Goal: Task Accomplishment & Management: Complete application form

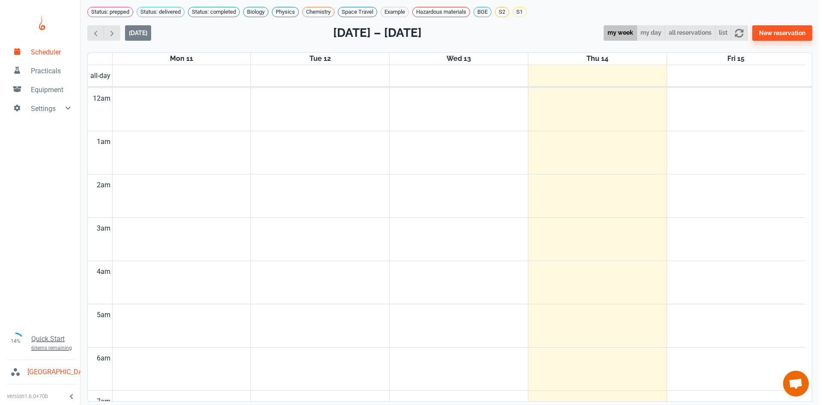
scroll to position [347, 0]
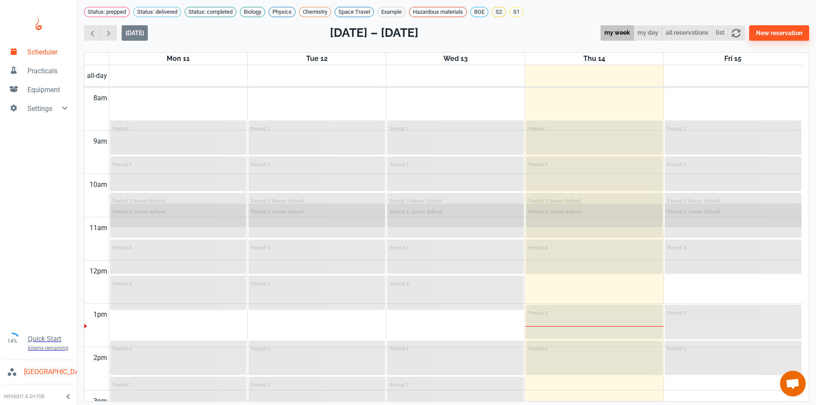
click at [516, 40] on div "[DATE] [DATE] – [DATE] my week my day all reservations list New reservation" at bounding box center [446, 33] width 725 height 18
click at [33, 68] on span "Practicals" at bounding box center [48, 71] width 42 height 10
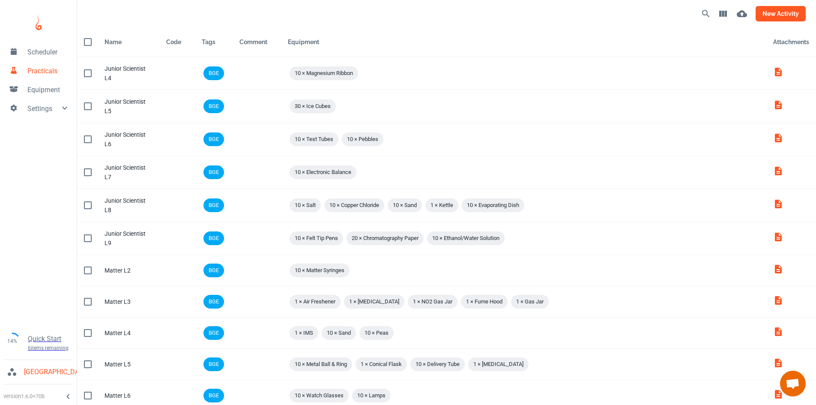
click at [790, 17] on button "new activity" at bounding box center [781, 13] width 50 height 15
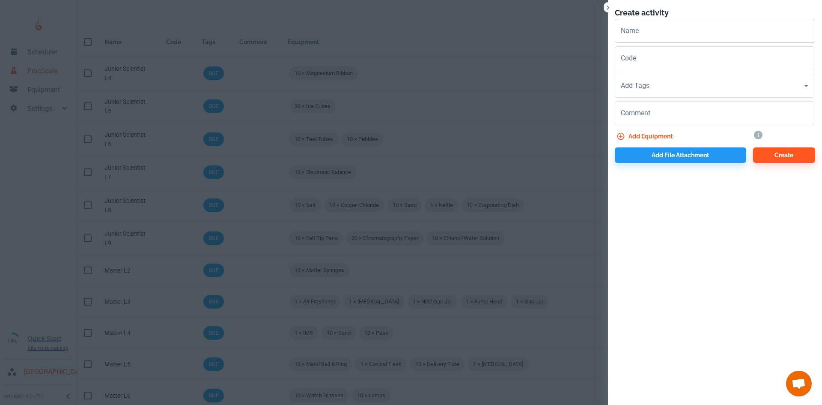
click at [631, 36] on input "Name" at bounding box center [715, 31] width 200 height 24
drag, startPoint x: 688, startPoint y: 35, endPoint x: 578, endPoint y: 30, distance: 110.2
click at [578, 30] on div "Create activity Name Space & Forces L Name Code Code Add Tags Add Tags Comment …" at bounding box center [411, 202] width 822 height 405
click at [694, 26] on input "Space & Forces L" at bounding box center [715, 31] width 200 height 24
type input "Space & Forces L1"
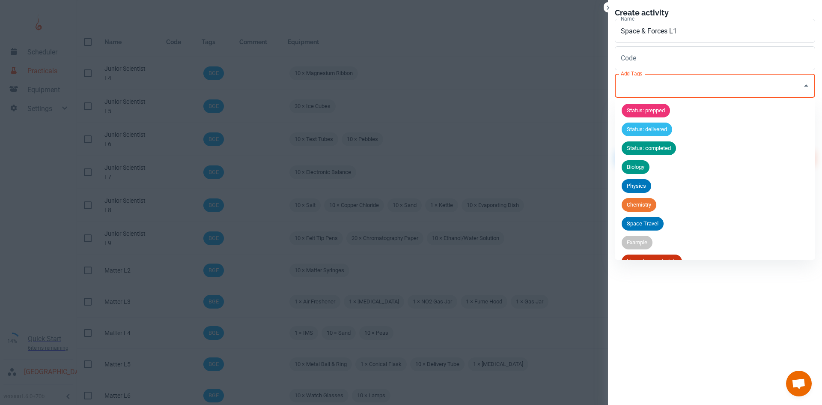
click at [656, 80] on input "Add Tags" at bounding box center [709, 86] width 180 height 16
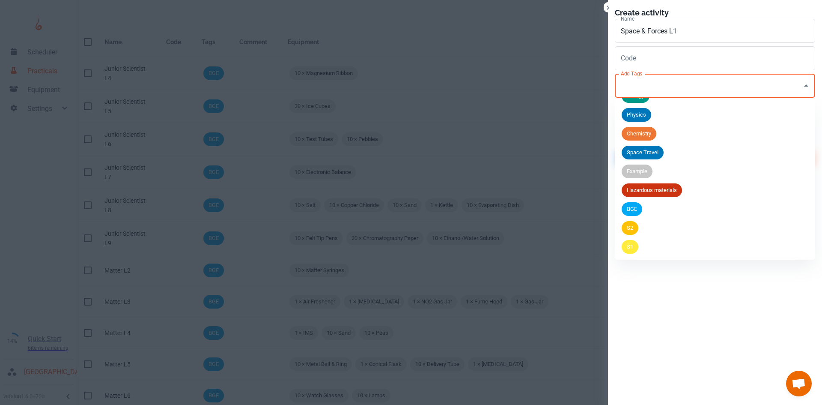
click at [635, 230] on span "S2" at bounding box center [630, 228] width 17 height 9
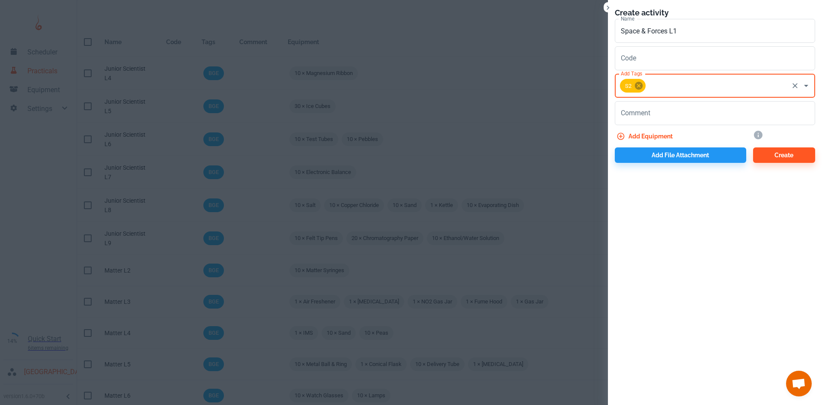
click at [634, 84] on icon at bounding box center [638, 85] width 9 height 9
click at [636, 84] on input "Add Tags" at bounding box center [709, 86] width 180 height 16
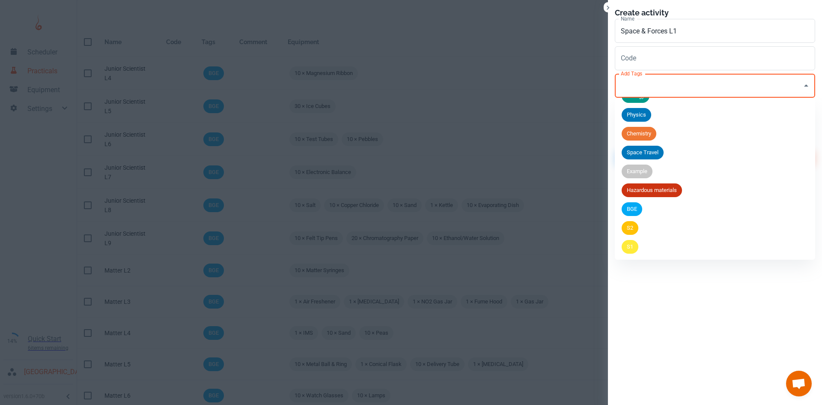
click at [625, 208] on span "BGE" at bounding box center [632, 209] width 21 height 9
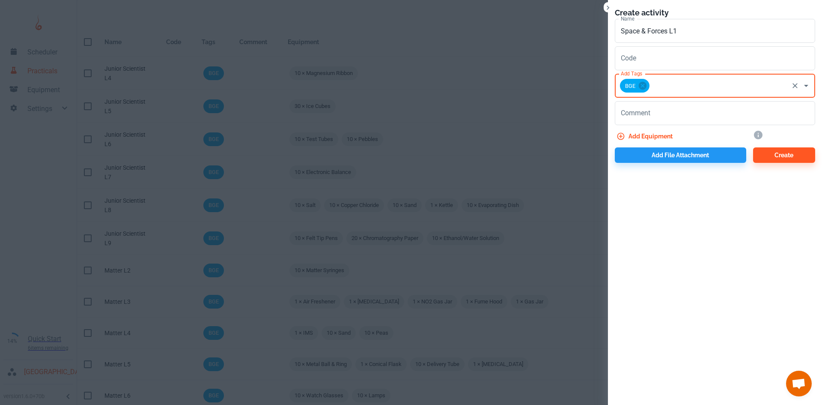
click at [666, 90] on input "Add Tags" at bounding box center [719, 86] width 137 height 16
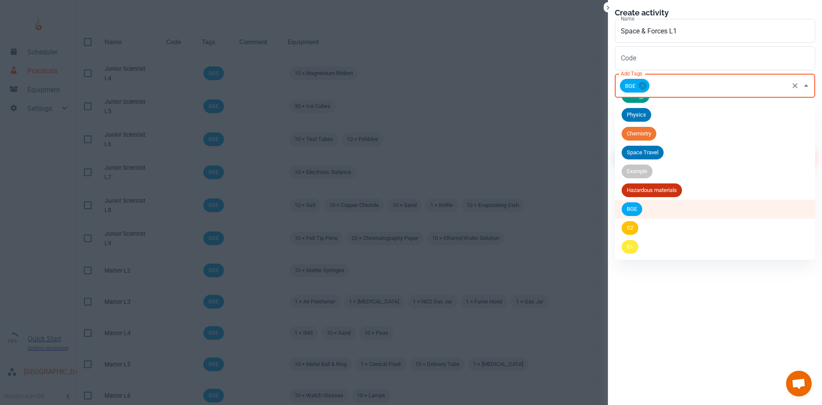
click at [634, 231] on span "S2" at bounding box center [630, 228] width 17 height 9
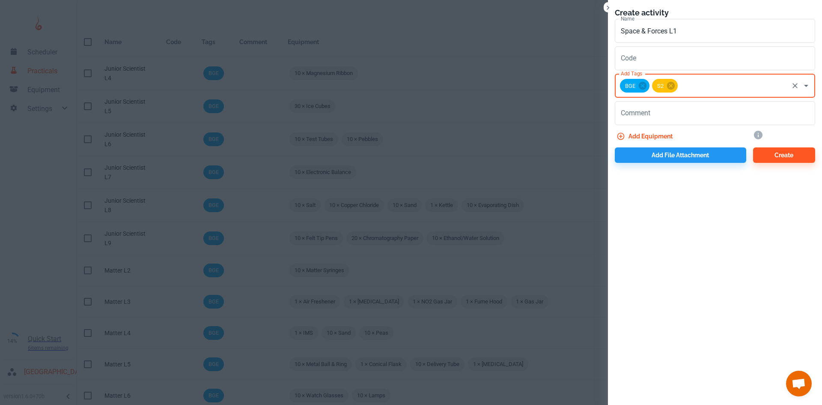
click at [652, 137] on button "Add equipment" at bounding box center [645, 136] width 61 height 15
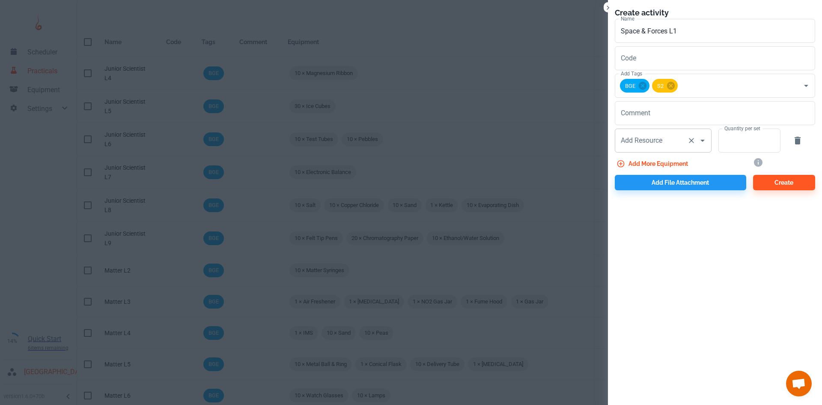
click at [643, 146] on input "Add Resource" at bounding box center [651, 140] width 65 height 16
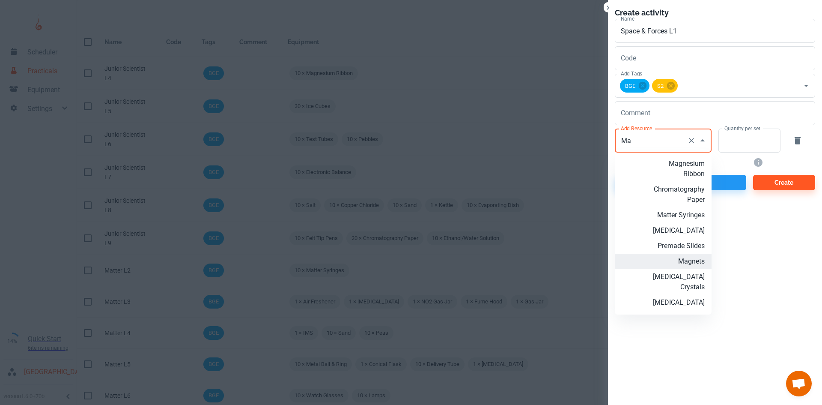
type input "M"
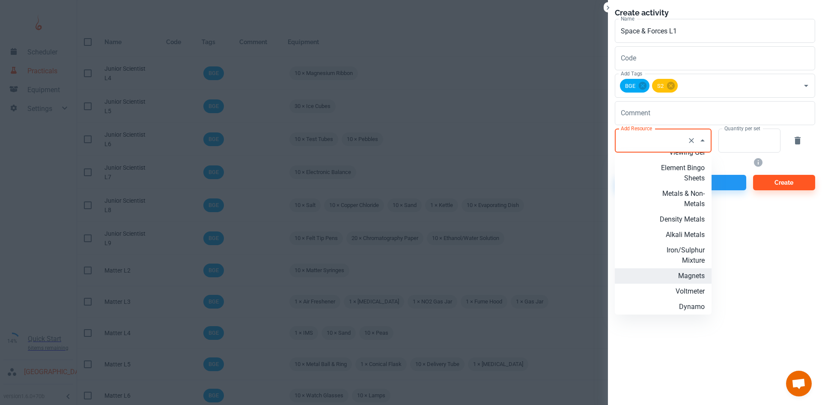
scroll to position [1373, 0]
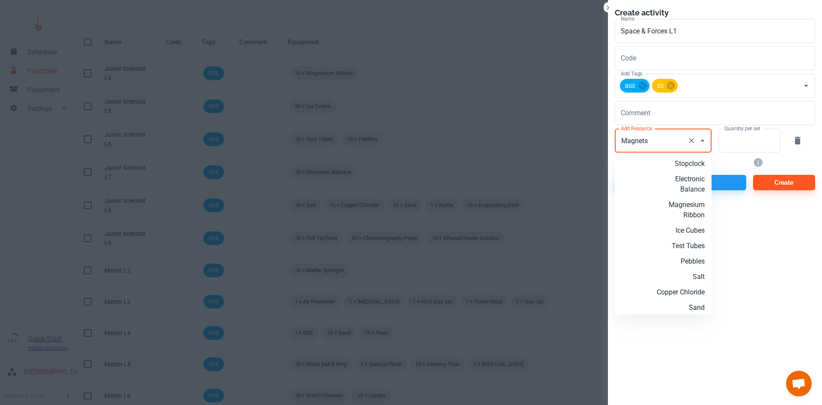
drag, startPoint x: 657, startPoint y: 140, endPoint x: 590, endPoint y: 140, distance: 67.3
click at [590, 140] on div "Create activity Name Space & Forces L1 Name Code Code Add Tags BGE S2 Add Tags …" at bounding box center [411, 202] width 822 height 405
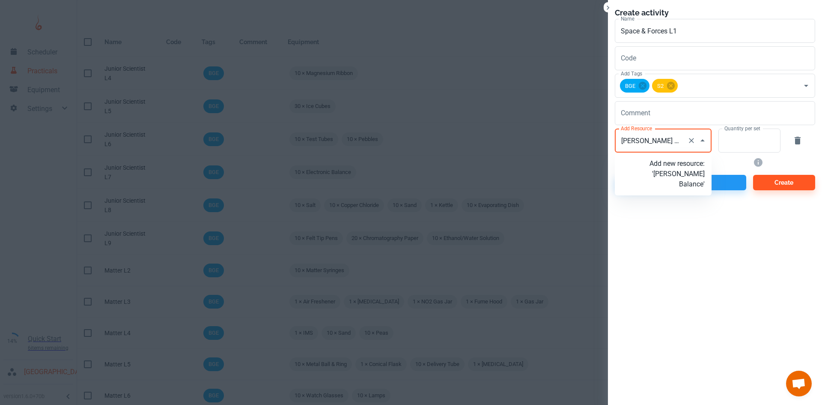
click at [682, 184] on p "Add new resource: '[PERSON_NAME] Balance'" at bounding box center [677, 174] width 55 height 31
type input "[PERSON_NAME] Balance"
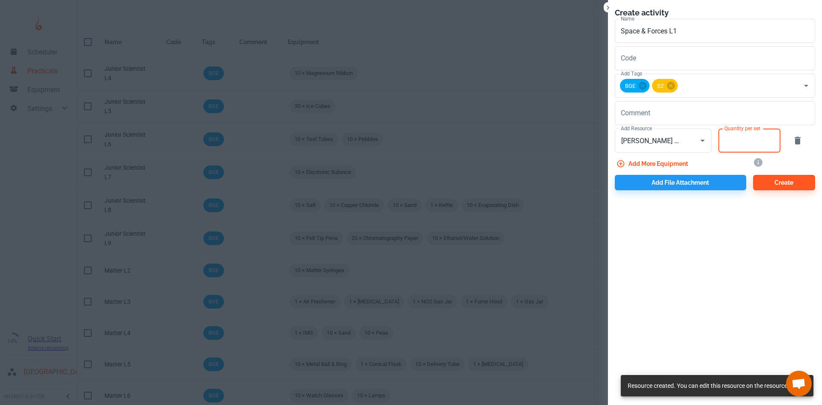
click at [747, 145] on input "Quantity per set" at bounding box center [745, 141] width 53 height 24
type input "10"
click at [665, 162] on button "Add more equipment" at bounding box center [653, 163] width 77 height 15
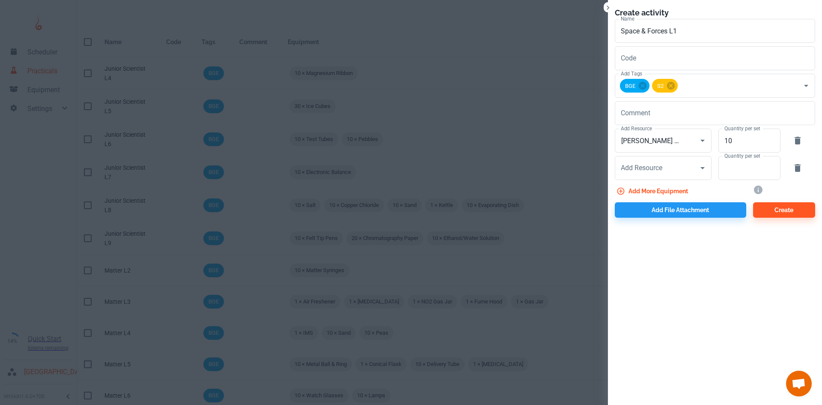
click at [804, 169] on button "button" at bounding box center [798, 168] width 21 height 21
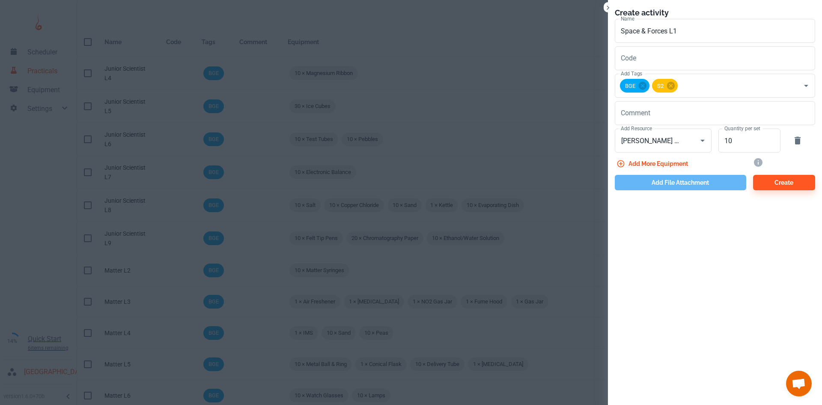
click at [721, 184] on button "Add file attachment" at bounding box center [681, 182] width 132 height 15
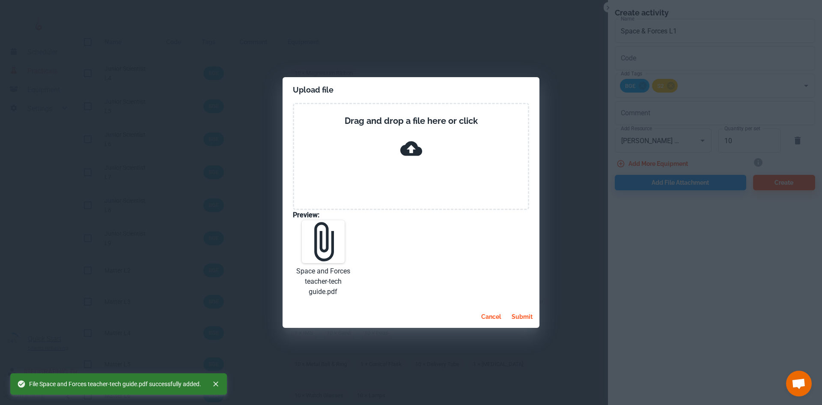
click at [525, 317] on button "submit" at bounding box center [522, 316] width 28 height 15
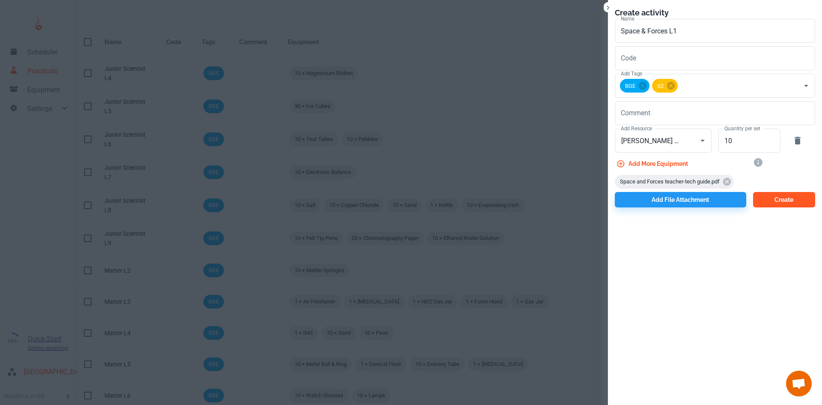
click at [785, 203] on button "Create" at bounding box center [785, 199] width 62 height 15
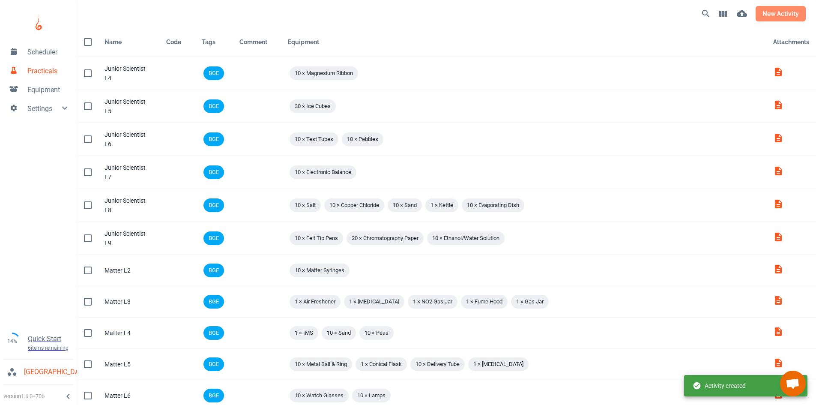
click at [792, 12] on button "new activity" at bounding box center [781, 13] width 50 height 15
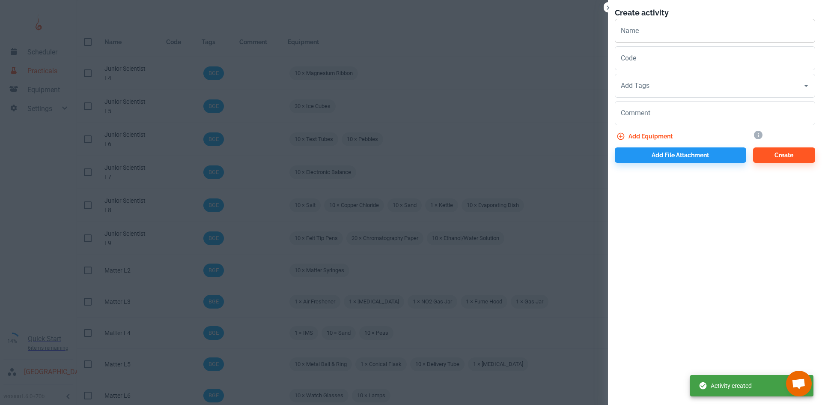
click at [652, 37] on input "Name" at bounding box center [715, 31] width 200 height 24
paste input "Space & Forces L"
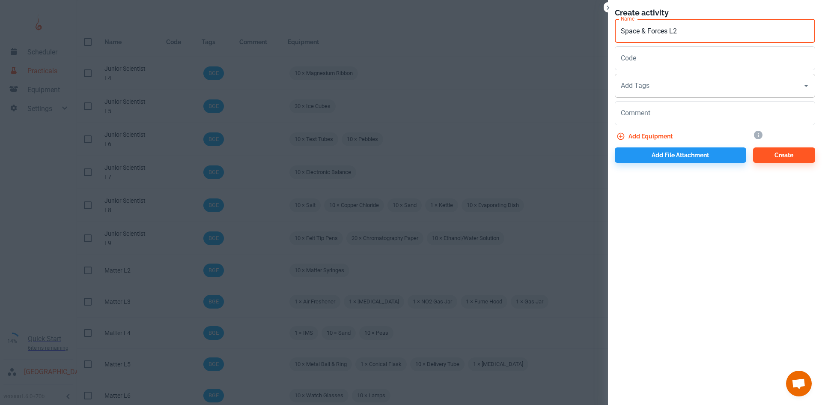
click at [650, 79] on input "Add Tags" at bounding box center [709, 86] width 180 height 16
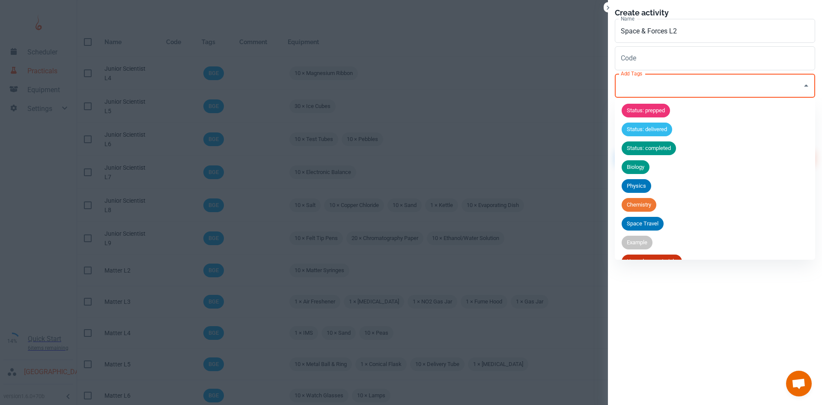
scroll to position [71, 0]
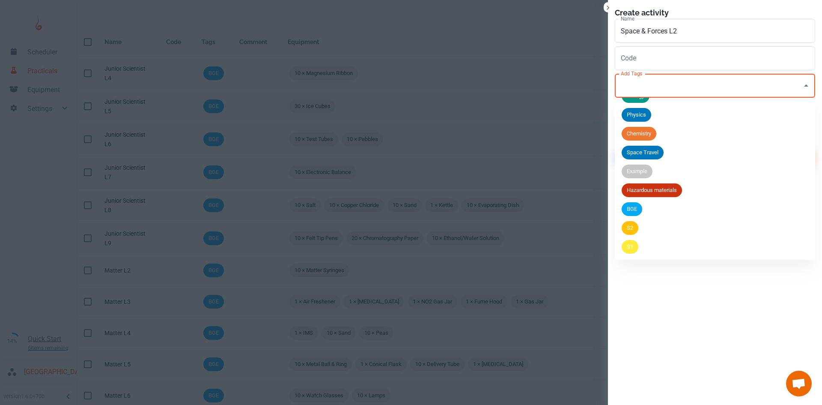
click at [636, 209] on span "BGE" at bounding box center [632, 209] width 21 height 9
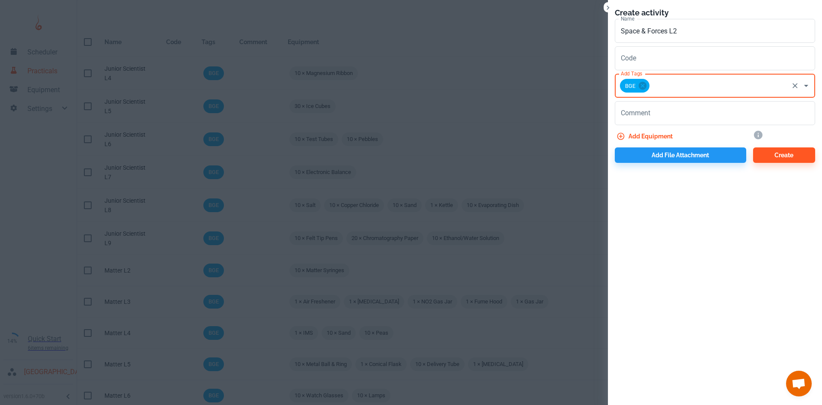
click at [664, 95] on div "BGE Add Tags" at bounding box center [715, 86] width 200 height 24
click at [667, 87] on input "Add Tags" at bounding box center [719, 86] width 137 height 16
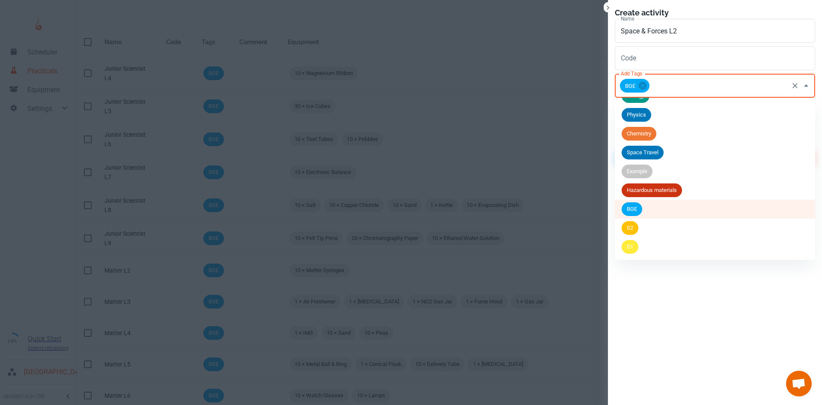
click at [638, 234] on li "S2" at bounding box center [715, 227] width 200 height 19
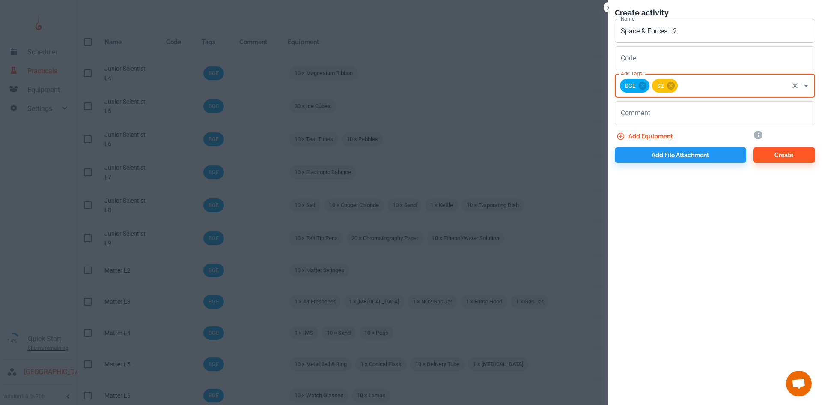
click at [711, 27] on input "Space & Forces L2" at bounding box center [715, 31] width 200 height 24
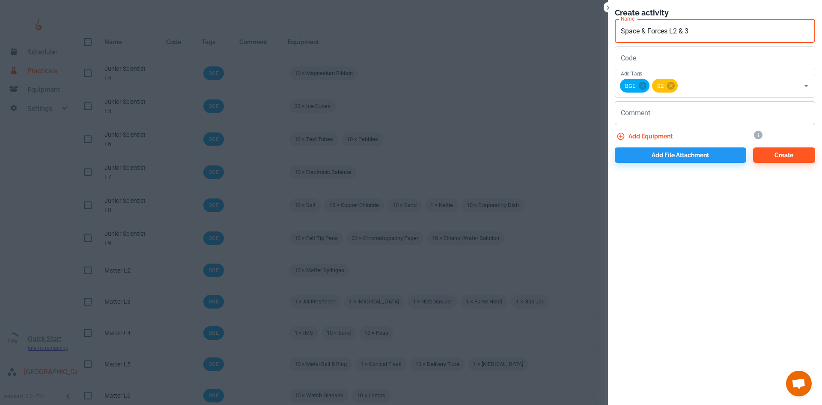
type input "Space & Forces L2 & 3"
drag, startPoint x: 643, startPoint y: 114, endPoint x: 632, endPoint y: 103, distance: 15.5
click at [643, 114] on textarea "Comment" at bounding box center [715, 113] width 188 height 10
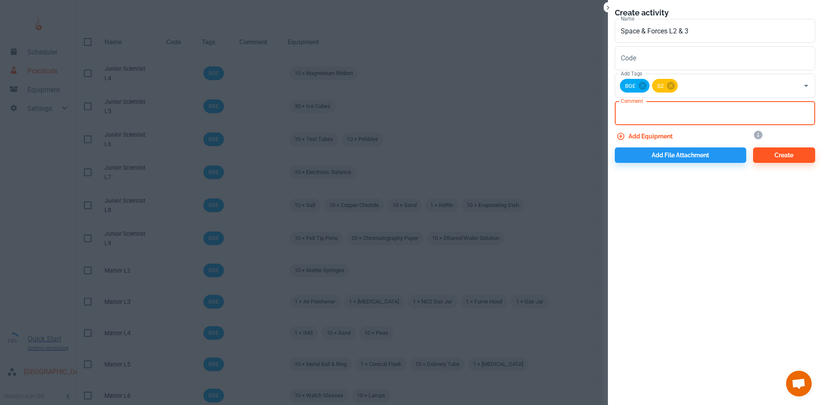
click at [640, 137] on button "Add equipment" at bounding box center [645, 136] width 61 height 15
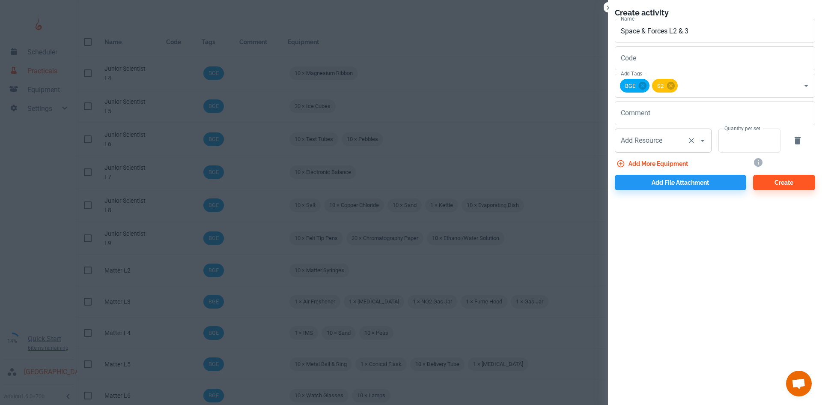
click at [664, 146] on input "Add Resource" at bounding box center [651, 140] width 65 height 16
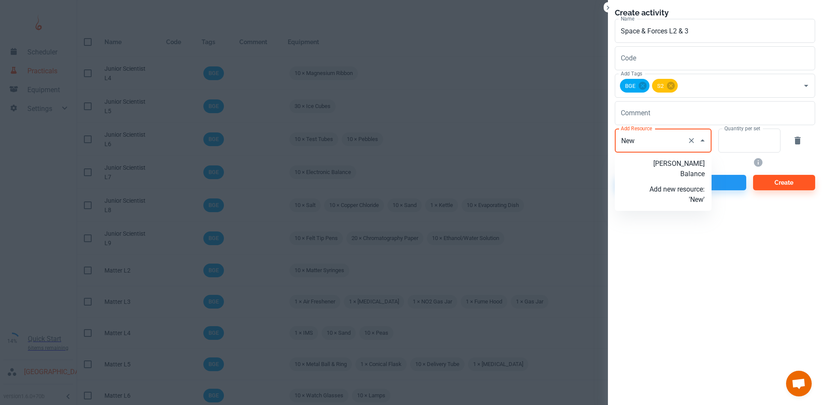
click at [674, 162] on p "[PERSON_NAME] Balance" at bounding box center [677, 169] width 55 height 21
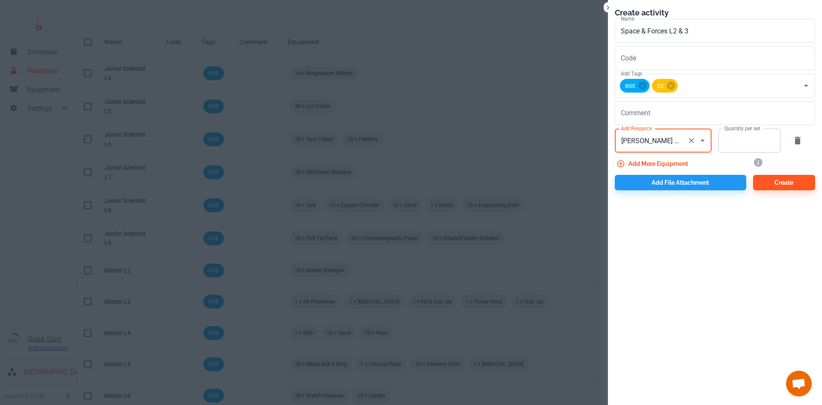
type input "[PERSON_NAME] Balance"
click at [742, 147] on input "Quantity per set" at bounding box center [745, 141] width 53 height 24
type input "10"
click at [675, 159] on button "Add more equipment" at bounding box center [653, 163] width 77 height 15
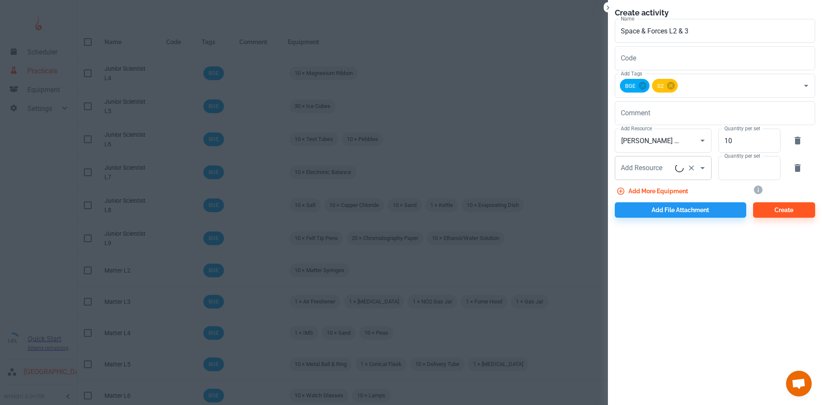
click at [666, 163] on input "Add Resource" at bounding box center [647, 168] width 57 height 16
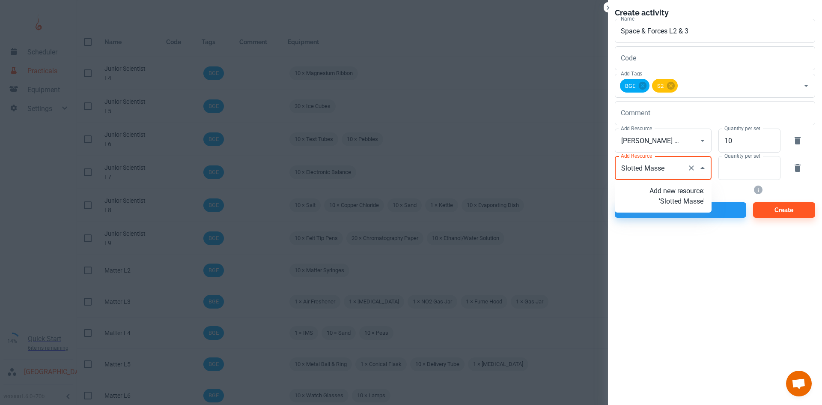
type input "Slotted Masses"
click at [683, 206] on p "Add new resource: 'Slotted Masses'" at bounding box center [677, 196] width 55 height 21
click at [723, 172] on input "Quantity per set" at bounding box center [745, 168] width 53 height 24
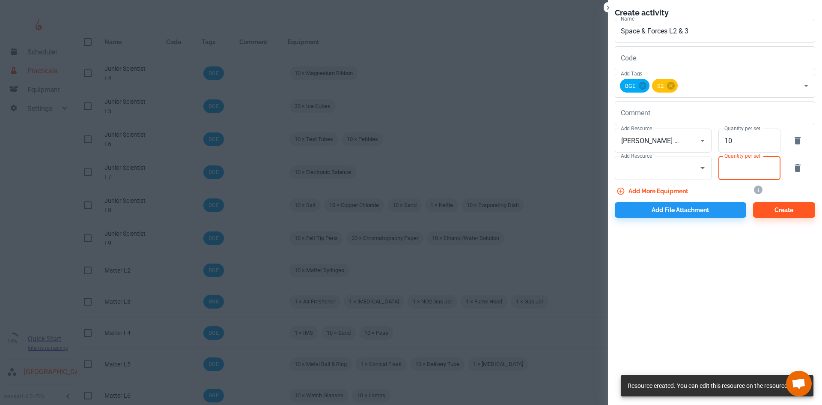
type input "Slotted Masses"
type input "10"
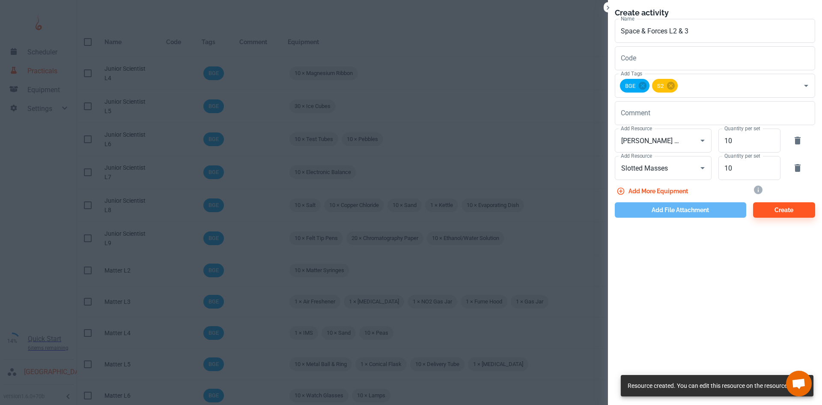
click at [683, 209] on button "Add file attachment" at bounding box center [681, 209] width 132 height 15
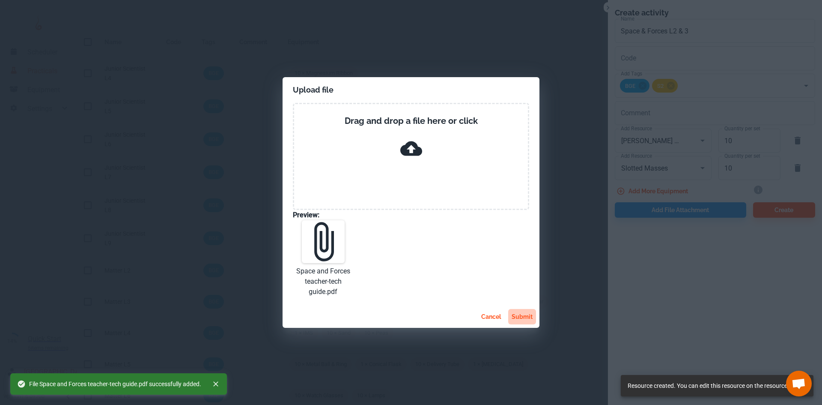
click at [520, 320] on button "submit" at bounding box center [522, 316] width 28 height 15
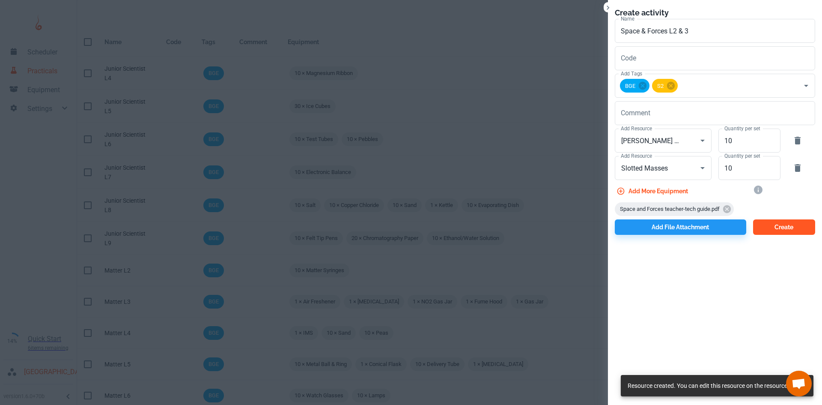
click at [801, 229] on button "Create" at bounding box center [785, 226] width 62 height 15
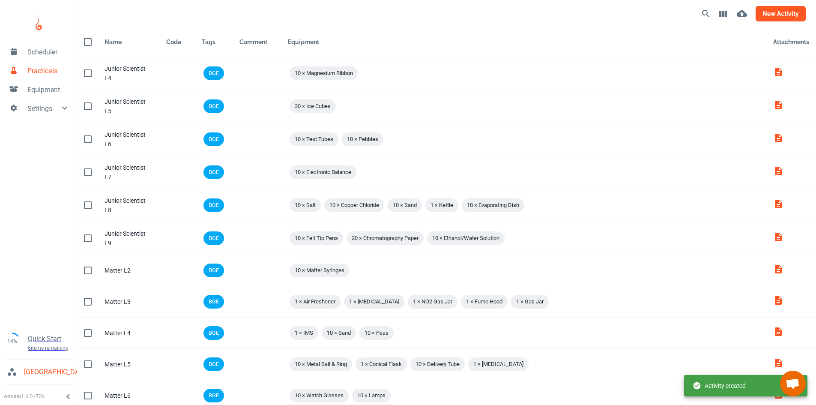
click at [775, 15] on button "new activity" at bounding box center [781, 13] width 50 height 15
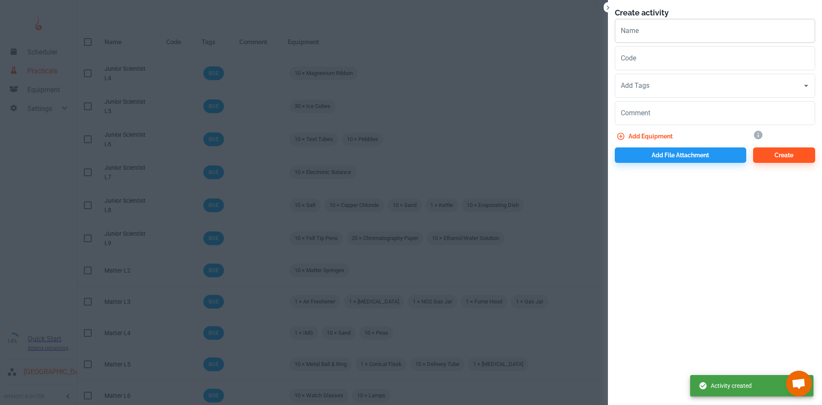
click at [656, 39] on input "Name" at bounding box center [715, 31] width 200 height 24
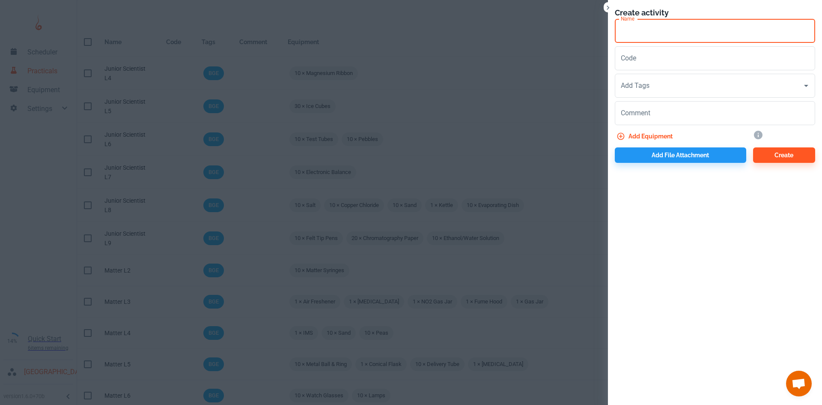
paste input "Space & Forces L"
type input "Space & Forces L4"
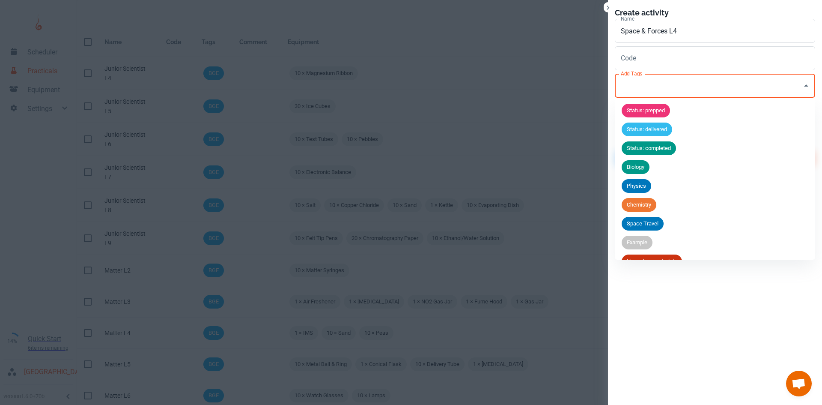
click at [685, 82] on input "Add Tags" at bounding box center [709, 86] width 180 height 16
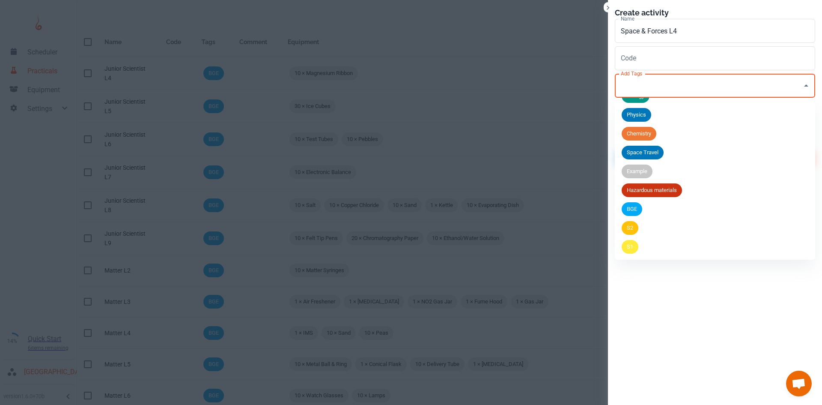
drag, startPoint x: 647, startPoint y: 209, endPoint x: 679, endPoint y: 114, distance: 100.0
click at [646, 209] on li "BGE" at bounding box center [715, 209] width 200 height 19
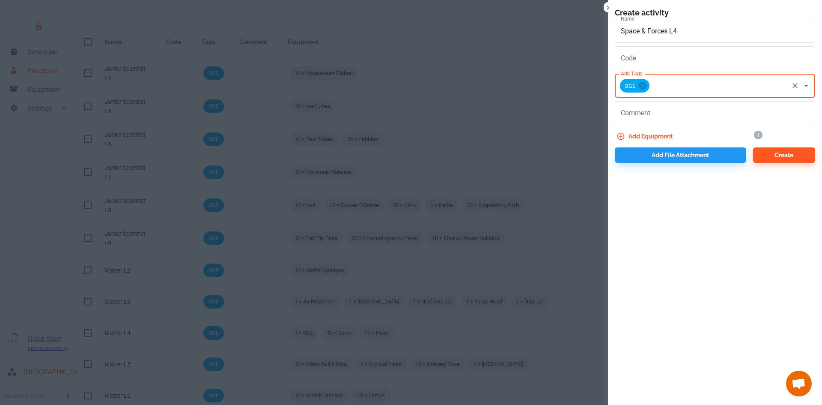
click at [672, 85] on input "Add Tags" at bounding box center [719, 86] width 137 height 16
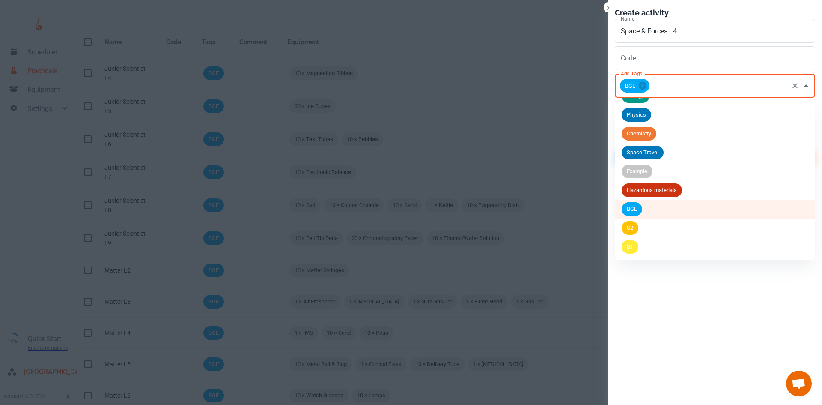
click at [640, 232] on li "S2" at bounding box center [715, 227] width 200 height 19
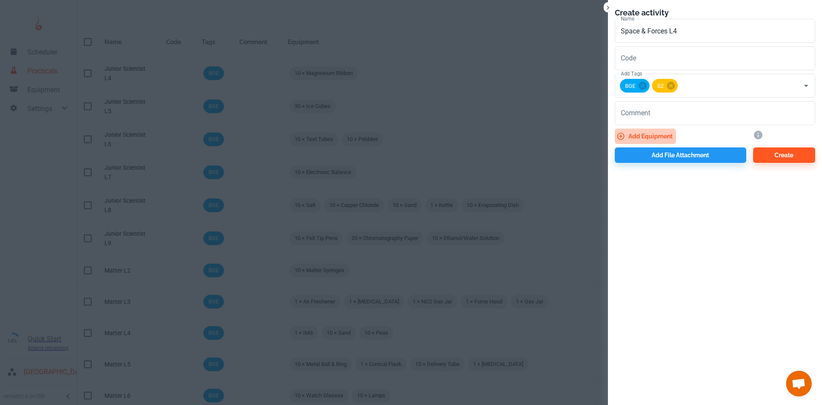
click at [659, 136] on button "Add equipment" at bounding box center [645, 136] width 61 height 15
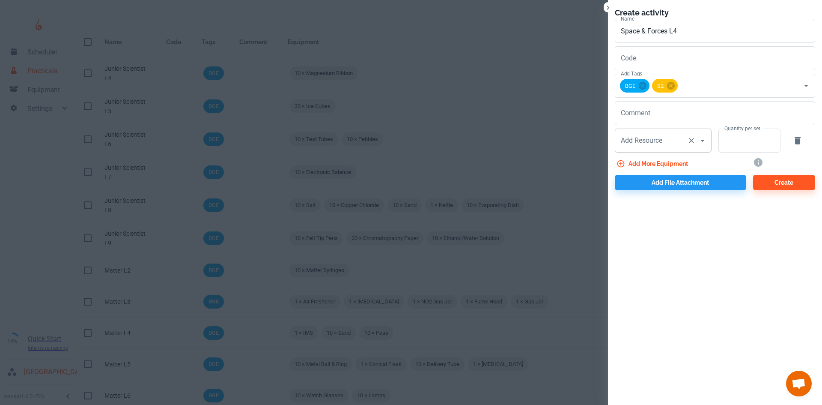
click at [652, 138] on div "Add Resource Add Resource" at bounding box center [663, 141] width 97 height 24
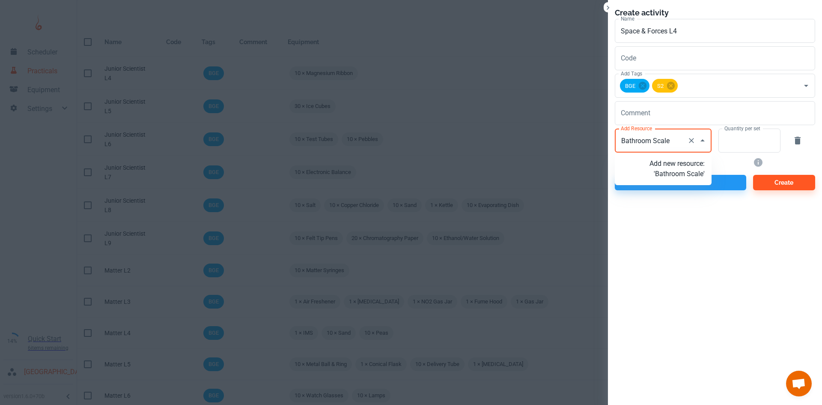
type input "Bathroom Scales"
click at [694, 179] on p "Add new resource: 'Bathroom Scales'" at bounding box center [677, 169] width 55 height 21
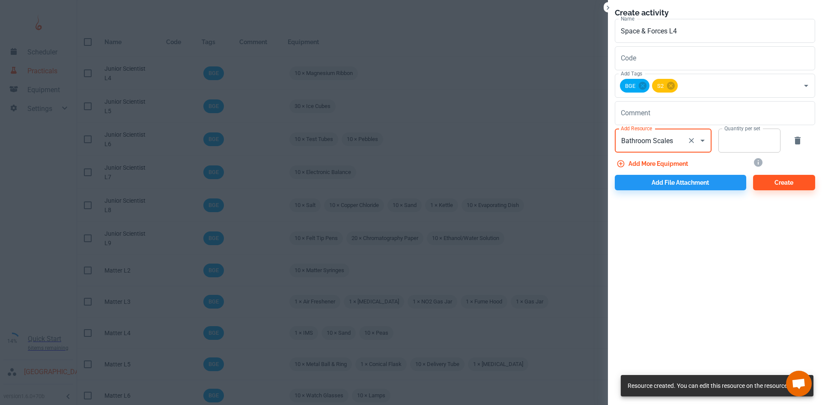
type input "Bathroom Scales"
click at [739, 145] on input "Quantity per set" at bounding box center [745, 141] width 53 height 24
type input "5"
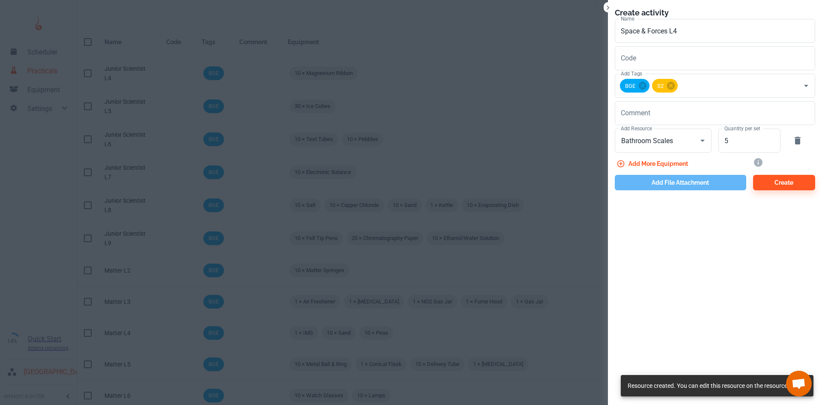
click at [689, 185] on button "Add file attachment" at bounding box center [681, 182] width 132 height 15
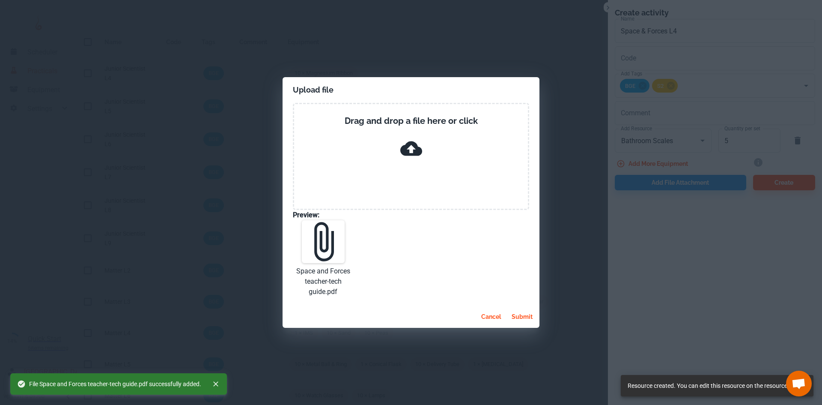
click at [517, 315] on button "submit" at bounding box center [522, 316] width 28 height 15
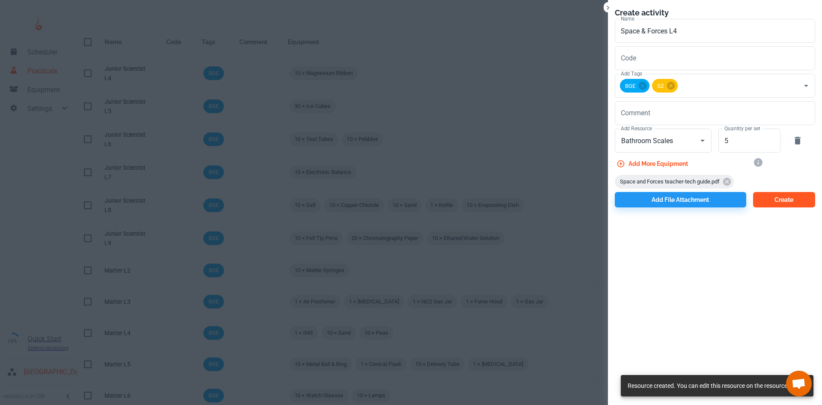
click at [781, 202] on button "Create" at bounding box center [785, 199] width 62 height 15
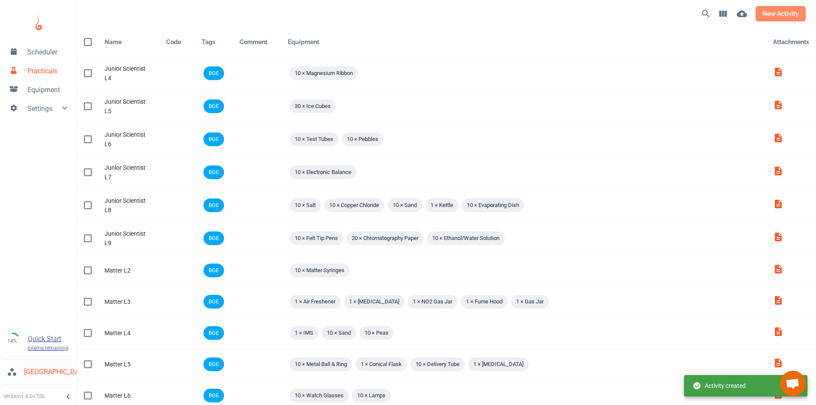
click at [772, 19] on button "new activity" at bounding box center [781, 13] width 50 height 15
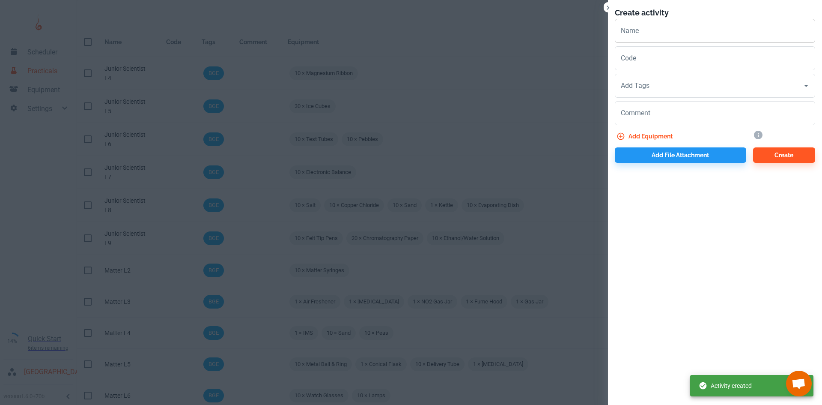
click at [673, 34] on input "Name" at bounding box center [715, 31] width 200 height 24
paste input "Space & Forces L"
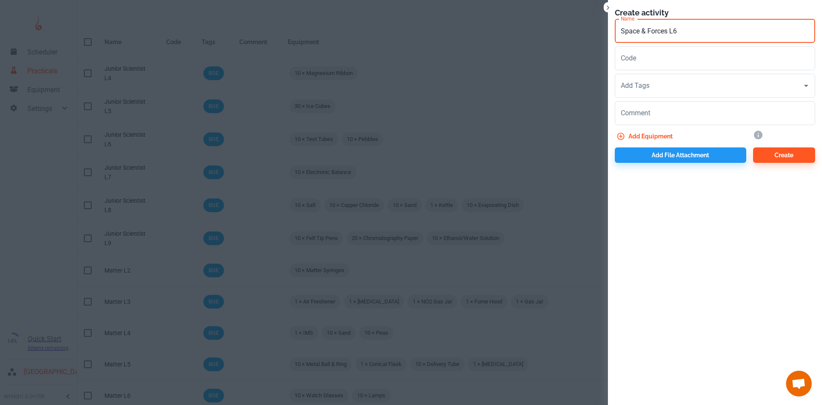
type input "Space & Forces L6"
click at [655, 91] on input "Add Tags" at bounding box center [709, 86] width 180 height 16
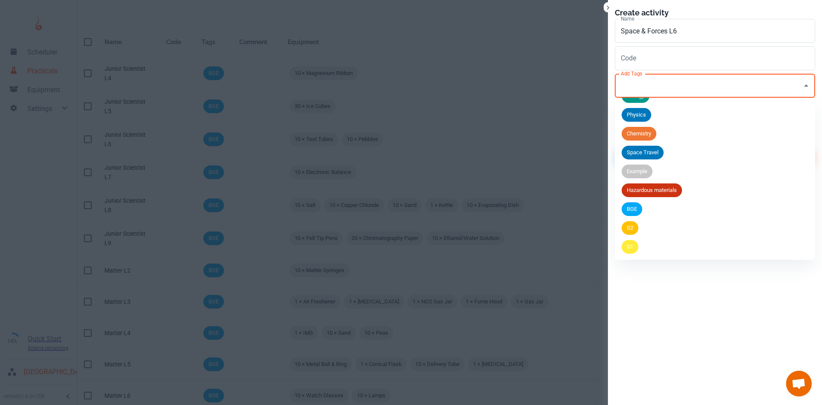
click at [642, 206] on span "BGE" at bounding box center [632, 209] width 21 height 9
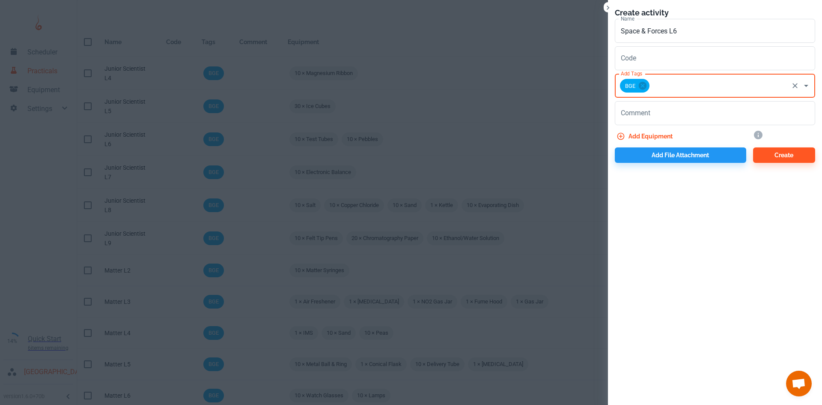
click at [685, 85] on input "Add Tags" at bounding box center [719, 86] width 137 height 16
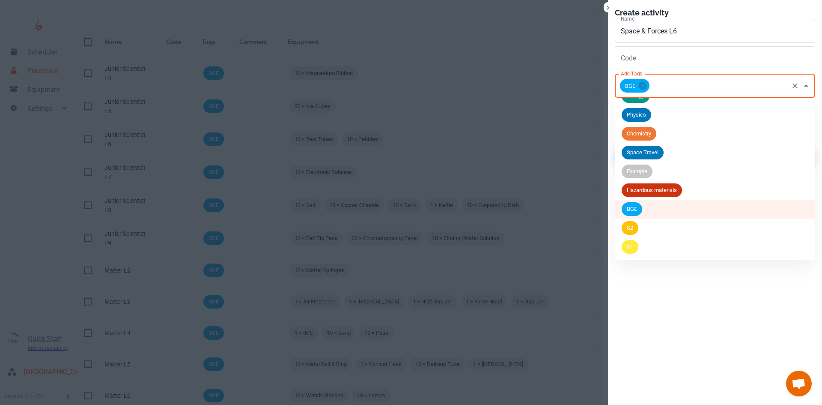
click at [639, 232] on li "S2" at bounding box center [715, 227] width 200 height 19
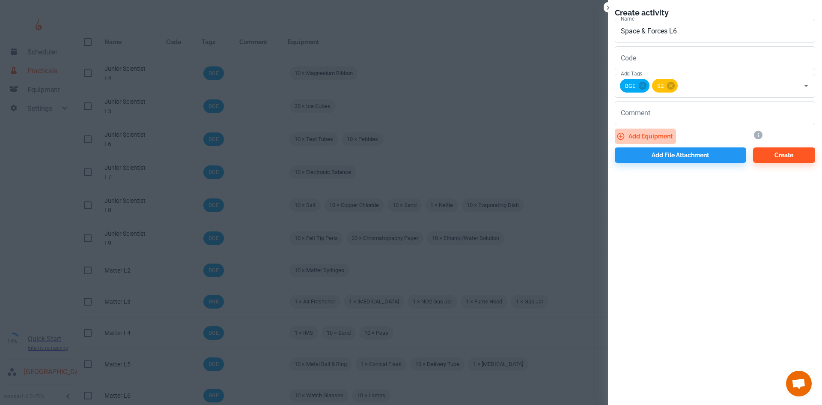
click at [655, 140] on button "Add equipment" at bounding box center [645, 136] width 61 height 15
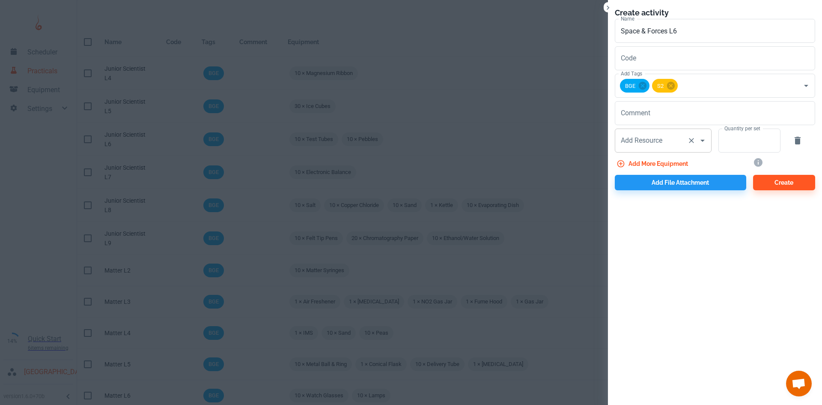
click at [649, 145] on div "Add Resource Add Resource" at bounding box center [663, 141] width 97 height 24
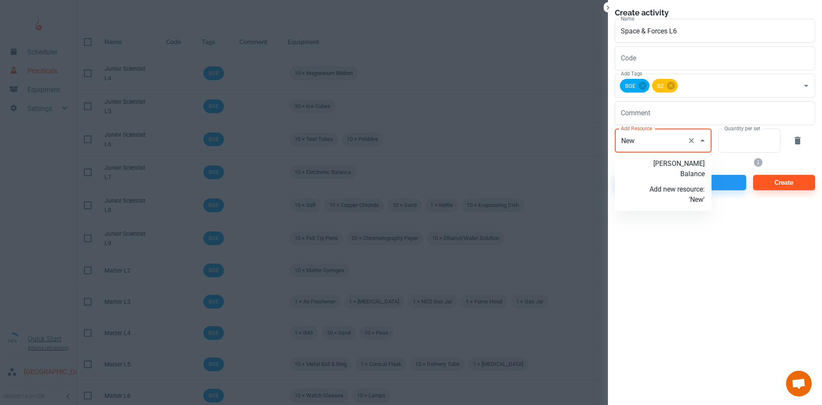
click at [673, 165] on p "[PERSON_NAME] Balance" at bounding box center [677, 169] width 55 height 21
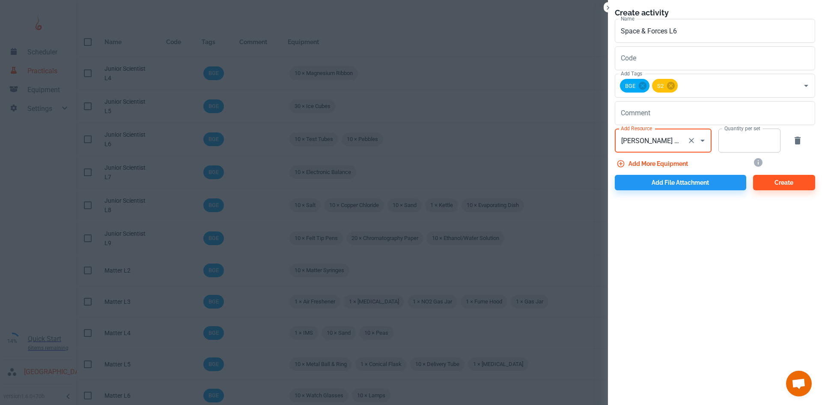
type input "[PERSON_NAME] Balance"
click at [724, 144] on input "Quantity per set" at bounding box center [745, 141] width 53 height 24
type input "10"
click at [663, 166] on button "Add more equipment" at bounding box center [653, 163] width 77 height 15
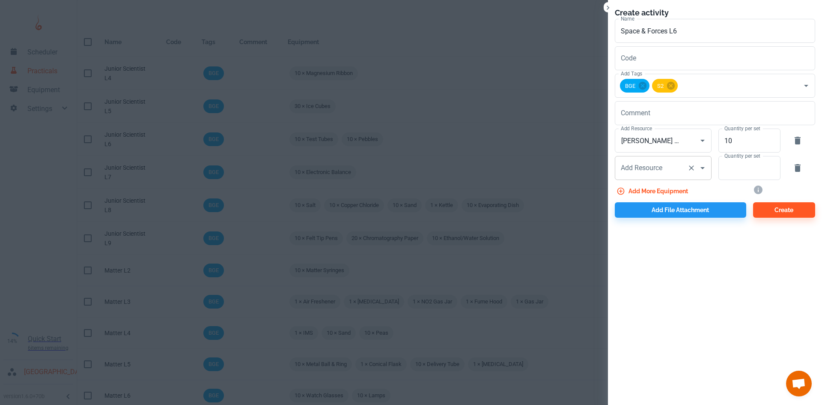
click at [633, 165] on div "Add Resource Add Resource" at bounding box center [663, 168] width 97 height 24
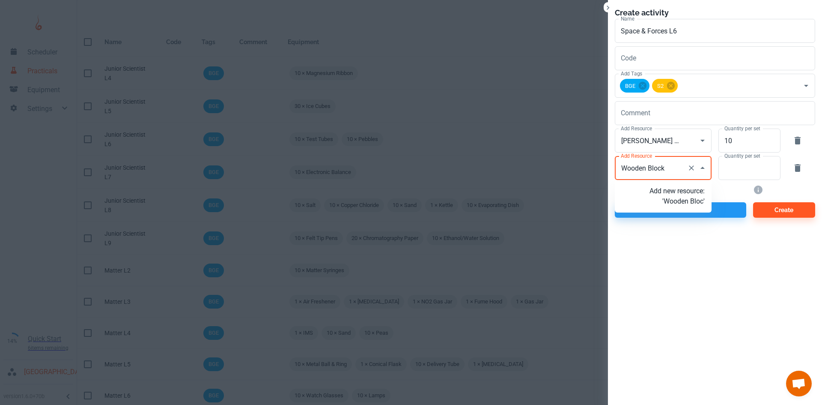
type input "Wooden Blocks"
click at [670, 198] on p "Add new resource: 'Wooden Blocks'" at bounding box center [677, 196] width 55 height 21
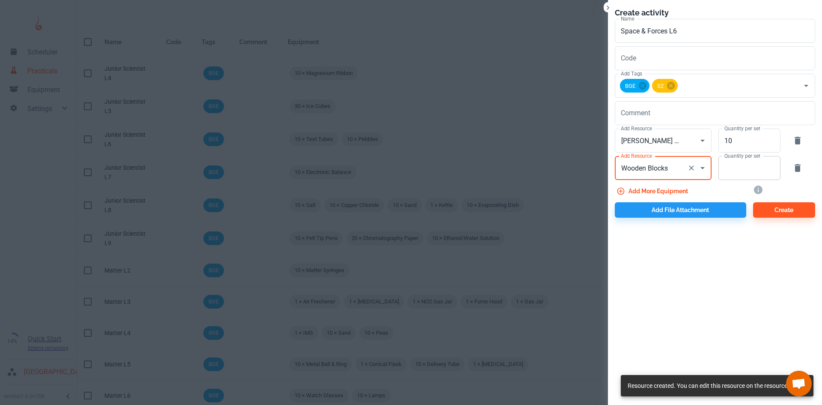
type input "Wooden Blocks"
click at [774, 171] on div "Quantity per set" at bounding box center [750, 168] width 62 height 24
type input "10"
click at [669, 197] on button "Add more equipment" at bounding box center [653, 190] width 77 height 15
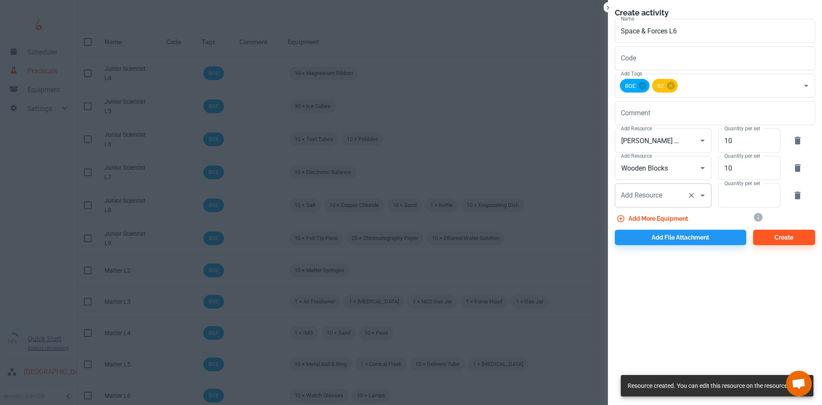
click at [636, 197] on div "Add Resource Add Resource" at bounding box center [663, 195] width 97 height 24
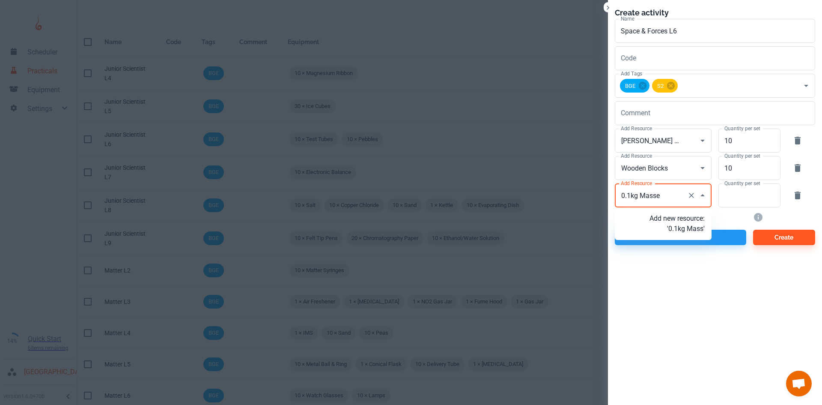
type input "0.1kg Masses"
click at [677, 232] on p "Add new resource: '0.1kg Masses'" at bounding box center [677, 223] width 55 height 21
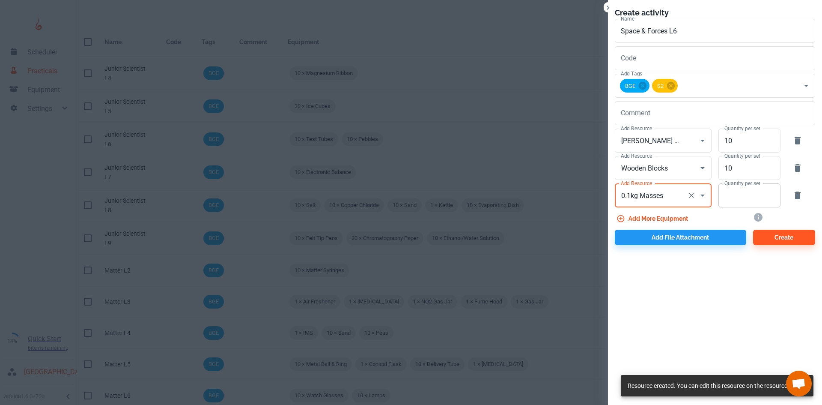
type input "0.1kg Masses"
click at [754, 196] on input "Quantity per set" at bounding box center [745, 195] width 53 height 24
type input "10"
click at [668, 221] on button "Add more equipment" at bounding box center [653, 218] width 77 height 15
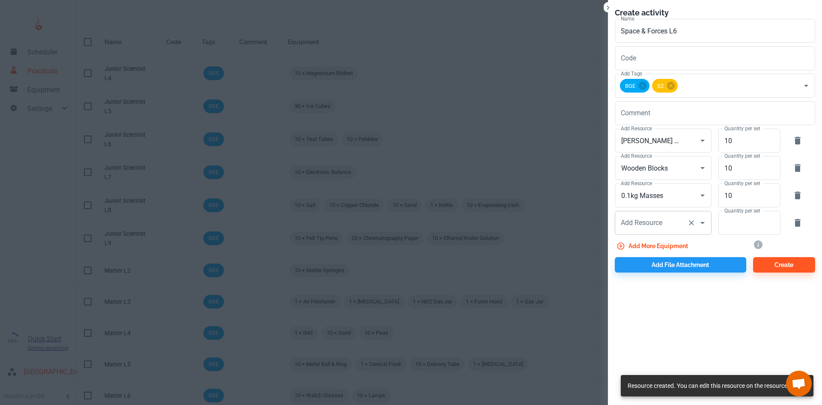
click at [658, 219] on div "Add Resource Add Resource" at bounding box center [663, 223] width 97 height 24
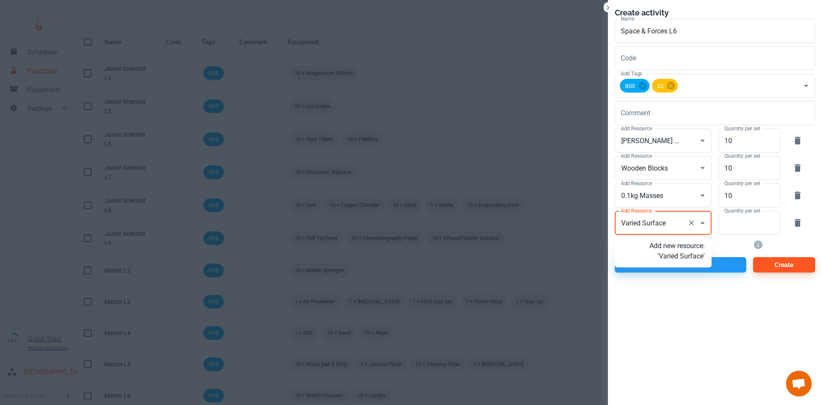
type input "Varied Surfaces"
drag, startPoint x: 676, startPoint y: 260, endPoint x: 683, endPoint y: 255, distance: 9.2
click at [676, 260] on p "Add new resource: 'Varied Surfaces'" at bounding box center [677, 251] width 55 height 21
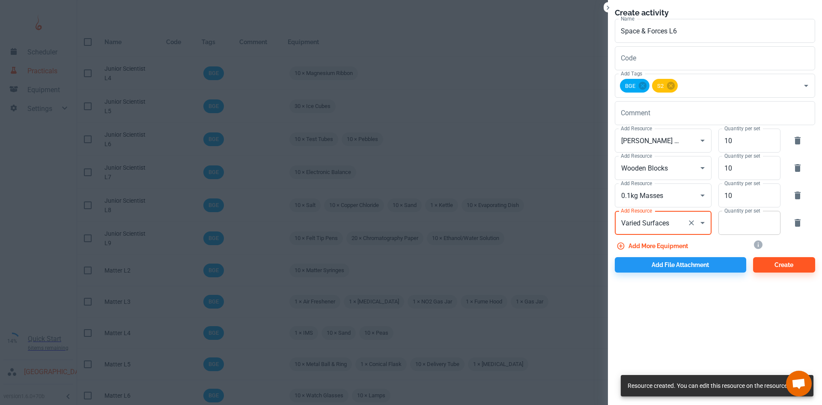
type input "Varied Surfaces"
click at [733, 230] on input "Quantity per set" at bounding box center [745, 223] width 53 height 24
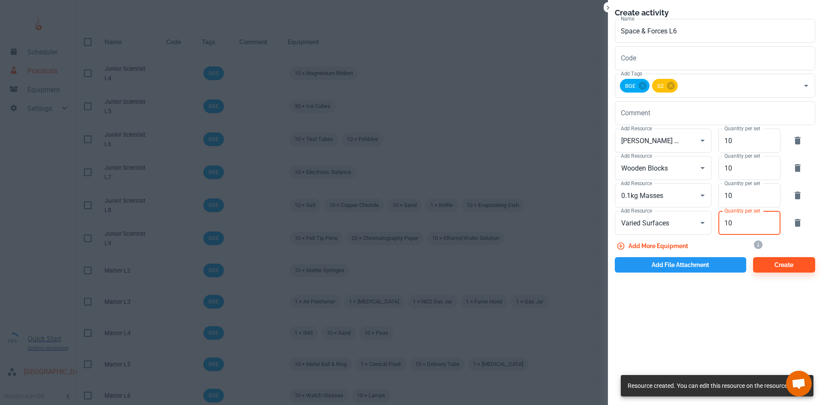
type input "10"
click at [691, 260] on button "Add file attachment" at bounding box center [681, 264] width 132 height 15
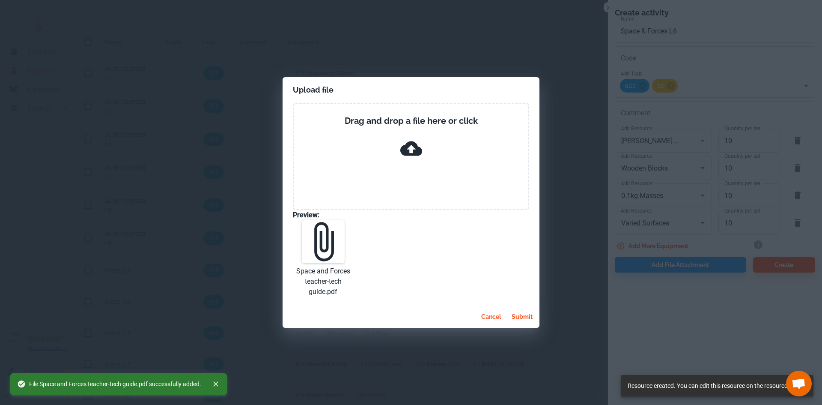
click at [524, 314] on button "submit" at bounding box center [522, 316] width 28 height 15
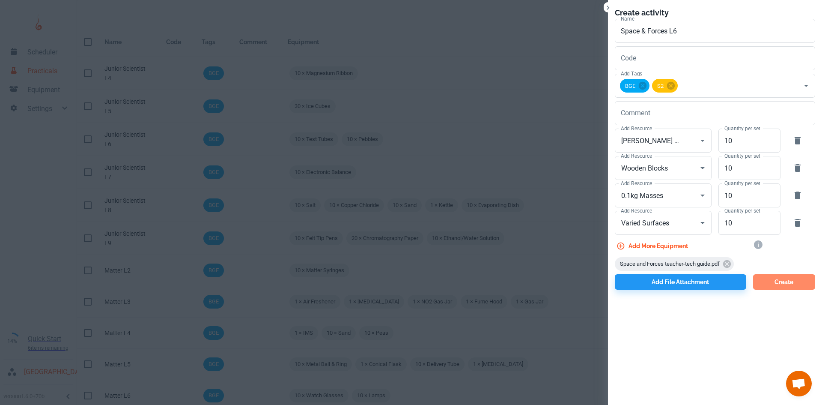
click at [790, 278] on button "Create" at bounding box center [785, 281] width 62 height 15
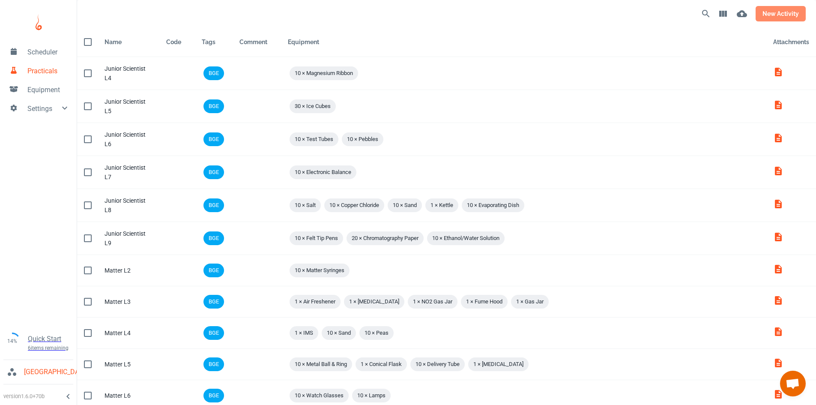
click at [769, 12] on button "new activity" at bounding box center [781, 13] width 50 height 15
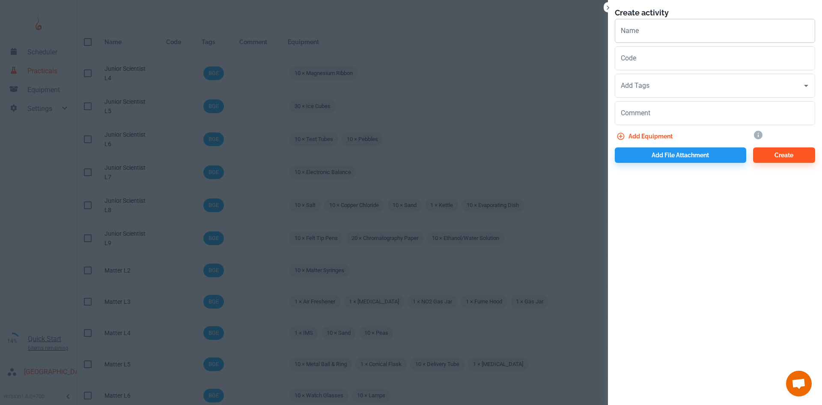
click at [652, 37] on input "Name" at bounding box center [715, 31] width 200 height 24
paste input "Space & Forces L"
type input "Space & Forces L7"
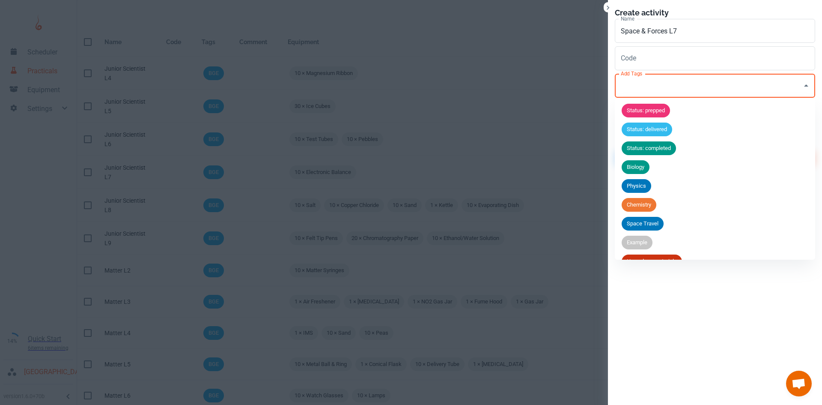
click at [653, 84] on input "Add Tags" at bounding box center [709, 86] width 180 height 16
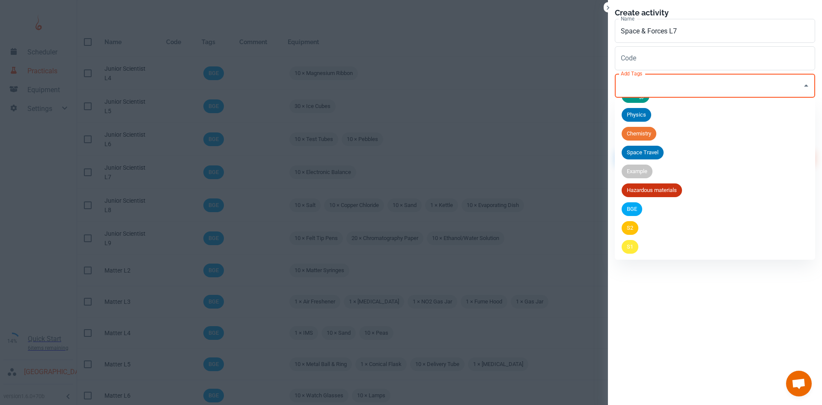
click at [644, 206] on li "BGE" at bounding box center [715, 209] width 200 height 19
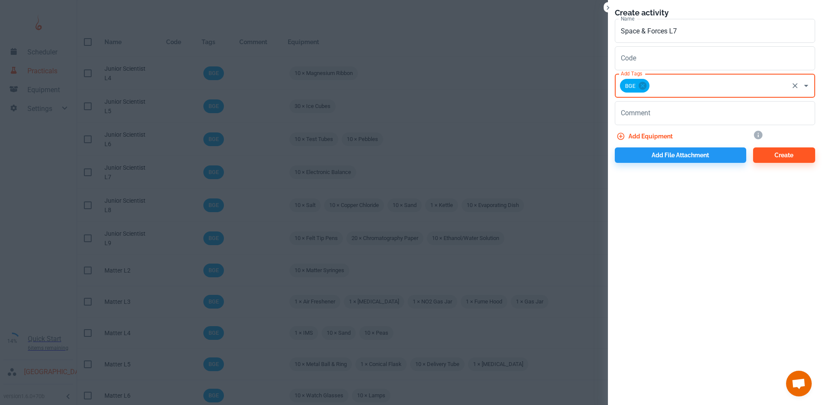
click at [668, 93] on input "Add Tags" at bounding box center [719, 86] width 137 height 16
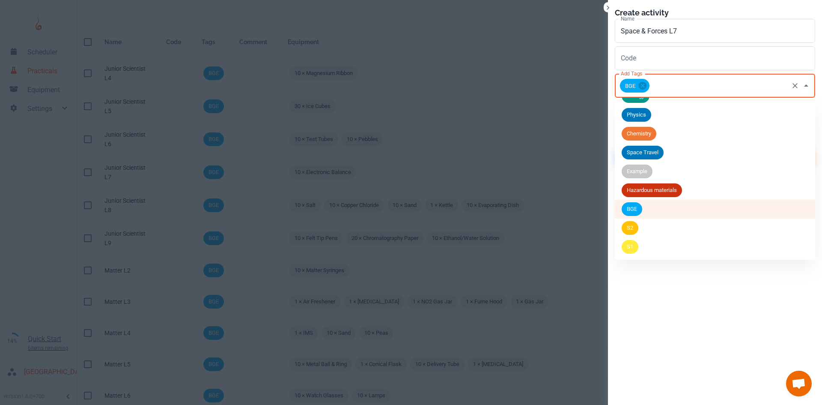
click at [642, 230] on li "S2" at bounding box center [715, 227] width 200 height 19
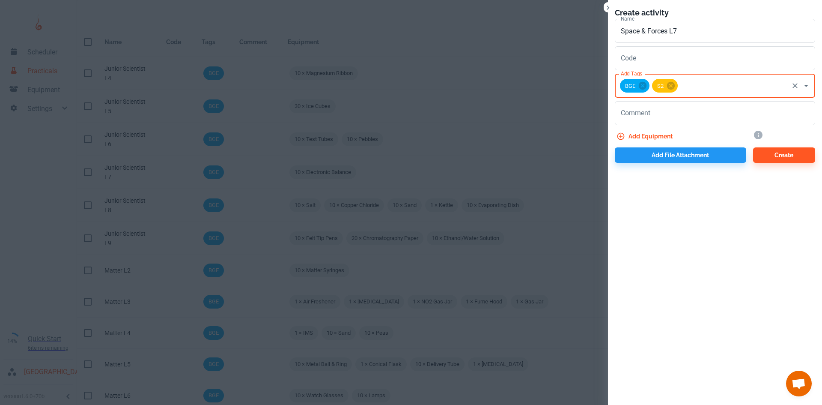
click at [652, 134] on button "Add equipment" at bounding box center [645, 136] width 61 height 15
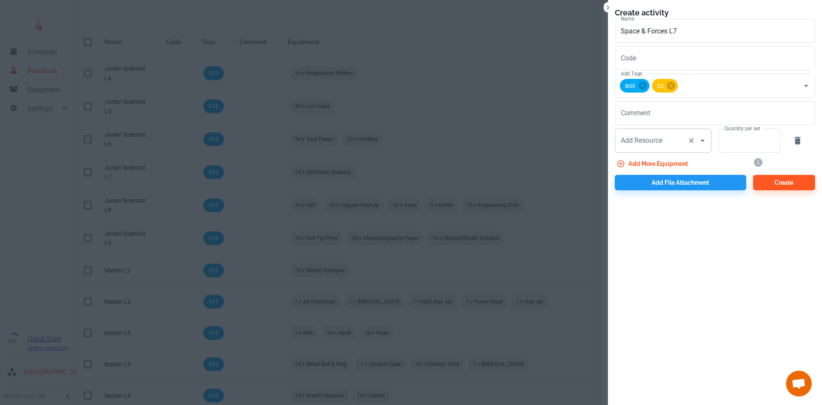
click at [647, 143] on div "Add Resource Add Resource" at bounding box center [663, 141] width 97 height 24
click at [666, 161] on p "Balloons" at bounding box center [677, 164] width 55 height 10
type input "Balloons"
click at [741, 142] on input "Quantity per set" at bounding box center [745, 141] width 53 height 24
click at [661, 164] on button "Add more equipment" at bounding box center [653, 163] width 77 height 15
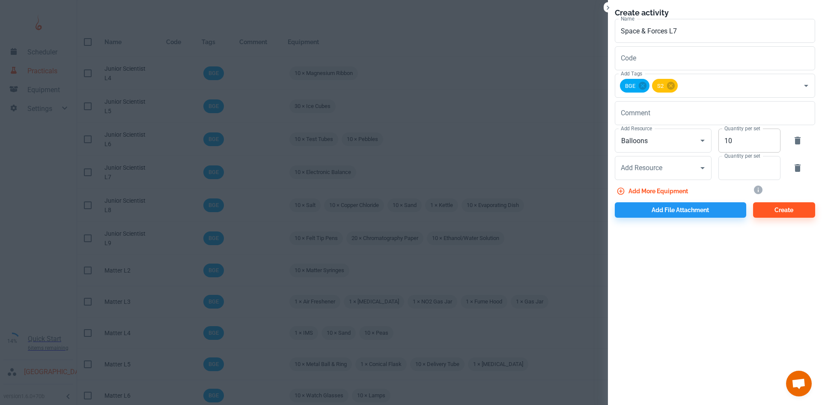
click at [737, 140] on input "10" at bounding box center [745, 141] width 53 height 24
type input "1"
click at [653, 177] on div "Add Resource" at bounding box center [663, 168] width 97 height 24
type input "20"
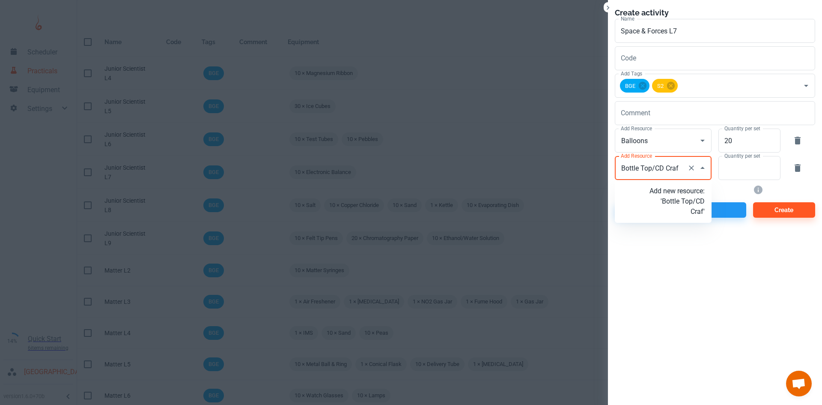
type input "Bottle Top/CD Craft"
click at [674, 200] on p "Add new resource: 'Bottle Top/CD Craft'" at bounding box center [677, 201] width 55 height 31
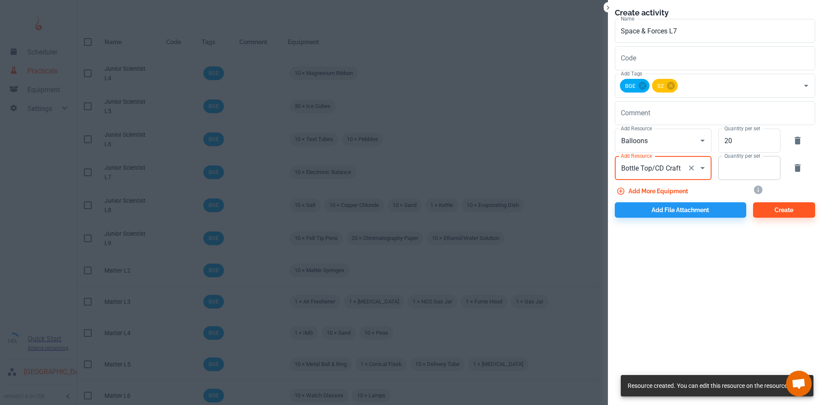
type input "Bottle Top/CD Craft"
click at [738, 166] on input "Quantity per set" at bounding box center [745, 168] width 53 height 24
type input "10"
click at [694, 217] on button "Add file attachment" at bounding box center [681, 209] width 132 height 15
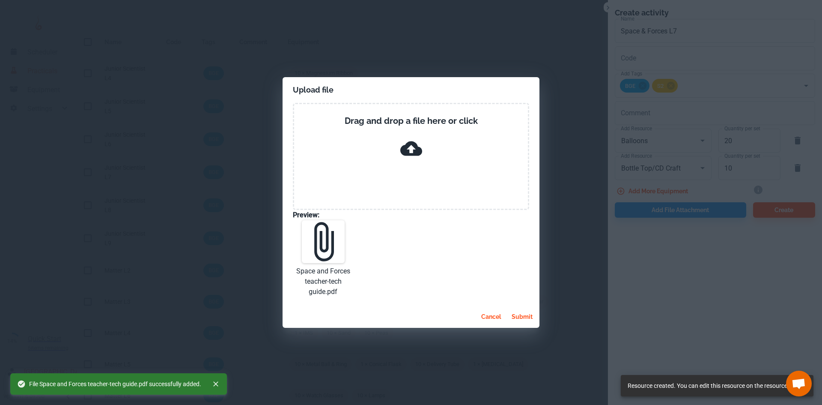
click at [519, 313] on button "submit" at bounding box center [522, 316] width 28 height 15
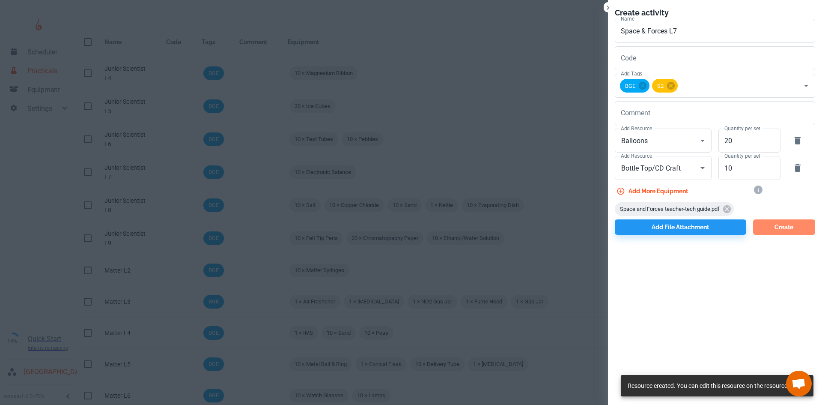
click at [776, 221] on button "Create" at bounding box center [785, 226] width 62 height 15
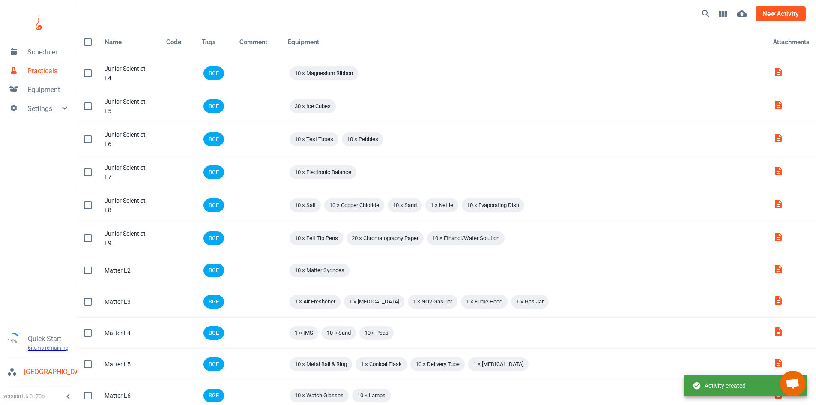
click at [759, 9] on button "new activity" at bounding box center [781, 13] width 50 height 15
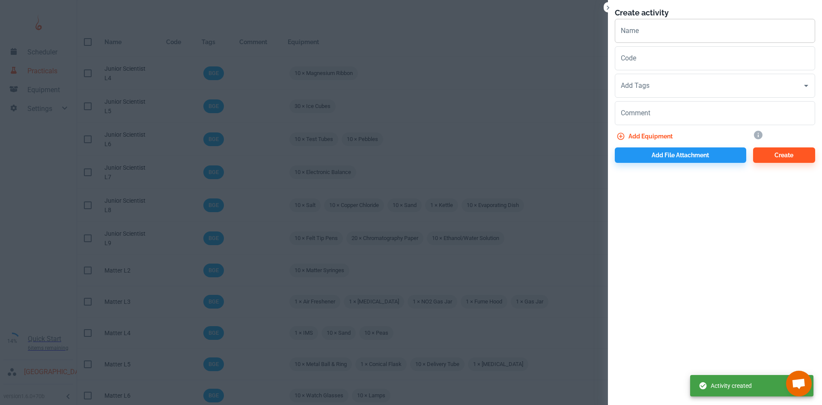
click at [703, 28] on input "Name" at bounding box center [715, 31] width 200 height 24
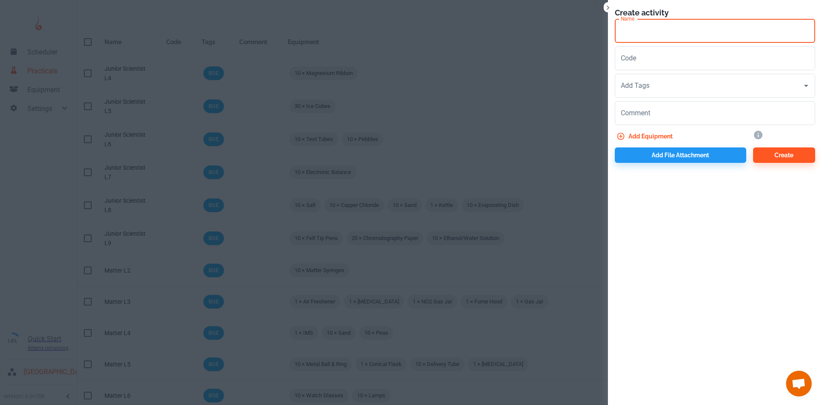
paste input "Space & Forces L"
type input "Space & Forces L8"
click at [653, 81] on input "Add Tags" at bounding box center [709, 86] width 180 height 16
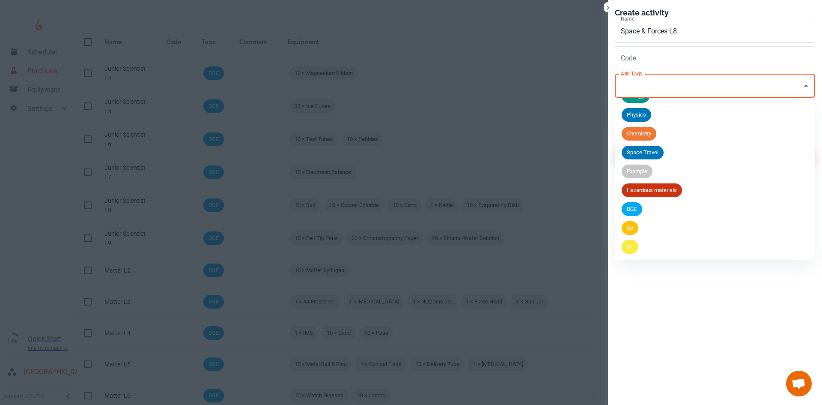
click at [633, 210] on span "BGE" at bounding box center [632, 209] width 21 height 9
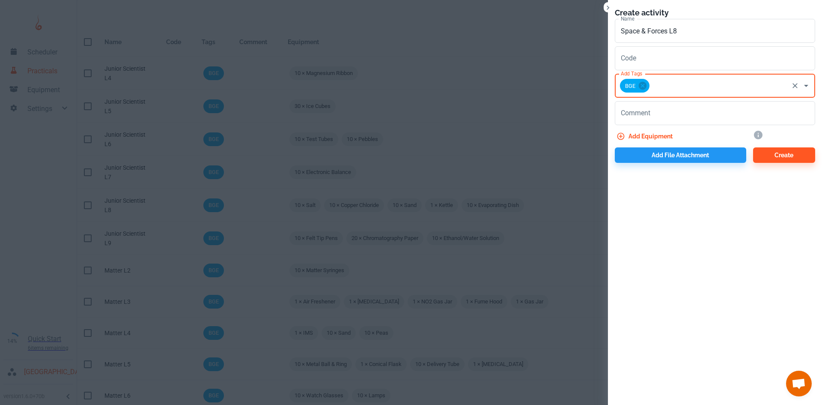
click at [670, 90] on input "Add Tags" at bounding box center [719, 86] width 137 height 16
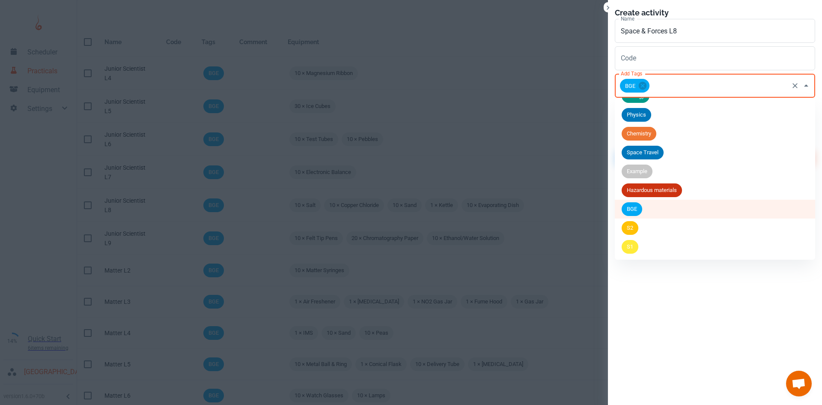
click at [643, 225] on li "S2" at bounding box center [715, 227] width 200 height 19
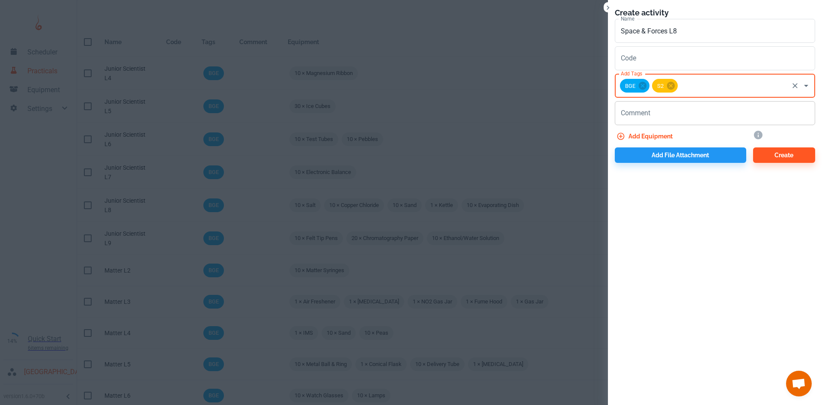
click at [663, 120] on div "x Comment" at bounding box center [715, 113] width 200 height 24
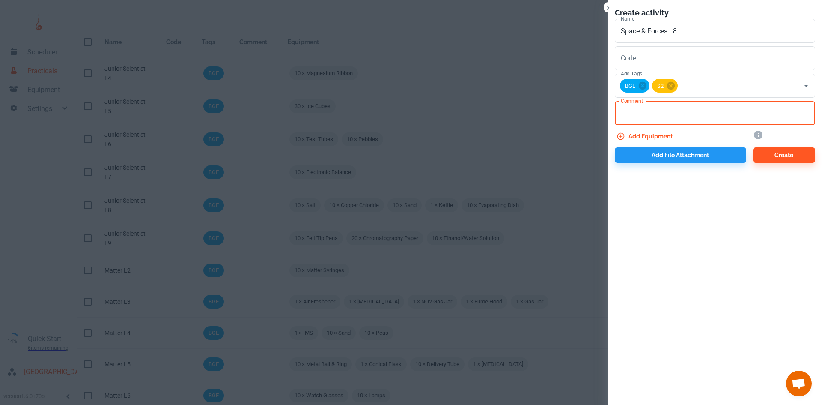
click at [655, 133] on button "Add equipment" at bounding box center [645, 136] width 61 height 15
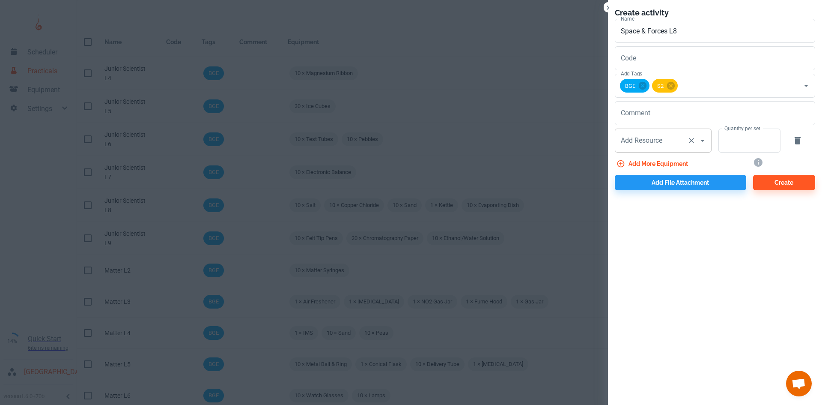
click at [653, 145] on div "Add Resource Add Resource" at bounding box center [663, 141] width 97 height 24
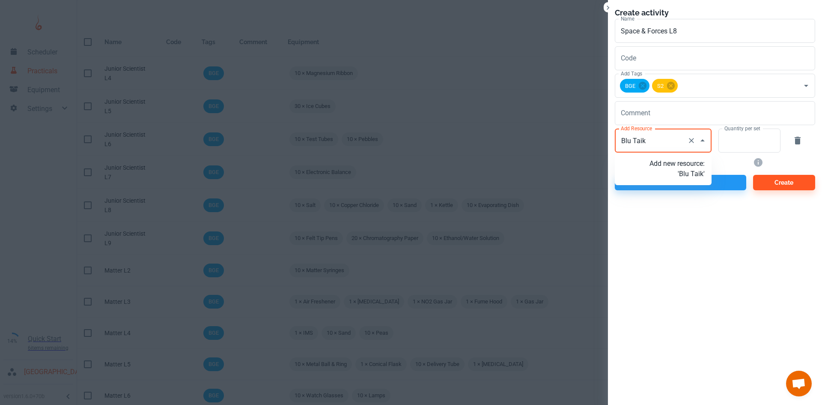
type input "Blu Taik"
click at [655, 141] on input "Add Resource" at bounding box center [651, 140] width 65 height 16
type input "Blu Tack"
click at [667, 176] on p "Add new resource: 'Blu Tack'" at bounding box center [677, 169] width 55 height 21
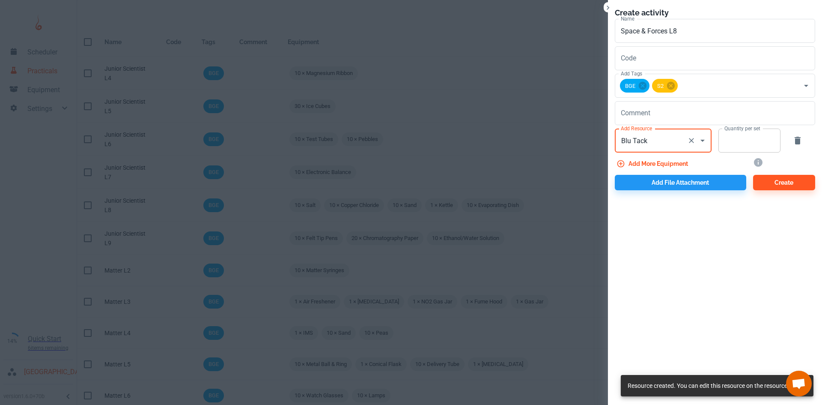
type input "Blu Tack"
click at [742, 149] on input "Quantity per set" at bounding box center [745, 141] width 53 height 24
type input "10"
click at [670, 162] on button "Add more equipment" at bounding box center [653, 163] width 77 height 15
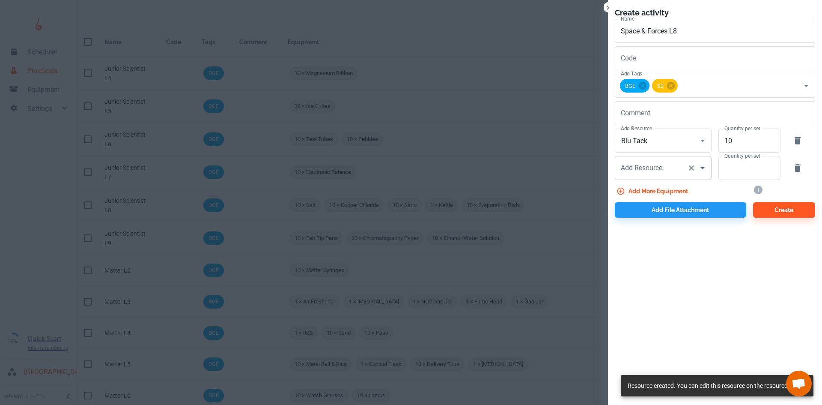
click at [649, 167] on div "Add Resource Add Resource" at bounding box center [663, 168] width 97 height 24
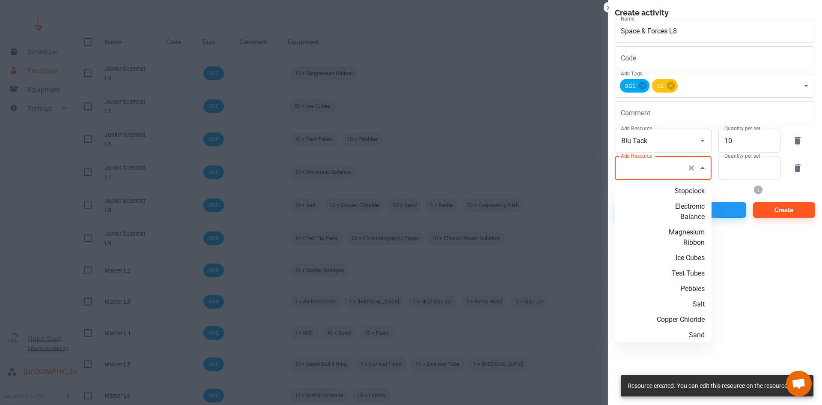
type input "o"
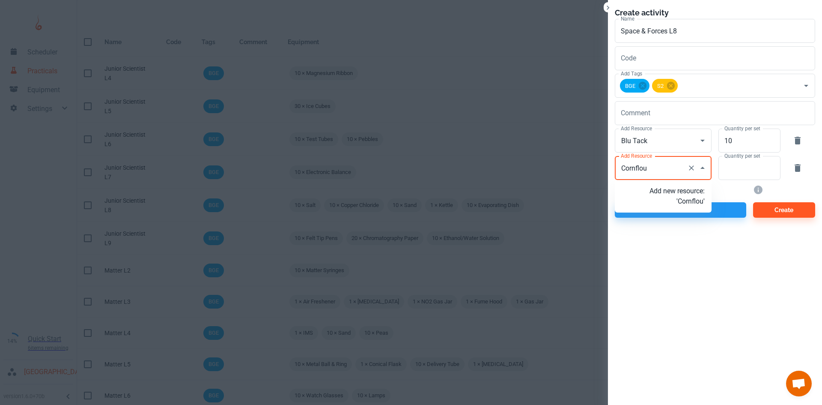
type input "Cornflour"
click at [680, 206] on p "Add new resource: 'Cornflour'" at bounding box center [677, 196] width 55 height 21
type input "Cornflour"
click at [753, 164] on input "Quantity per set" at bounding box center [745, 168] width 53 height 24
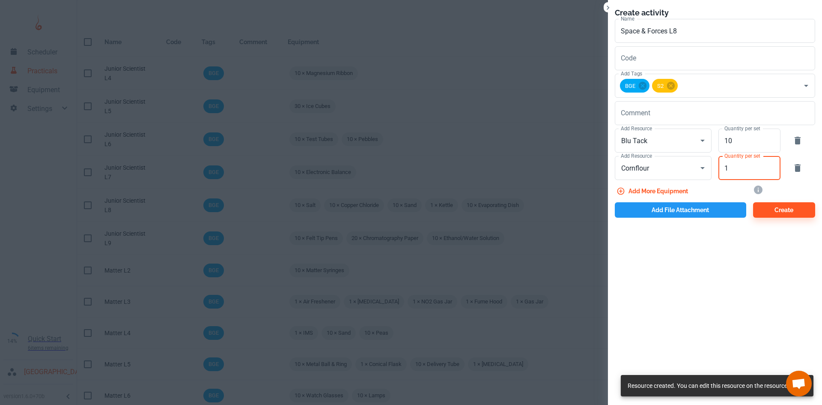
type input "1"
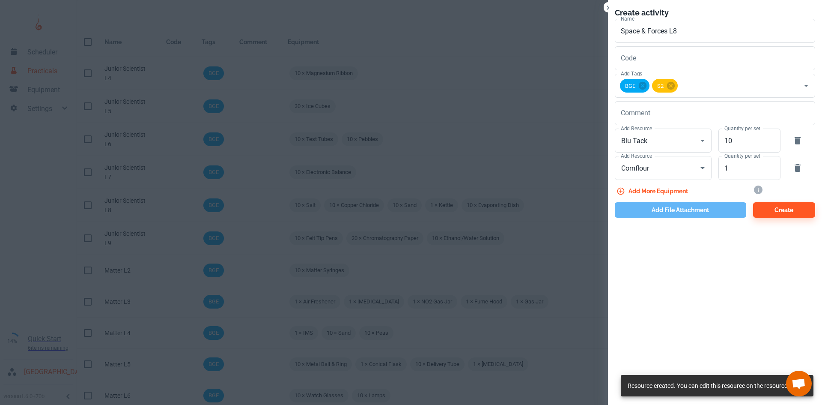
click at [705, 209] on button "Add file attachment" at bounding box center [681, 209] width 132 height 15
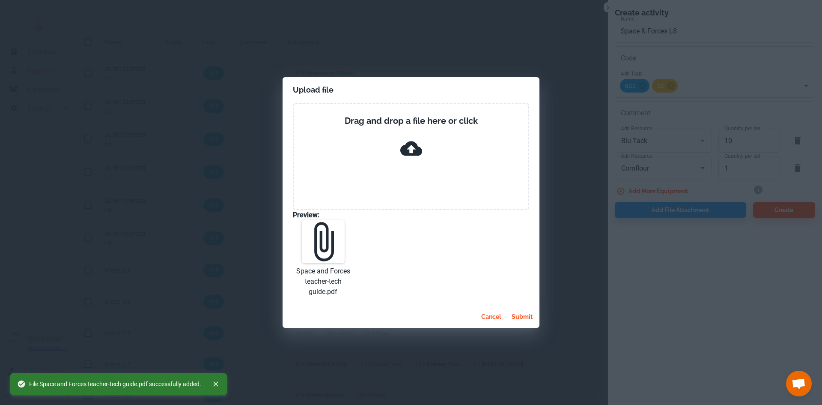
click at [519, 317] on button "submit" at bounding box center [522, 316] width 28 height 15
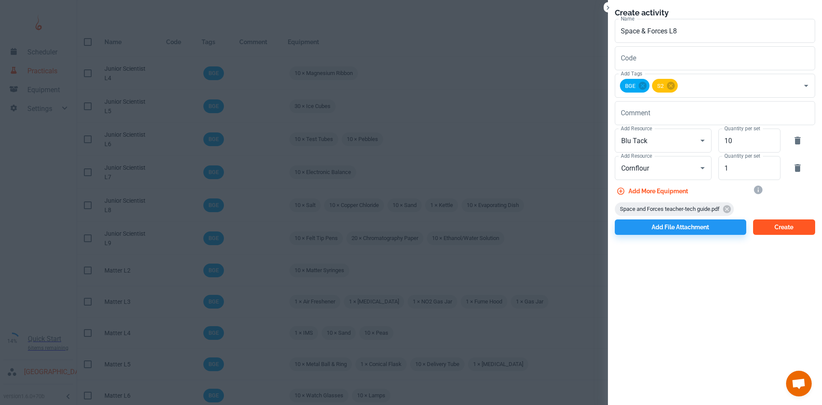
click at [778, 229] on button "Create" at bounding box center [785, 226] width 62 height 15
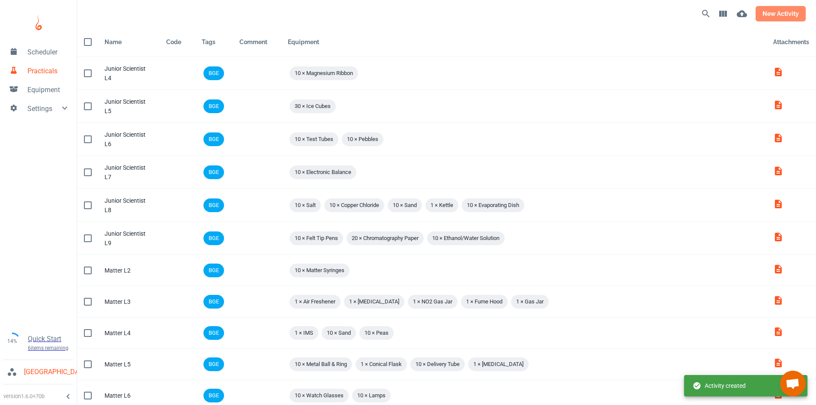
click at [782, 21] on button "new activity" at bounding box center [781, 13] width 50 height 15
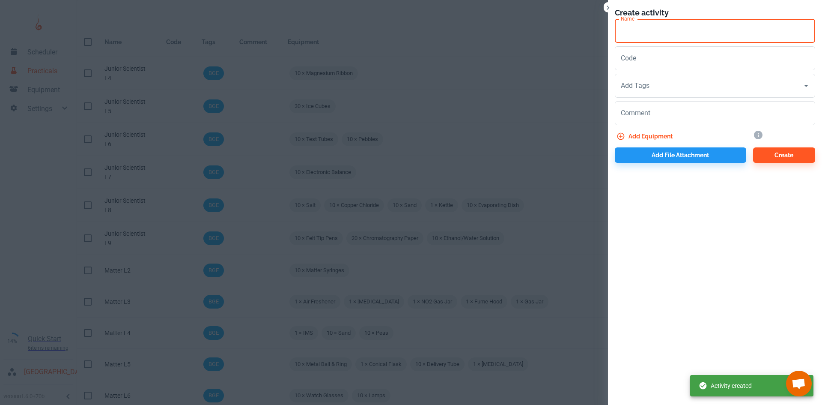
click at [706, 31] on input "Name" at bounding box center [715, 31] width 200 height 24
paste input "Space & Forces L"
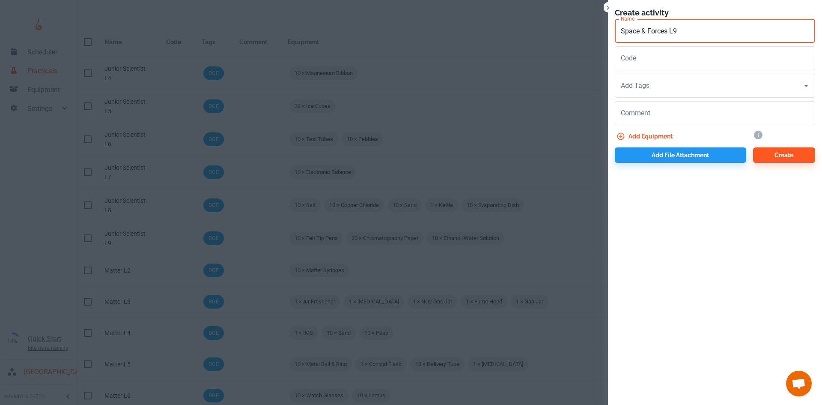
type input "Space & Forces L9"
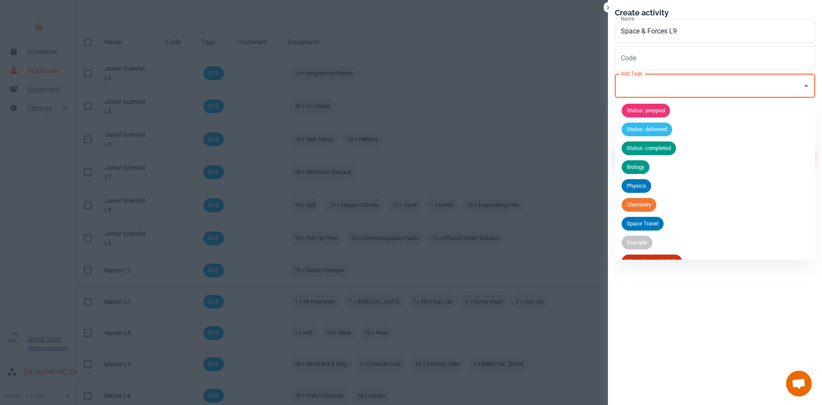
click at [653, 87] on input "Add Tags" at bounding box center [709, 86] width 180 height 16
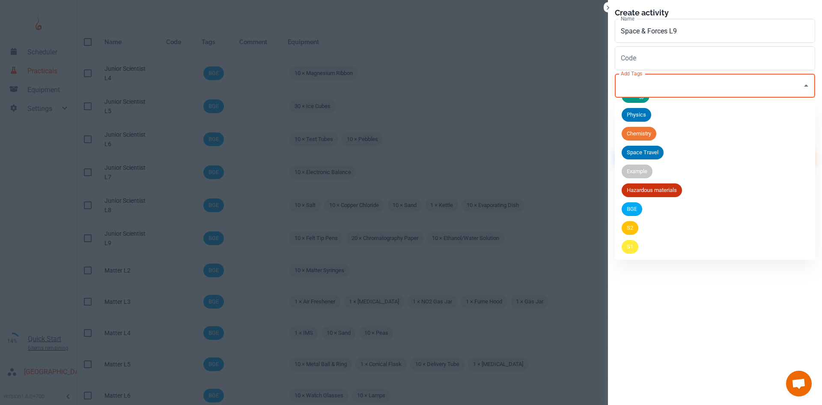
click at [637, 209] on span "BGE" at bounding box center [632, 209] width 21 height 9
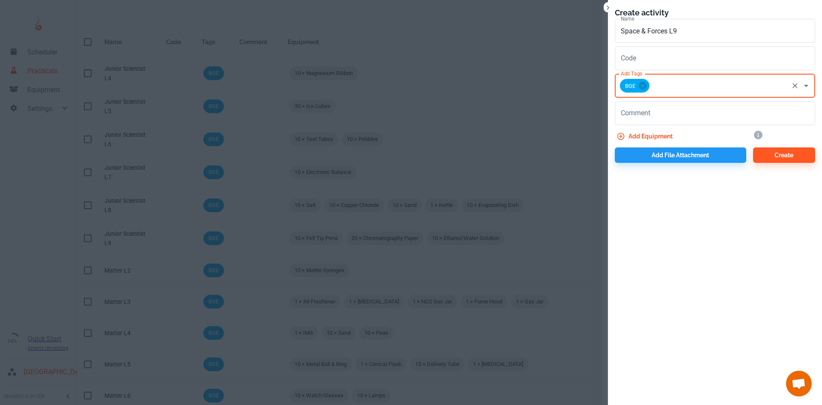
click at [665, 86] on input "Add Tags" at bounding box center [719, 86] width 137 height 16
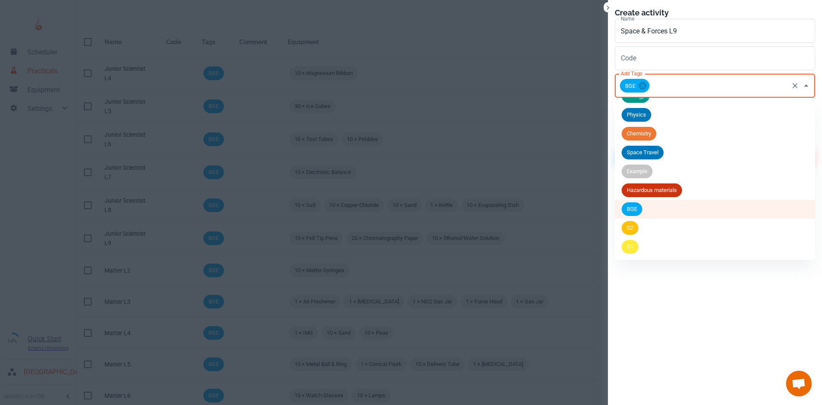
click at [637, 226] on span "S2" at bounding box center [630, 228] width 17 height 9
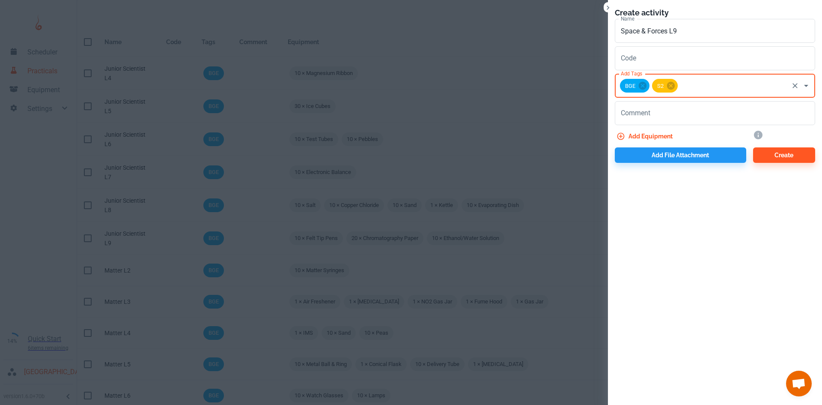
click at [655, 139] on button "Add equipment" at bounding box center [645, 136] width 61 height 15
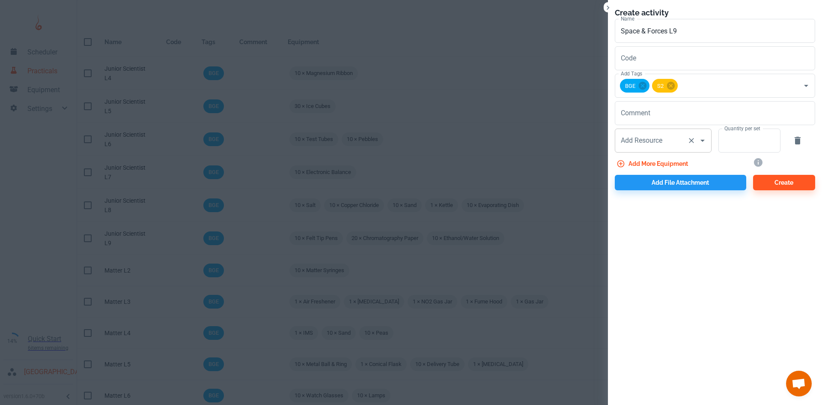
click at [651, 144] on div "Add Resource Add Resource" at bounding box center [663, 141] width 97 height 24
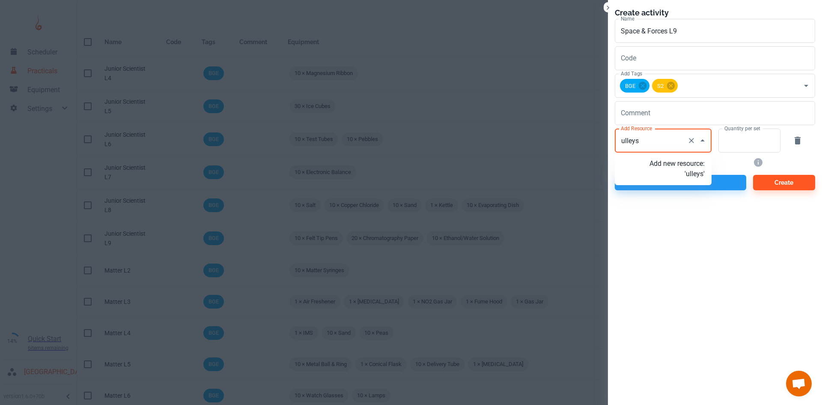
type input "Pulleys"
click at [665, 164] on p "Add new resource: 'Pulleys'" at bounding box center [677, 169] width 55 height 21
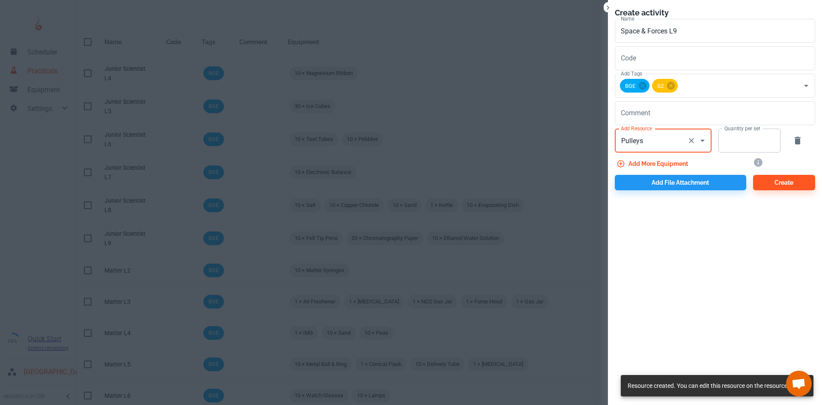
type input "Pulleys"
click at [726, 141] on input "Quantity per set" at bounding box center [745, 141] width 53 height 24
type input "10"
click at [677, 161] on button "Add more equipment" at bounding box center [653, 163] width 77 height 15
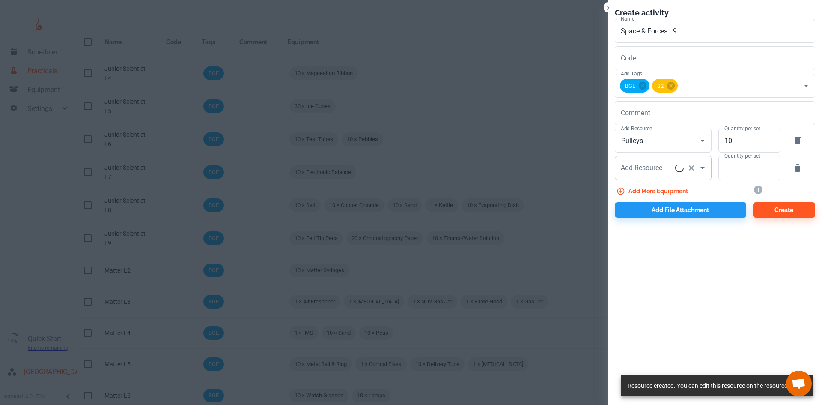
click at [647, 167] on div "Add Resource Add Resource" at bounding box center [663, 168] width 97 height 24
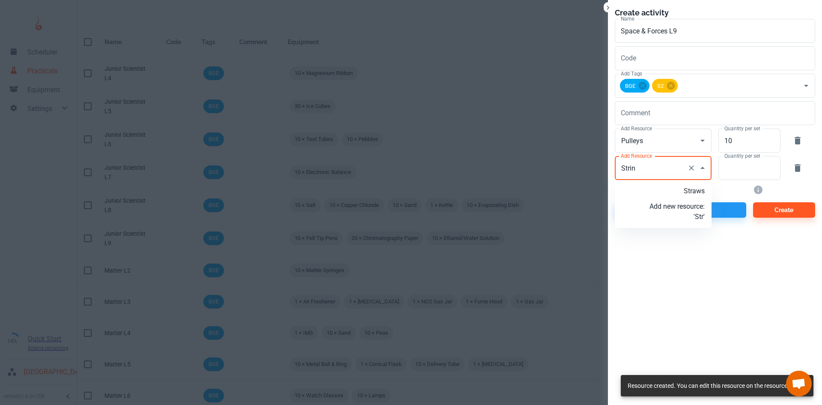
type input "String"
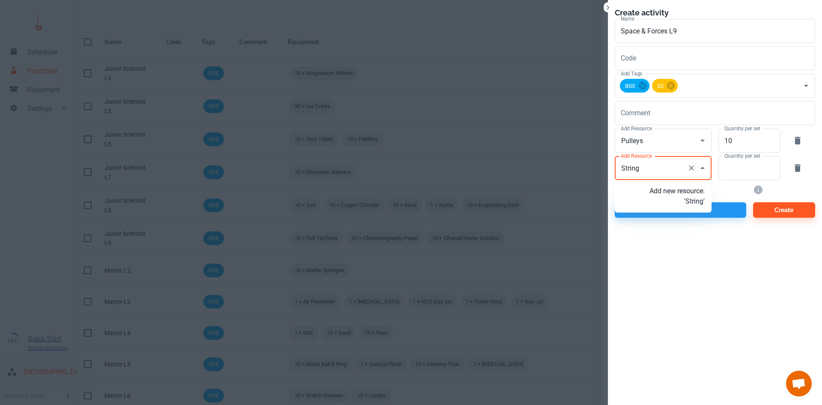
click at [667, 197] on p "Add new resource: 'String'" at bounding box center [677, 196] width 55 height 21
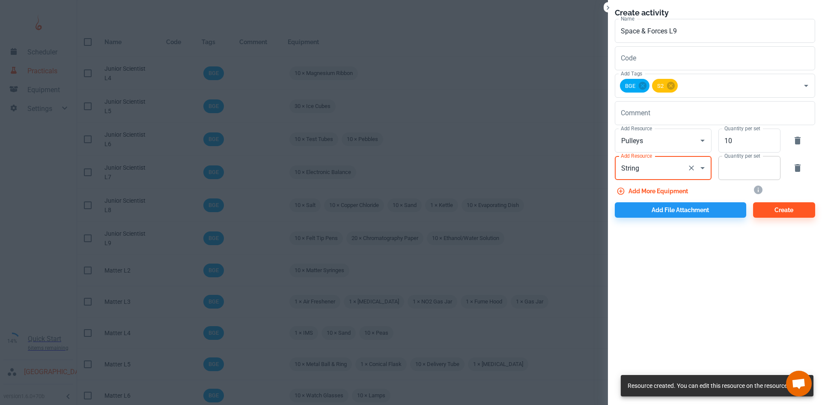
type input "String"
click at [757, 175] on input "Quantity per set" at bounding box center [745, 168] width 53 height 24
type input "10"
click at [646, 191] on button "Add more equipment" at bounding box center [653, 190] width 77 height 15
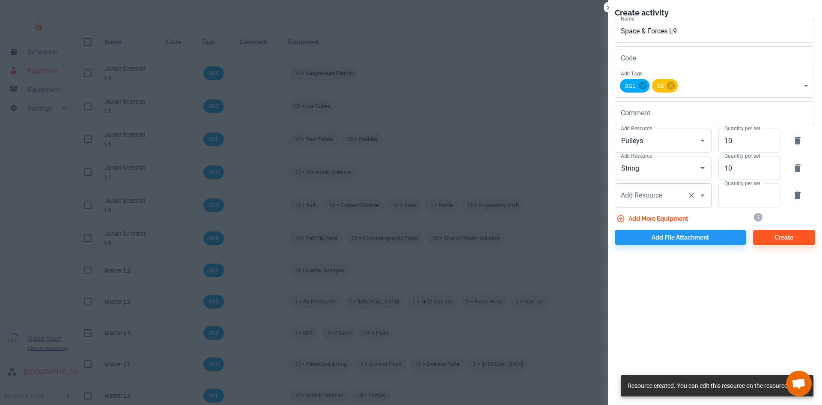
click at [645, 196] on div "Add Resource Add Resource" at bounding box center [663, 195] width 97 height 24
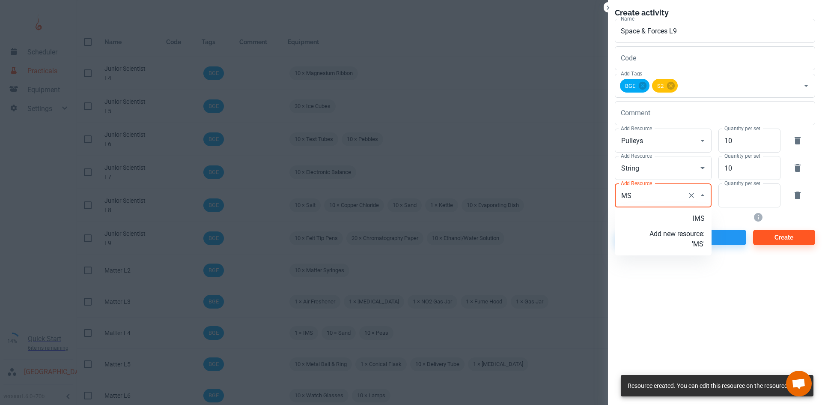
type input "M"
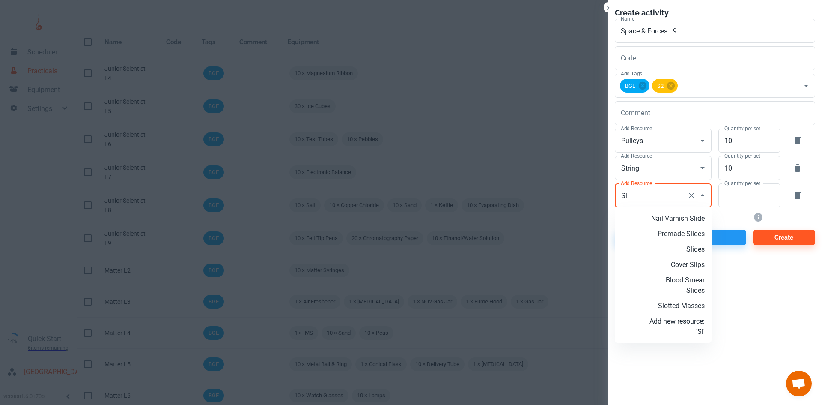
click at [684, 303] on p "Slotted Masses" at bounding box center [677, 306] width 55 height 10
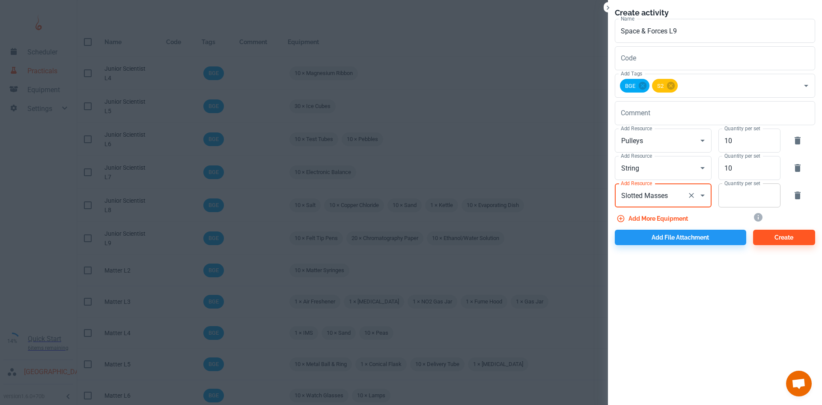
type input "Slotted Masses"
click at [740, 193] on input "Quantity per set" at bounding box center [745, 195] width 53 height 24
type input "10"
click at [686, 236] on button "Add file attachment" at bounding box center [681, 237] width 132 height 15
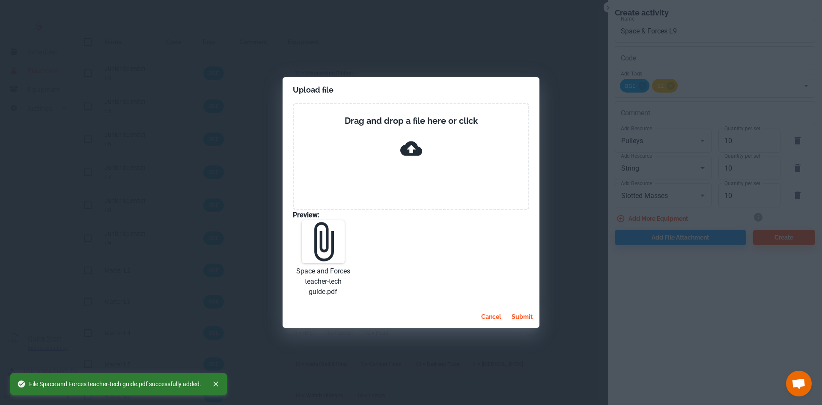
click at [522, 312] on button "submit" at bounding box center [522, 316] width 28 height 15
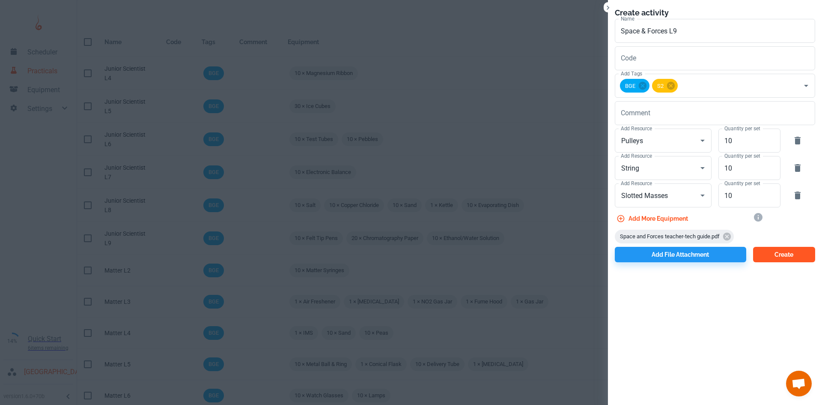
click at [772, 257] on button "Create" at bounding box center [785, 254] width 62 height 15
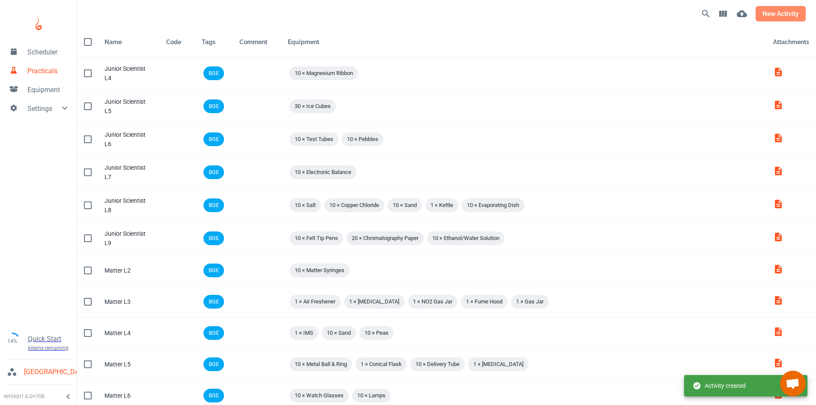
click at [772, 15] on button "new activity" at bounding box center [781, 13] width 50 height 15
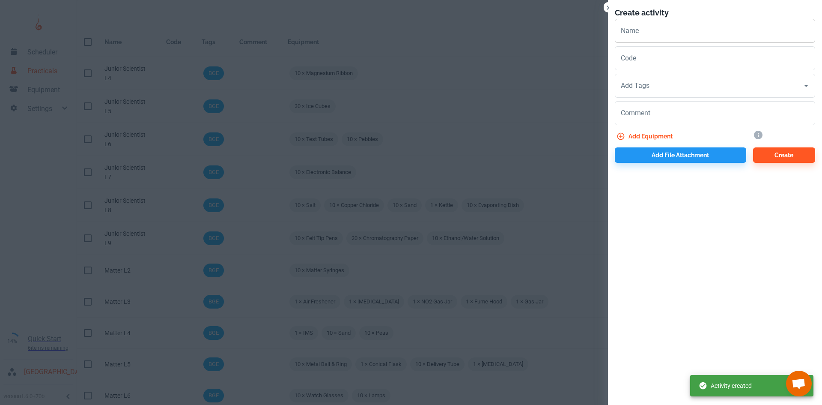
click at [637, 26] on input "Name" at bounding box center [715, 31] width 200 height 24
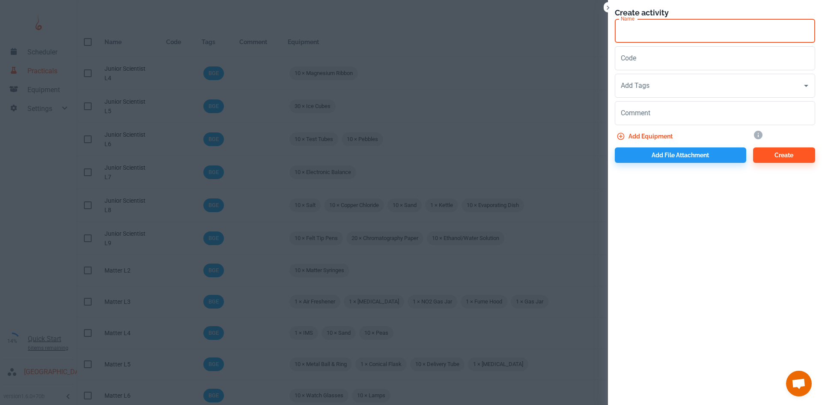
paste input "Space & Forces L"
click at [650, 96] on div "Add Tags" at bounding box center [715, 86] width 200 height 24
type input "Space & Forces L10"
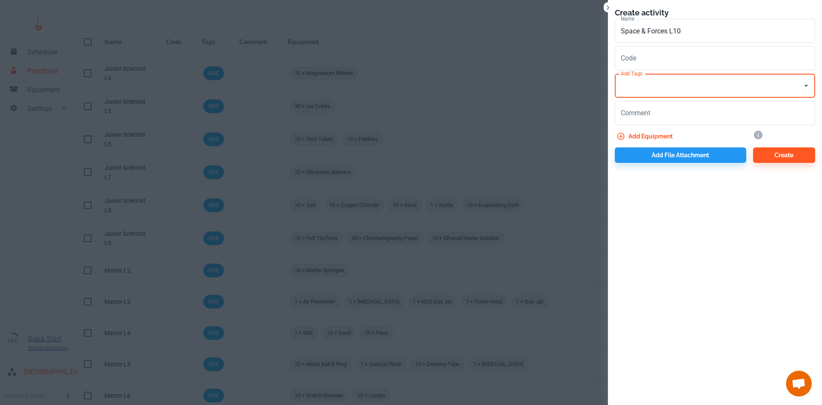
click at [666, 94] on div "Add Tags" at bounding box center [715, 86] width 200 height 24
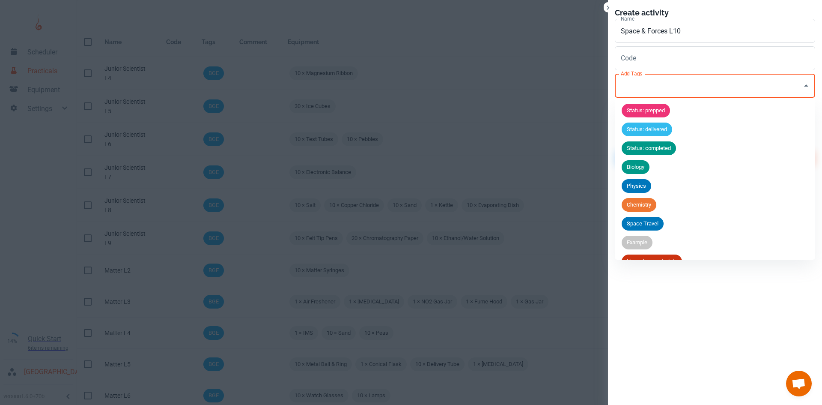
click at [673, 79] on input "Add Tags" at bounding box center [709, 86] width 180 height 16
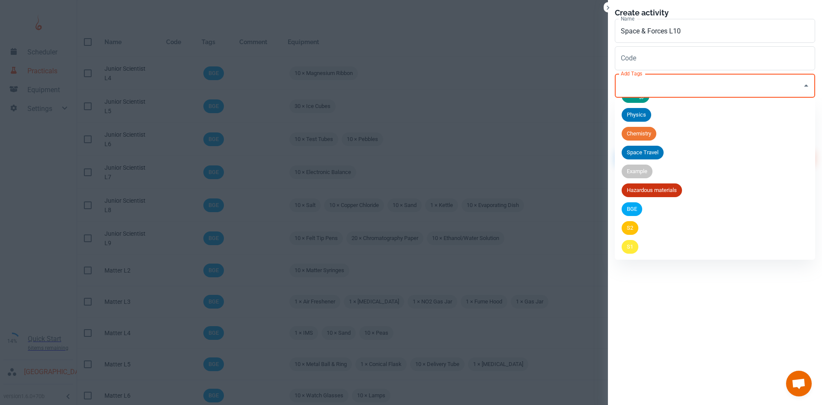
click at [647, 210] on li "BGE" at bounding box center [715, 209] width 200 height 19
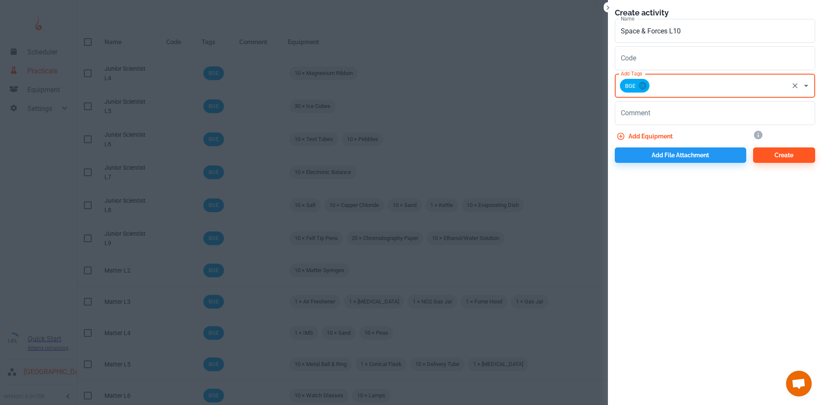
click at [683, 84] on input "Add Tags" at bounding box center [719, 86] width 137 height 16
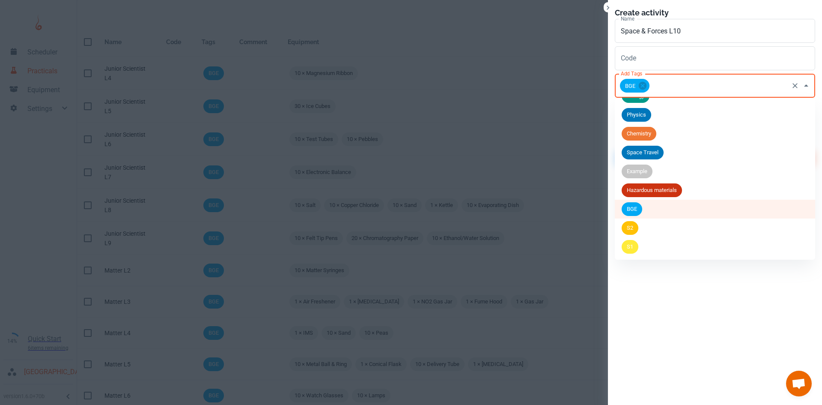
click at [635, 225] on span "S2" at bounding box center [630, 228] width 17 height 9
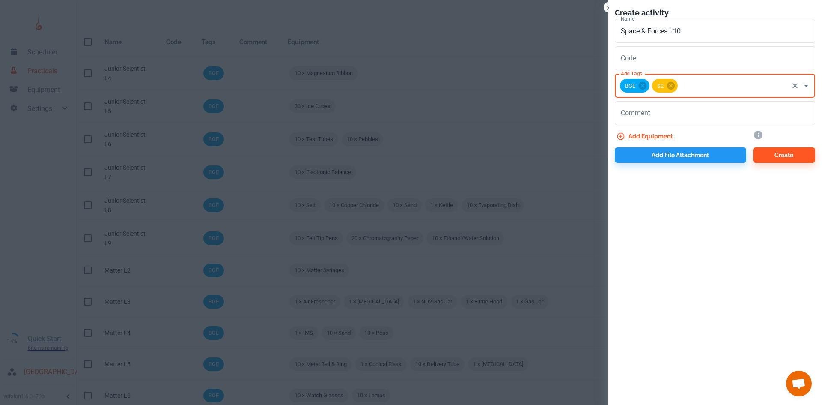
click at [656, 135] on button "Add equipment" at bounding box center [645, 136] width 61 height 15
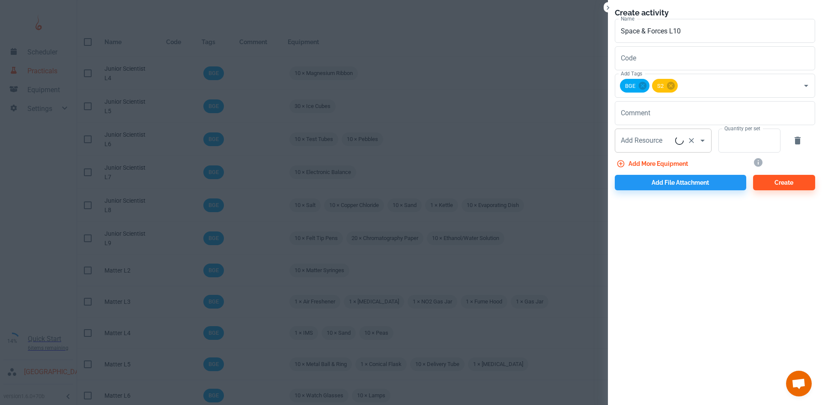
click at [652, 139] on div "Add Resource Add Resource" at bounding box center [663, 141] width 97 height 24
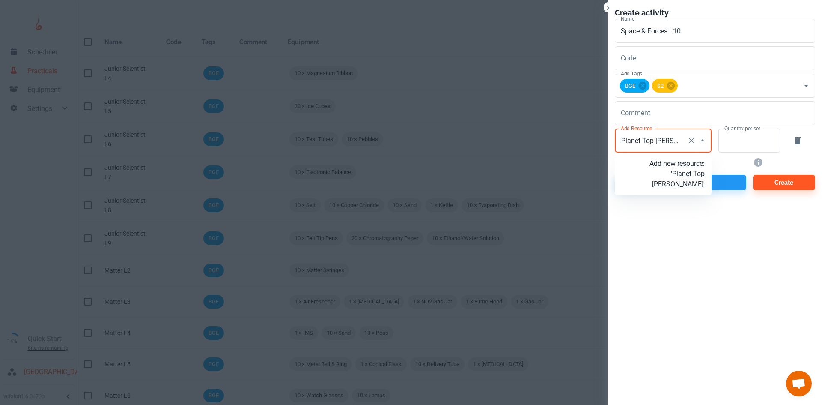
type input "Planet Top Trumps"
click at [677, 167] on p "Add new resource: 'Planet Top Trumps'" at bounding box center [677, 174] width 55 height 31
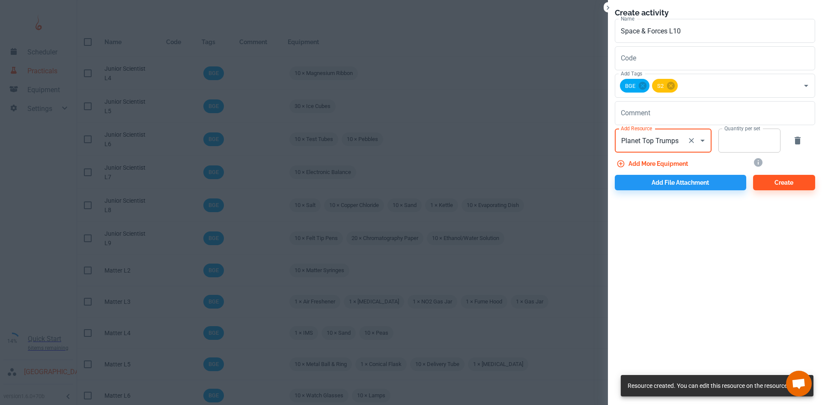
type input "Planet Top Trumps"
click at [730, 143] on input "Quantity per set" at bounding box center [745, 141] width 53 height 24
type input "10"
click at [706, 184] on button "Add file attachment" at bounding box center [681, 182] width 132 height 15
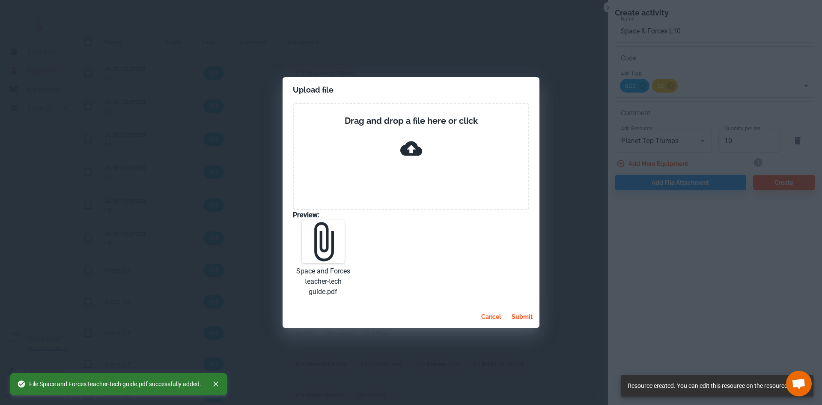
click at [521, 314] on button "submit" at bounding box center [522, 316] width 28 height 15
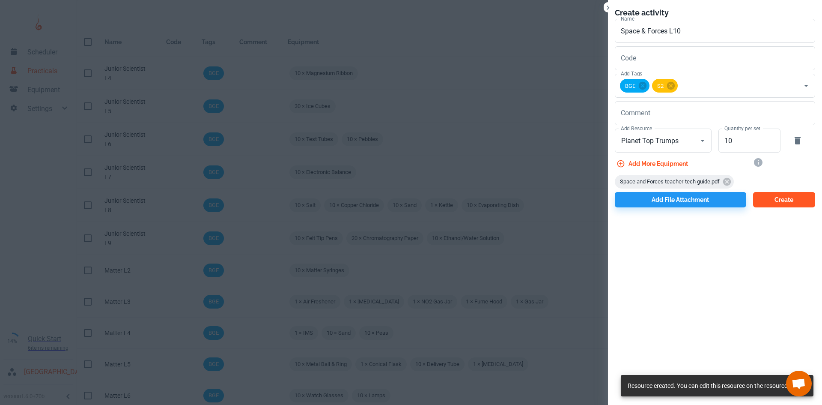
click at [799, 201] on button "Create" at bounding box center [785, 199] width 62 height 15
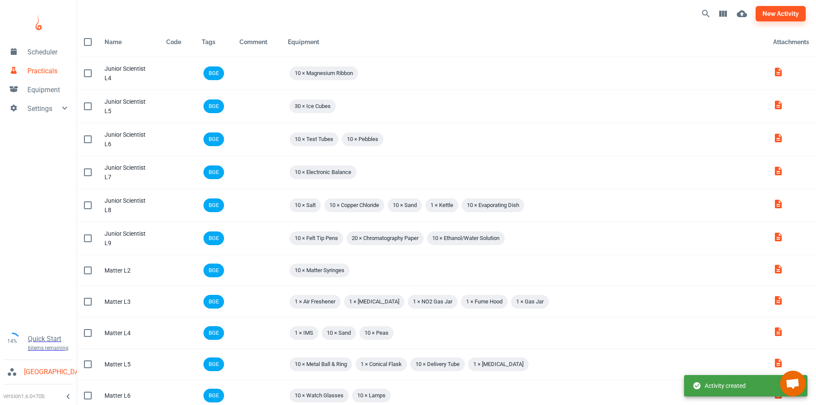
click at [794, 6] on div "new activity" at bounding box center [598, 13] width 413 height 21
click at [781, 16] on button "new activity" at bounding box center [781, 13] width 50 height 15
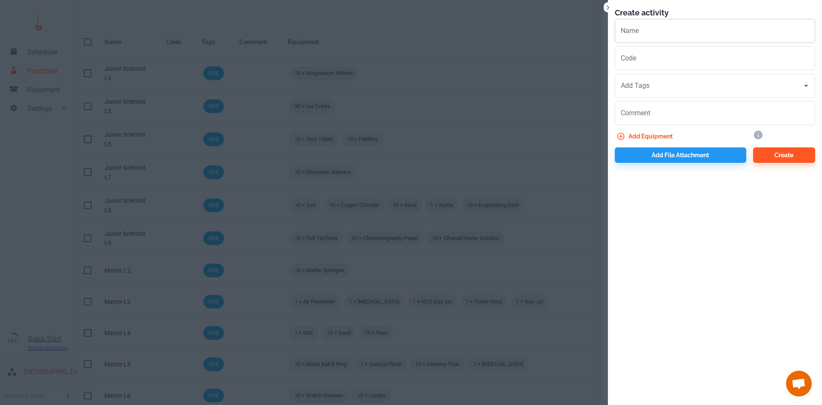
click at [649, 33] on input "Name" at bounding box center [715, 31] width 200 height 24
paste input "Space & Forces L"
type input "Space & Forces L11"
click at [652, 83] on input "Add Tags" at bounding box center [709, 86] width 180 height 16
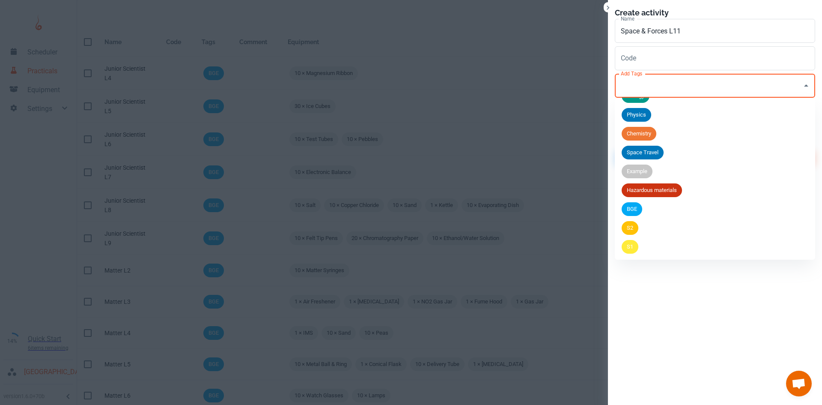
click at [642, 209] on span "BGE" at bounding box center [632, 209] width 21 height 9
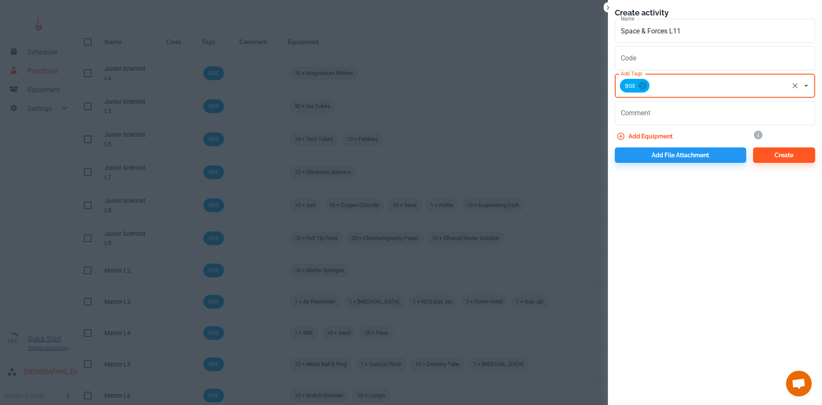
click at [675, 94] on div "BGE Add Tags" at bounding box center [715, 86] width 200 height 24
click at [674, 84] on input "Add Tags" at bounding box center [719, 86] width 137 height 16
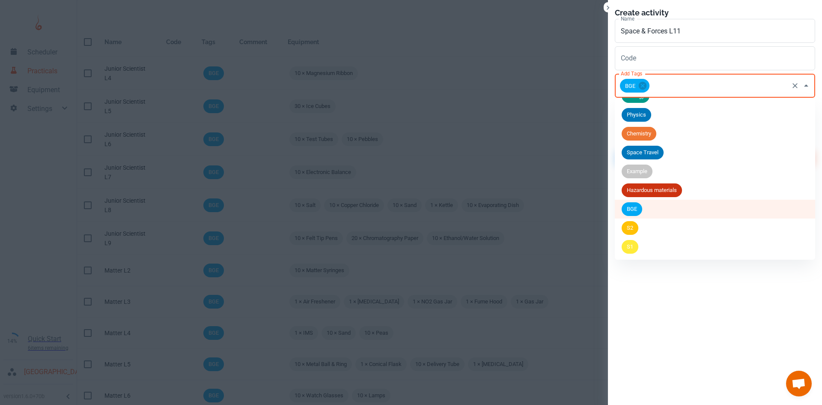
click at [635, 226] on span "S2" at bounding box center [630, 228] width 17 height 9
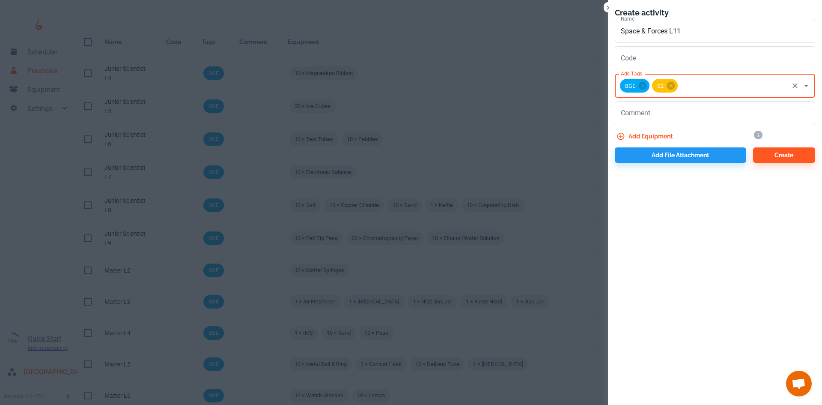
click at [648, 138] on button "Add equipment" at bounding box center [645, 136] width 61 height 15
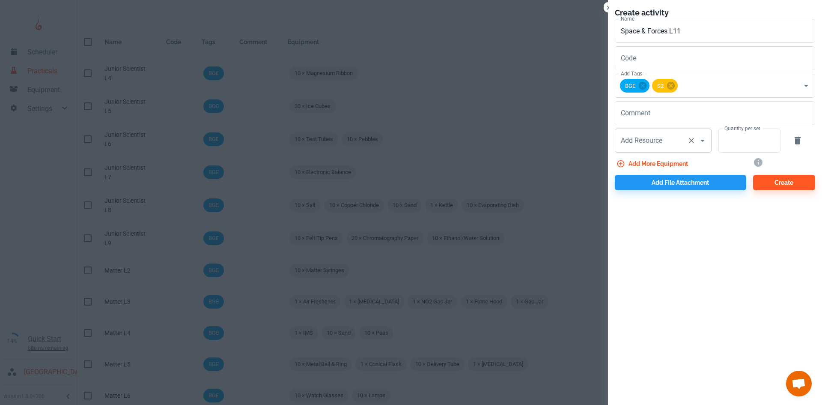
click at [648, 140] on div "Add Resource Add Resource" at bounding box center [663, 141] width 97 height 24
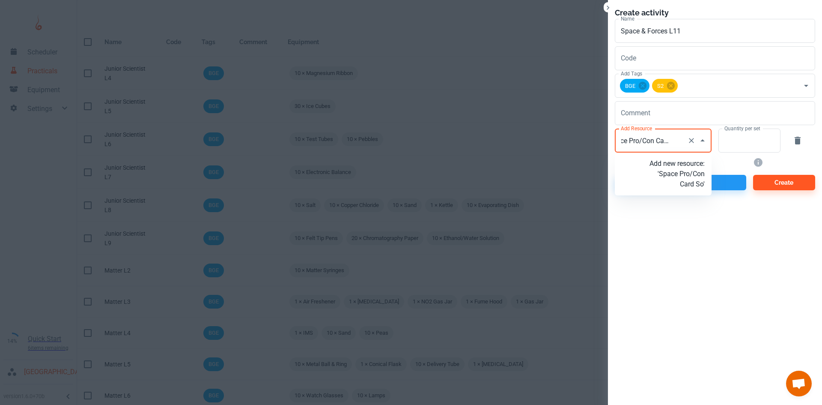
type input "Space Pro/Con Card Sort"
click at [668, 181] on p "Add new resource: 'Space Pro/Con Card Sort'" at bounding box center [677, 174] width 55 height 31
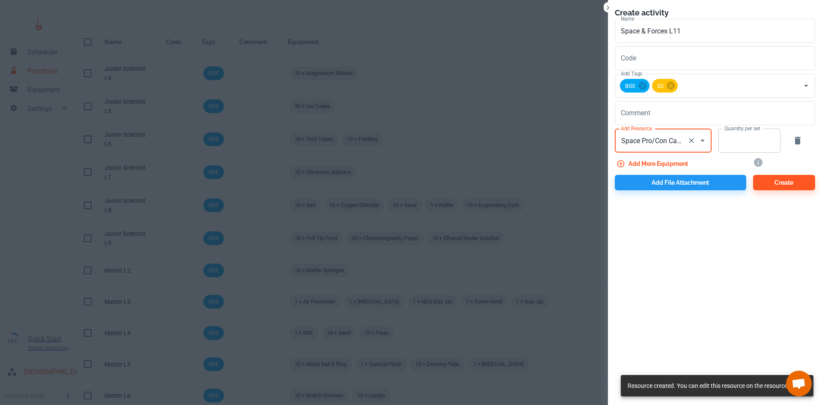
type input "Space Pro/Con Card Sort"
click at [729, 148] on input "Quantity per set" at bounding box center [745, 141] width 53 height 24
type input "10"
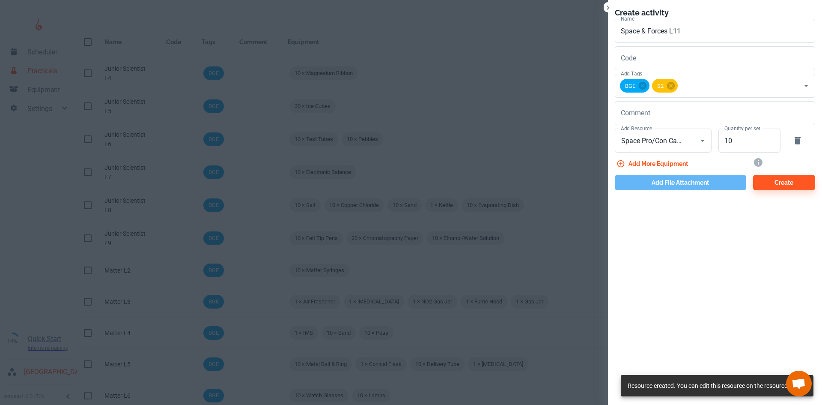
click at [704, 183] on button "Add file attachment" at bounding box center [681, 182] width 132 height 15
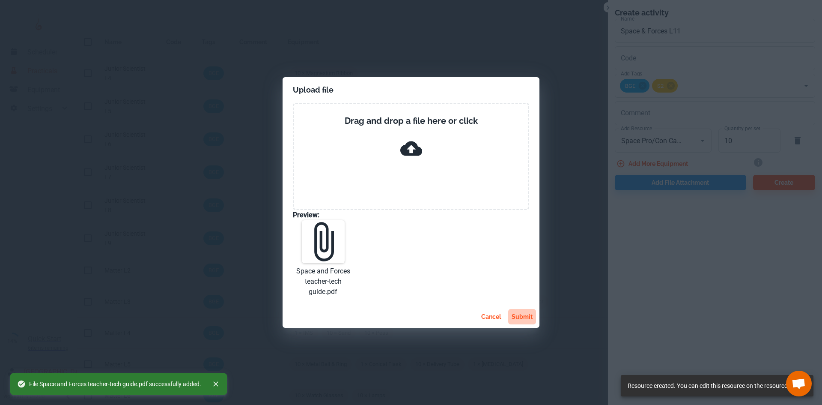
click at [524, 314] on button "submit" at bounding box center [522, 316] width 28 height 15
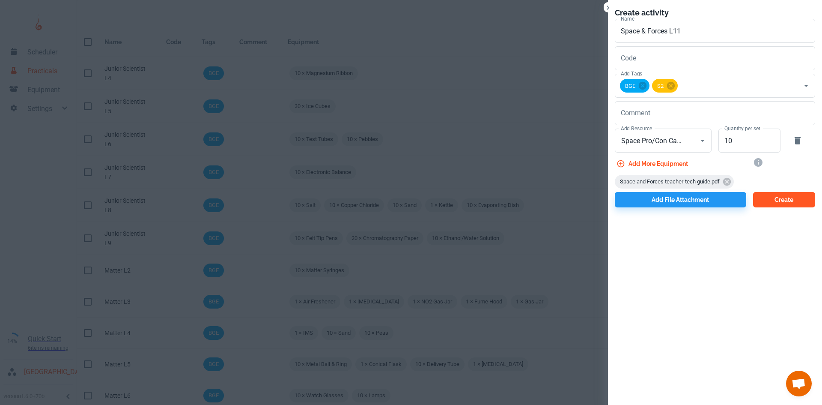
click at [771, 201] on button "Create" at bounding box center [785, 199] width 62 height 15
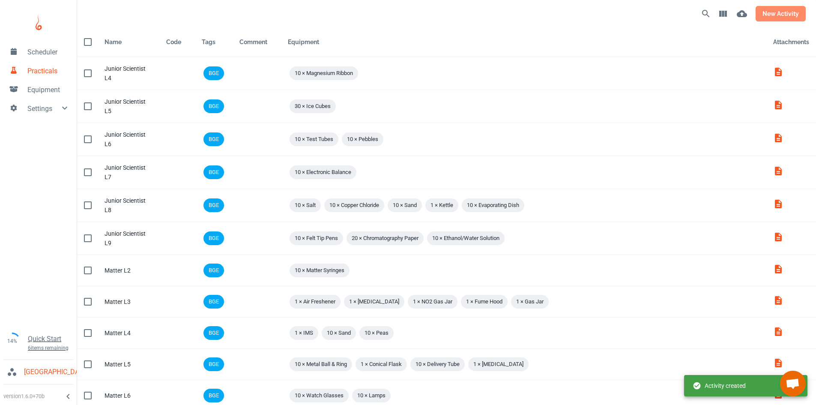
click at [790, 9] on button "new activity" at bounding box center [781, 13] width 50 height 15
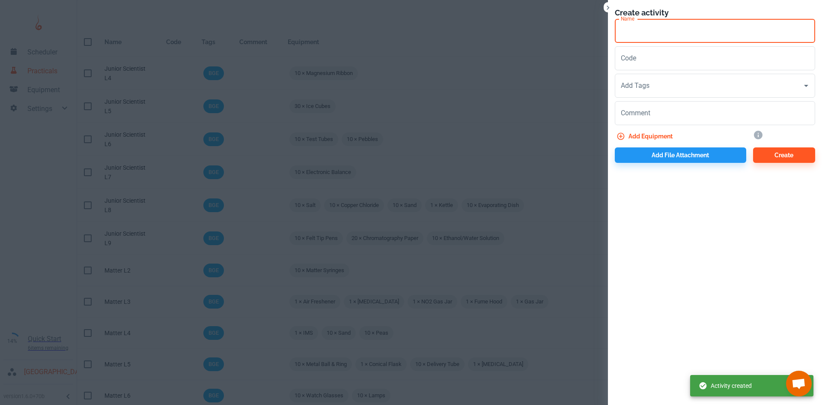
click at [629, 29] on input "Name" at bounding box center [715, 31] width 200 height 24
paste input "Space & Forces L"
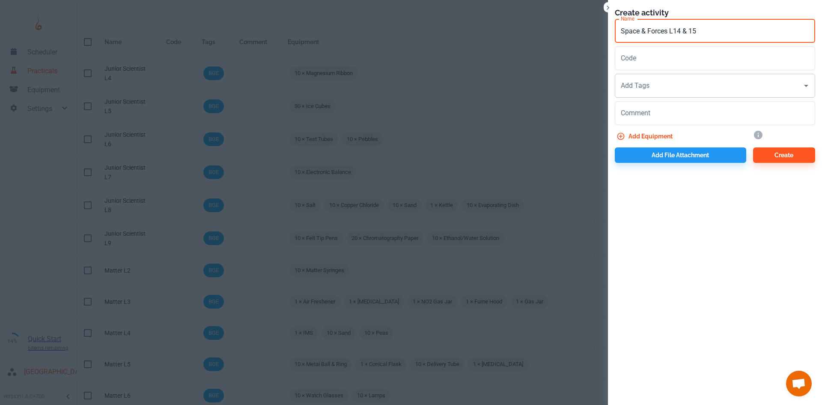
click at [661, 96] on div "Add Tags" at bounding box center [715, 86] width 200 height 24
type input "Space & Forces L14 & 15"
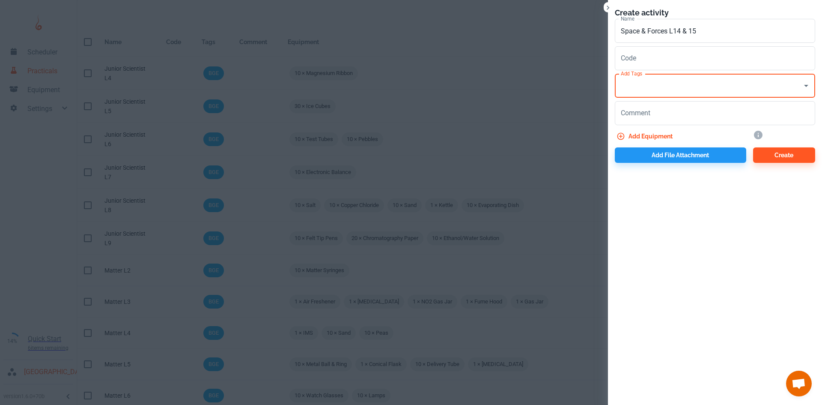
click at [655, 90] on input "Add Tags" at bounding box center [709, 86] width 180 height 16
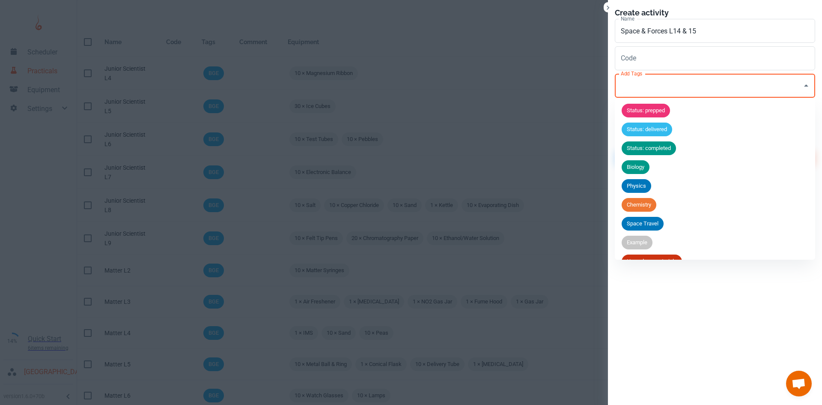
scroll to position [71, 0]
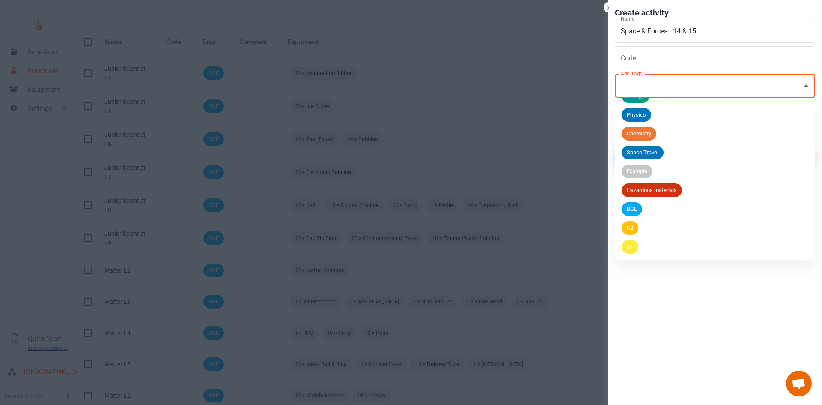
click at [636, 214] on div "BGE" at bounding box center [632, 209] width 21 height 14
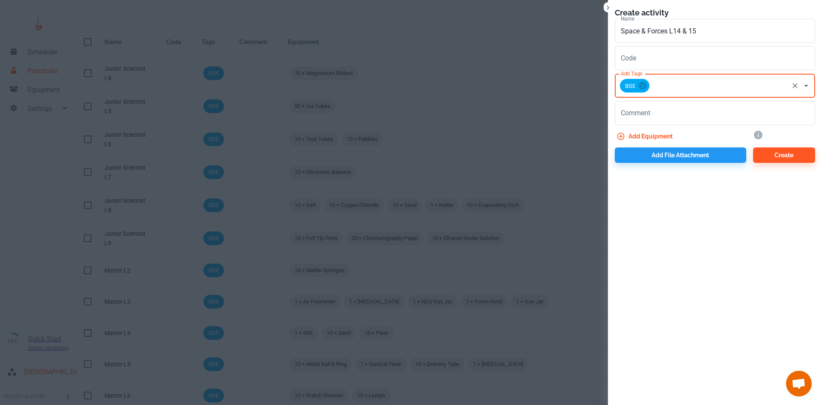
click at [665, 81] on input "Add Tags" at bounding box center [719, 86] width 137 height 16
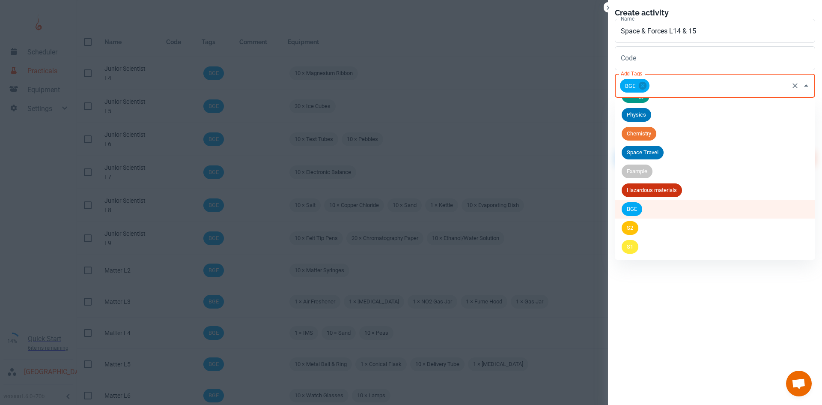
click at [635, 227] on span "S2" at bounding box center [630, 228] width 17 height 9
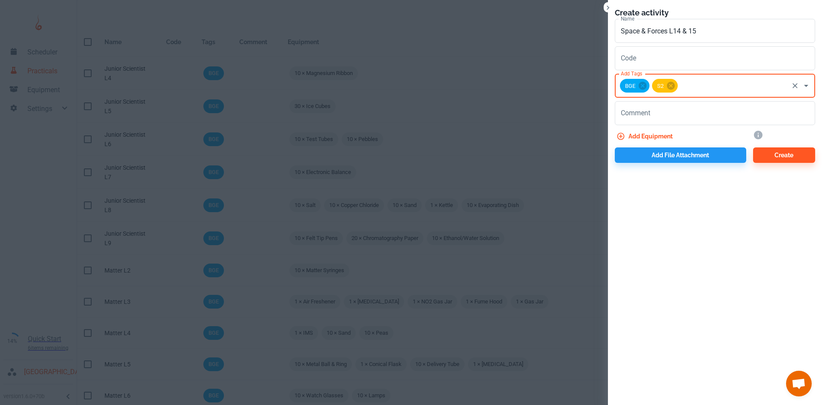
click at [646, 138] on button "Add equipment" at bounding box center [645, 136] width 61 height 15
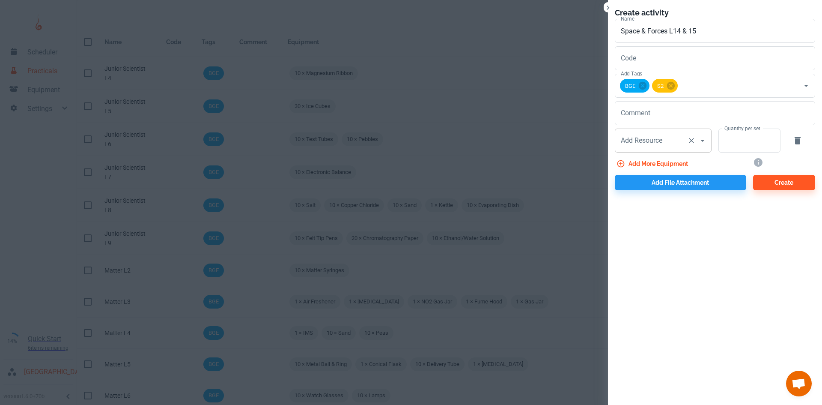
click at [635, 140] on div "Add Resource Add Resource" at bounding box center [663, 141] width 97 height 24
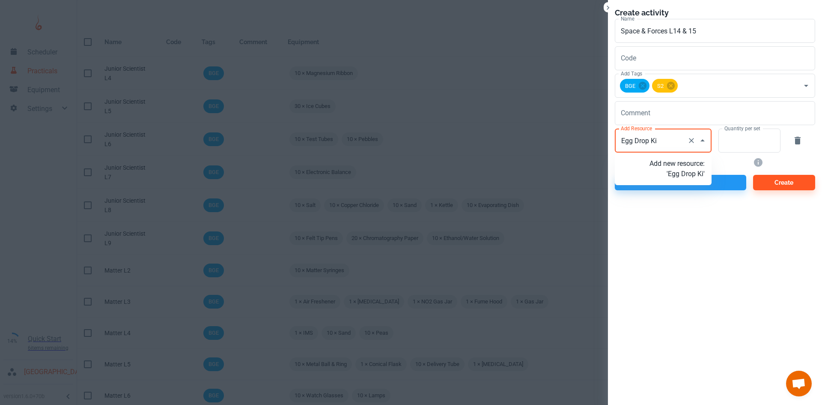
type input "Egg Drop Kit"
click at [688, 174] on p "Add new resource: 'Egg Drop Kit'" at bounding box center [677, 169] width 55 height 21
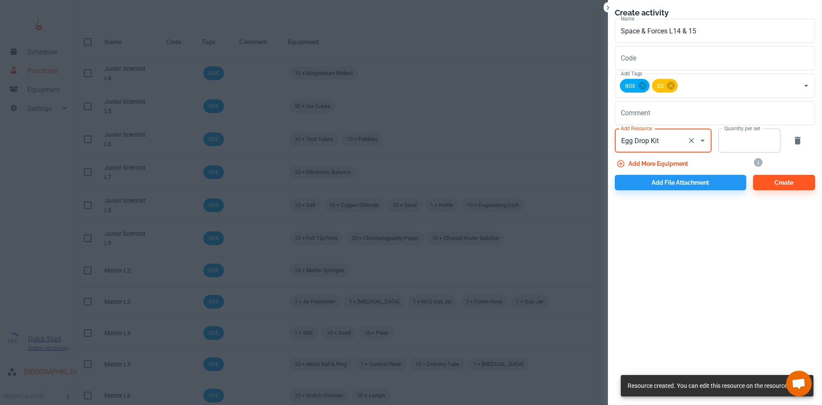
type input "Egg Drop Kit"
click at [741, 145] on input "Quantity per set" at bounding box center [745, 141] width 53 height 24
type input "10"
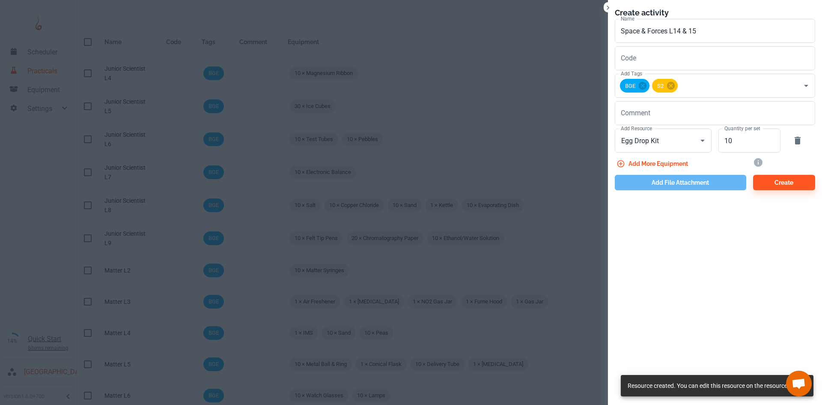
click at [671, 185] on button "Add file attachment" at bounding box center [681, 182] width 132 height 15
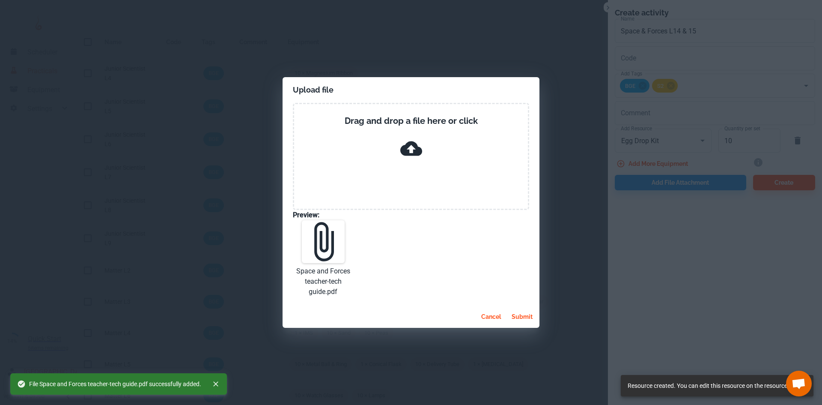
click at [529, 316] on button "submit" at bounding box center [522, 316] width 28 height 15
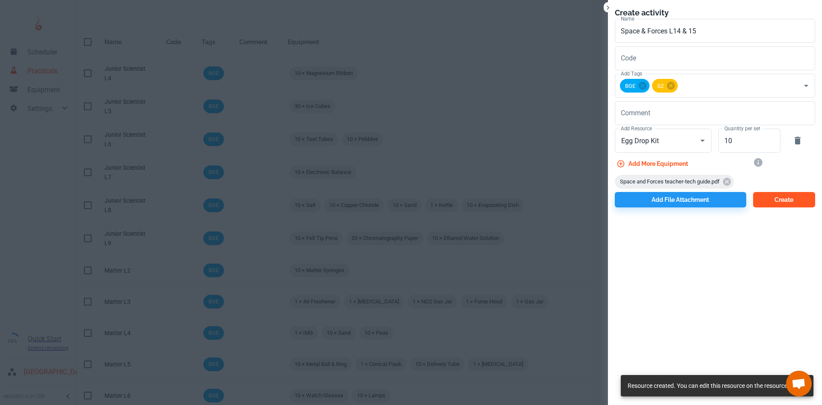
click at [788, 200] on button "Create" at bounding box center [785, 199] width 62 height 15
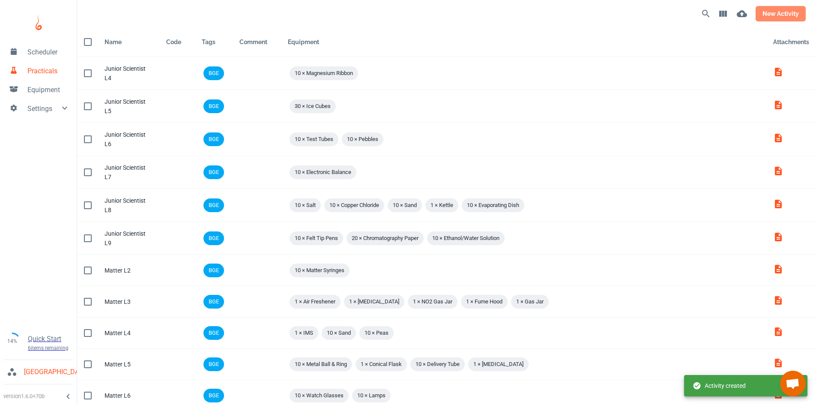
click at [776, 13] on button "new activity" at bounding box center [781, 13] width 50 height 15
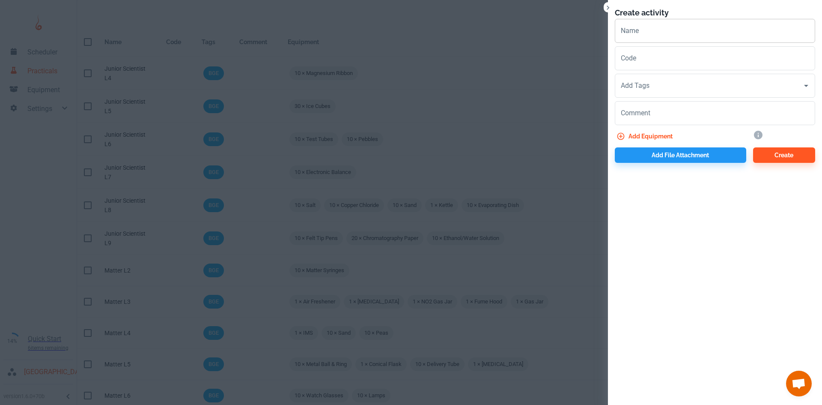
click at [721, 36] on input "Name" at bounding box center [715, 31] width 200 height 24
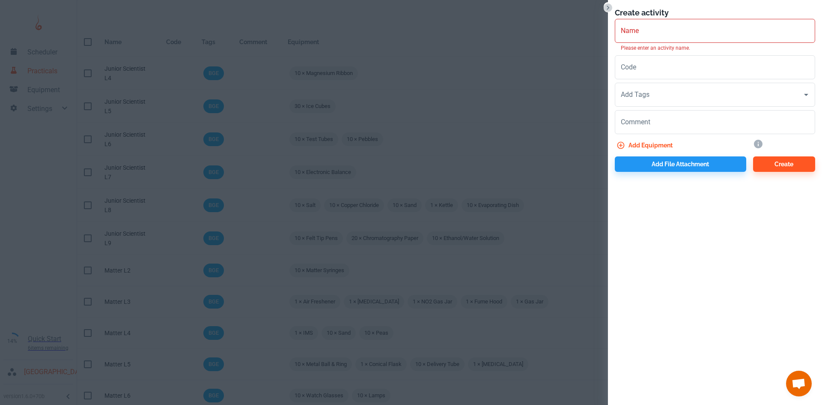
click at [607, 4] on icon "Close" at bounding box center [608, 7] width 9 height 9
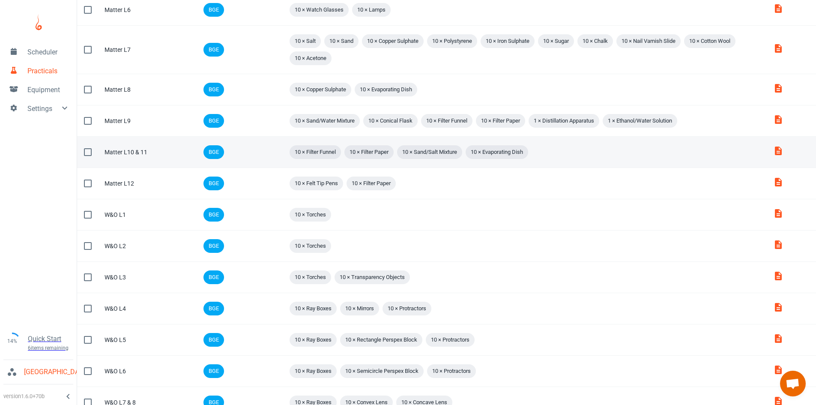
scroll to position [484, 0]
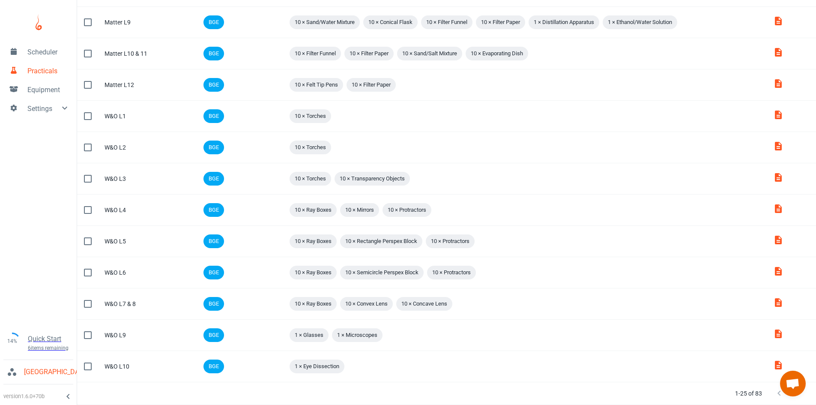
click at [801, 396] on icon "Next Page" at bounding box center [796, 393] width 10 height 10
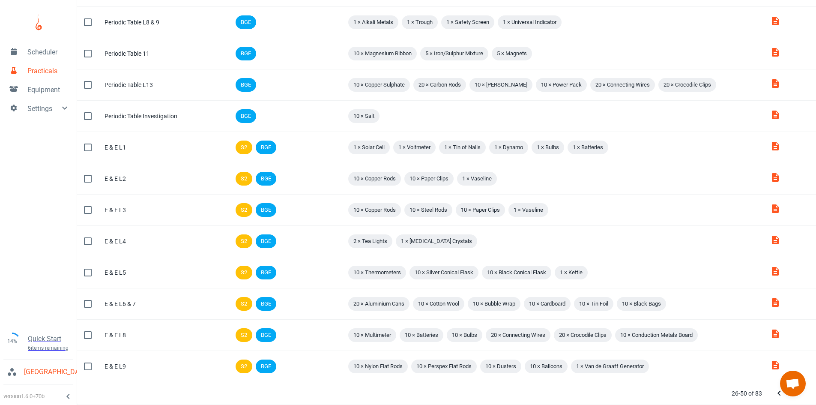
scroll to position [457, 0]
click at [778, 396] on icon "Previous Page" at bounding box center [779, 393] width 10 height 10
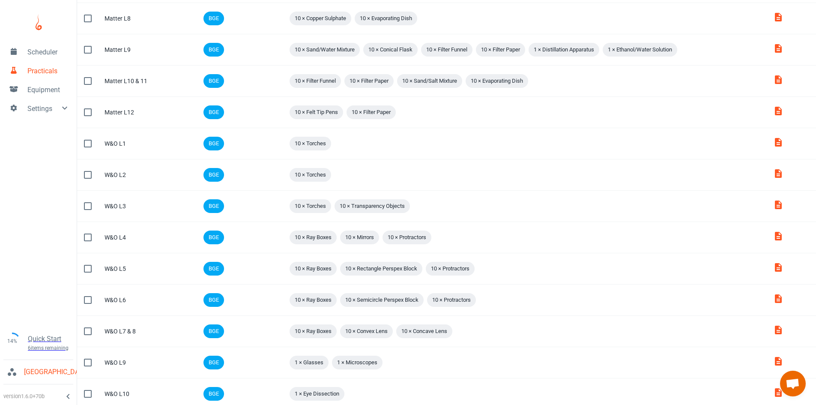
scroll to position [484, 0]
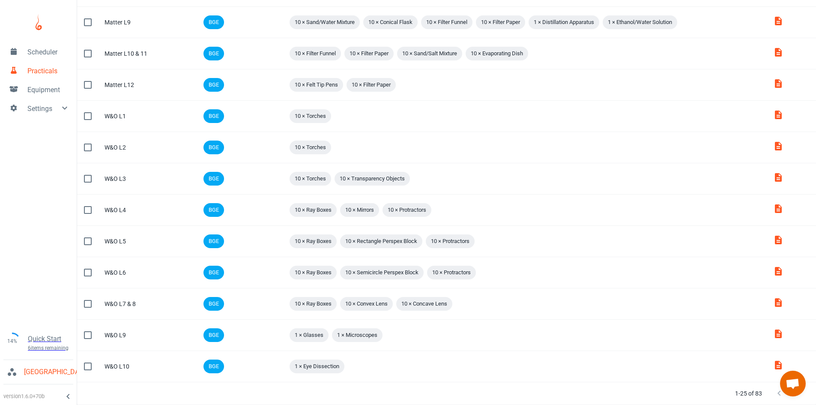
click at [778, 396] on div at bounding box center [788, 393] width 34 height 17
click at [778, 391] on div at bounding box center [788, 393] width 34 height 17
click at [794, 398] on icon "Next Page" at bounding box center [796, 393] width 10 height 10
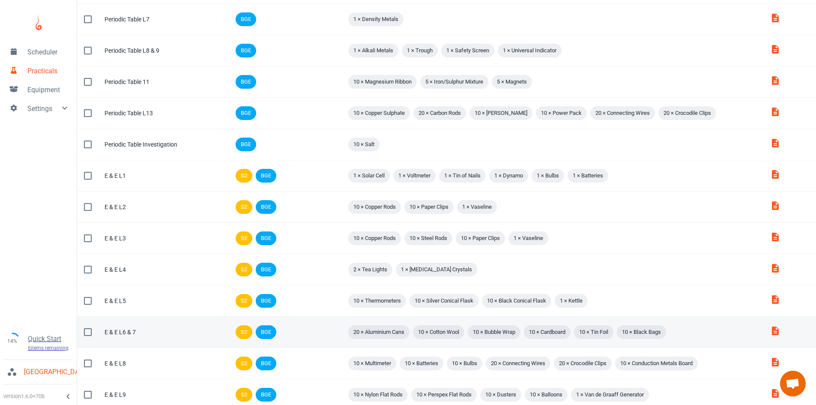
scroll to position [457, 0]
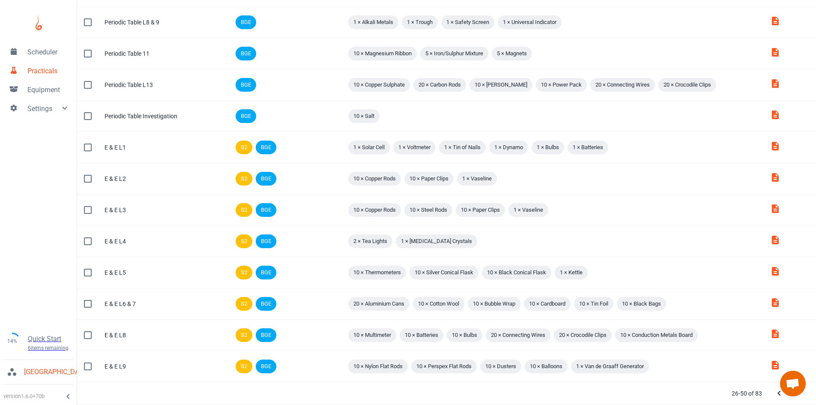
click at [798, 400] on button "Next Page" at bounding box center [796, 393] width 17 height 17
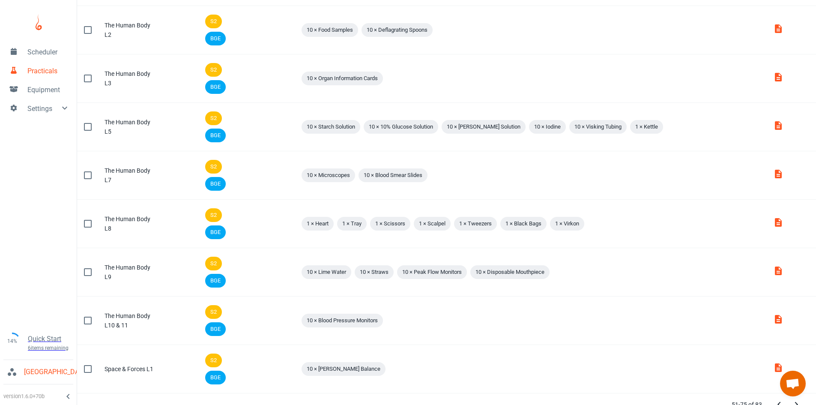
scroll to position [870, 0]
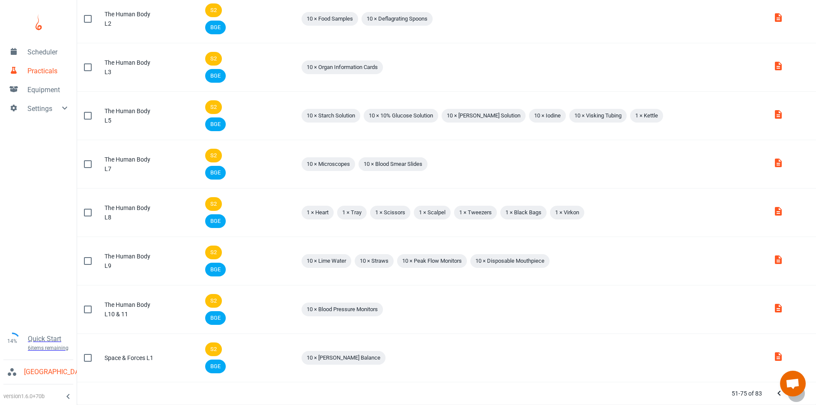
click at [795, 398] on button "Next Page" at bounding box center [796, 393] width 17 height 17
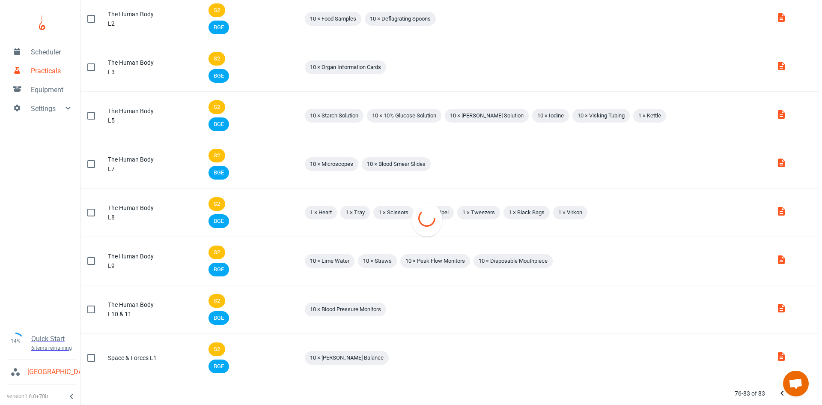
scroll to position [0, 0]
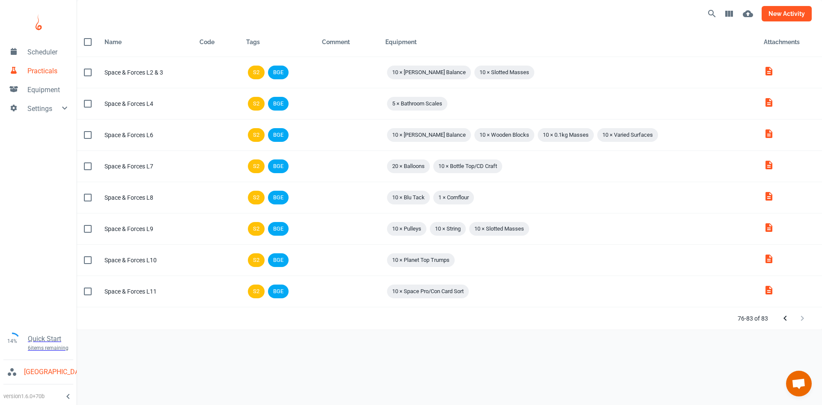
click at [784, 14] on button "new activity" at bounding box center [787, 13] width 50 height 15
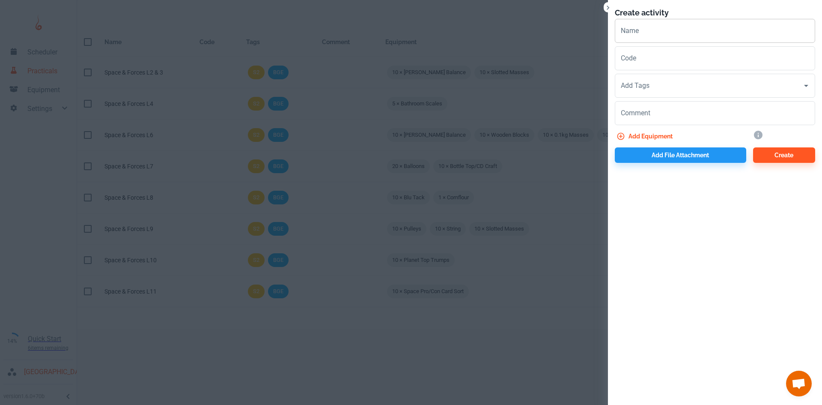
click at [665, 38] on input "Name" at bounding box center [715, 31] width 200 height 24
drag, startPoint x: 665, startPoint y: 24, endPoint x: 609, endPoint y: 38, distance: 57.4
click at [609, 38] on div "Name Planet Earth L Name" at bounding box center [711, 28] width 207 height 27
click at [708, 27] on input "Planet Earth L" at bounding box center [715, 31] width 200 height 24
type input "Planet Earth L2 - 4"
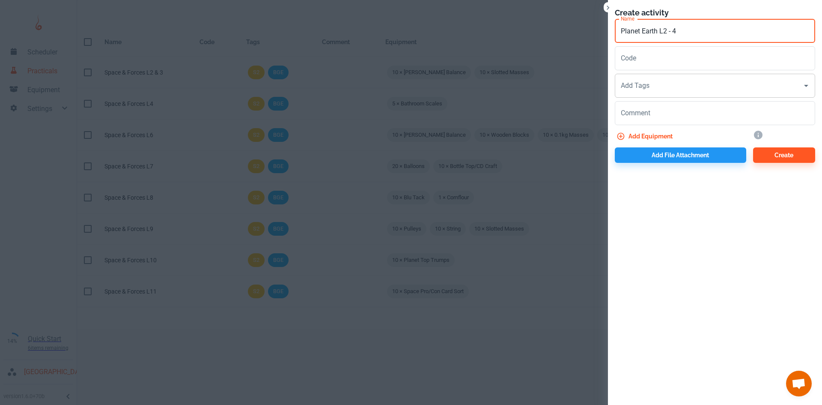
click at [652, 89] on input "Add Tags" at bounding box center [709, 86] width 180 height 16
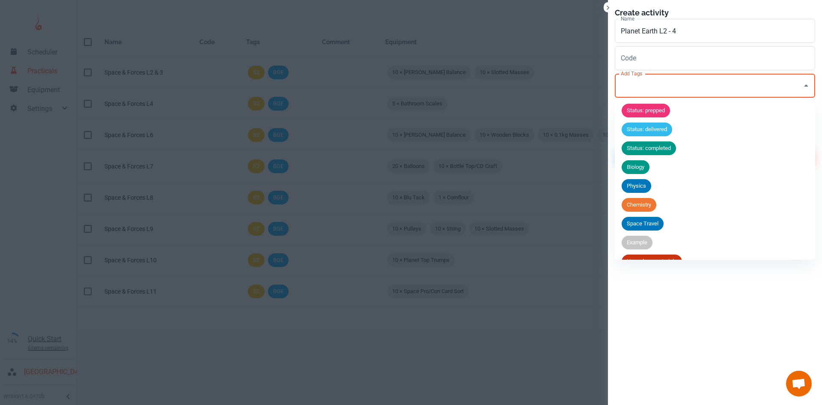
scroll to position [71, 0]
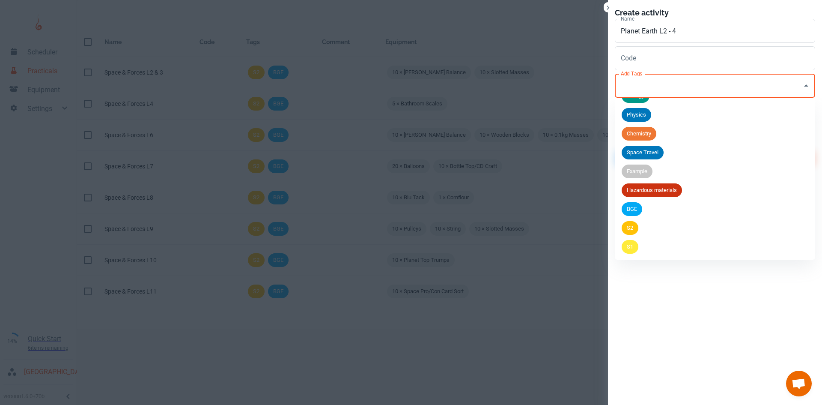
click at [633, 206] on span "BGE" at bounding box center [632, 209] width 21 height 9
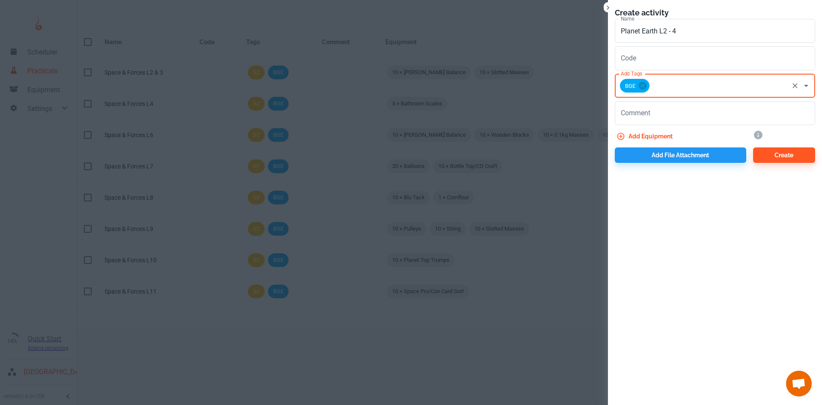
click at [661, 90] on input "Add Tags" at bounding box center [719, 86] width 137 height 16
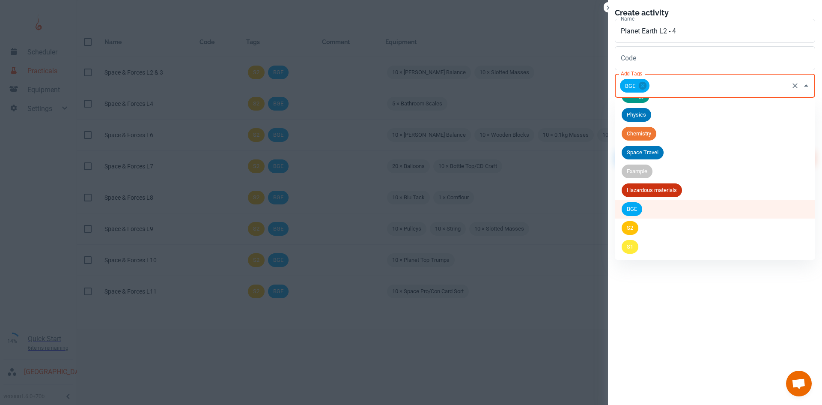
click at [632, 221] on div "S2" at bounding box center [630, 228] width 17 height 14
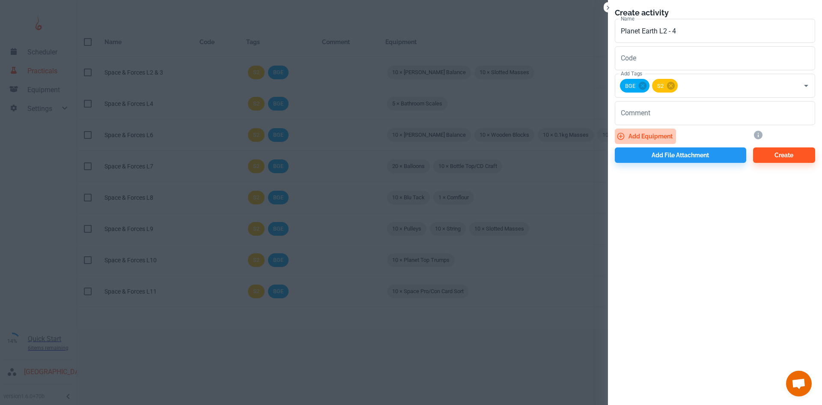
click at [651, 135] on button "Add equipment" at bounding box center [645, 136] width 61 height 15
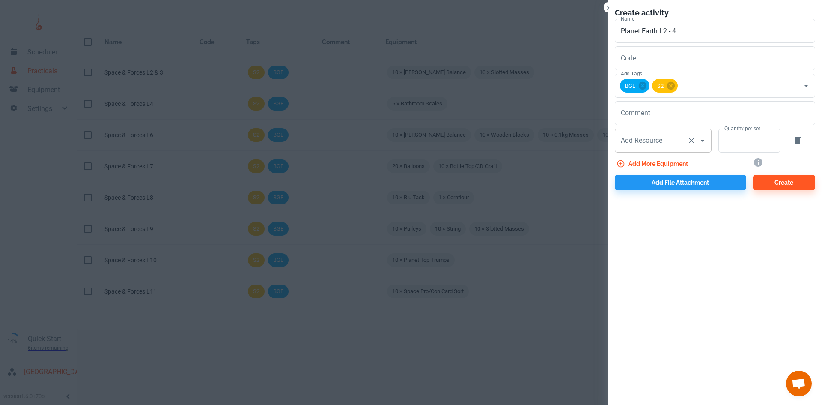
click at [646, 142] on div "Add Resource Add Resource" at bounding box center [663, 141] width 97 height 24
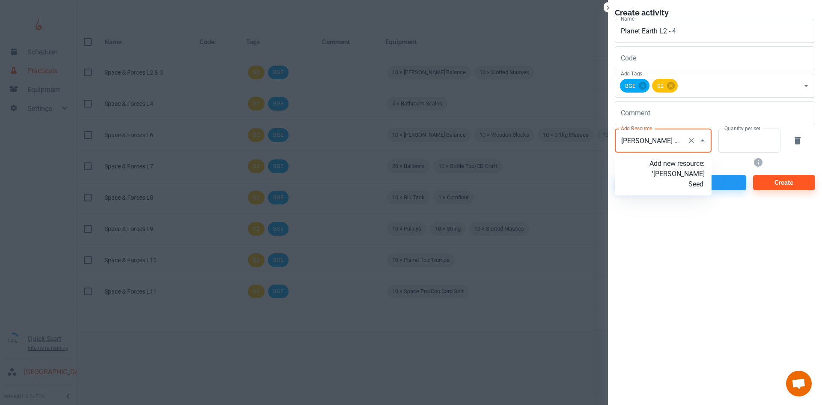
type input "[PERSON_NAME] Seeds"
click at [670, 179] on p "Add new resource: '[PERSON_NAME] Seeds'" at bounding box center [677, 174] width 55 height 31
type input "[PERSON_NAME] Seeds"
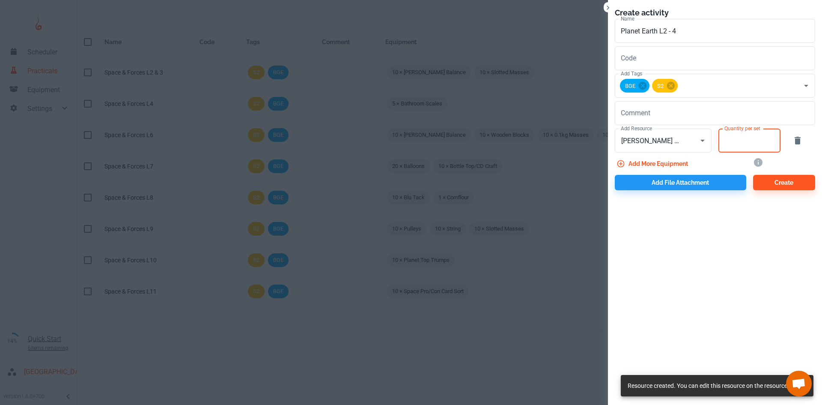
click at [749, 137] on input "Quantity per set" at bounding box center [745, 141] width 53 height 24
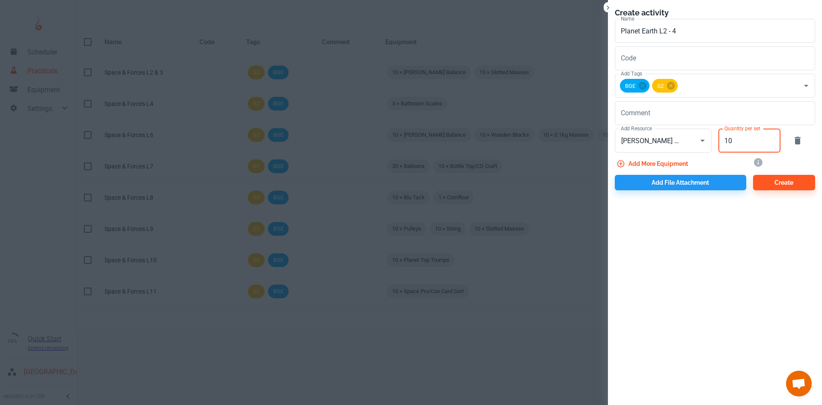
type input "10"
click at [661, 167] on button "Add more equipment" at bounding box center [653, 163] width 77 height 15
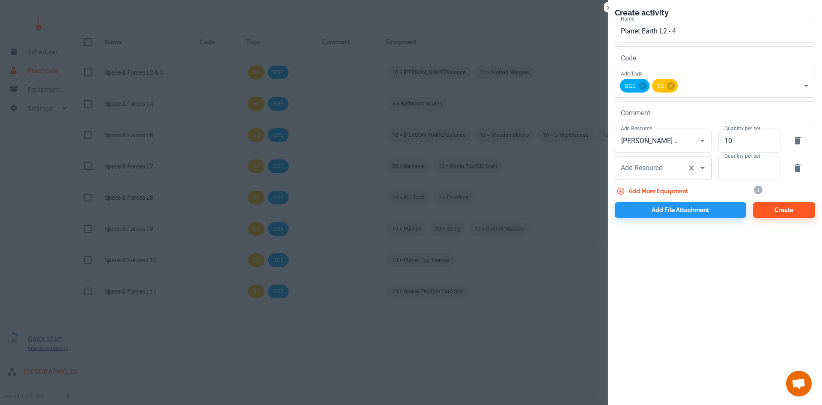
click at [682, 176] on div "Add Resource" at bounding box center [663, 168] width 97 height 24
click at [689, 197] on li "Cotton Wool" at bounding box center [663, 190] width 97 height 15
type input "Cotton Wool"
click at [735, 168] on input "Quantity per set" at bounding box center [745, 168] width 53 height 24
type input "10"
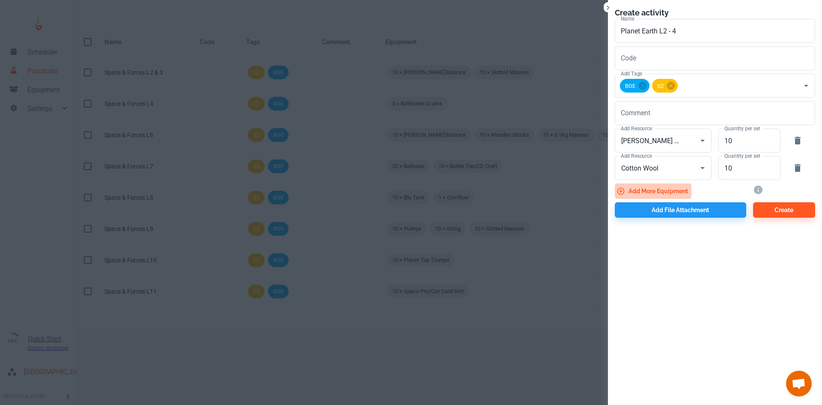
click at [661, 187] on button "Add more equipment" at bounding box center [653, 190] width 77 height 15
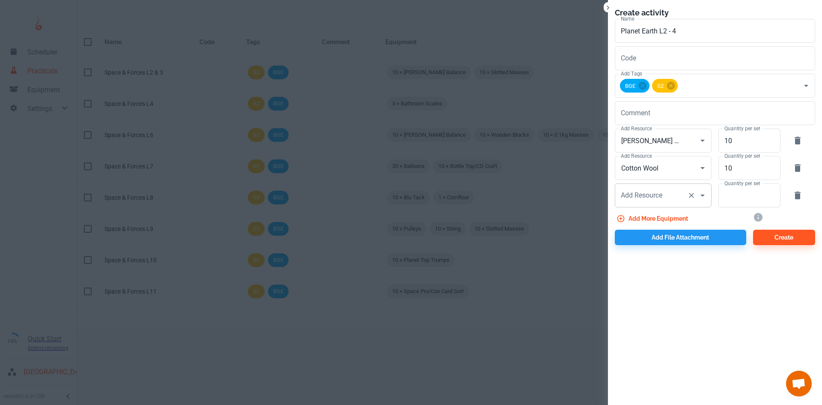
click at [654, 199] on div "Add Resource Add Resource" at bounding box center [663, 195] width 97 height 24
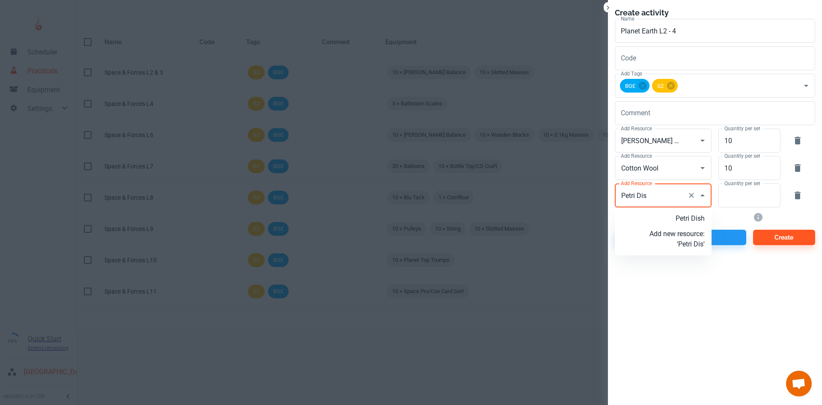
click at [684, 218] on p "Petri Dish" at bounding box center [677, 218] width 55 height 10
type input "Petri Dish"
click at [743, 196] on input "Quantity per set" at bounding box center [745, 195] width 53 height 24
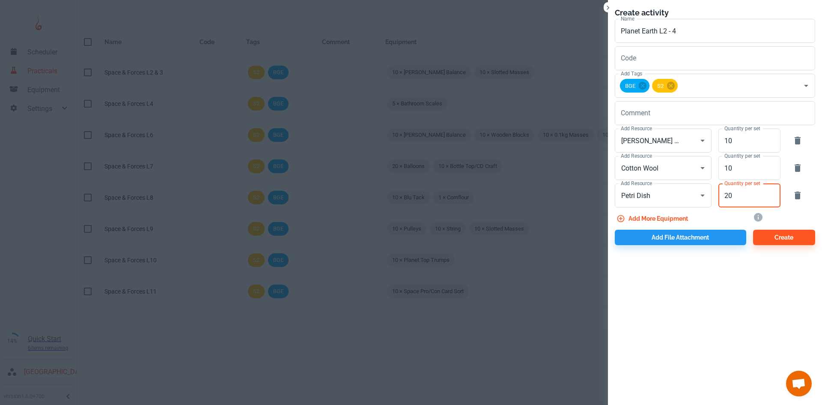
type input "20"
click at [655, 217] on button "Add more equipment" at bounding box center [653, 218] width 77 height 15
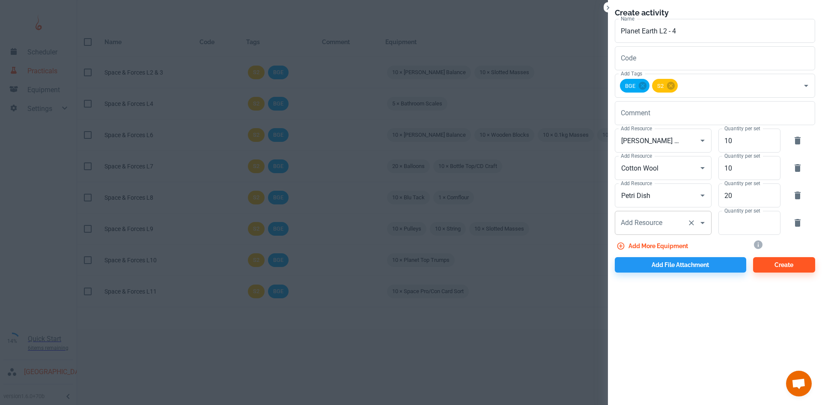
click at [661, 224] on div "Add Resource Add Resource" at bounding box center [663, 223] width 97 height 24
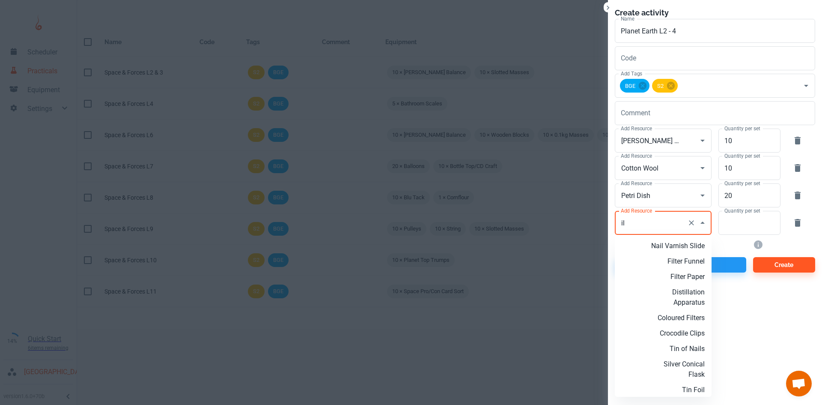
type input "Oil"
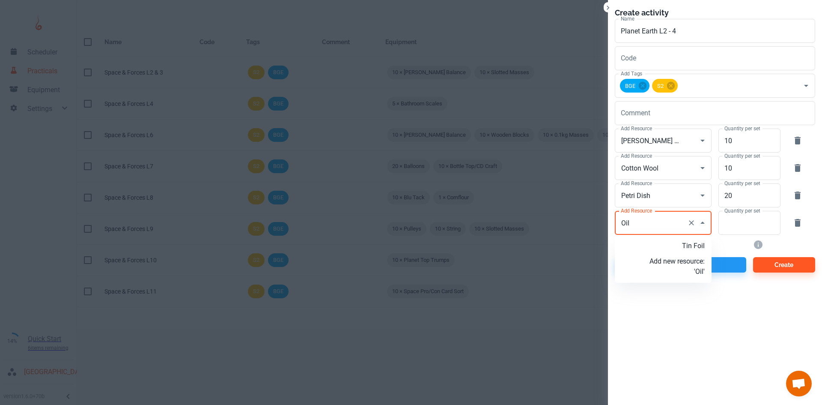
click at [680, 269] on p "Add new resource: 'Oil'" at bounding box center [677, 266] width 55 height 21
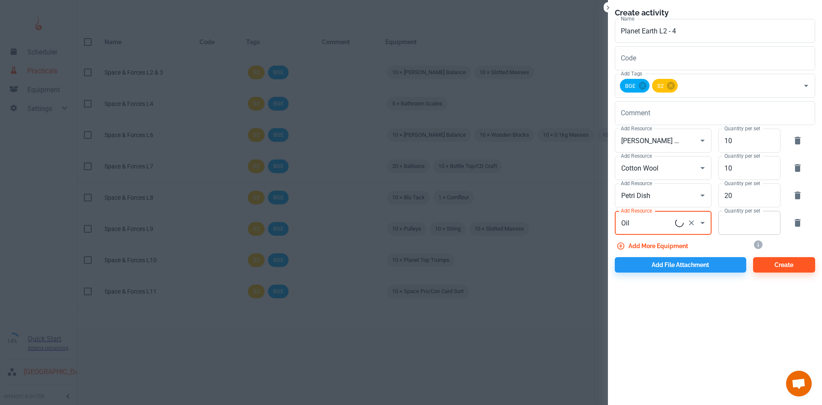
type input "Oil"
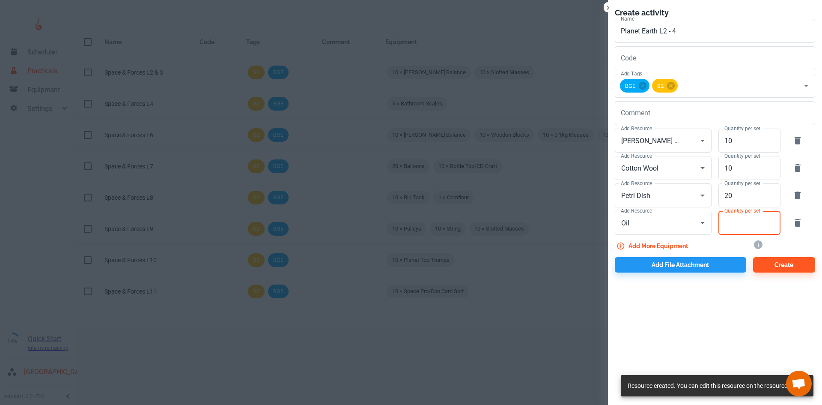
click at [739, 226] on input "Quantity per set" at bounding box center [745, 223] width 53 height 24
type input "10"
click at [654, 262] on button "Add file attachment" at bounding box center [681, 264] width 132 height 15
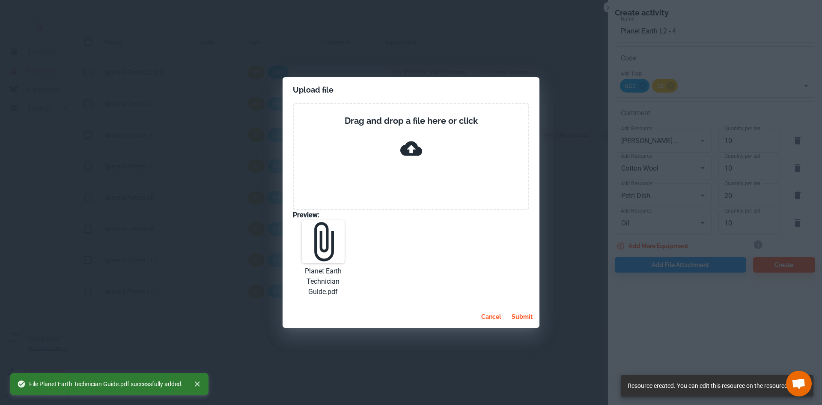
click at [515, 313] on button "submit" at bounding box center [522, 316] width 28 height 15
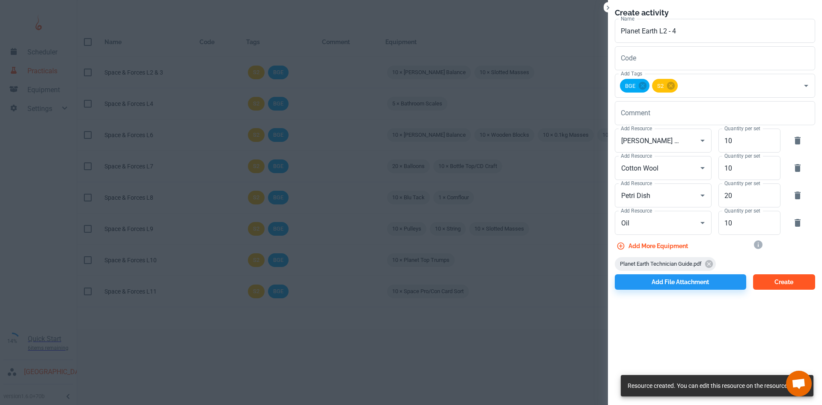
click at [764, 278] on button "Create" at bounding box center [785, 281] width 62 height 15
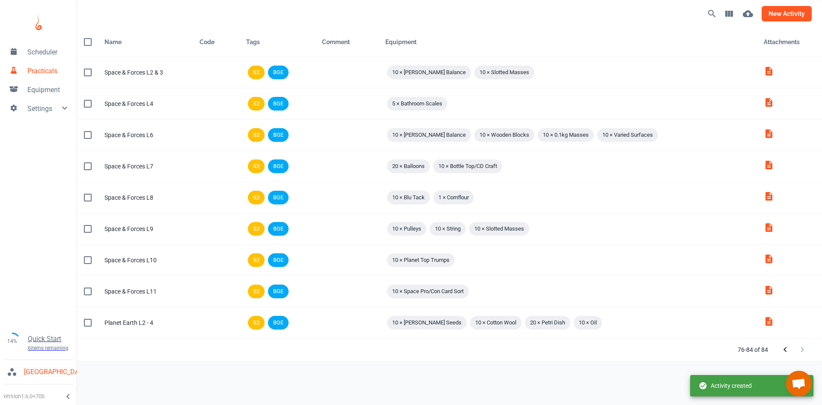
click at [783, 18] on button "new activity" at bounding box center [787, 13] width 50 height 15
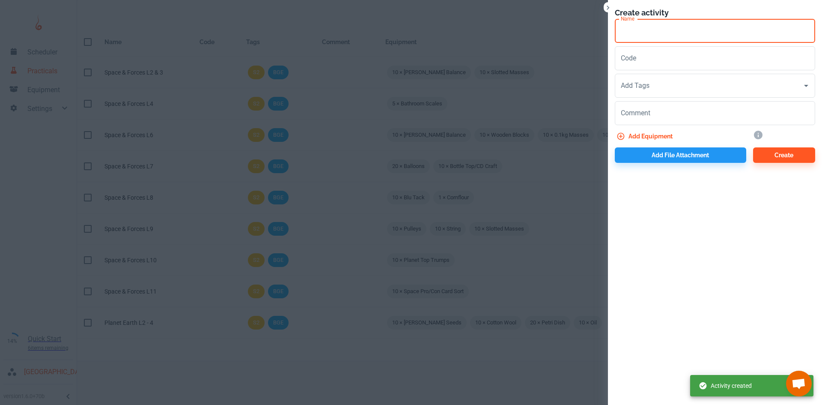
click at [655, 36] on input "Name" at bounding box center [715, 31] width 200 height 24
paste input "Planet Earth L"
type input "Planet Earth L5"
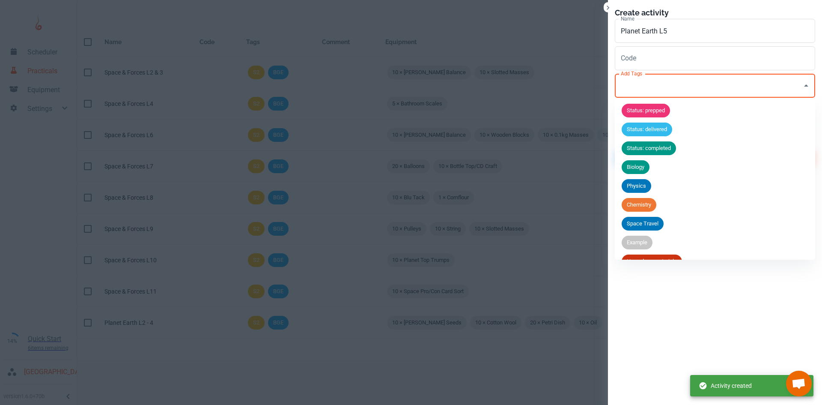
click at [649, 81] on input "Add Tags" at bounding box center [709, 86] width 180 height 16
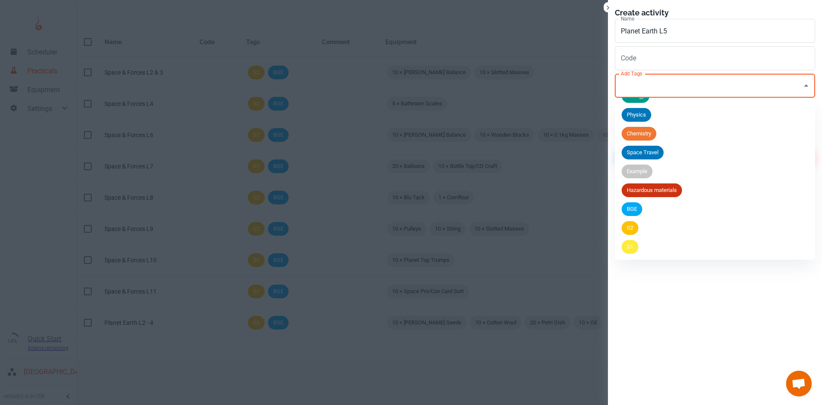
click at [634, 212] on span "BGE" at bounding box center [632, 209] width 21 height 9
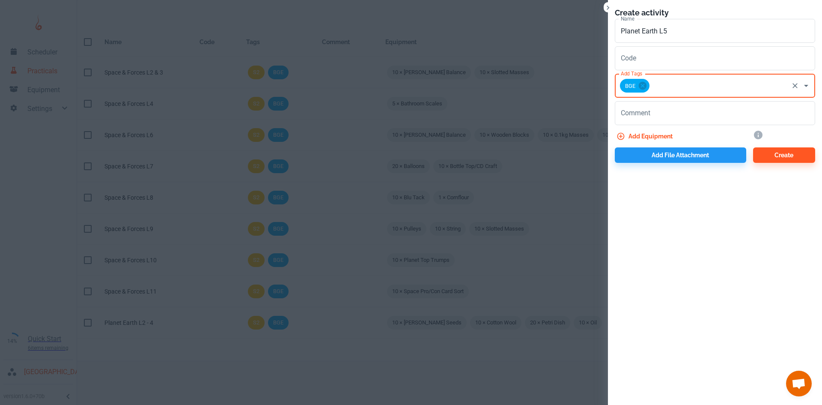
click at [670, 79] on input "Add Tags" at bounding box center [719, 86] width 137 height 16
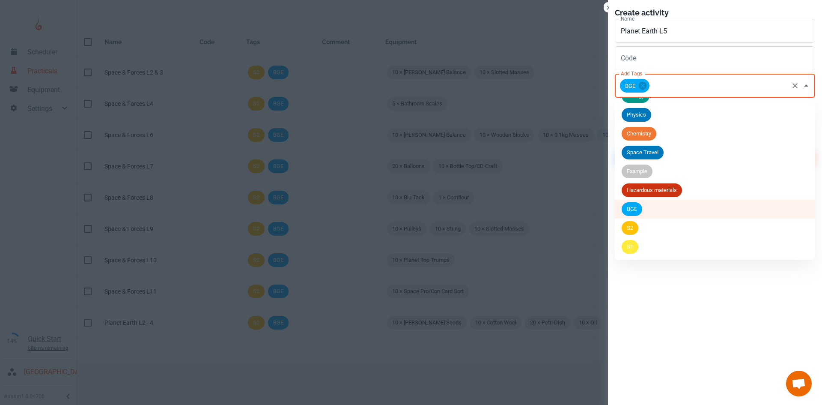
click at [635, 228] on span "S2" at bounding box center [630, 228] width 17 height 9
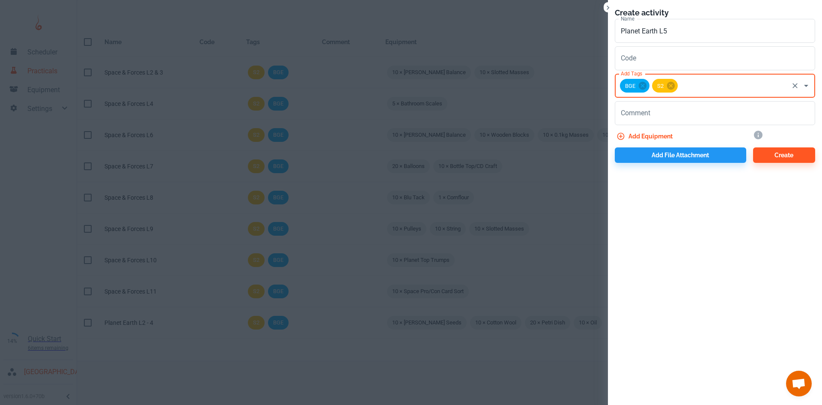
click at [638, 132] on button "Add equipment" at bounding box center [645, 136] width 61 height 15
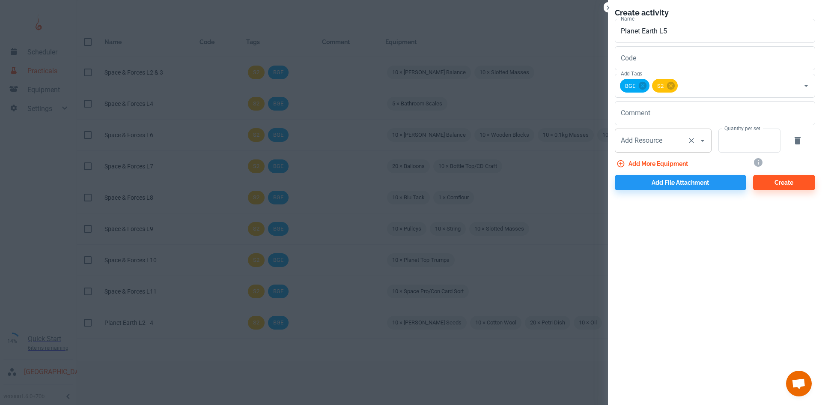
click at [640, 141] on div "Add Resource Add Resource" at bounding box center [663, 141] width 97 height 24
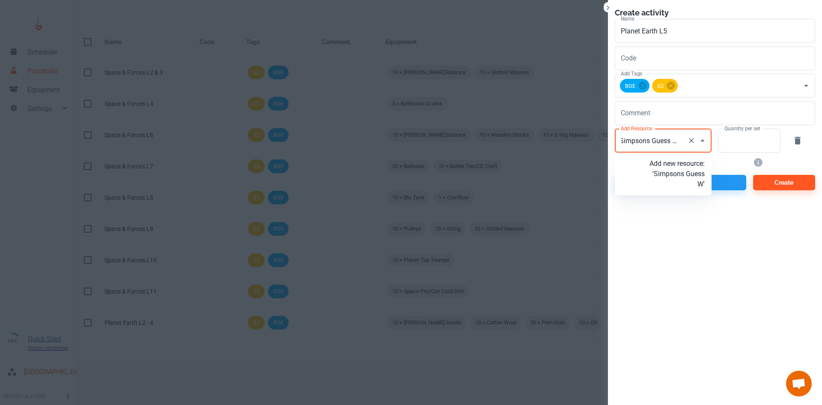
type input "Simpsons Guess Who"
click at [673, 189] on p "Add new resource: 'Simpsons Guess Who'" at bounding box center [677, 174] width 55 height 31
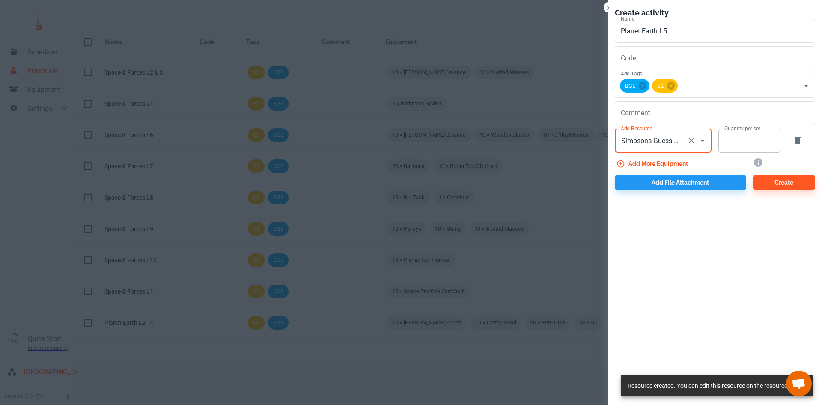
type input "Simpsons Guess Who"
click at [728, 143] on input "Quantity per set" at bounding box center [745, 141] width 53 height 24
type input "10"
click at [696, 188] on button "Add file attachment" at bounding box center [681, 182] width 132 height 15
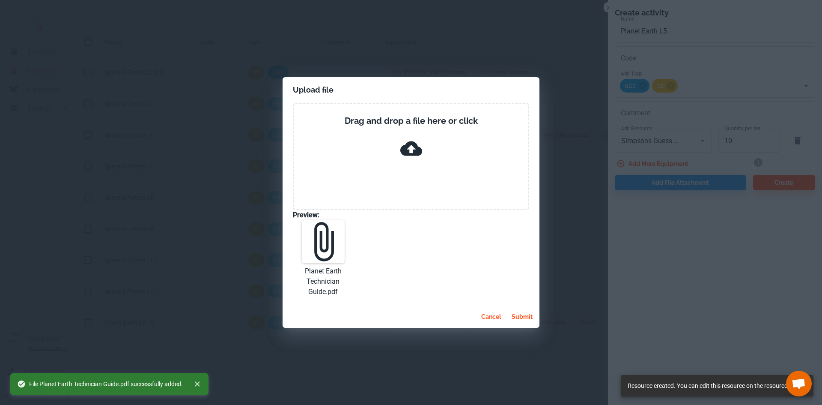
click at [520, 312] on button "submit" at bounding box center [522, 316] width 28 height 15
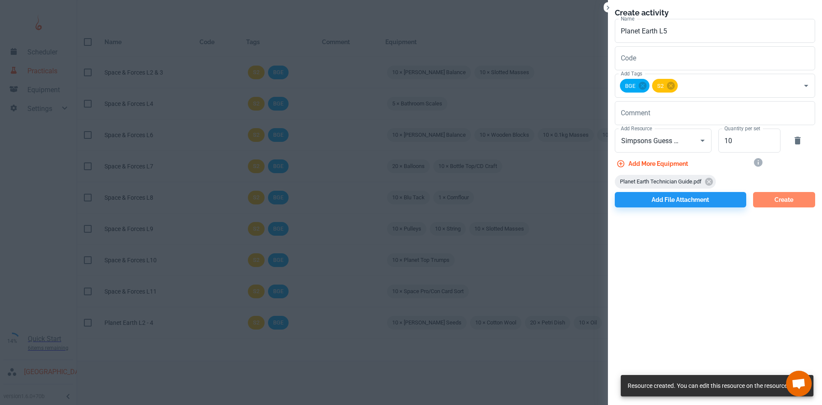
click at [775, 200] on button "Create" at bounding box center [785, 199] width 62 height 15
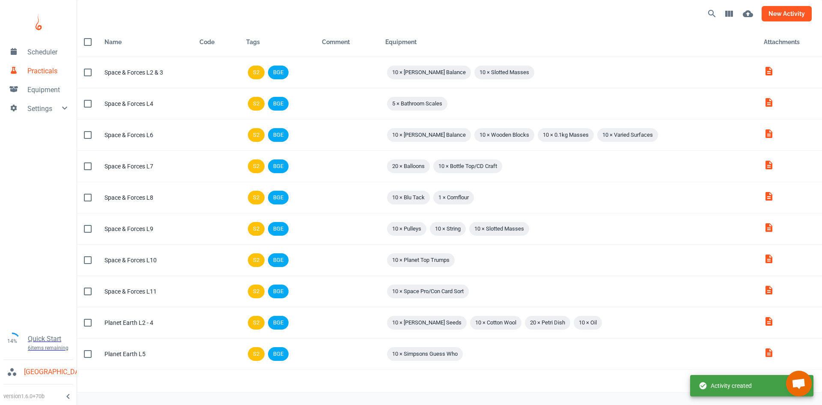
click at [779, 12] on button "new activity" at bounding box center [787, 13] width 50 height 15
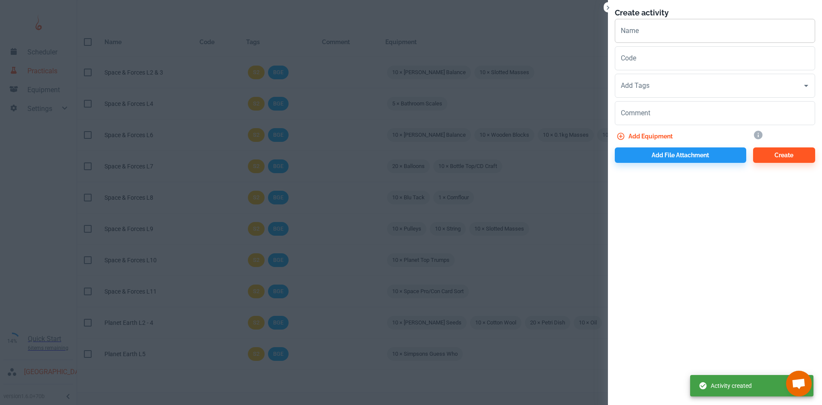
click at [693, 24] on input "Name" at bounding box center [715, 31] width 200 height 24
paste input "Planet Earth L"
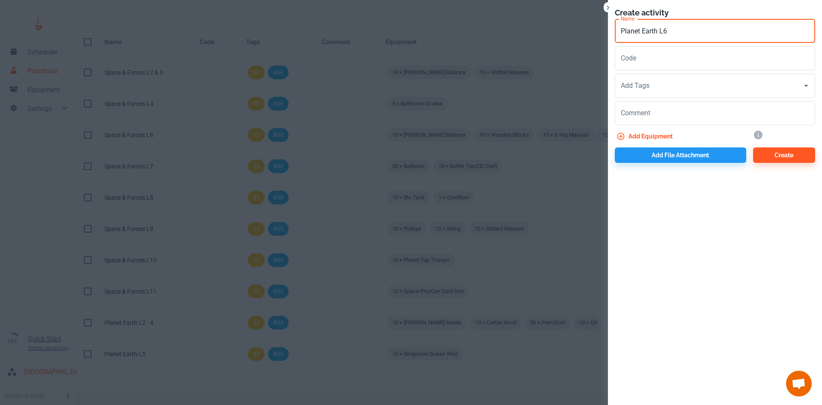
type input "Planet Earth L6"
click at [655, 80] on input "Add Tags" at bounding box center [709, 86] width 180 height 16
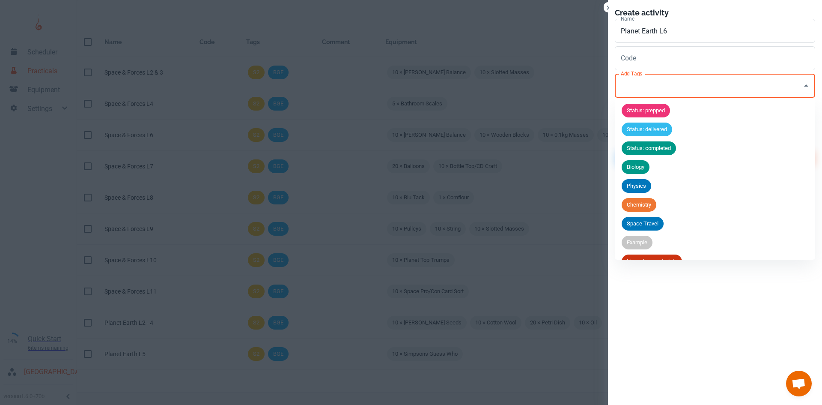
scroll to position [71, 0]
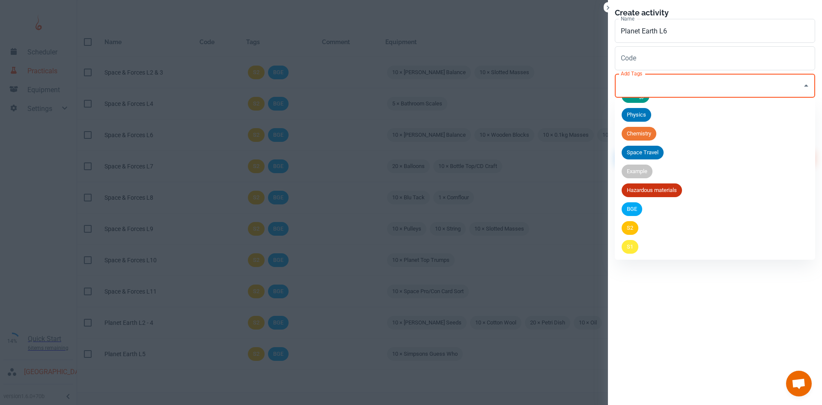
click at [635, 214] on div "BGE" at bounding box center [632, 209] width 21 height 14
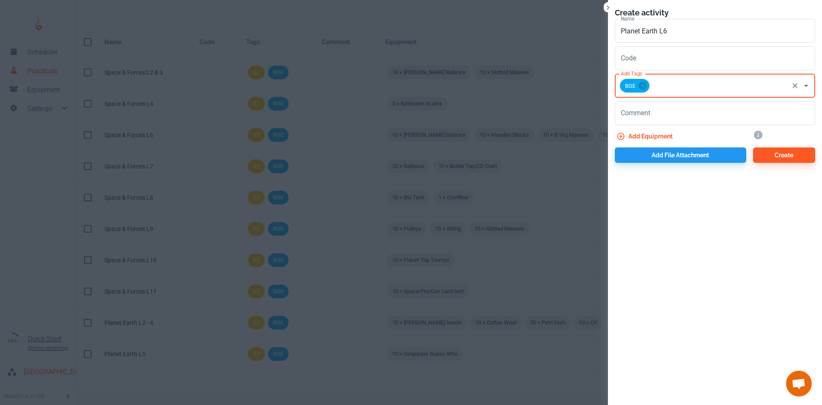
click at [670, 94] on div "BGE Add Tags" at bounding box center [715, 86] width 200 height 24
click at [673, 93] on input "Add Tags" at bounding box center [719, 86] width 137 height 16
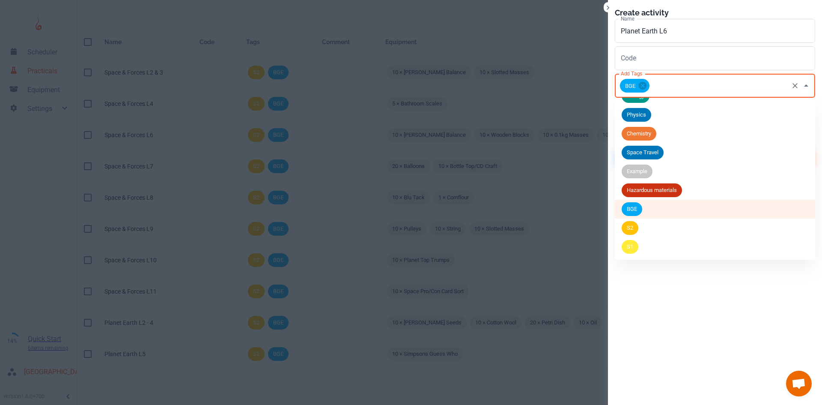
click at [631, 229] on span "S2" at bounding box center [630, 228] width 17 height 9
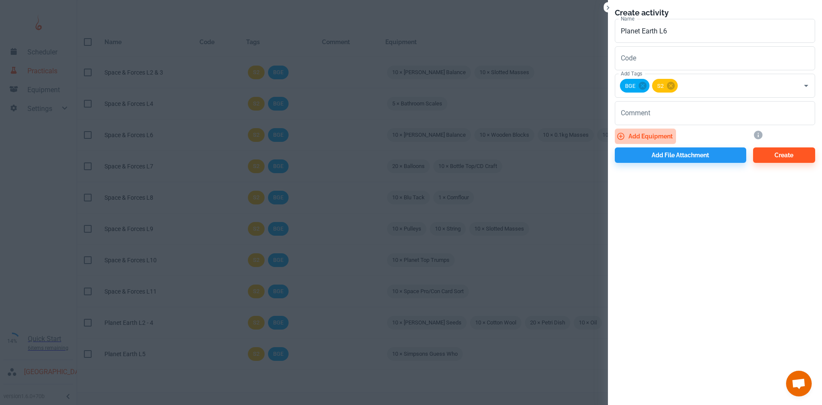
click at [661, 138] on button "Add equipment" at bounding box center [645, 136] width 61 height 15
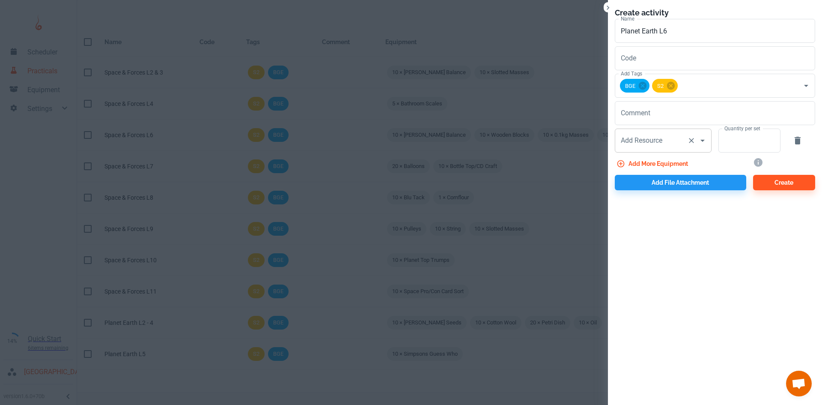
click at [649, 144] on div "Add Resource Add Resource" at bounding box center [663, 141] width 97 height 24
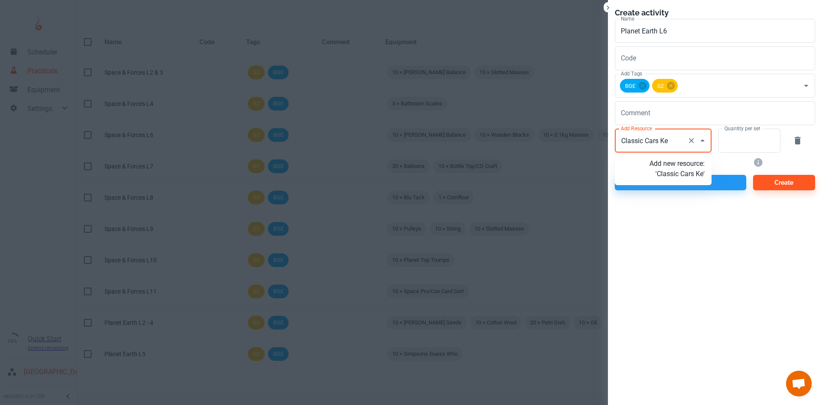
type input "Classic Cars Key"
click at [658, 166] on p "Add new resource: 'Classic Cars Key'" at bounding box center [677, 169] width 55 height 21
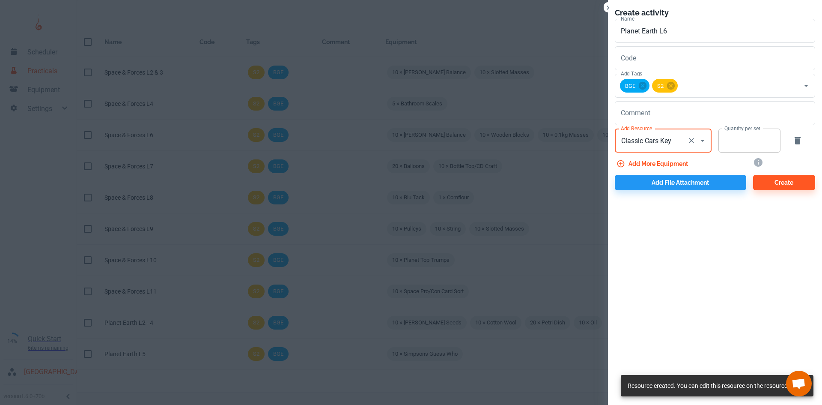
type input "Classic Cars Key"
click at [732, 144] on input "Quantity per set" at bounding box center [745, 141] width 53 height 24
type input "10"
click at [642, 161] on button "Add more equipment" at bounding box center [653, 163] width 77 height 15
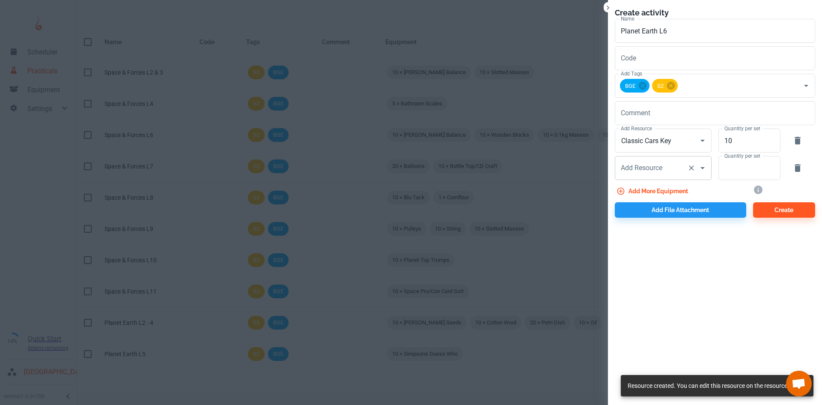
click at [642, 161] on input "Add Resource" at bounding box center [651, 168] width 65 height 16
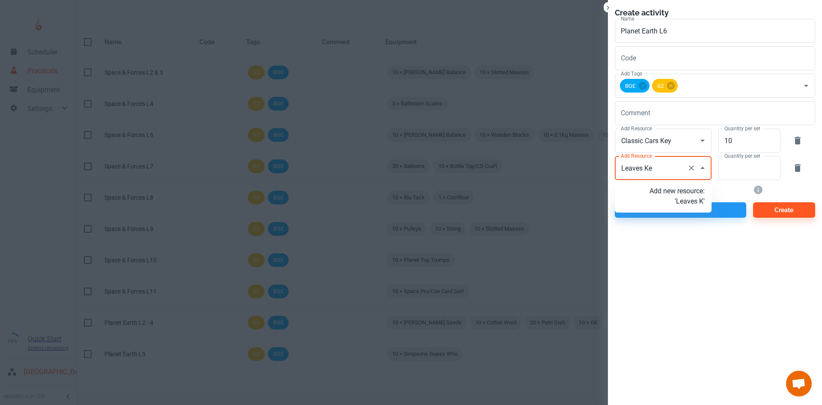
type input "Leaves Key"
click at [695, 202] on p "Add new resource: 'Leaves Key'" at bounding box center [677, 196] width 55 height 21
type input "Leaves Key"
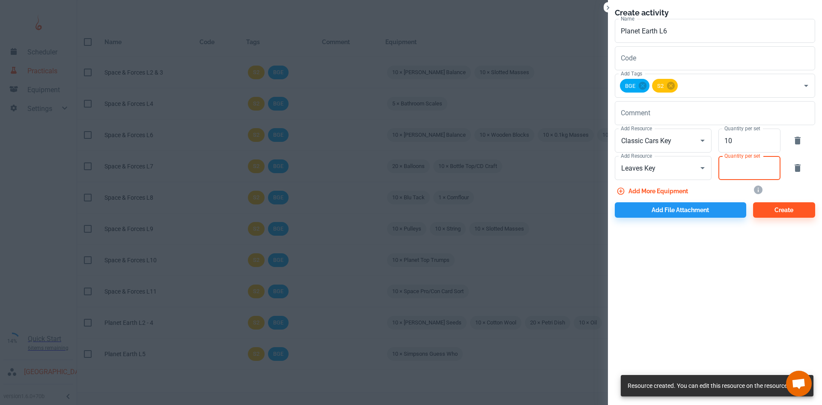
click at [726, 168] on input "Quantity per set" at bounding box center [745, 168] width 53 height 24
type input "10"
click at [680, 191] on button "Add more equipment" at bounding box center [653, 190] width 77 height 15
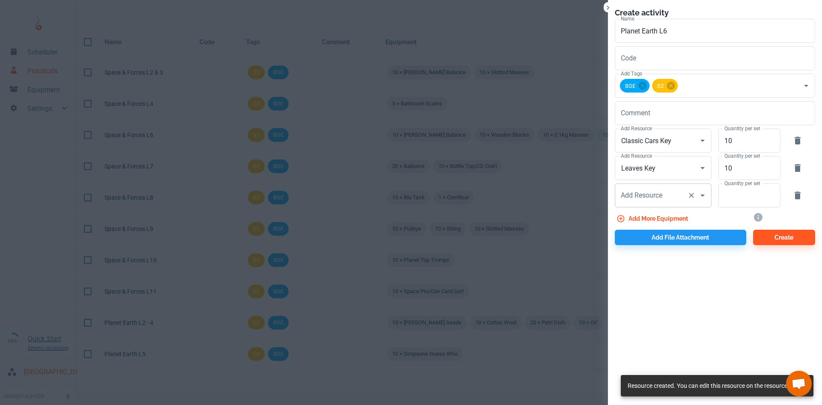
click at [661, 194] on div "Add Resource Add Resource" at bounding box center [663, 195] width 97 height 24
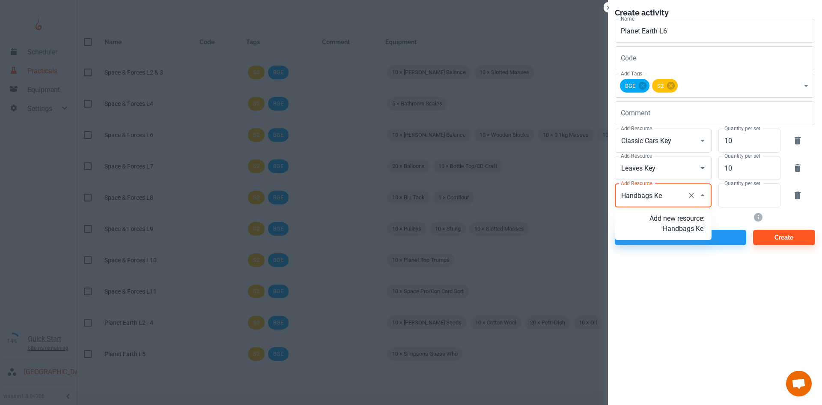
type input "Handbags Key"
click at [673, 224] on p "Add new resource: 'Handbags Key'" at bounding box center [677, 223] width 55 height 21
type input "Handbags Key"
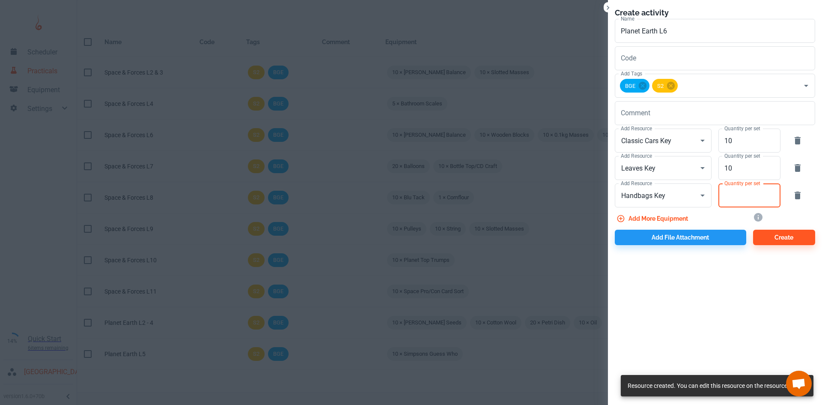
click at [719, 203] on input "Quantity per set" at bounding box center [745, 195] width 53 height 24
type input "10"
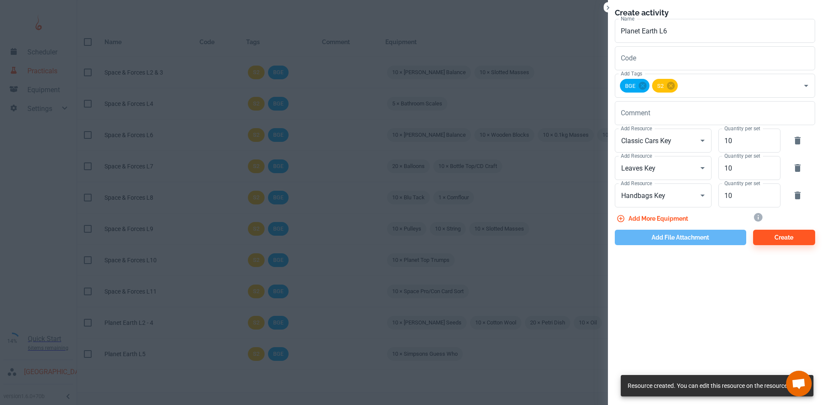
click at [682, 236] on button "Add file attachment" at bounding box center [681, 237] width 132 height 15
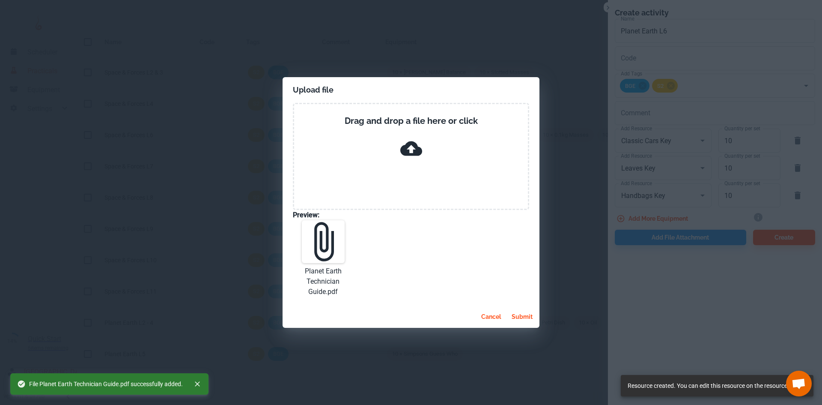
click at [525, 313] on button "submit" at bounding box center [522, 316] width 28 height 15
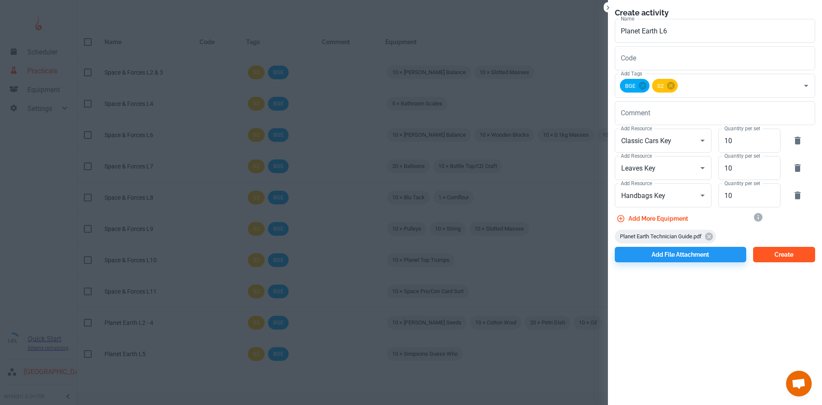
click at [773, 250] on button "Create" at bounding box center [785, 254] width 62 height 15
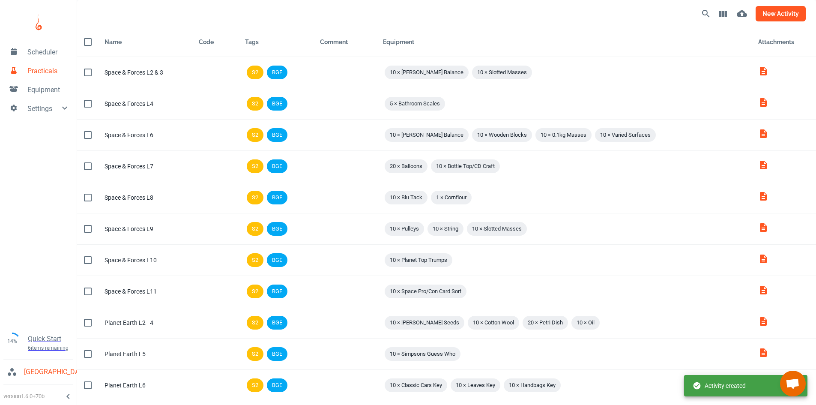
click at [788, 11] on button "new activity" at bounding box center [781, 13] width 50 height 15
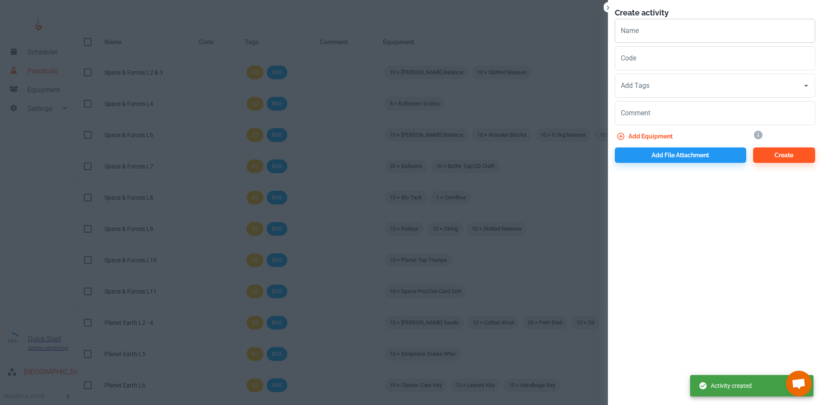
click at [637, 31] on input "Name" at bounding box center [715, 31] width 200 height 24
paste input "Planet Earth L"
type input "Planet Earth L7"
click at [648, 85] on input "Add Tags" at bounding box center [709, 86] width 180 height 16
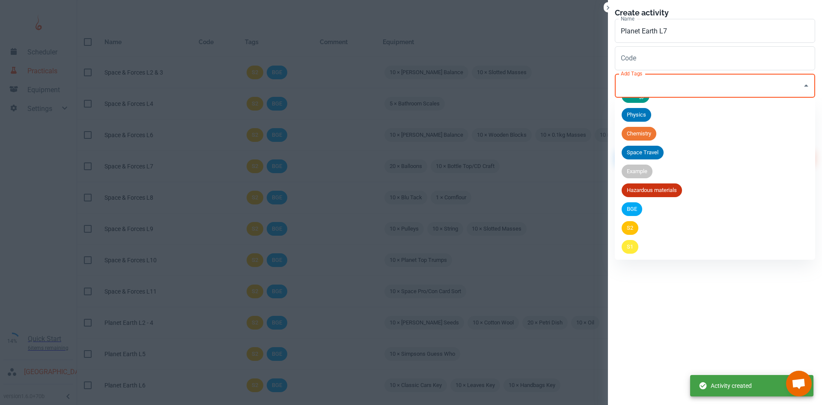
click at [636, 207] on span "BGE" at bounding box center [632, 209] width 21 height 9
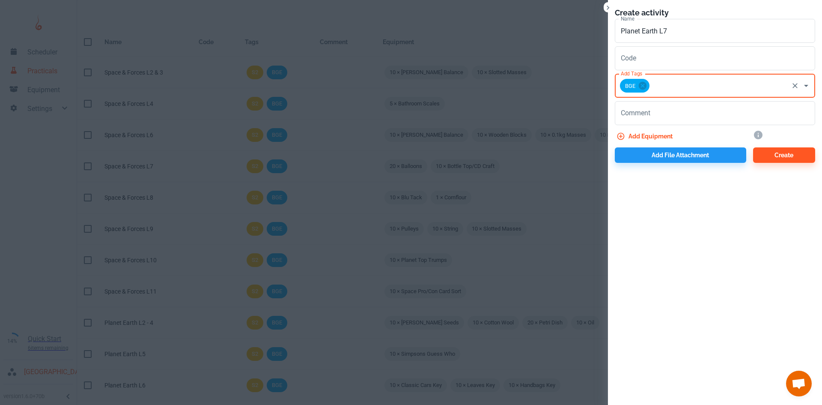
click at [661, 84] on input "Add Tags" at bounding box center [719, 86] width 137 height 16
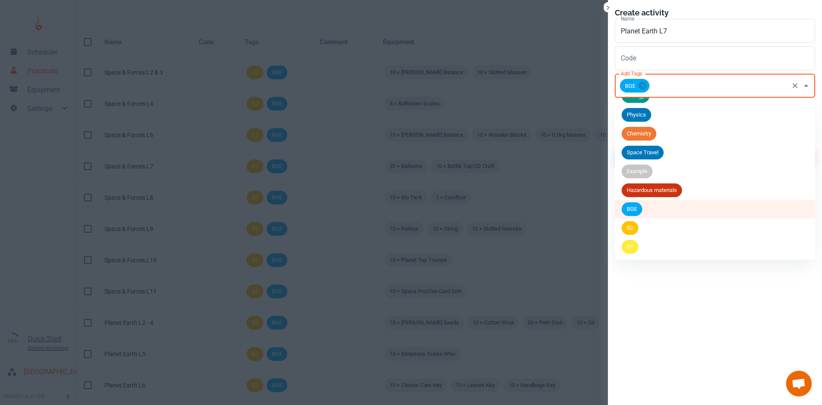
click at [633, 226] on span "S2" at bounding box center [630, 228] width 17 height 9
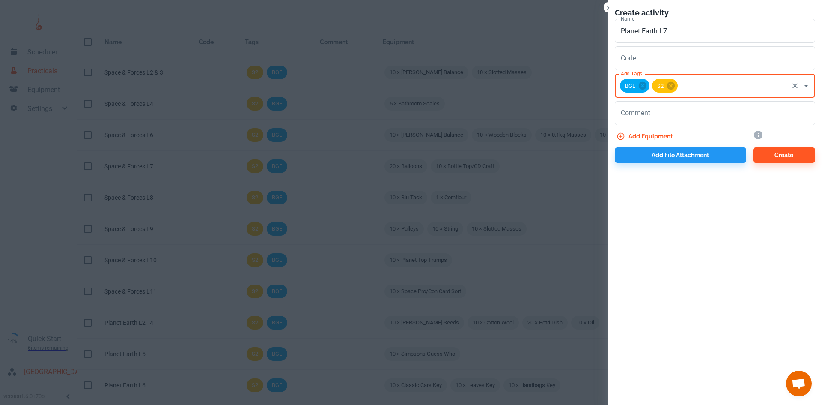
click at [655, 132] on button "Add equipment" at bounding box center [645, 136] width 61 height 15
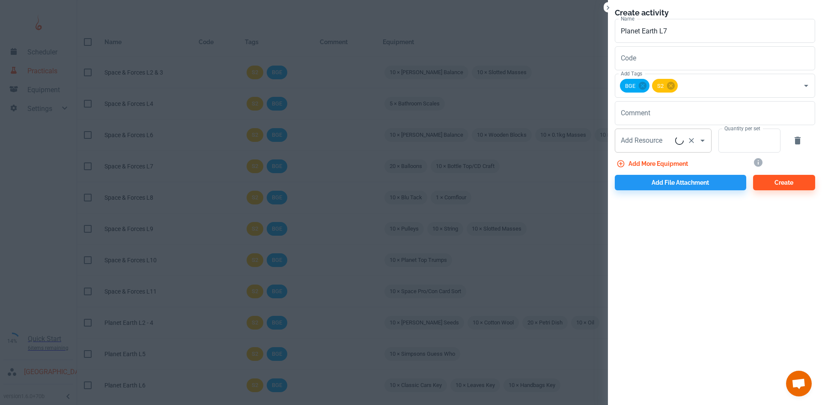
click at [655, 146] on input "Add Resource" at bounding box center [647, 140] width 57 height 16
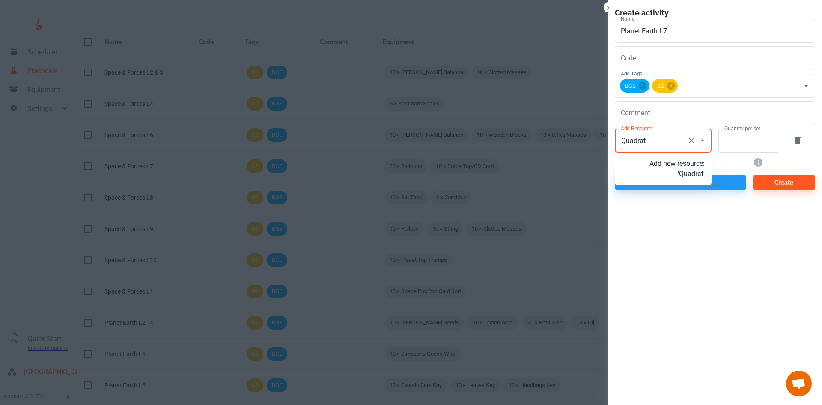
type input "Quadrats"
click at [678, 174] on p "Add new resource: 'Quadrats'" at bounding box center [677, 169] width 55 height 21
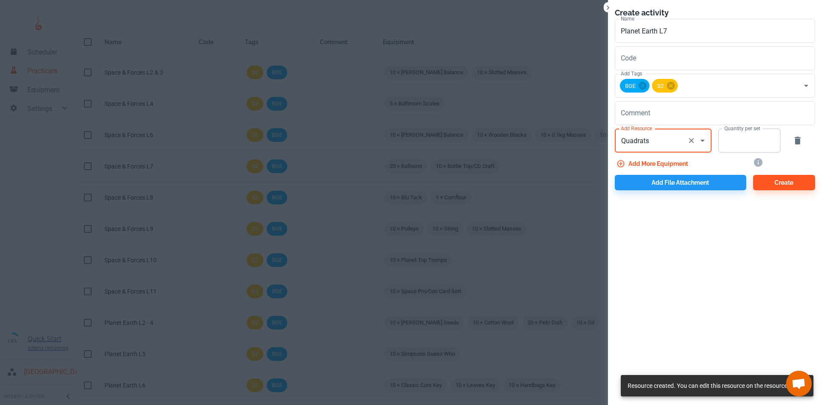
type input "Quadrats"
click at [762, 145] on input "Quantity per set" at bounding box center [745, 141] width 53 height 24
type input "10"
click at [709, 172] on div "Add file attachment" at bounding box center [677, 180] width 138 height 19
click at [707, 178] on button "Add file attachment" at bounding box center [681, 182] width 132 height 15
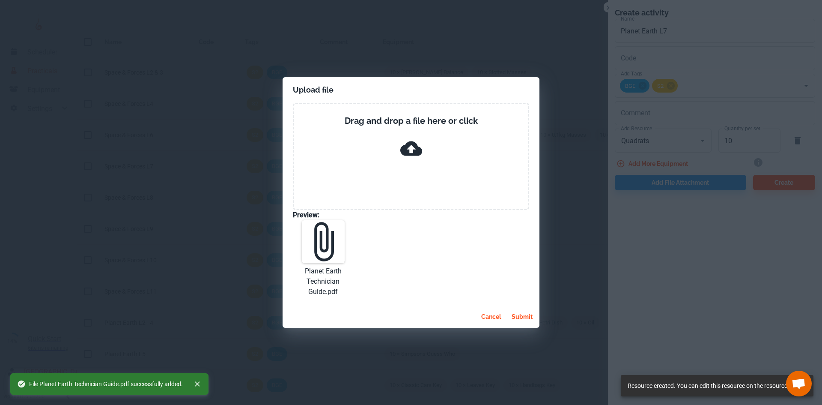
click at [521, 312] on button "submit" at bounding box center [522, 316] width 28 height 15
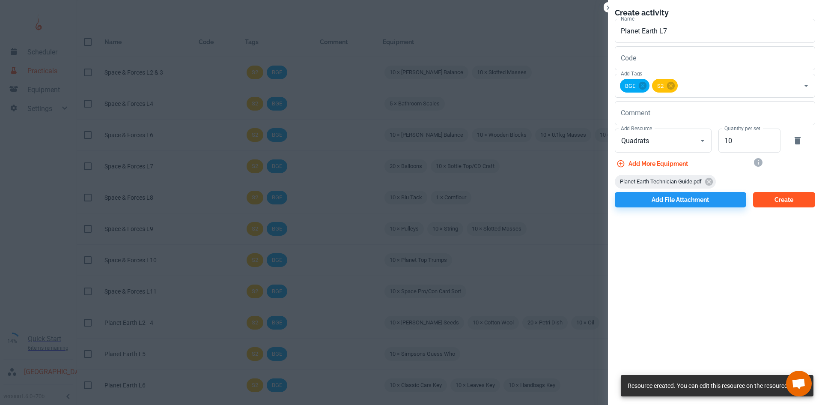
click at [762, 197] on button "Create" at bounding box center [785, 199] width 62 height 15
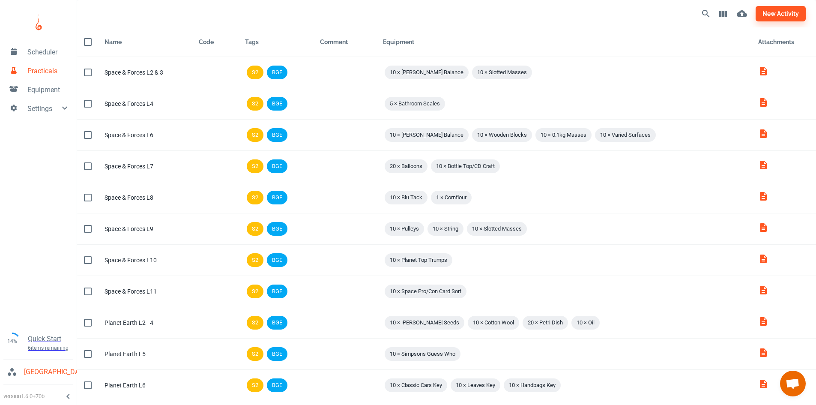
click at [769, 22] on div "new activity" at bounding box center [598, 13] width 413 height 21
click at [769, 14] on button "new activity" at bounding box center [781, 13] width 50 height 15
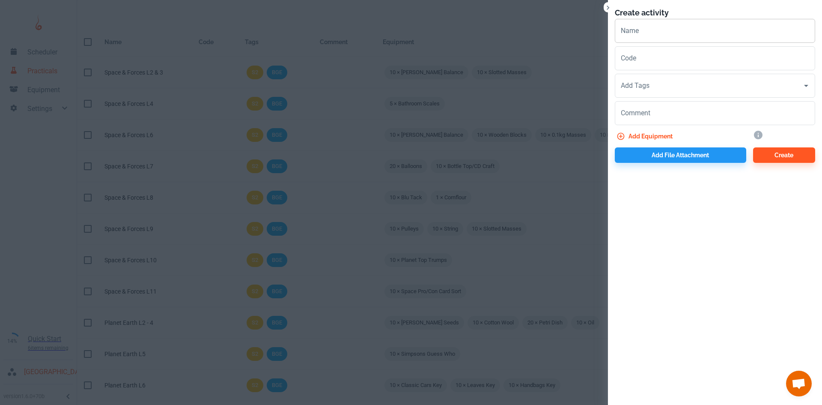
click at [716, 28] on input "Name" at bounding box center [715, 31] width 200 height 24
paste input "Planet Earth L"
type input "Planet Earth L8"
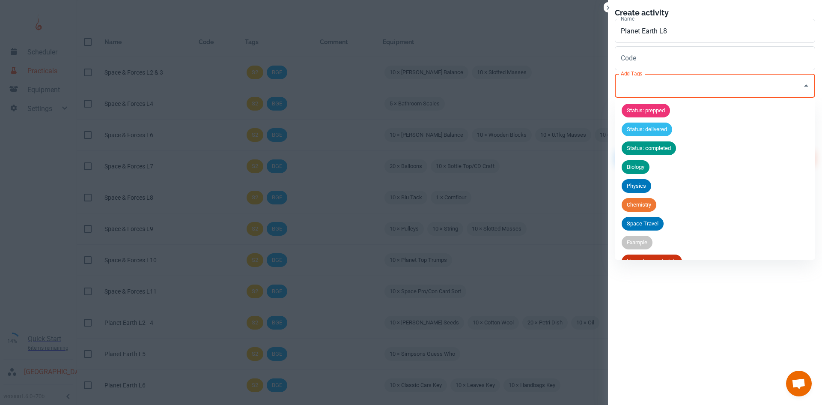
click at [664, 82] on input "Add Tags" at bounding box center [709, 86] width 180 height 16
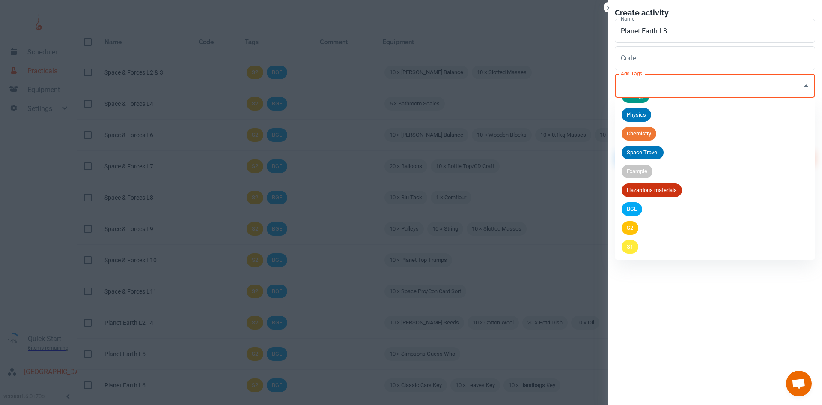
click at [643, 211] on li "BGE" at bounding box center [715, 209] width 200 height 19
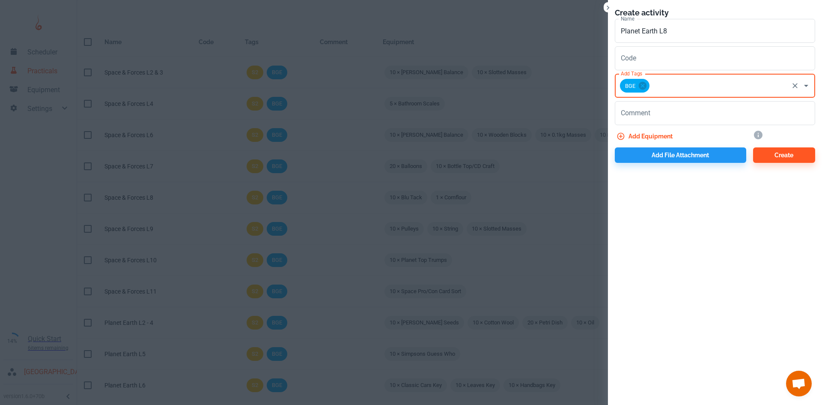
click at [665, 81] on input "Add Tags" at bounding box center [719, 86] width 137 height 16
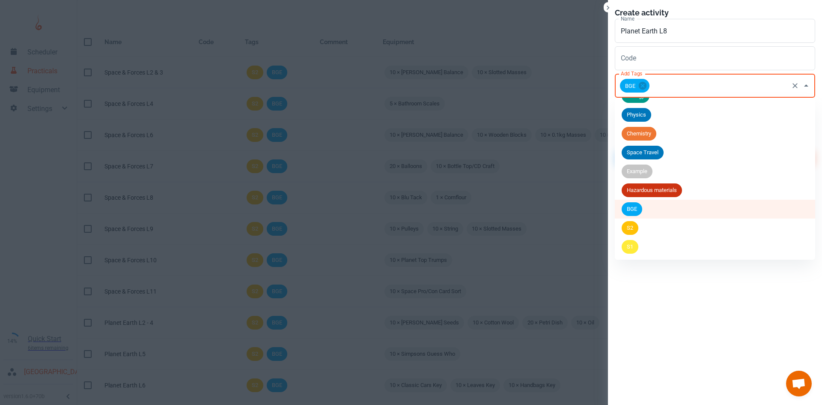
click at [638, 232] on li "S2" at bounding box center [715, 227] width 200 height 19
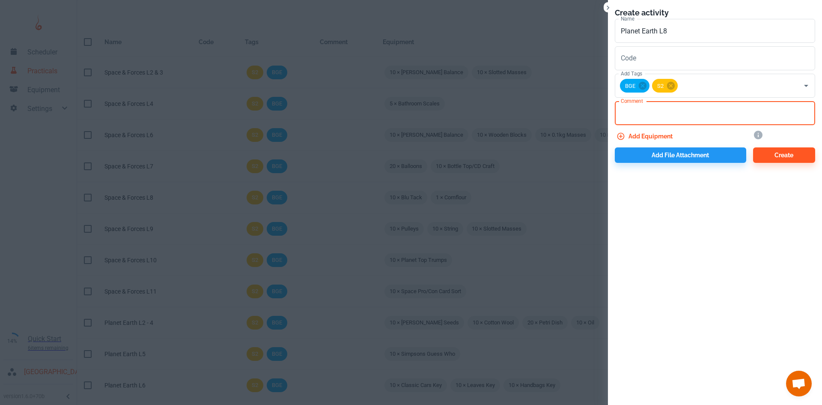
click at [660, 114] on textarea "Comment" at bounding box center [715, 113] width 188 height 10
click at [662, 137] on button "Add equipment" at bounding box center [645, 136] width 61 height 15
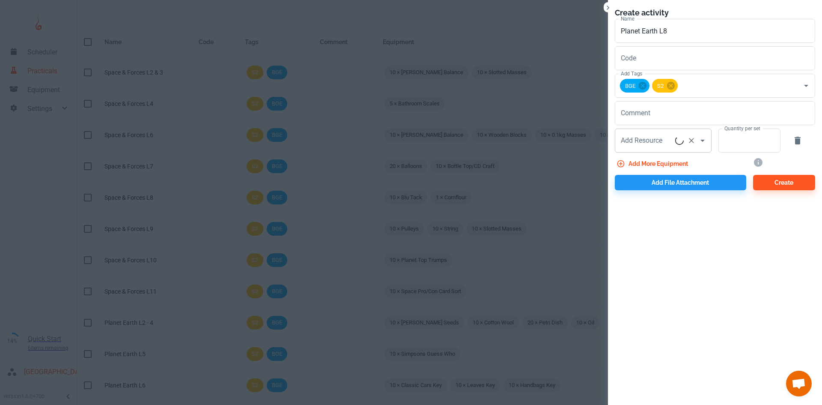
click at [662, 138] on input "Add Resource" at bounding box center [647, 140] width 57 height 16
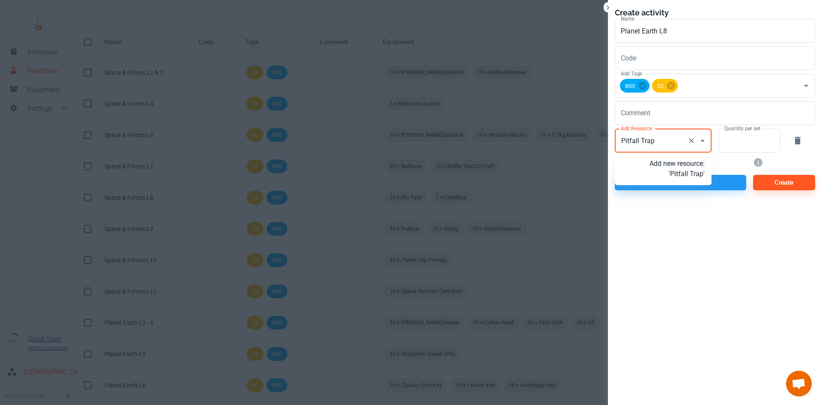
type input "Pitfall Traps"
click at [681, 178] on p "Add new resource: 'Pitfall Traps'" at bounding box center [677, 169] width 55 height 21
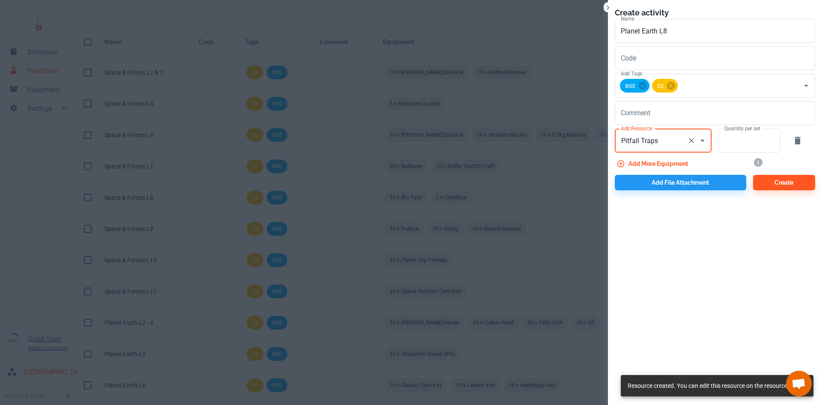
type input "Pitfall Traps"
click at [760, 132] on label "Quantity per set" at bounding box center [743, 128] width 36 height 7
click at [760, 132] on input "Quantity per set" at bounding box center [745, 141] width 53 height 24
type input "10"
click at [718, 176] on button "Add file attachment" at bounding box center [681, 182] width 132 height 15
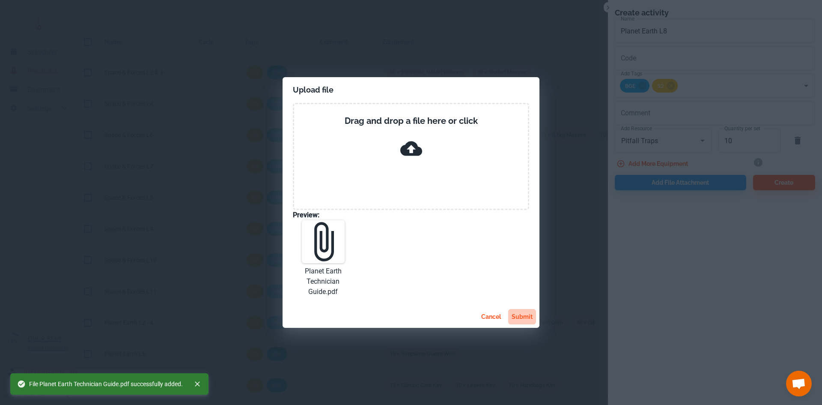
click at [517, 316] on button "submit" at bounding box center [522, 316] width 28 height 15
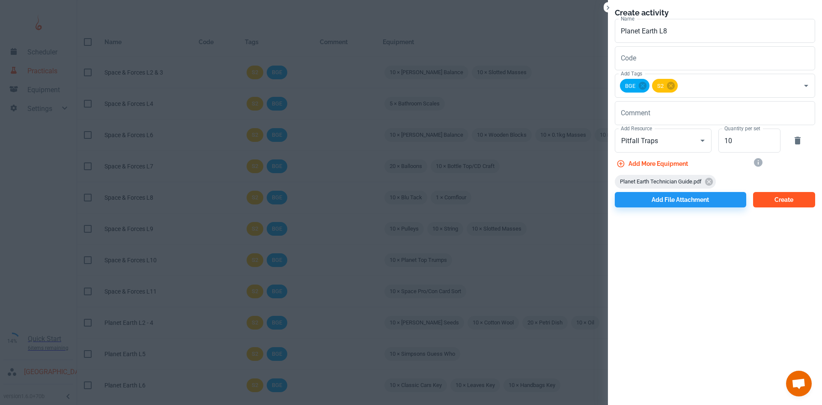
click at [777, 198] on button "Create" at bounding box center [785, 199] width 62 height 15
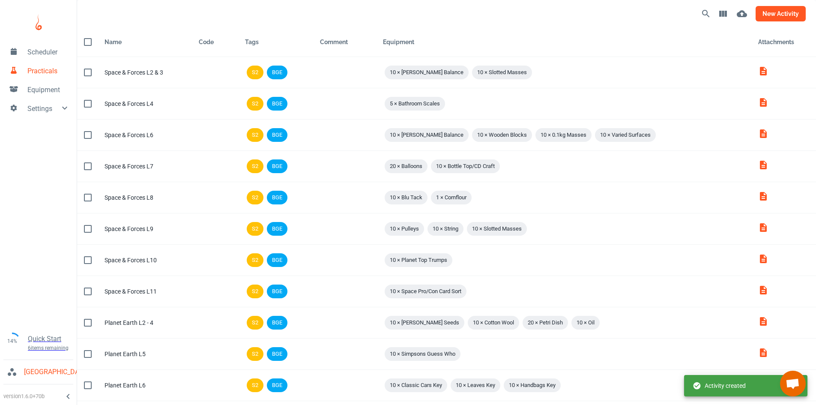
click at [764, 15] on button "new activity" at bounding box center [781, 13] width 50 height 15
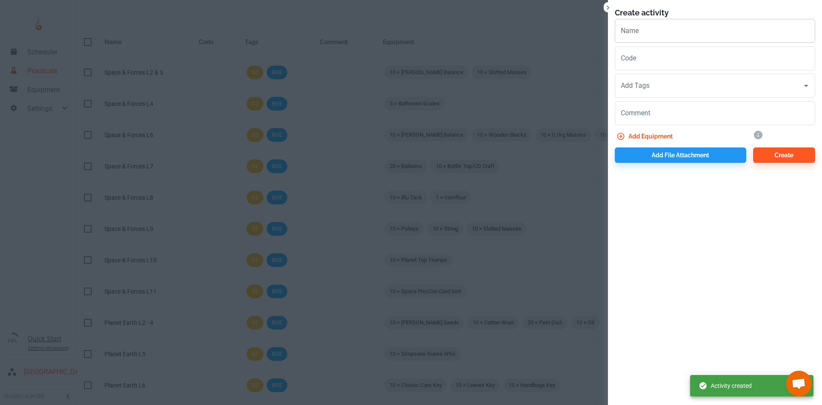
click at [683, 26] on input "Name" at bounding box center [715, 31] width 200 height 24
paste input "Planet Earth L"
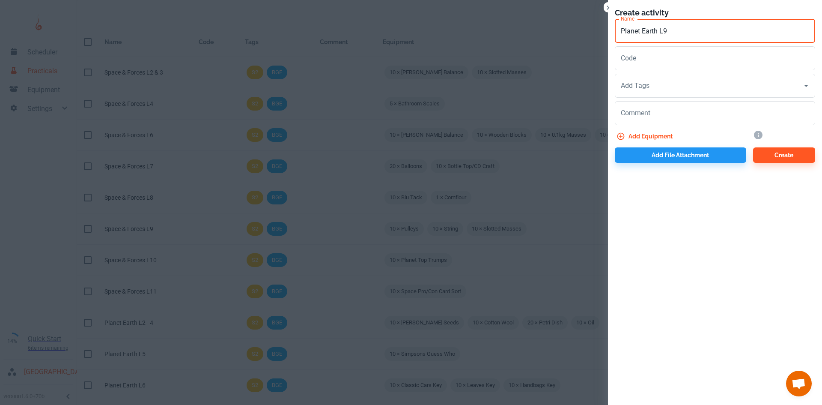
type input "Planet Earth L9"
click at [656, 84] on input "Add Tags" at bounding box center [709, 86] width 180 height 16
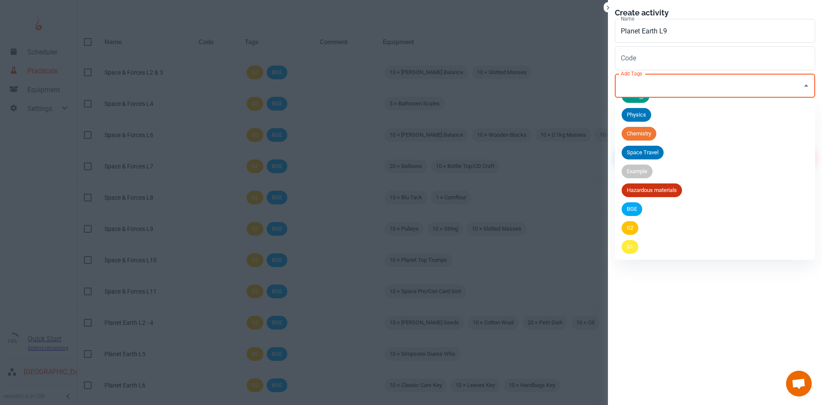
click at [633, 206] on span "BGE" at bounding box center [632, 209] width 21 height 9
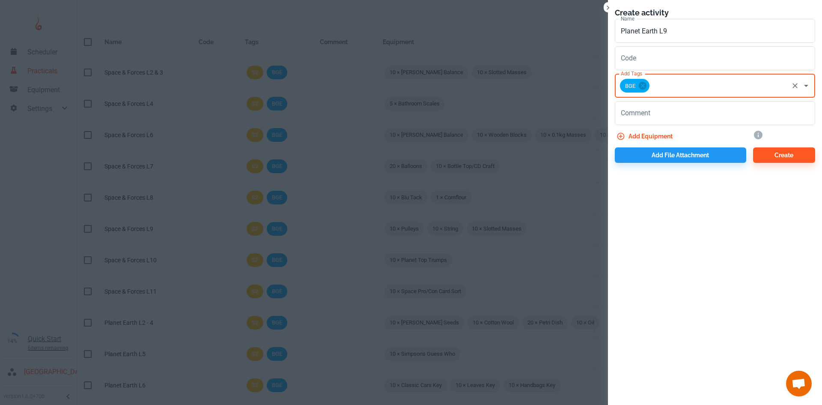
click at [703, 87] on input "Add Tags" at bounding box center [719, 86] width 137 height 16
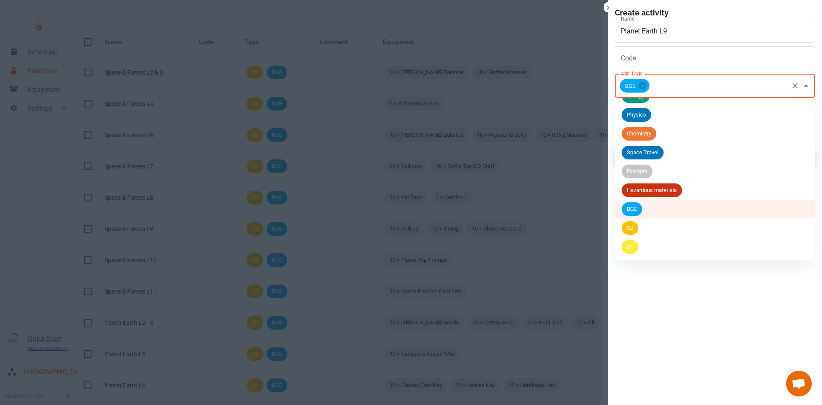
click at [639, 223] on li "S2" at bounding box center [715, 227] width 200 height 19
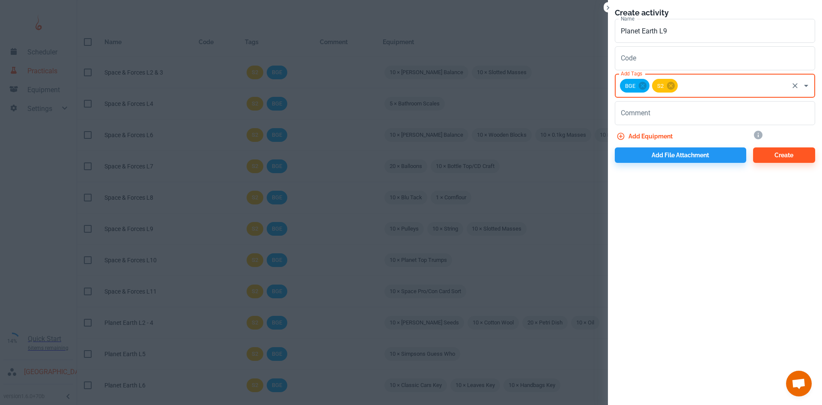
click at [640, 135] on button "Add equipment" at bounding box center [645, 136] width 61 height 15
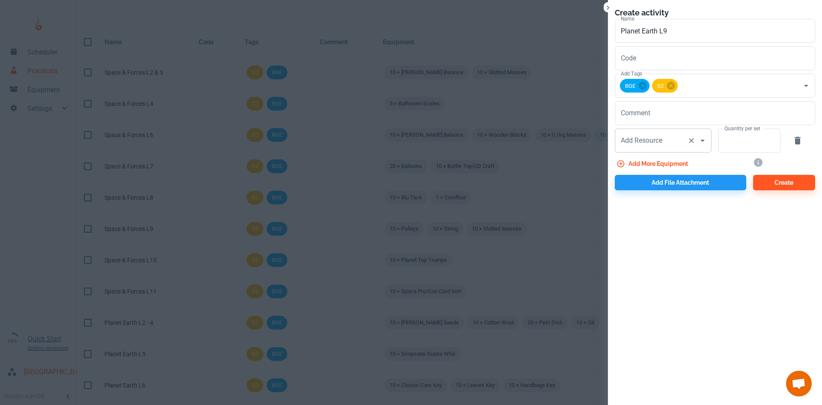
click at [639, 141] on div "Add Resource Add Resource" at bounding box center [663, 141] width 97 height 24
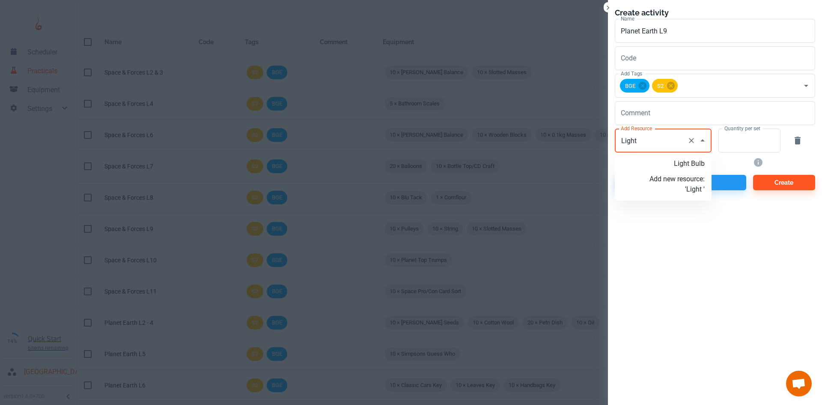
type input "Light"
type input "Light and Moisture Meter"
click at [686, 189] on p "Add new resource: 'Light and Moisture Meter'" at bounding box center [677, 174] width 55 height 31
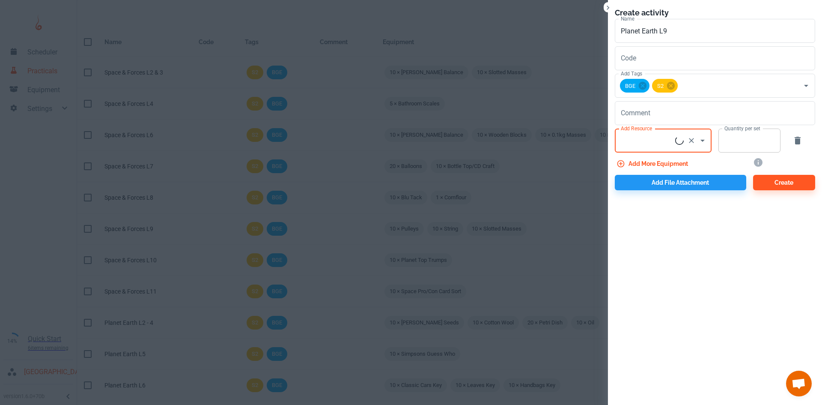
scroll to position [0, 0]
type input "Light and Moisture Meter"
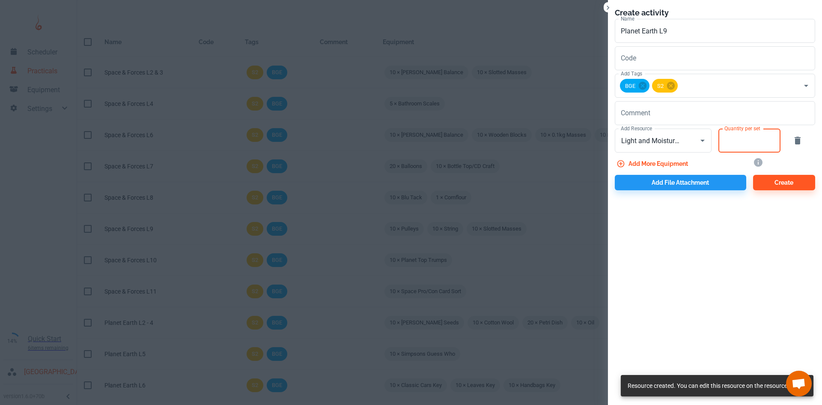
click at [731, 145] on input "Quantity per set" at bounding box center [745, 141] width 53 height 24
type input "10"
click at [681, 162] on button "Add more equipment" at bounding box center [653, 163] width 77 height 15
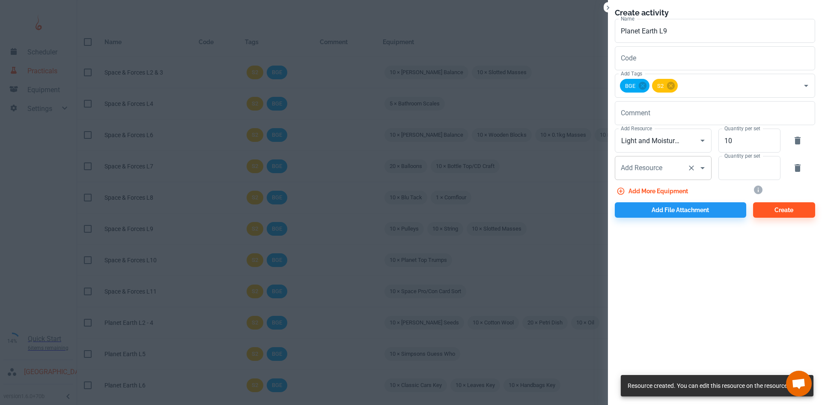
click at [654, 169] on div "Add Resource Add Resource" at bounding box center [663, 168] width 97 height 24
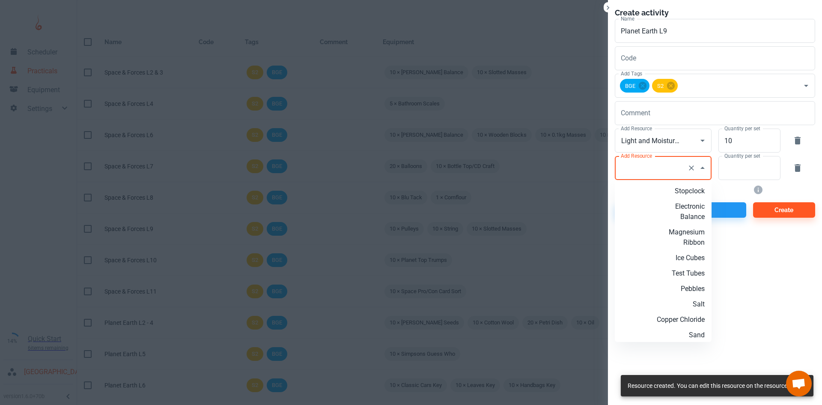
type input "P"
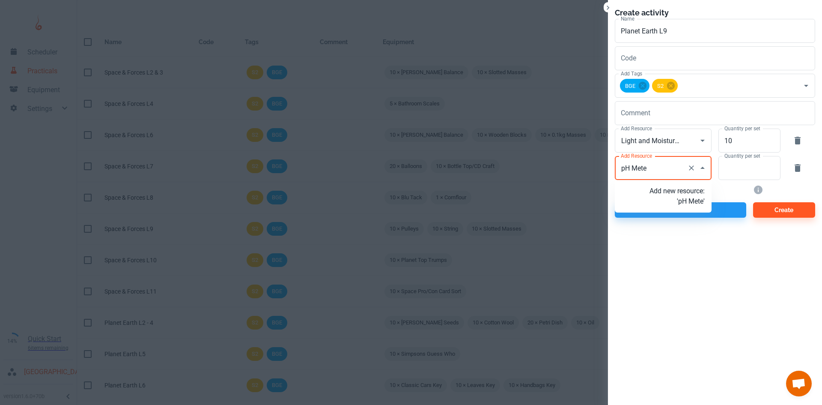
type input "pH Meter"
click at [684, 202] on p "Add new resource: 'pH Meter'" at bounding box center [677, 196] width 55 height 21
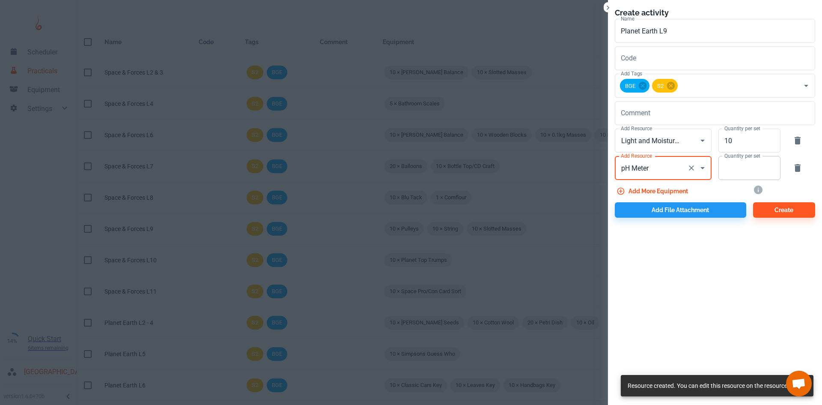
type input "pH Meter"
click at [724, 169] on input "Quantity per set" at bounding box center [745, 168] width 53 height 24
type input "10"
click at [677, 188] on button "Add more equipment" at bounding box center [653, 190] width 77 height 15
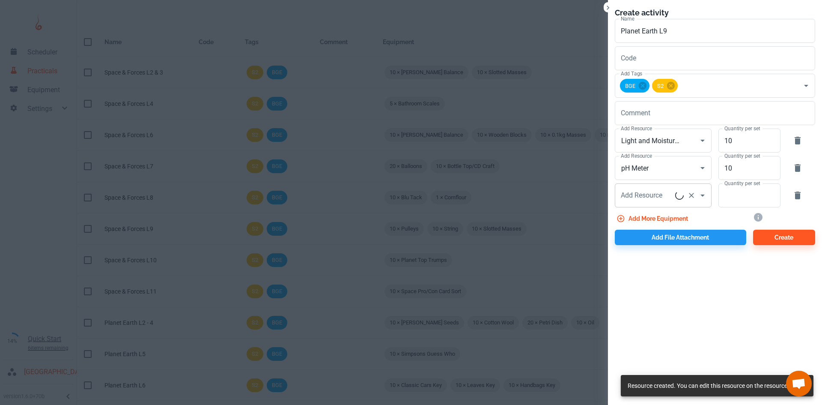
click at [662, 199] on div "Add Resource Add Resource" at bounding box center [663, 195] width 97 height 24
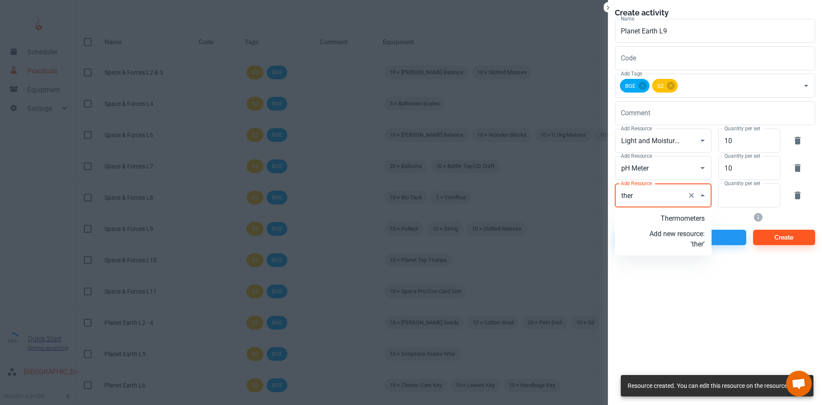
click at [675, 220] on p "Thermometers" at bounding box center [677, 218] width 55 height 10
type input "Thermometers"
click at [732, 199] on input "Quantity per set" at bounding box center [745, 195] width 53 height 24
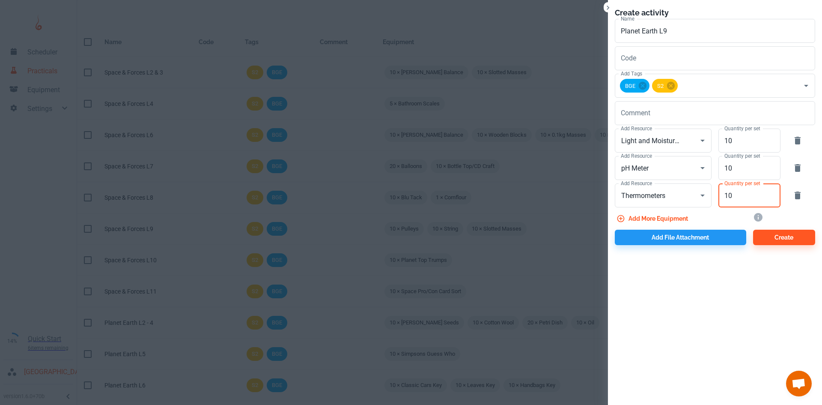
type input "10"
click at [715, 238] on button "Add file attachment" at bounding box center [681, 237] width 132 height 15
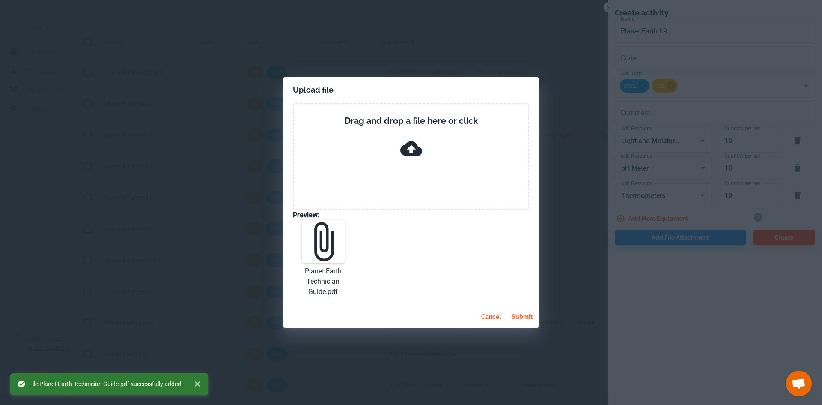
click at [517, 320] on button "submit" at bounding box center [522, 316] width 28 height 15
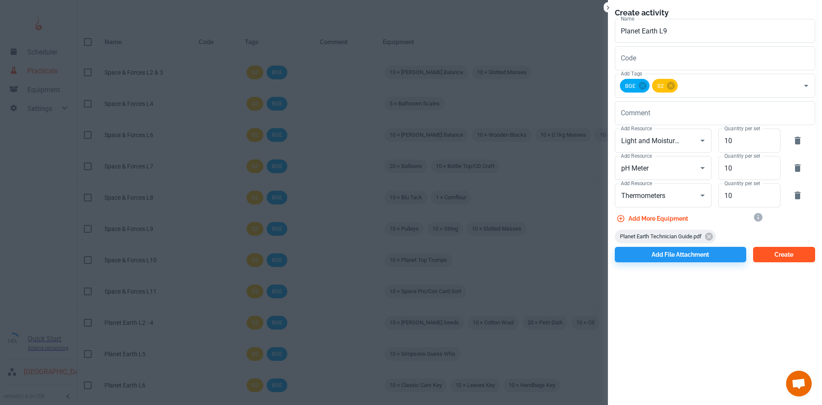
click at [773, 258] on button "Create" at bounding box center [785, 254] width 62 height 15
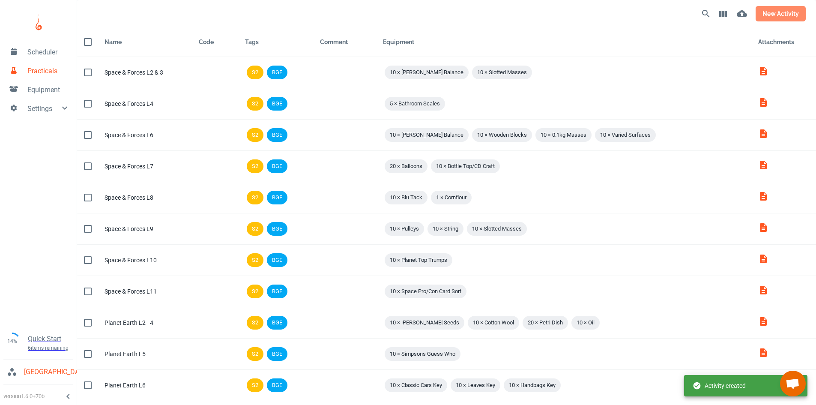
click at [778, 11] on button "new activity" at bounding box center [781, 13] width 50 height 15
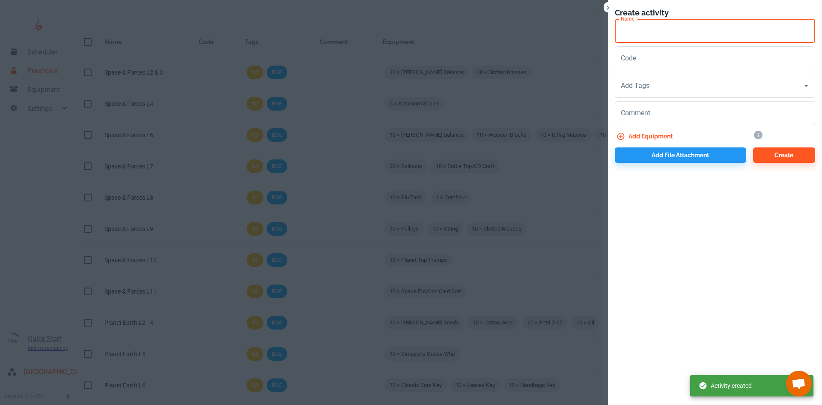
click at [638, 31] on input "Name" at bounding box center [715, 31] width 200 height 24
paste input "Planet Earth L"
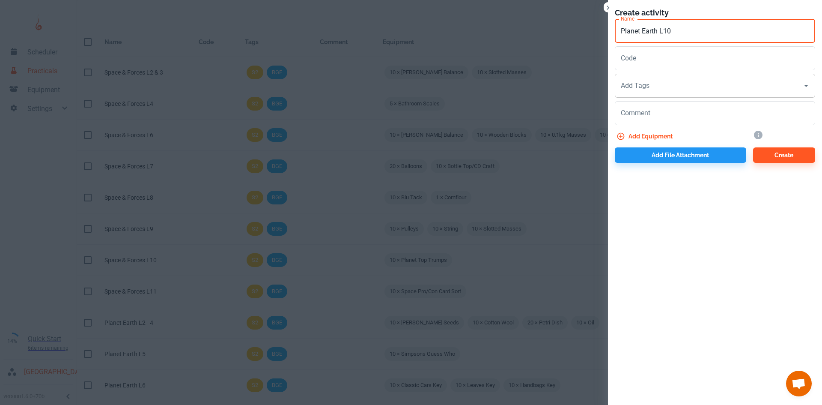
click at [652, 87] on input "Add Tags" at bounding box center [709, 86] width 180 height 16
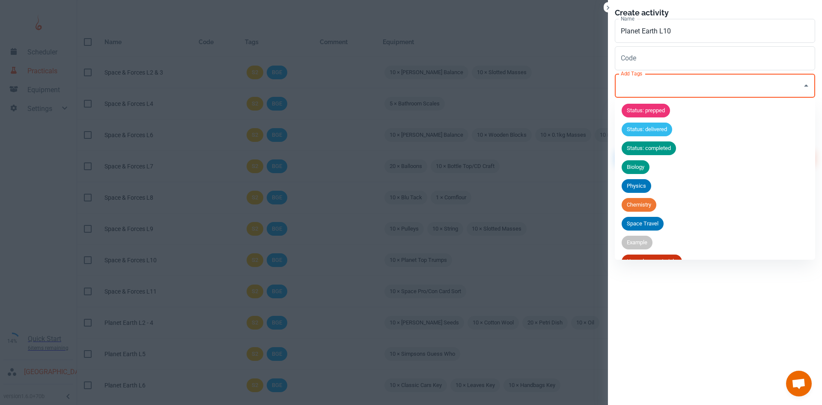
scroll to position [71, 0]
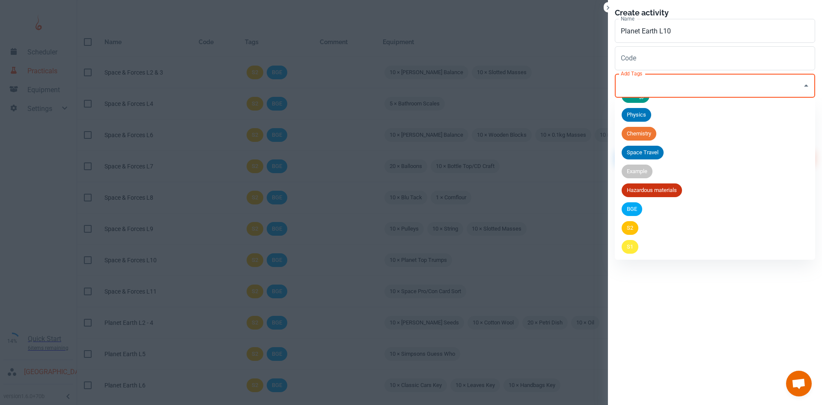
click at [633, 208] on span "BGE" at bounding box center [632, 209] width 21 height 9
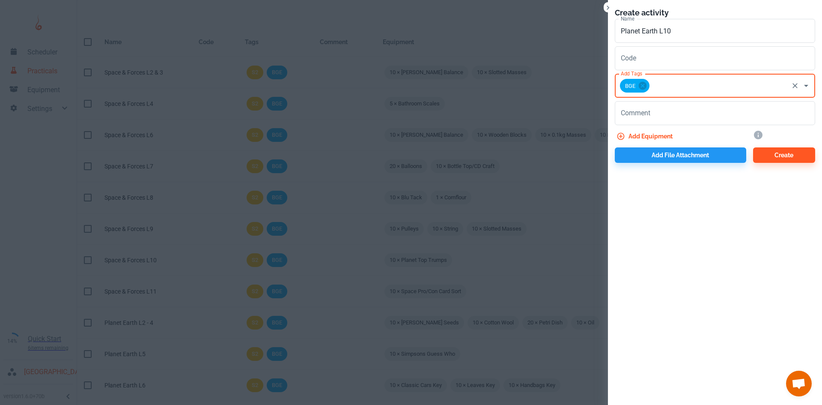
click at [675, 88] on input "Add Tags" at bounding box center [719, 86] width 137 height 16
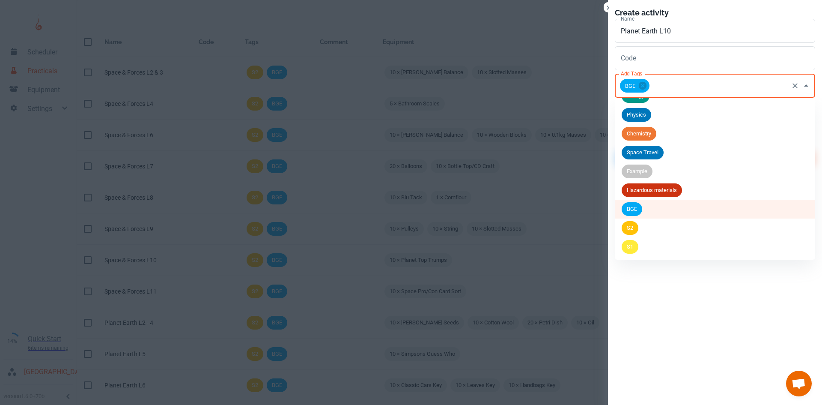
click at [640, 222] on li "S2" at bounding box center [715, 227] width 200 height 19
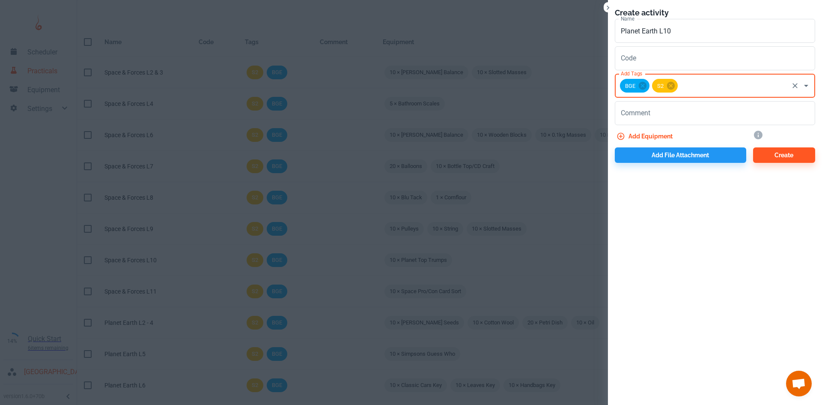
click at [665, 133] on button "Add equipment" at bounding box center [645, 136] width 61 height 15
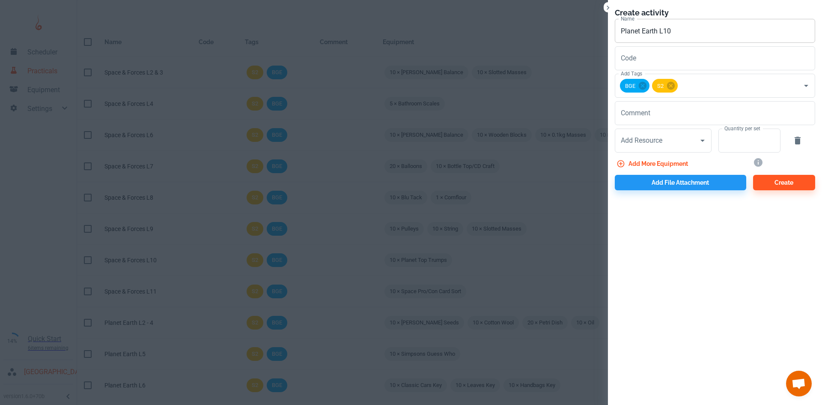
click at [688, 34] on input "Planet Earth L10" at bounding box center [715, 31] width 200 height 24
type input "Planet Earth L12"
click at [655, 145] on input "Add Resource" at bounding box center [651, 140] width 65 height 16
click at [667, 142] on input "Add Resource" at bounding box center [651, 140] width 65 height 16
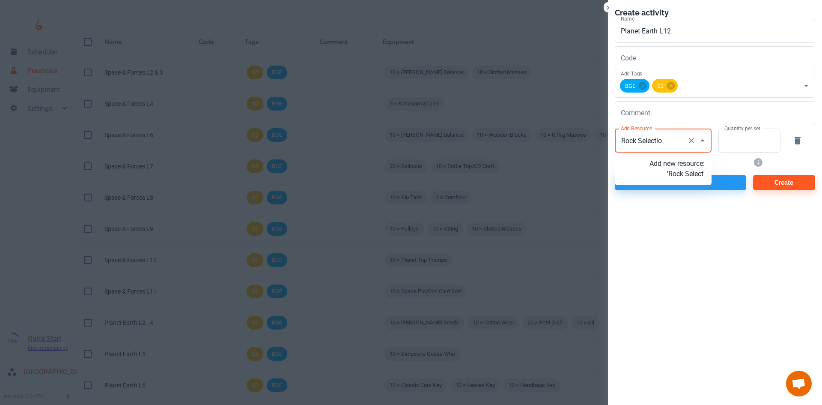
type input "Rock Selection"
click at [677, 176] on p "Add new resource: 'Rock Selection'" at bounding box center [677, 169] width 55 height 21
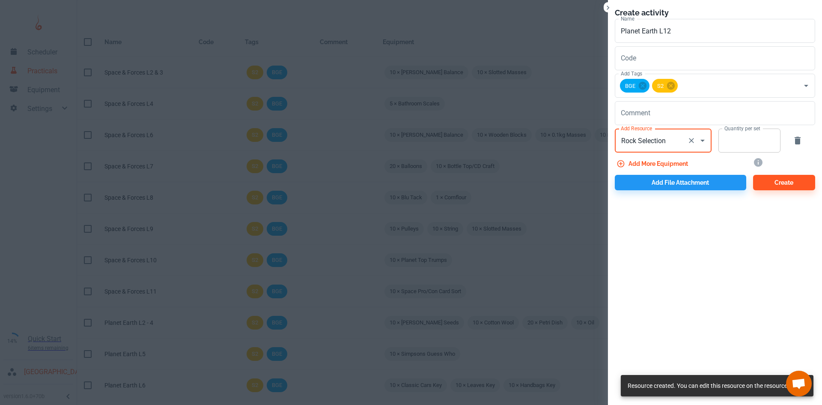
type input "Rock Selection"
click at [749, 142] on input "Quantity per set" at bounding box center [745, 141] width 53 height 24
type input "1"
click at [658, 181] on button "Add file attachment" at bounding box center [681, 182] width 132 height 15
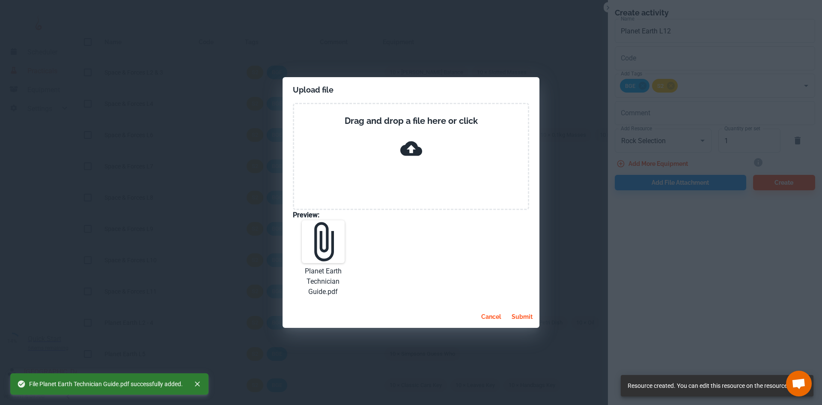
click at [532, 320] on button "submit" at bounding box center [522, 316] width 28 height 15
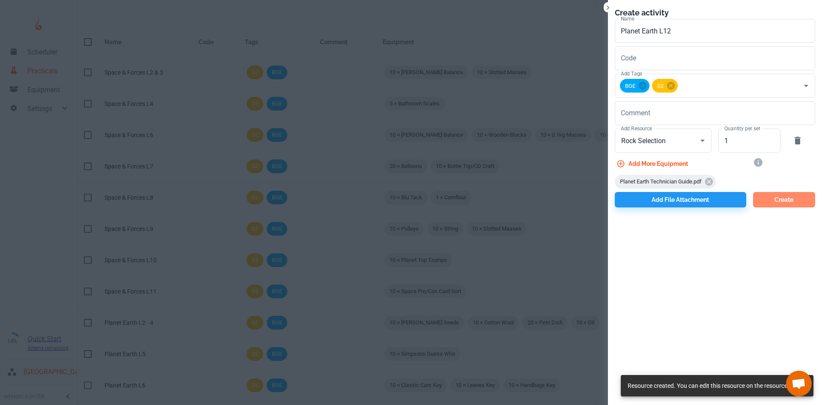
click at [757, 194] on button "Create" at bounding box center [785, 199] width 62 height 15
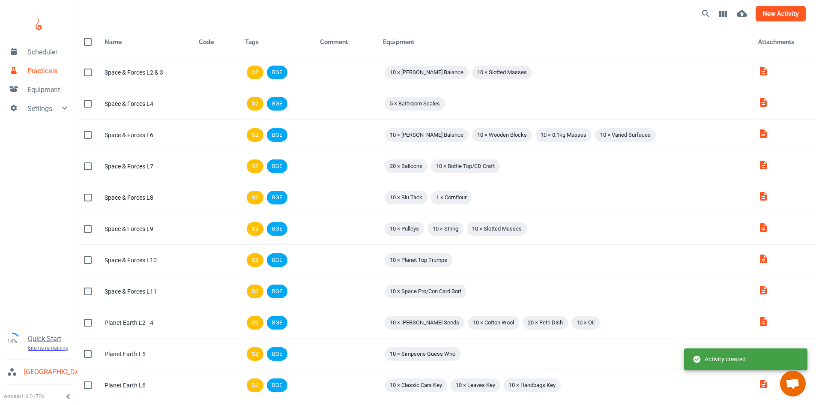
click at [768, 17] on button "new activity" at bounding box center [781, 13] width 50 height 15
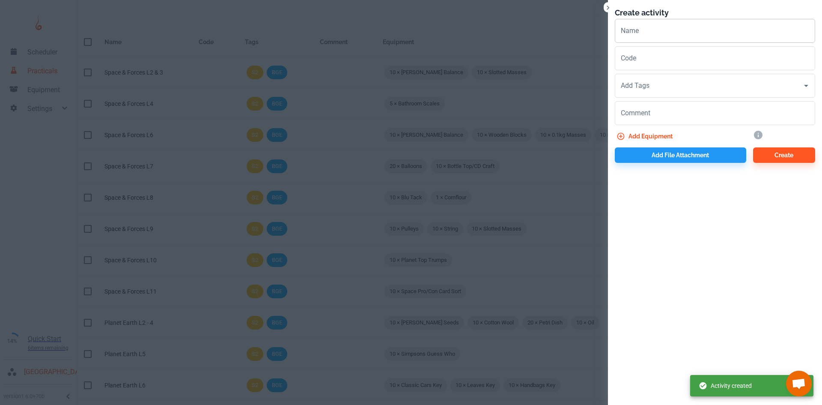
click at [692, 24] on input "Name" at bounding box center [715, 31] width 200 height 24
paste input "Planet Earth L"
type input "Planet Earth L13"
click at [663, 84] on input "Add Tags" at bounding box center [709, 86] width 180 height 16
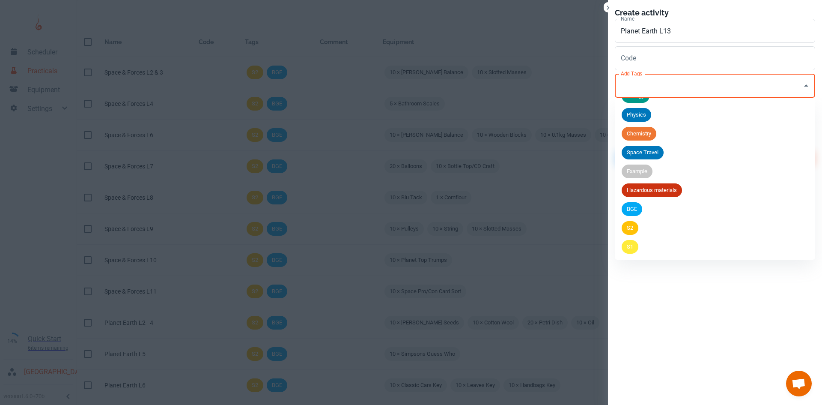
drag, startPoint x: 634, startPoint y: 210, endPoint x: 669, endPoint y: 116, distance: 100.7
click at [634, 210] on span "BGE" at bounding box center [632, 209] width 21 height 9
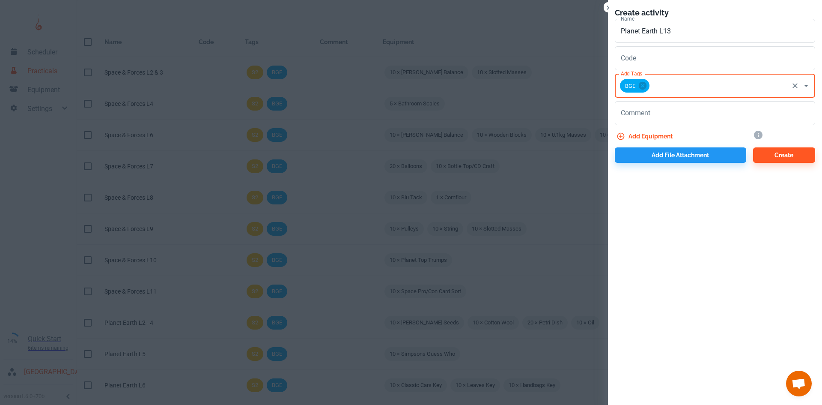
click at [674, 91] on input "Add Tags" at bounding box center [719, 86] width 137 height 16
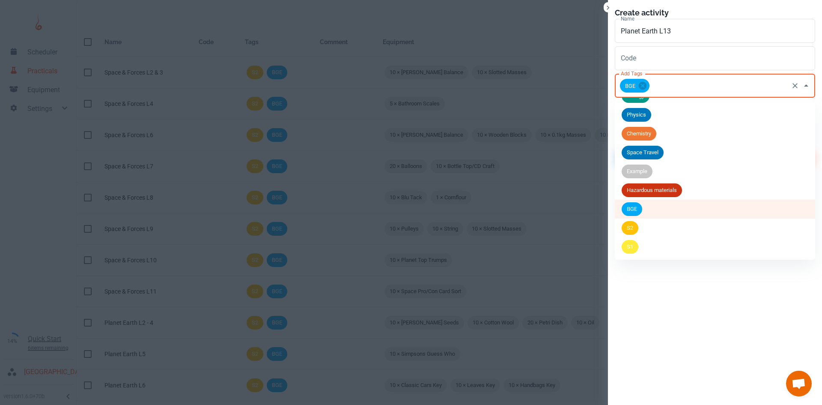
click at [632, 222] on div "S2" at bounding box center [630, 228] width 17 height 14
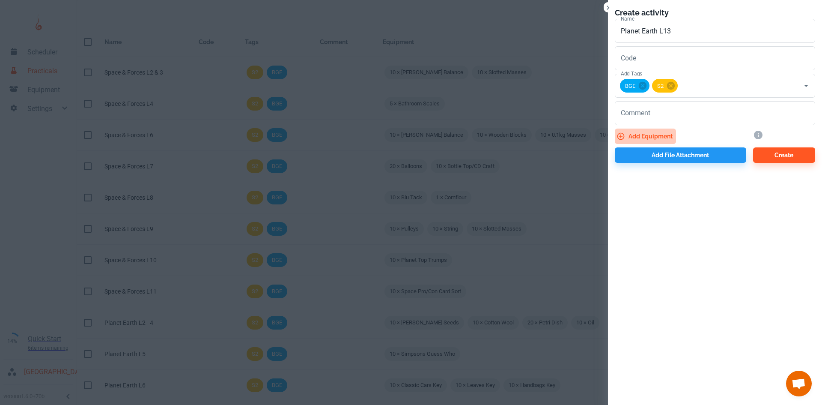
click at [663, 132] on button "Add equipment" at bounding box center [645, 136] width 61 height 15
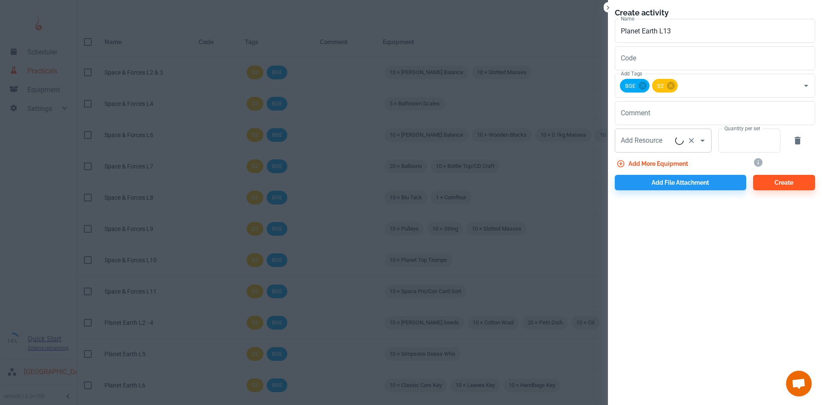
click at [664, 144] on input "Add Resource" at bounding box center [647, 140] width 57 height 16
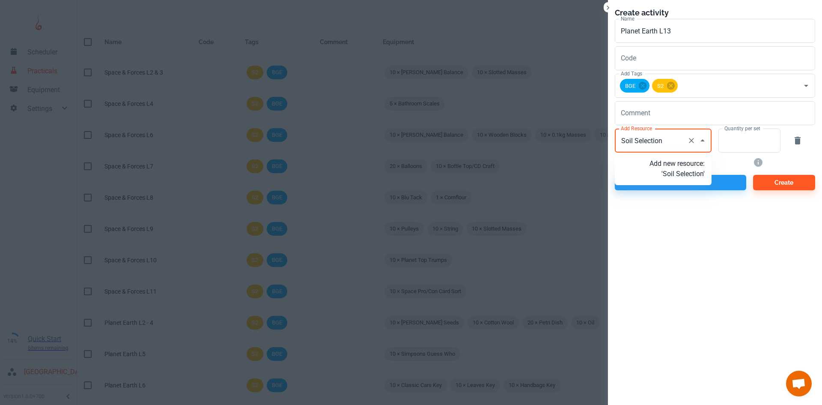
type input "Soil Selection"
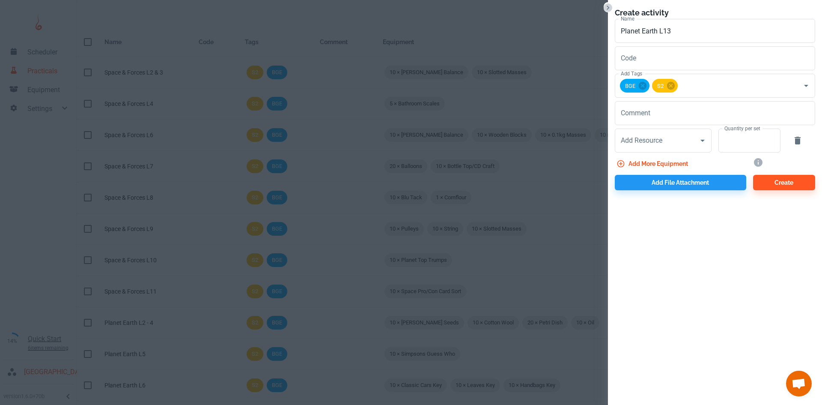
click at [609, 12] on icon "Close" at bounding box center [608, 7] width 9 height 9
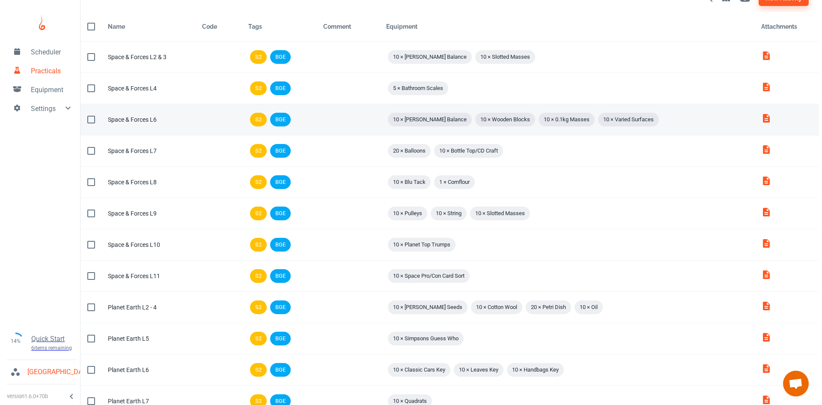
scroll to position [0, 0]
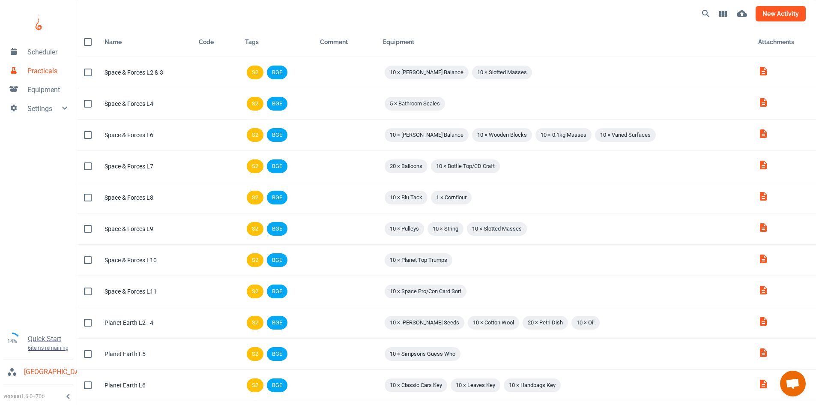
click at [772, 9] on button "new activity" at bounding box center [781, 13] width 50 height 15
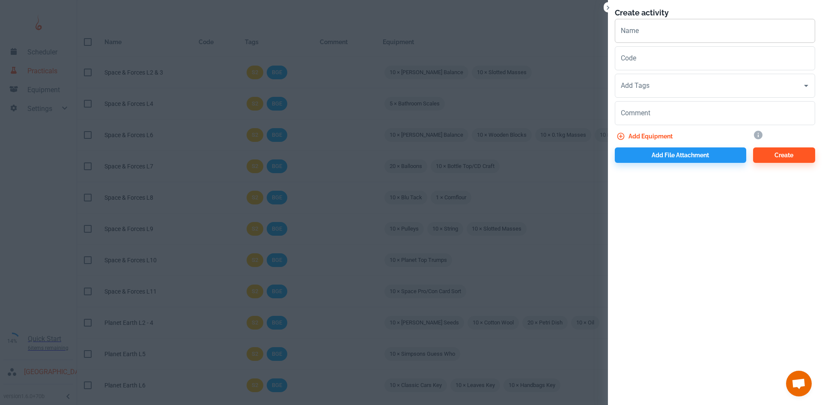
click at [664, 37] on input "Name" at bounding box center [715, 31] width 200 height 24
paste input "Planet Earth L"
click at [676, 33] on input "Planet Earth L" at bounding box center [715, 31] width 200 height 24
type input "Planet Earth L13"
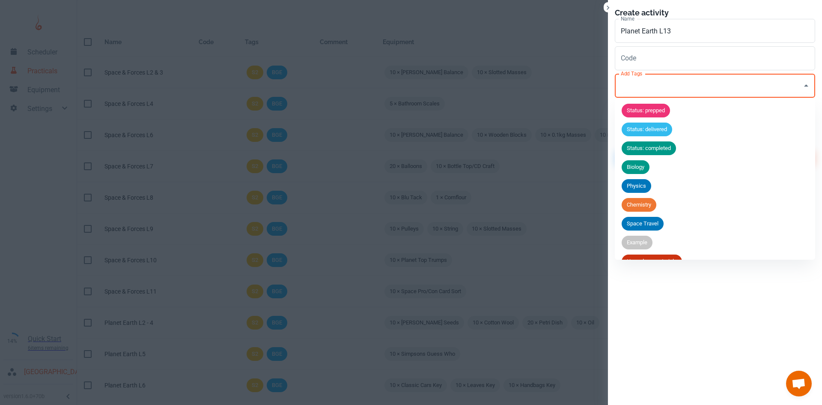
click at [688, 80] on input "Add Tags" at bounding box center [709, 86] width 180 height 16
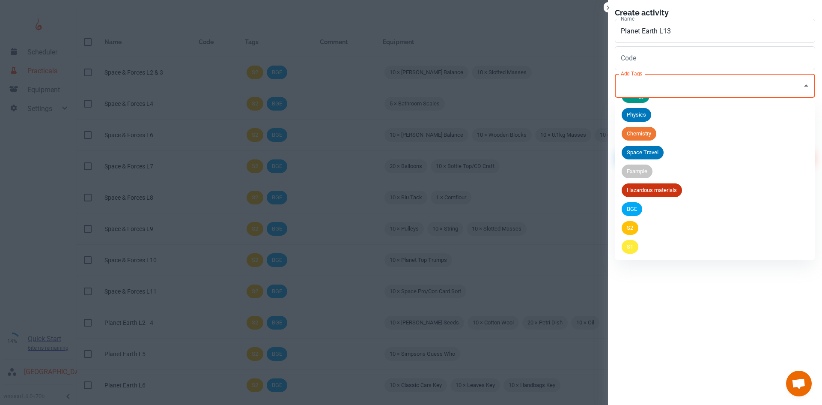
click at [629, 206] on span "BGE" at bounding box center [632, 209] width 21 height 9
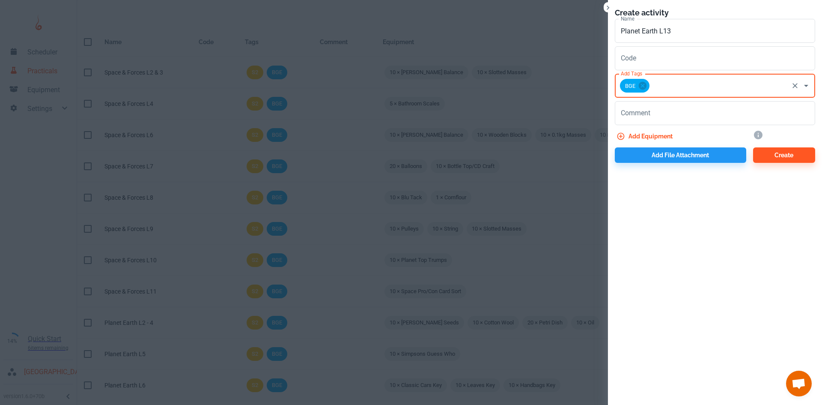
click at [672, 80] on input "Add Tags" at bounding box center [719, 86] width 137 height 16
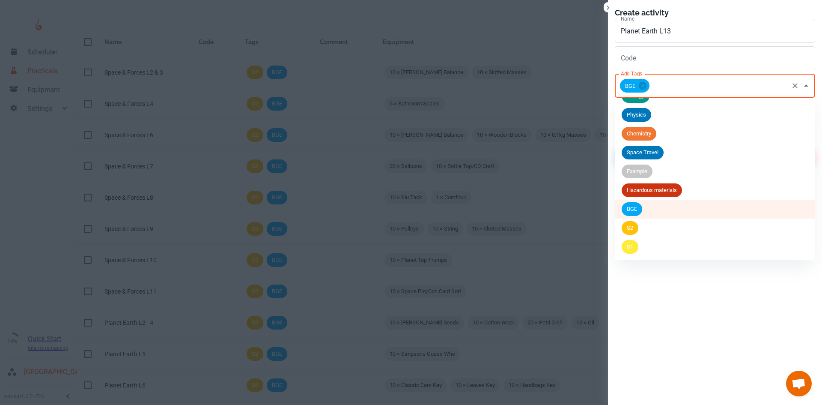
click at [629, 226] on span "S2" at bounding box center [630, 228] width 17 height 9
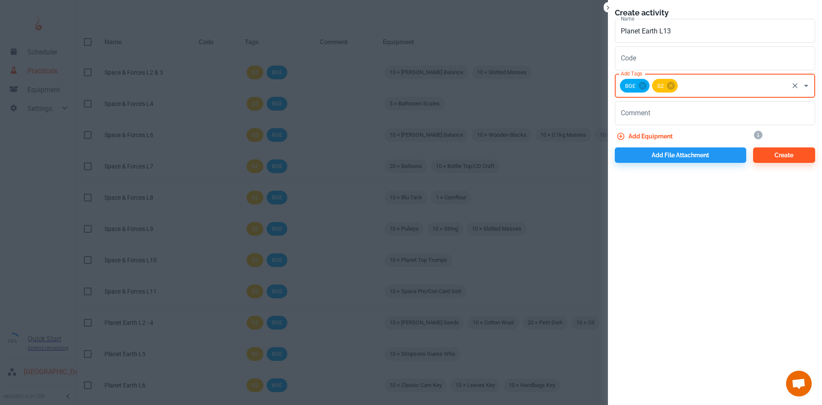
click at [646, 139] on button "Add equipment" at bounding box center [645, 136] width 61 height 15
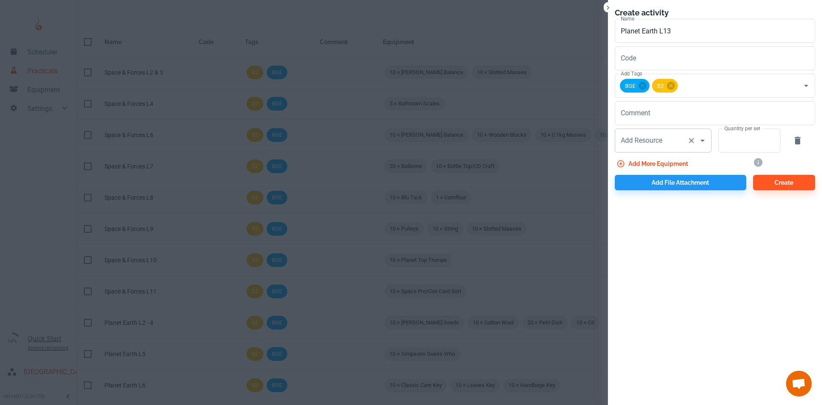
click at [652, 143] on div "Add Resource Add Resource" at bounding box center [663, 141] width 97 height 24
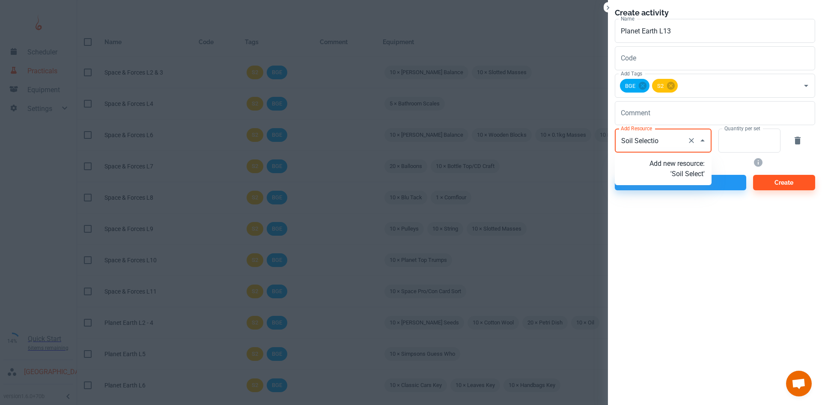
type input "Soil Selection"
click at [673, 165] on p "Add new resource: 'Soil Selection'" at bounding box center [677, 169] width 55 height 21
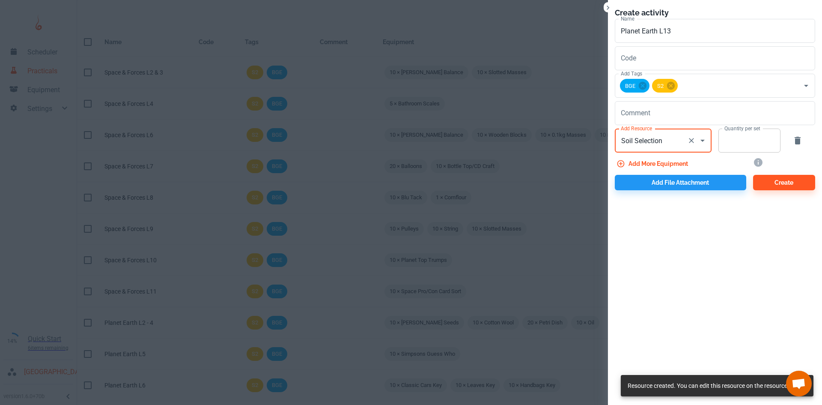
type input "Soil Selection"
click at [735, 147] on input "Quantity per set" at bounding box center [745, 141] width 53 height 24
type input "1"
click at [705, 174] on div "Add file attachment" at bounding box center [677, 180] width 138 height 19
click at [697, 191] on div "Create activity Name Planet Earth L13 Name Code Code Add Tags BGE S2 Add Tags C…" at bounding box center [715, 98] width 214 height 197
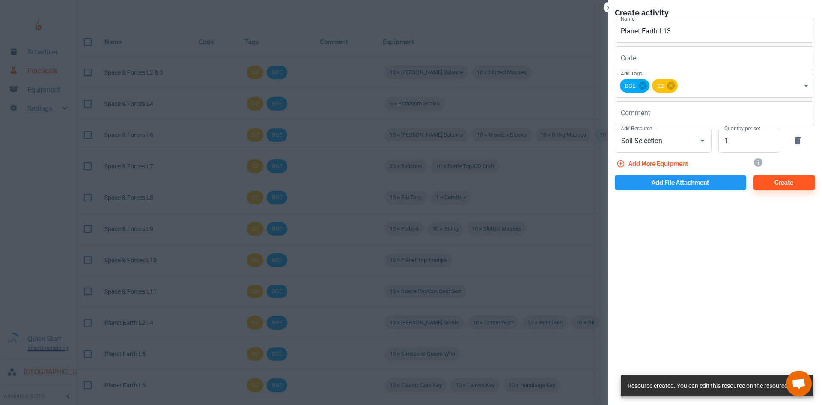
click at [704, 182] on button "Add file attachment" at bounding box center [681, 182] width 132 height 15
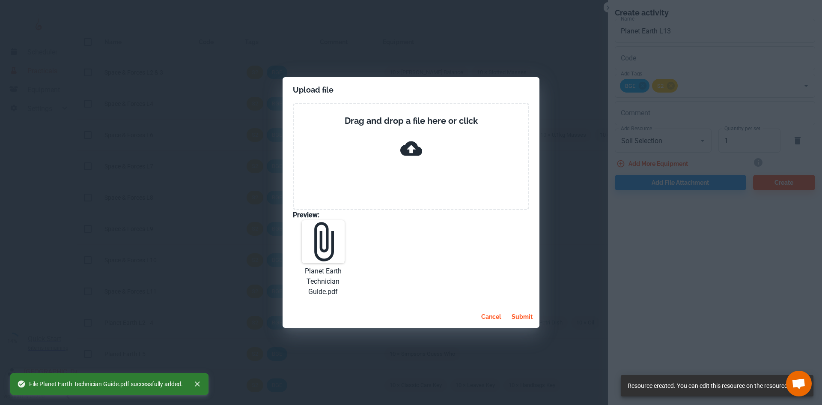
click at [522, 319] on button "submit" at bounding box center [522, 316] width 28 height 15
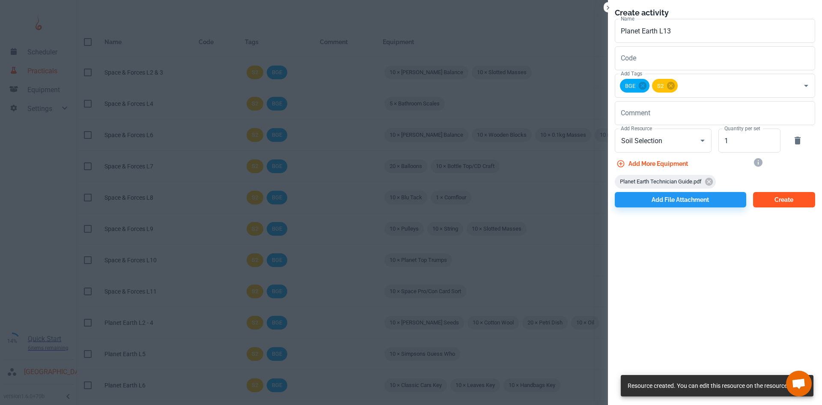
click at [765, 200] on button "Create" at bounding box center [785, 199] width 62 height 15
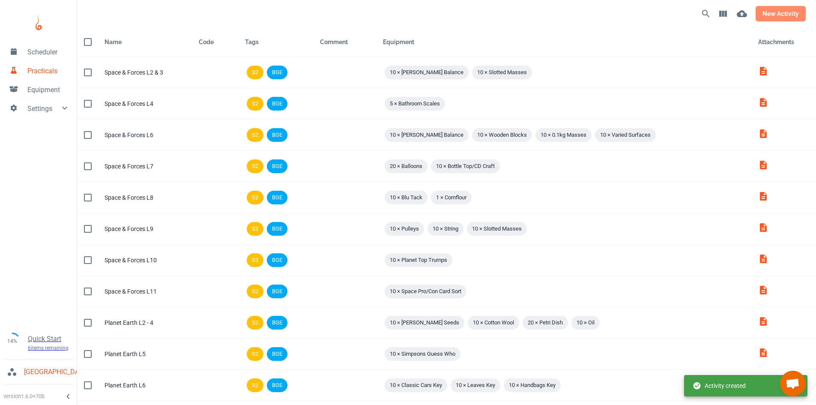
click at [769, 18] on button "new activity" at bounding box center [781, 13] width 50 height 15
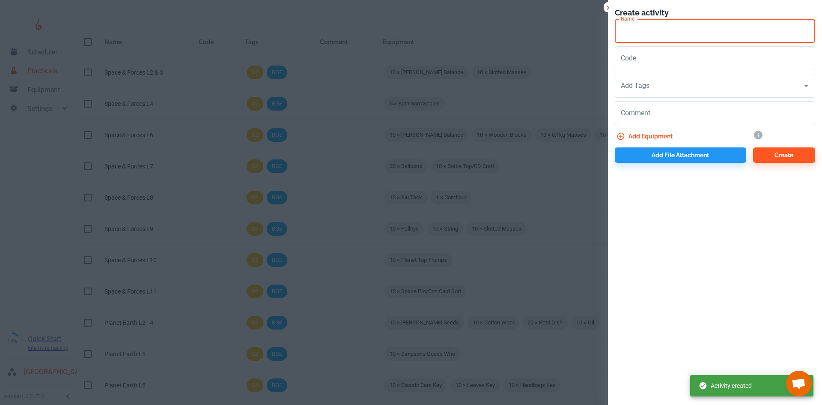
click at [660, 42] on input "Name" at bounding box center [715, 31] width 200 height 24
paste input "Planet Earth L"
type input "Planet Earth L14"
click at [644, 86] on input "Add Tags" at bounding box center [709, 86] width 180 height 16
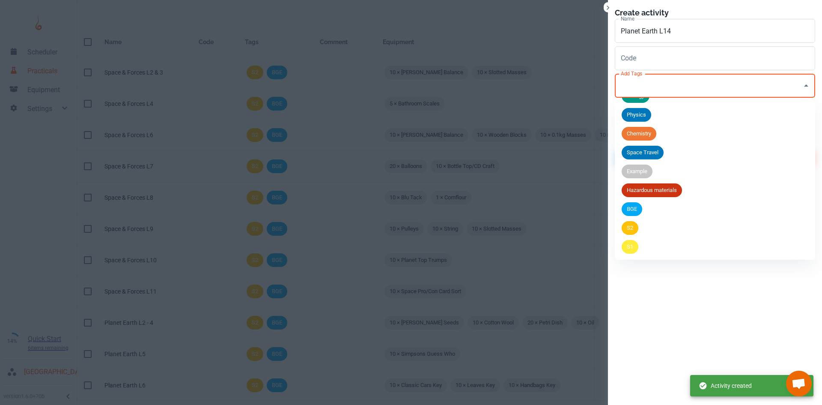
click at [642, 216] on li "BGE" at bounding box center [715, 209] width 200 height 19
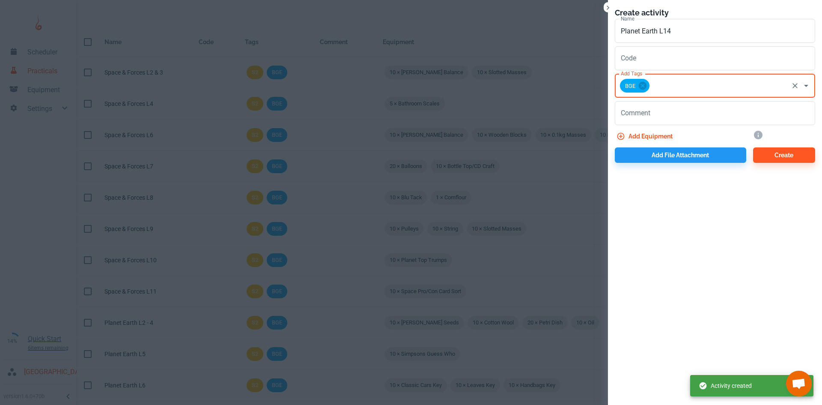
click at [666, 93] on input "Add Tags" at bounding box center [719, 86] width 137 height 16
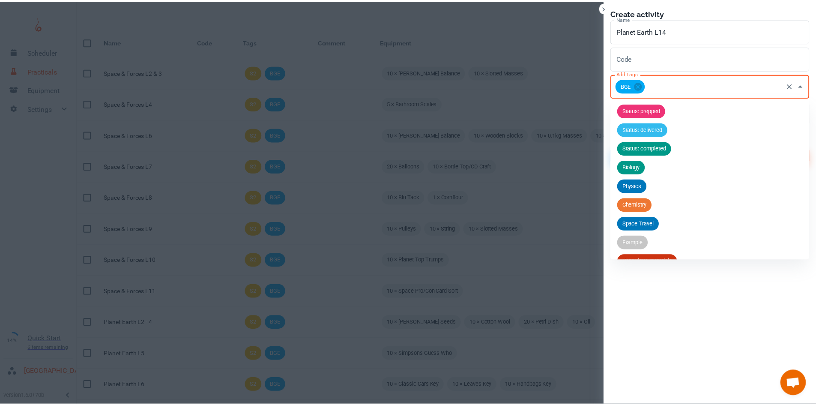
scroll to position [43, 0]
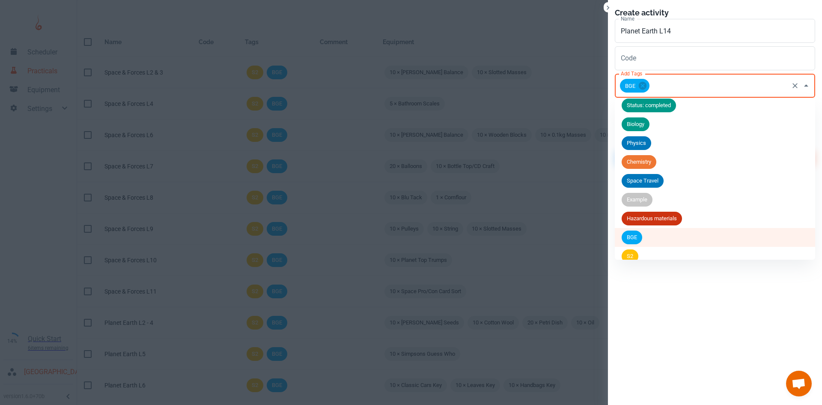
click at [635, 251] on div "S2" at bounding box center [630, 256] width 17 height 14
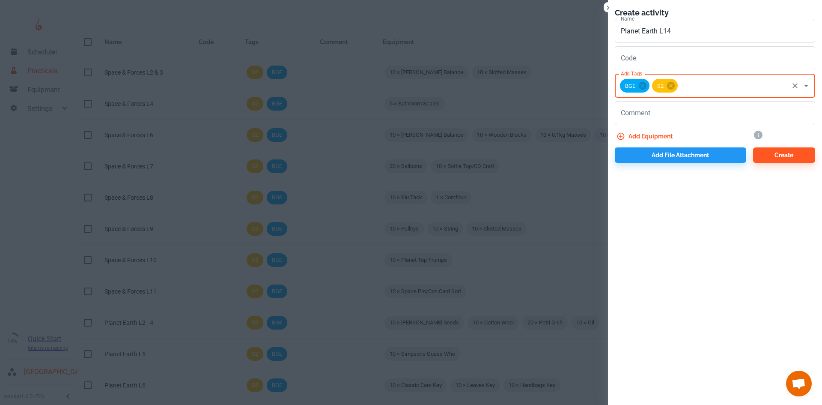
click at [659, 133] on button "Add equipment" at bounding box center [645, 136] width 61 height 15
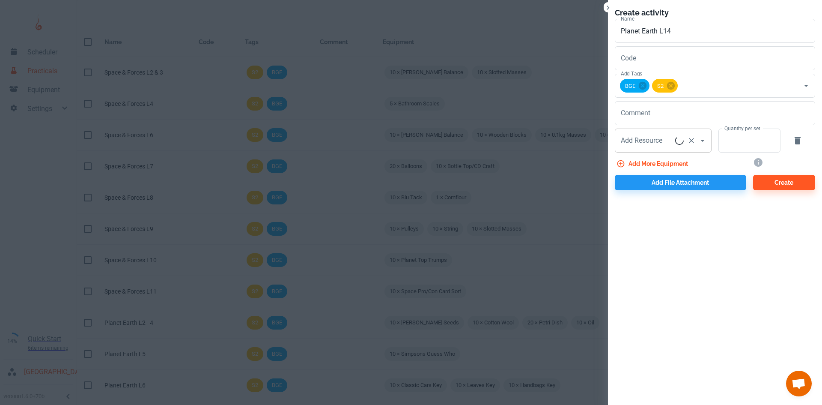
click at [654, 139] on div "Add Resource Add Resource" at bounding box center [663, 141] width 97 height 24
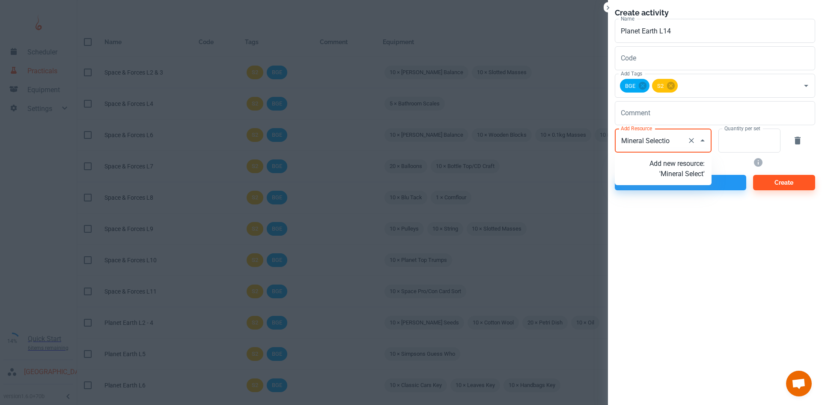
type input "Mineral Selection"
click at [676, 162] on p "Add new resource: 'Mineral Selection'" at bounding box center [677, 169] width 55 height 21
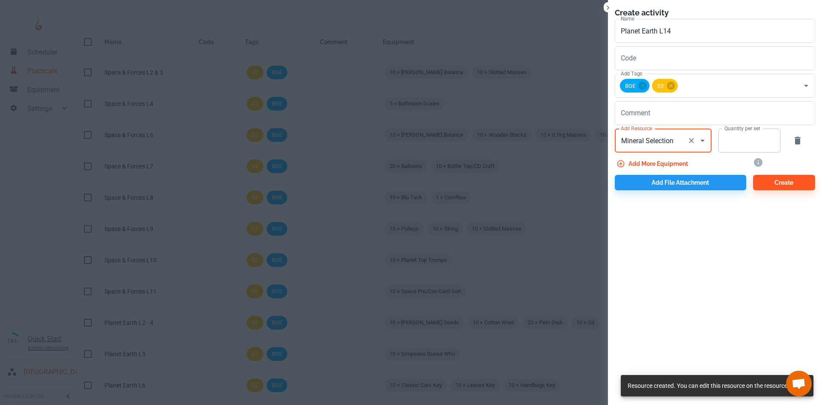
type input "Mineral Selection"
click at [755, 136] on input "Quantity per set" at bounding box center [745, 141] width 53 height 24
type input "1"
click at [707, 185] on button "Add file attachment" at bounding box center [681, 182] width 132 height 15
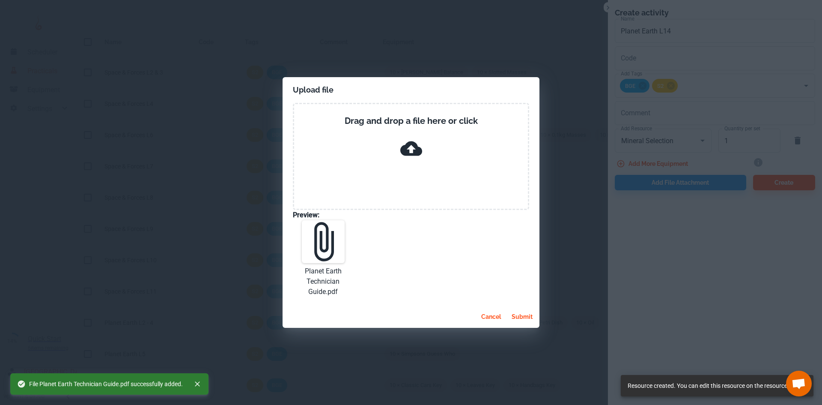
click at [520, 316] on button "submit" at bounding box center [522, 316] width 28 height 15
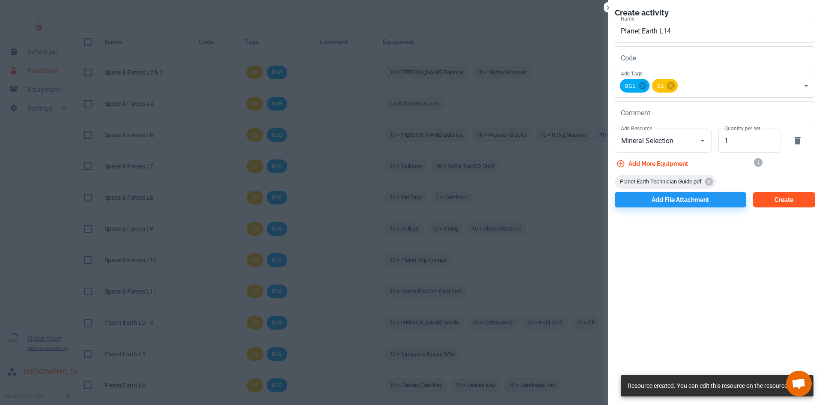
click at [772, 202] on button "Create" at bounding box center [785, 199] width 62 height 15
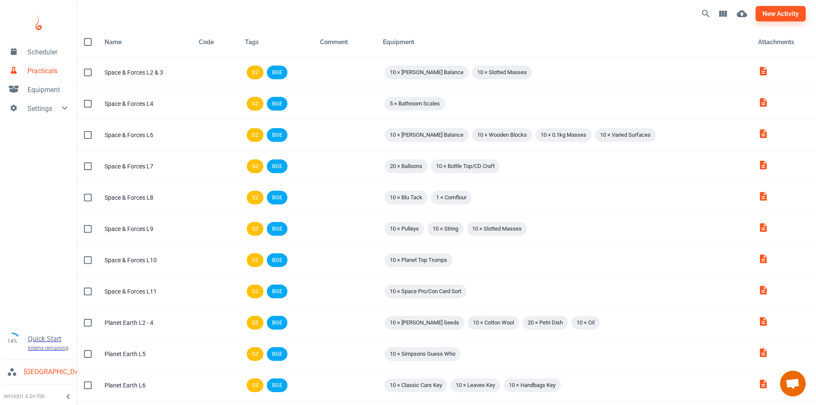
click at [47, 93] on span "Equipment" at bounding box center [48, 90] width 42 height 10
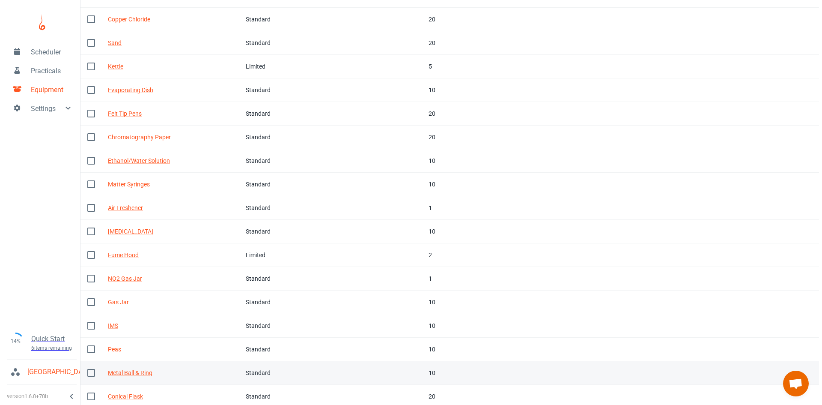
scroll to position [264, 0]
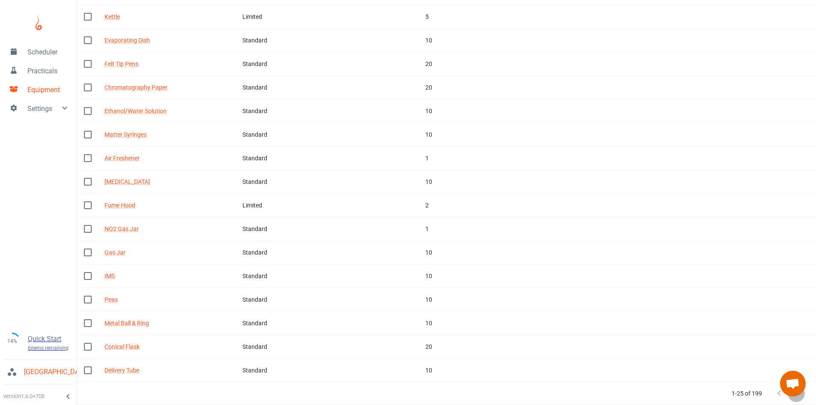
click at [793, 396] on icon "Next Page" at bounding box center [796, 393] width 10 height 10
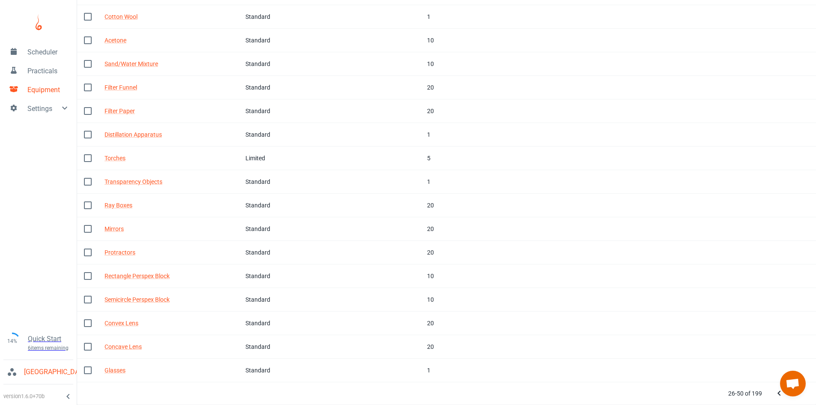
click at [793, 396] on icon "Next Page" at bounding box center [796, 393] width 10 height 10
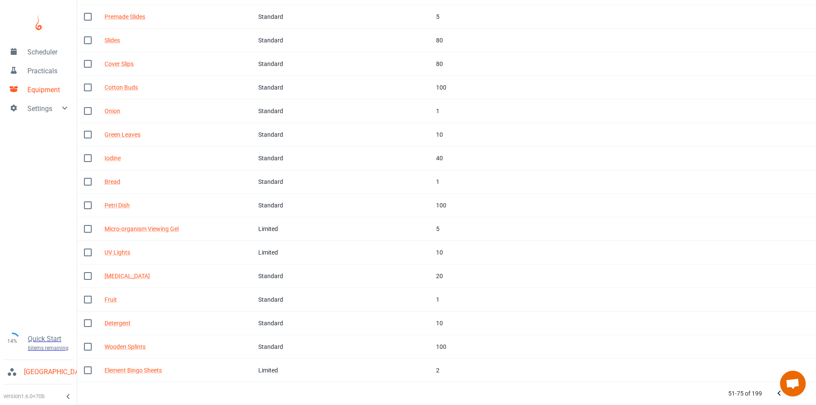
click at [793, 396] on icon "Next Page" at bounding box center [796, 393] width 10 height 10
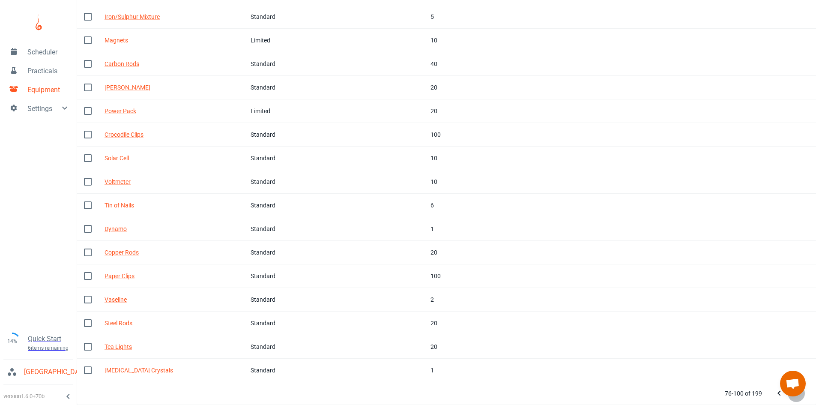
click at [793, 396] on icon "Next Page" at bounding box center [796, 393] width 10 height 10
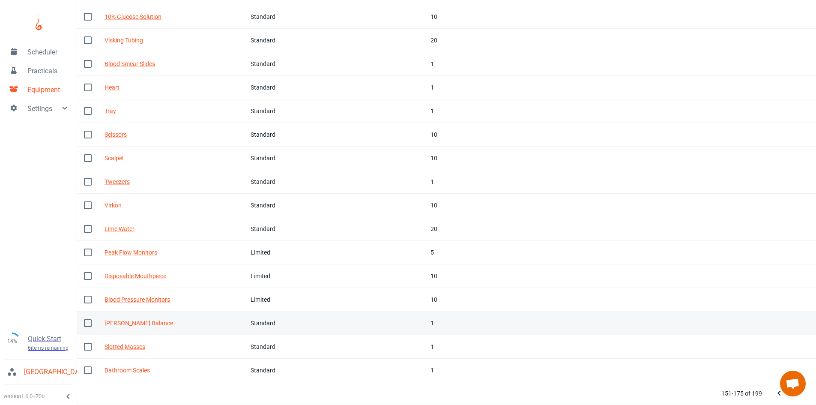
click at [416, 321] on td "Tags" at bounding box center [399, 323] width 49 height 24
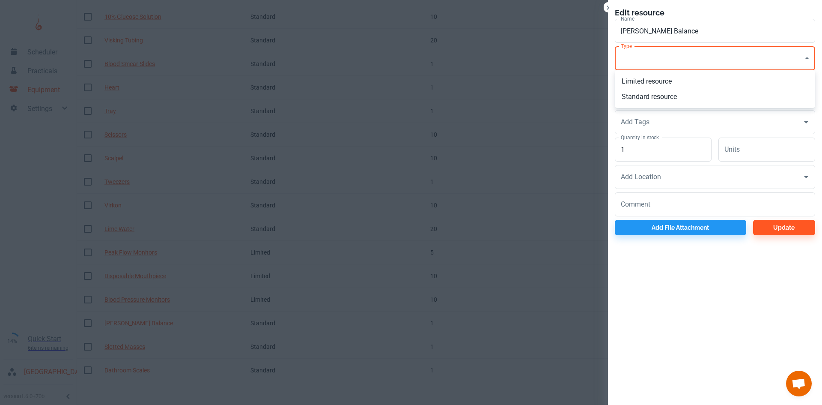
click at [645, 93] on li "Standard resource" at bounding box center [715, 96] width 200 height 15
type input "CO"
click at [664, 147] on input "1" at bounding box center [663, 150] width 97 height 24
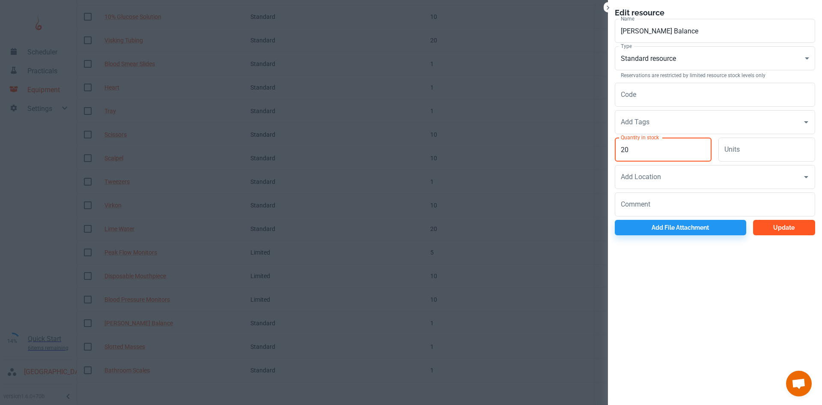
type input "20"
click at [780, 225] on button "Update" at bounding box center [785, 227] width 62 height 15
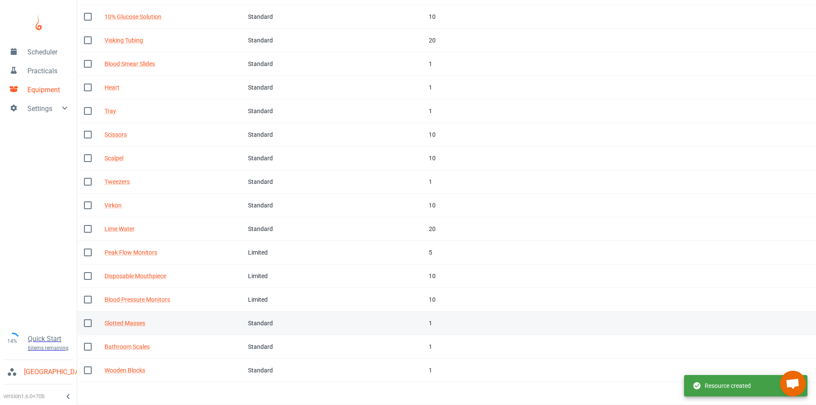
click at [426, 329] on td "In stock 1" at bounding box center [459, 323] width 75 height 24
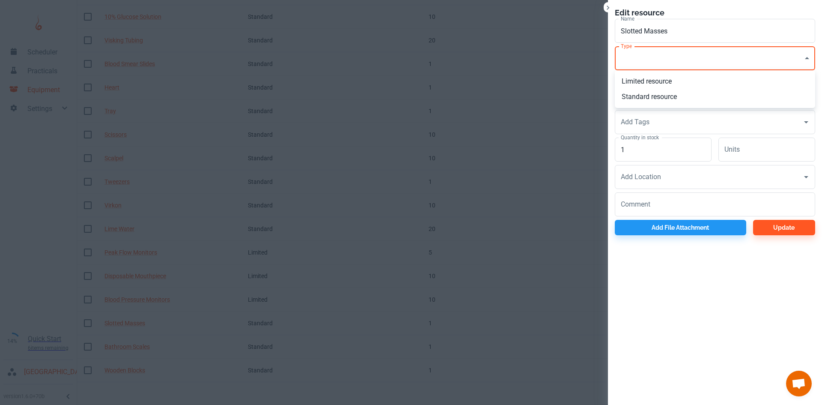
click at [646, 96] on li "Standard resource" at bounding box center [715, 96] width 200 height 15
type input "CO"
click at [648, 138] on label "Quantity in stock" at bounding box center [640, 137] width 38 height 7
click at [648, 138] on input "1" at bounding box center [663, 150] width 97 height 24
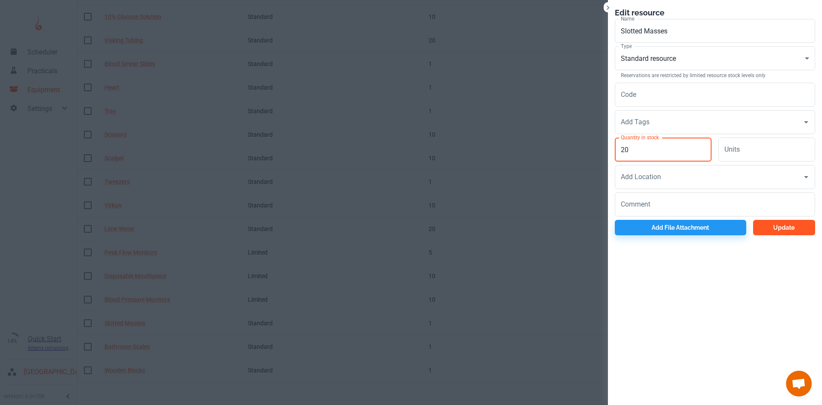
type input "20"
click at [778, 233] on button "Update" at bounding box center [785, 227] width 62 height 15
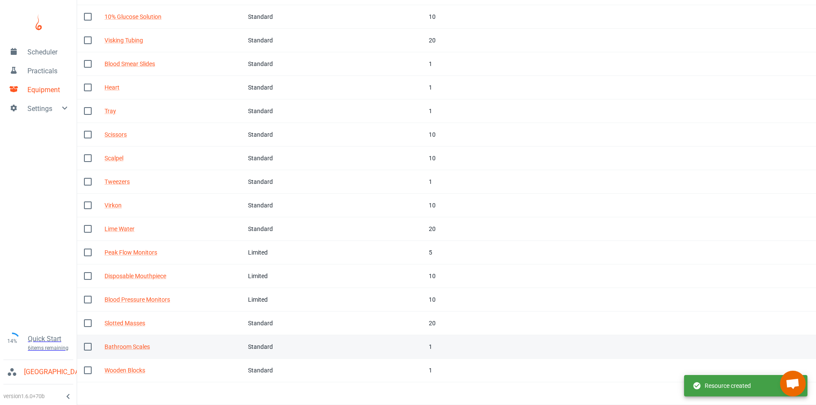
click at [415, 350] on td "Tags" at bounding box center [397, 347] width 49 height 24
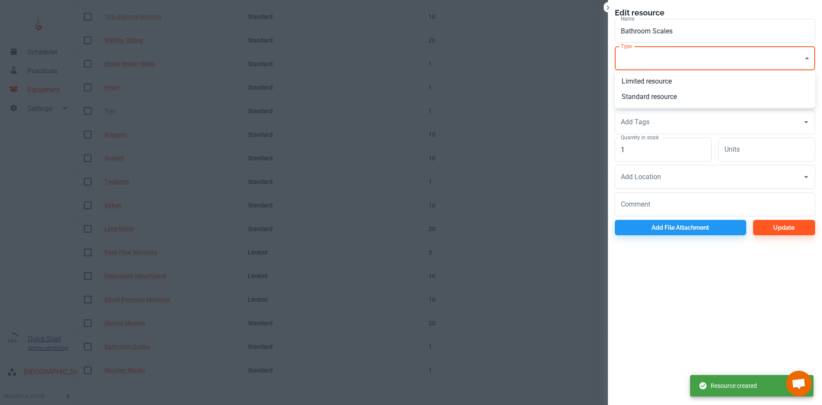
click at [647, 93] on li "Standard resource" at bounding box center [715, 96] width 200 height 15
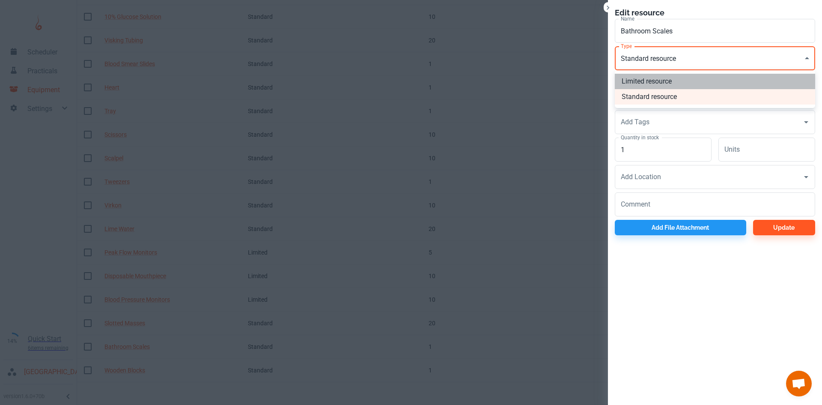
click at [646, 80] on li "Limited resource" at bounding box center [715, 81] width 200 height 15
type input "EQ"
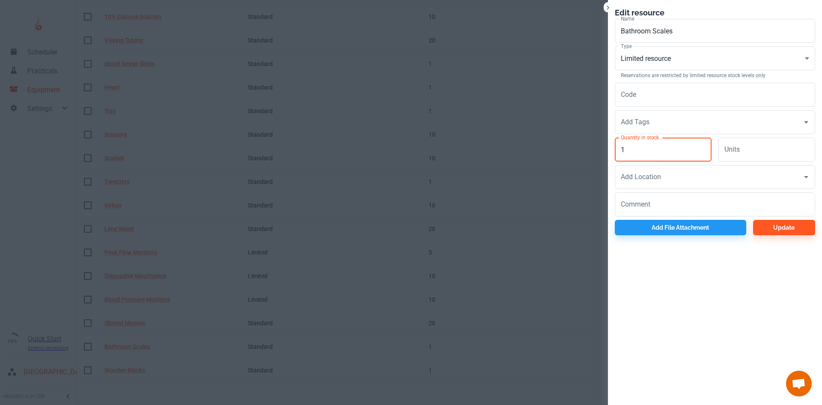
click at [657, 150] on input "1" at bounding box center [663, 150] width 97 height 24
type input "5"
click at [779, 226] on button "Update" at bounding box center [785, 227] width 62 height 15
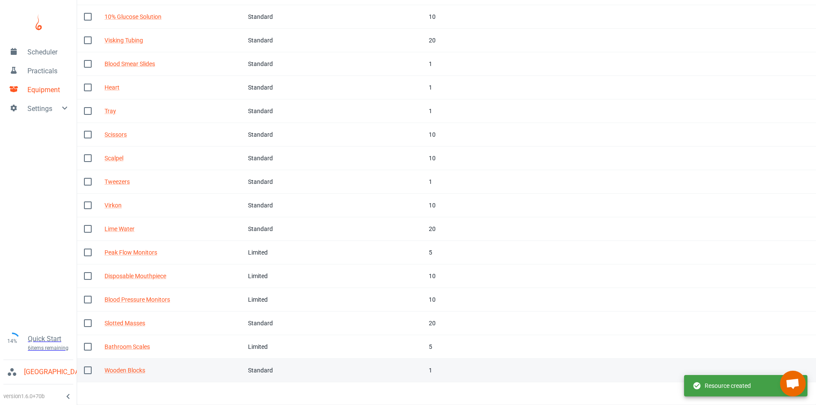
click at [404, 367] on td "Tags" at bounding box center [397, 371] width 49 height 24
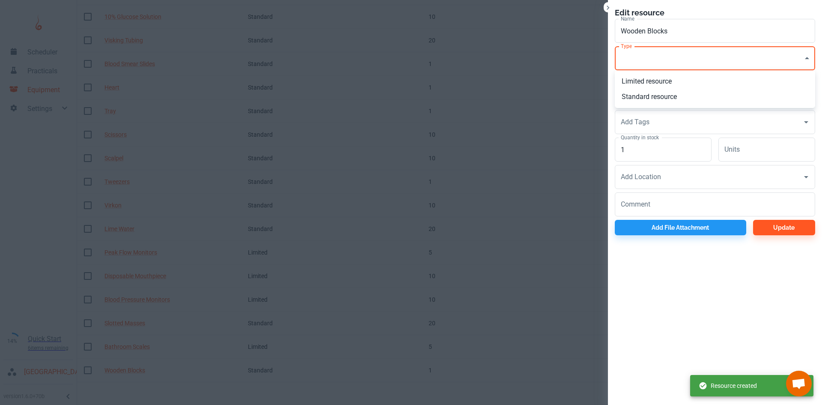
click at [640, 95] on li "Standard resource" at bounding box center [715, 96] width 200 height 15
click at [645, 80] on li "Limited resource" at bounding box center [715, 81] width 200 height 15
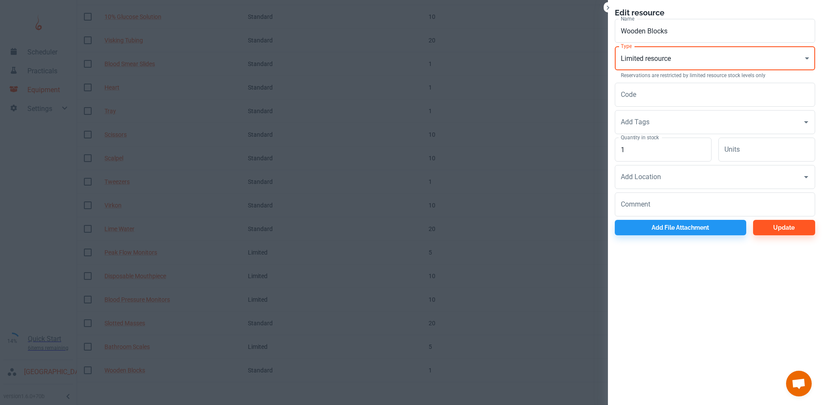
click at [645, 99] on li "Standard resource" at bounding box center [715, 96] width 200 height 15
type input "CO"
click at [653, 146] on input "1" at bounding box center [663, 150] width 97 height 24
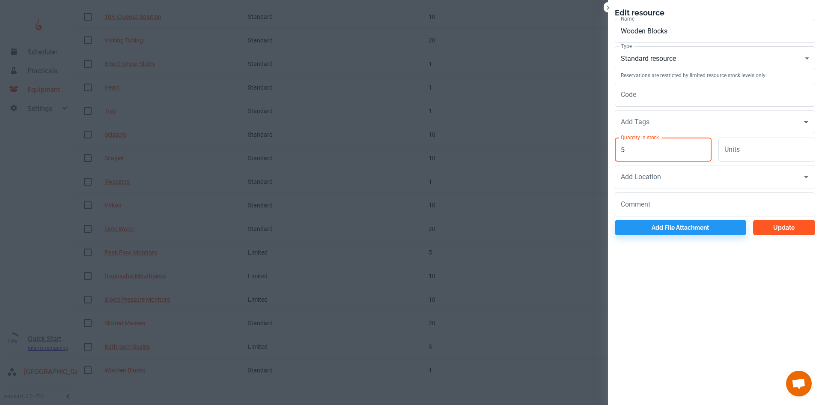
type input "5"
click at [797, 229] on button "Update" at bounding box center [785, 227] width 62 height 15
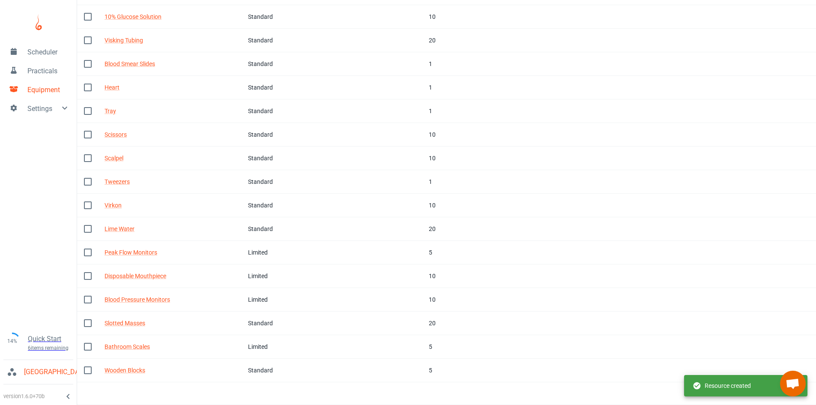
click at [798, 401] on button "Next Page" at bounding box center [796, 393] width 17 height 17
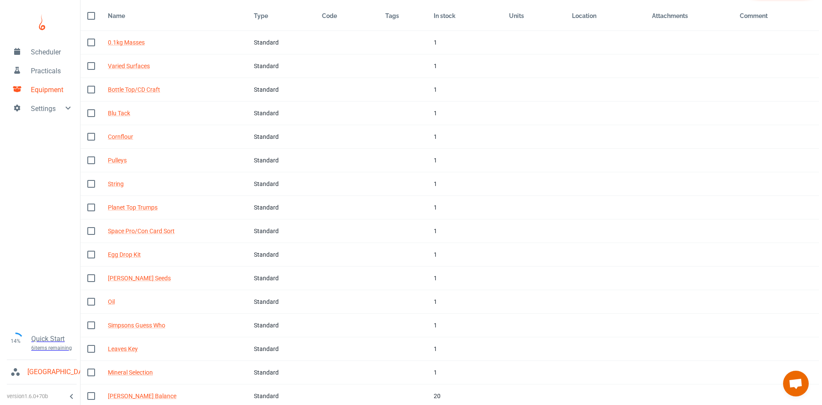
scroll to position [0, 0]
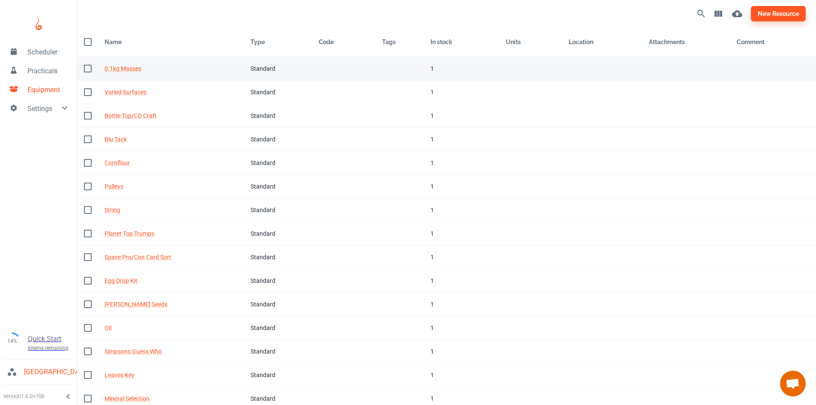
click at [367, 74] on td "Code" at bounding box center [343, 69] width 63 height 24
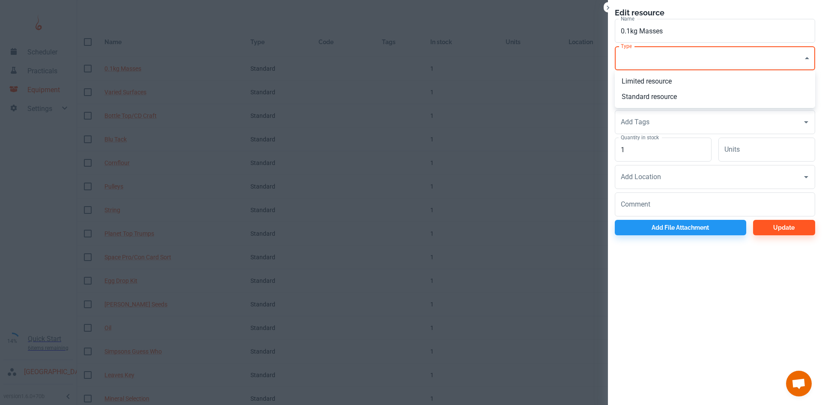
click at [638, 54] on body "Scheduler Practicals Equipment Settings 14% Quick Start 6 items remaining St Ro…" at bounding box center [411, 202] width 822 height 405
click at [646, 99] on li "Standard resource" at bounding box center [715, 96] width 200 height 15
type input "CO"
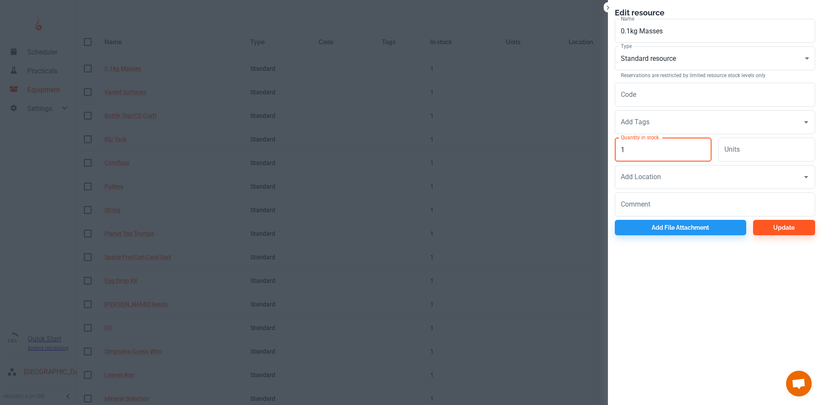
click at [645, 144] on input "1" at bounding box center [663, 150] width 97 height 24
type input "10"
click at [764, 233] on button "Update" at bounding box center [785, 227] width 62 height 15
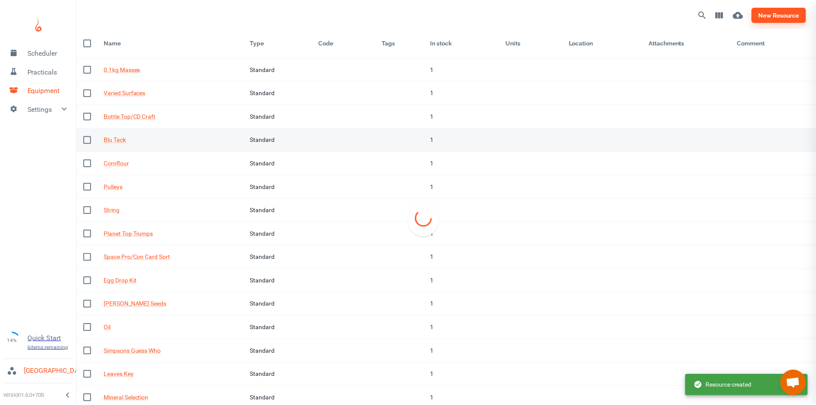
scroll to position [27, 0]
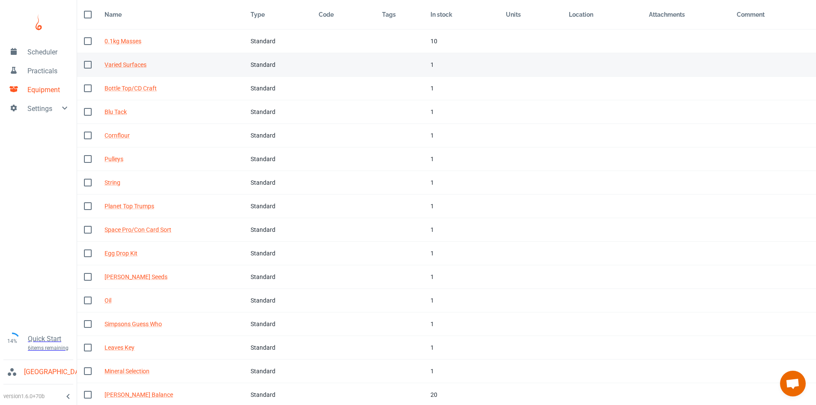
click at [413, 59] on td "Tags" at bounding box center [399, 65] width 49 height 24
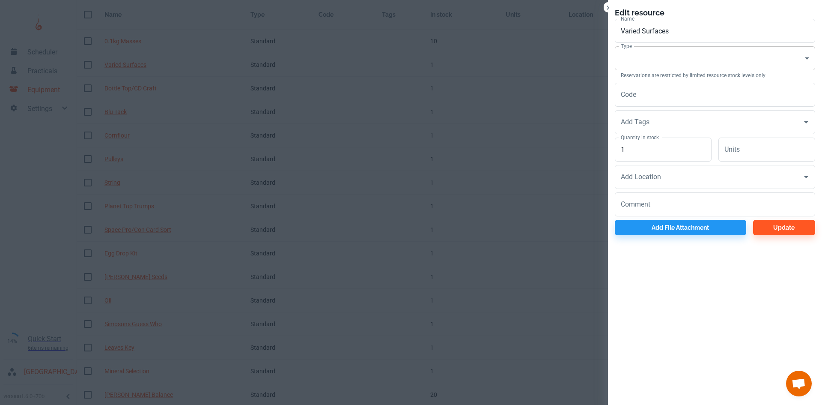
click at [675, 59] on body "Scheduler Practicals Equipment Settings 14% Quick Start 6 items remaining St Ro…" at bounding box center [411, 175] width 822 height 405
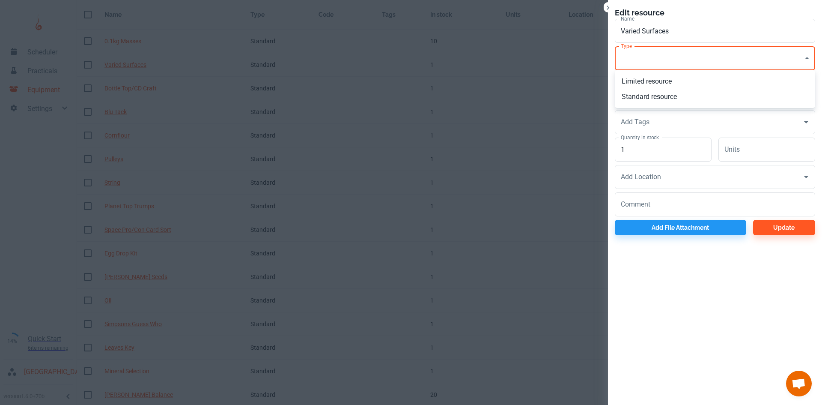
click at [656, 95] on li "Standard resource" at bounding box center [715, 96] width 200 height 15
type input "CO"
click at [655, 153] on input "1" at bounding box center [663, 150] width 97 height 24
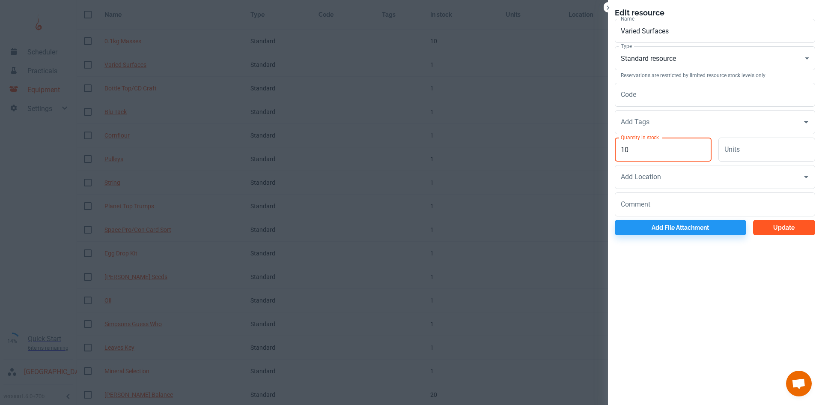
type input "10"
click at [766, 223] on button "Update" at bounding box center [785, 227] width 62 height 15
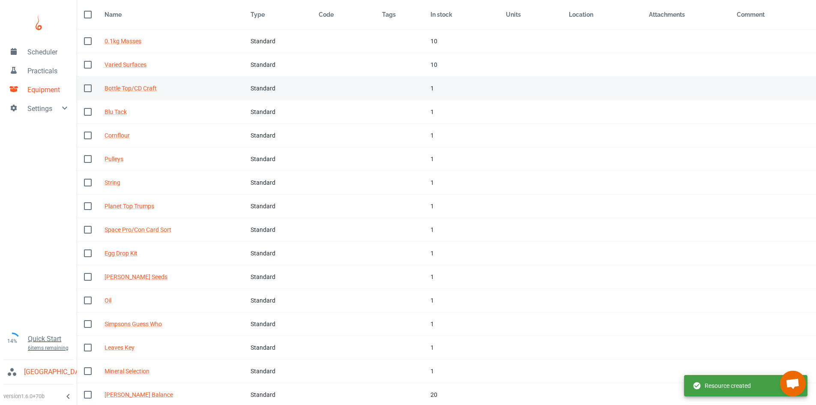
click at [401, 88] on td "Tags" at bounding box center [399, 89] width 49 height 24
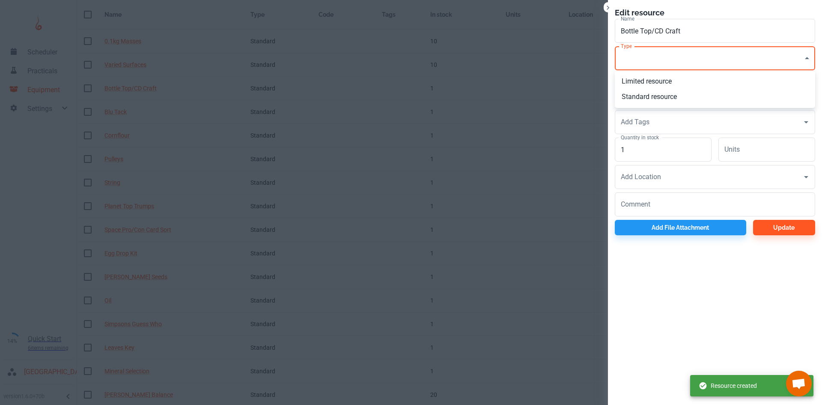
click at [642, 65] on body "Scheduler Practicals Equipment Settings 14% Quick Start 6 items remaining St Ro…" at bounding box center [411, 175] width 822 height 405
click at [644, 95] on li "Standard resource" at bounding box center [715, 96] width 200 height 15
click at [644, 66] on body "Scheduler Practicals Equipment Settings 14% Quick Start 6 items remaining St Ro…" at bounding box center [411, 175] width 822 height 405
click at [642, 83] on li "Limited resource" at bounding box center [715, 81] width 200 height 15
type input "EQ"
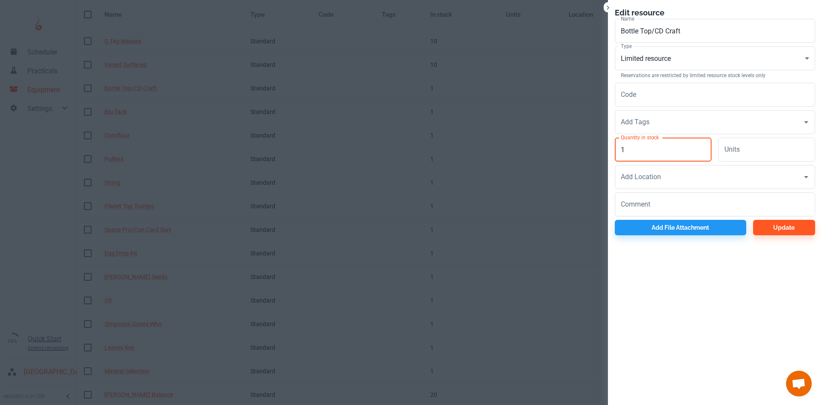
click at [646, 151] on input "1" at bounding box center [663, 150] width 97 height 24
type input "10"
click at [767, 225] on button "Update" at bounding box center [785, 227] width 62 height 15
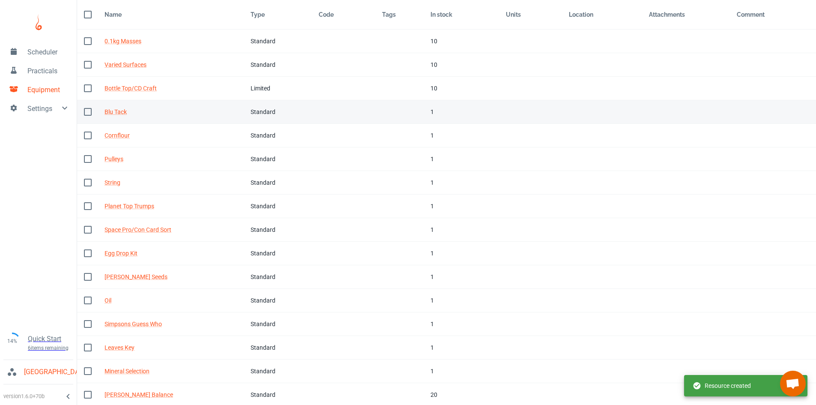
click at [424, 109] on td "In stock 1" at bounding box center [461, 112] width 75 height 24
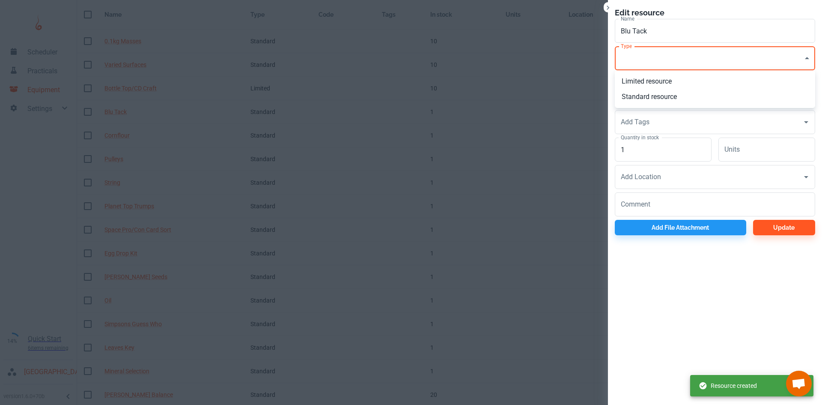
click at [632, 59] on body "Scheduler Practicals Equipment Settings 14% Quick Start 6 items remaining St Ro…" at bounding box center [411, 175] width 822 height 405
click at [640, 99] on li "Standard resource" at bounding box center [715, 96] width 200 height 15
type input "CO"
click at [645, 147] on input "1" at bounding box center [663, 150] width 97 height 24
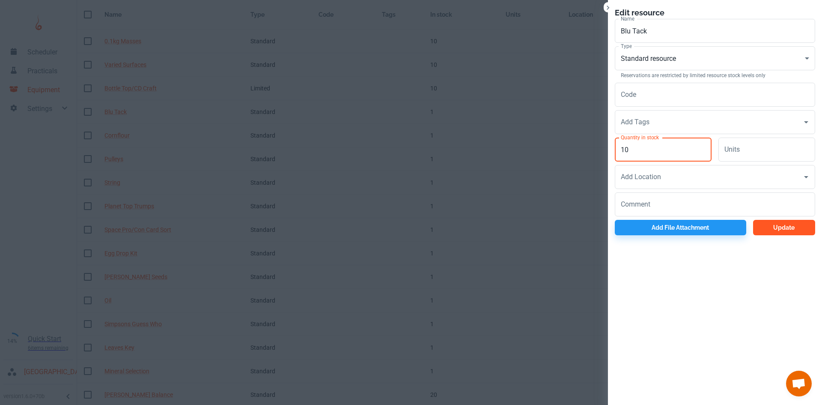
type input "10"
click at [786, 234] on button "Update" at bounding box center [785, 227] width 62 height 15
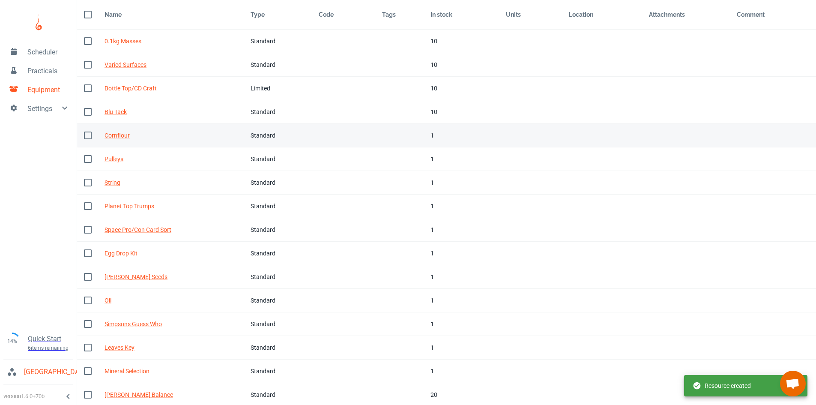
click at [398, 146] on td "Tags" at bounding box center [399, 136] width 49 height 24
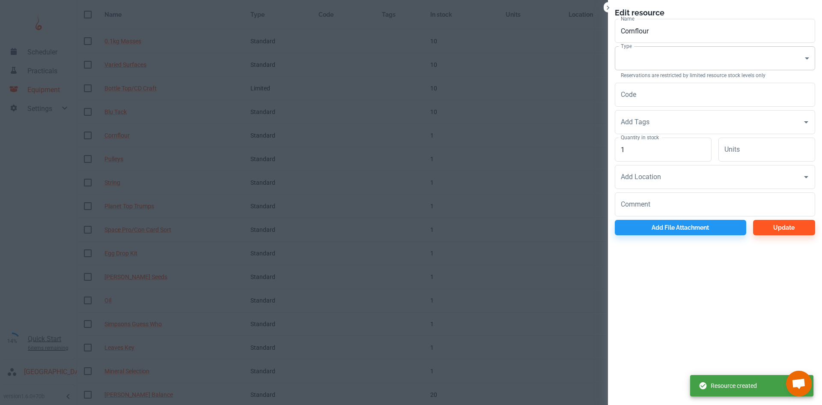
click at [673, 47] on body "Scheduler Practicals Equipment Settings 14% Quick Start 6 items remaining St Ro…" at bounding box center [411, 175] width 822 height 405
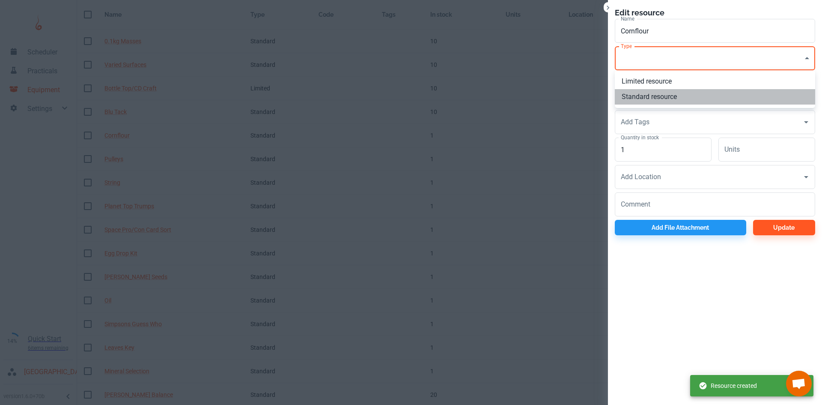
click at [637, 97] on li "Standard resource" at bounding box center [715, 96] width 200 height 15
type input "CO"
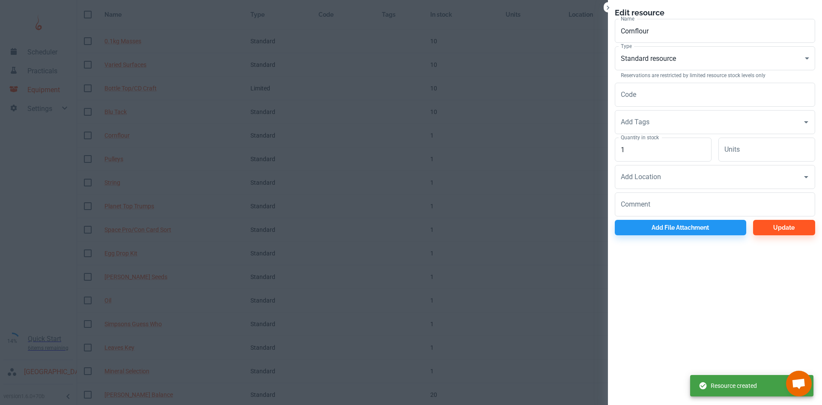
click at [653, 141] on label "Quantity in stock" at bounding box center [640, 137] width 38 height 7
click at [653, 141] on input "1" at bounding box center [663, 150] width 97 height 24
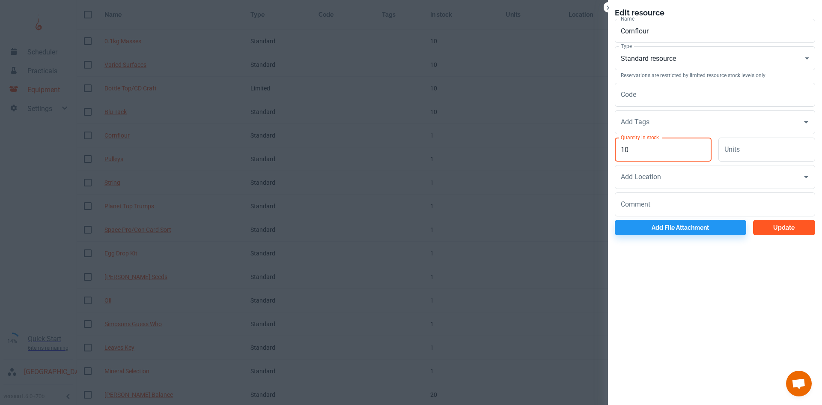
type input "10"
click at [777, 228] on button "Update" at bounding box center [785, 227] width 62 height 15
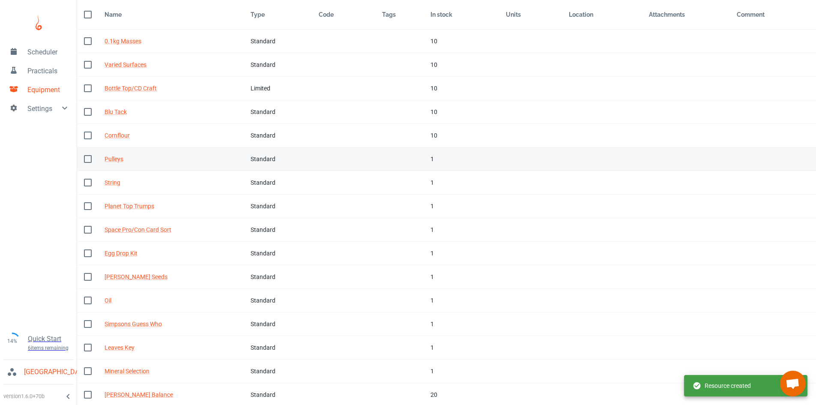
click at [402, 159] on td "Tags" at bounding box center [399, 159] width 49 height 24
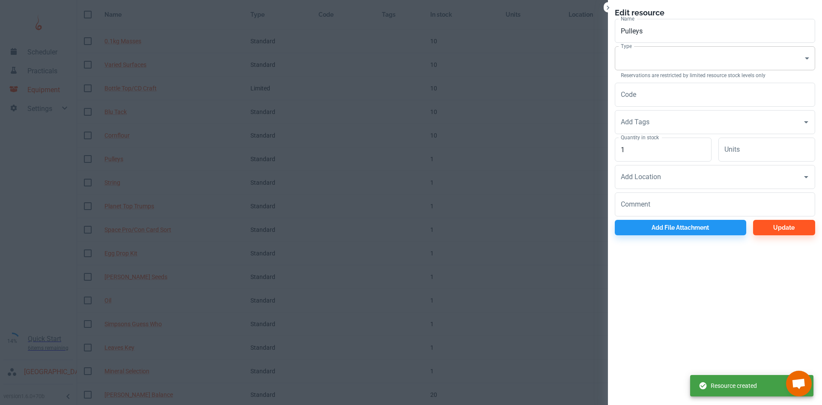
click at [624, 64] on body "Scheduler Practicals Equipment Settings 14% Quick Start 6 items remaining St Ro…" at bounding box center [411, 175] width 822 height 405
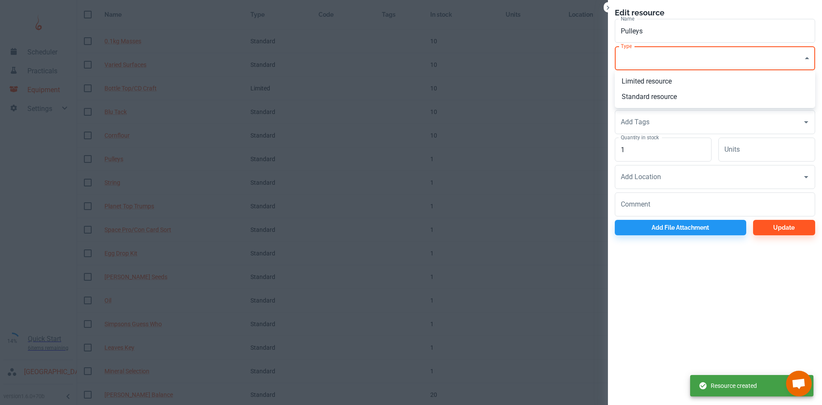
click at [636, 98] on li "Standard resource" at bounding box center [715, 96] width 200 height 15
type input "CO"
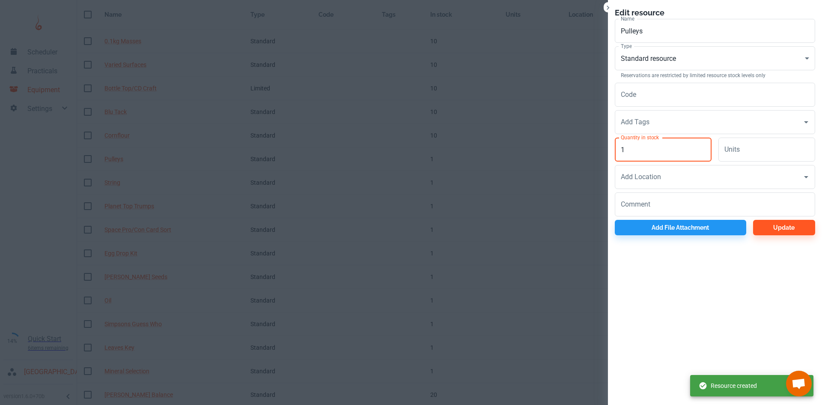
click at [643, 153] on input "1" at bounding box center [663, 150] width 97 height 24
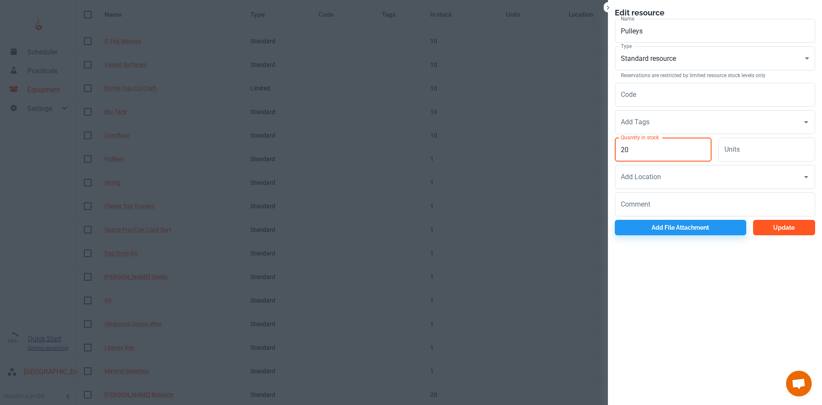
type input "20"
click at [783, 229] on button "Update" at bounding box center [785, 227] width 62 height 15
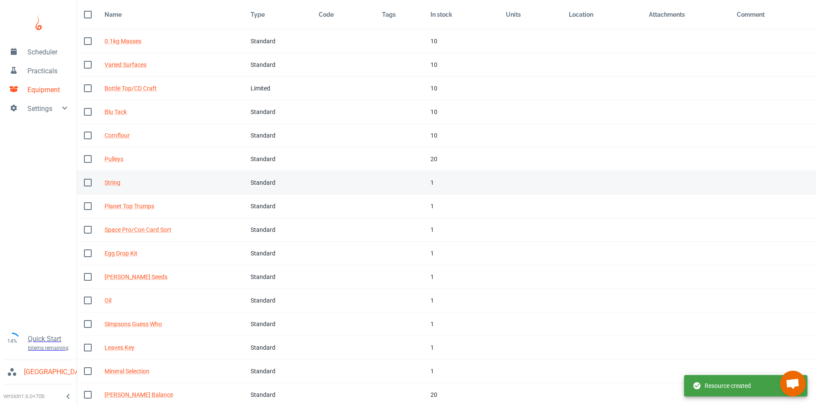
click at [409, 182] on td "Tags" at bounding box center [399, 183] width 49 height 24
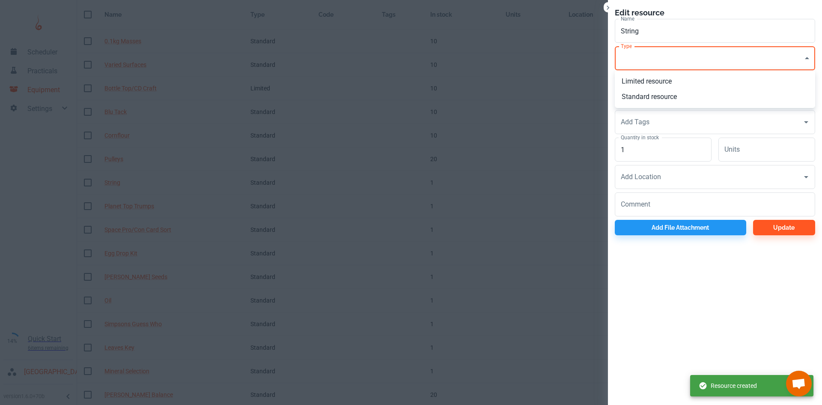
click at [649, 63] on body "Scheduler Practicals Equipment Settings 14% Quick Start 6 items remaining St Ro…" at bounding box center [411, 175] width 822 height 405
click at [648, 95] on li "Standard resource" at bounding box center [715, 96] width 200 height 15
type input "CO"
click at [644, 143] on input "1" at bounding box center [663, 150] width 97 height 24
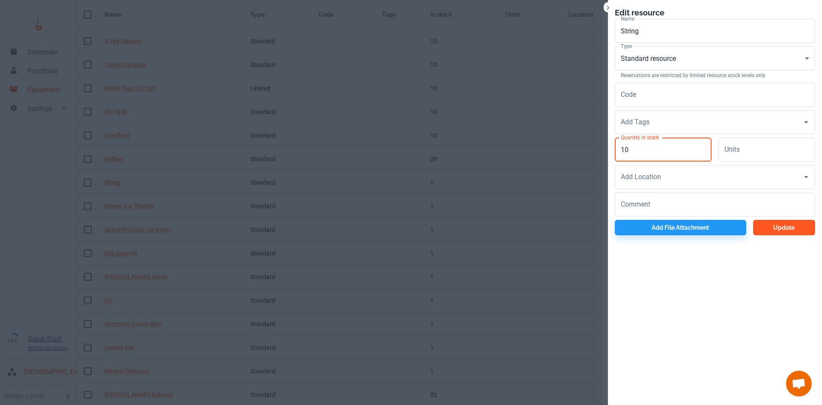
type input "10"
click at [777, 226] on button "Update" at bounding box center [785, 227] width 62 height 15
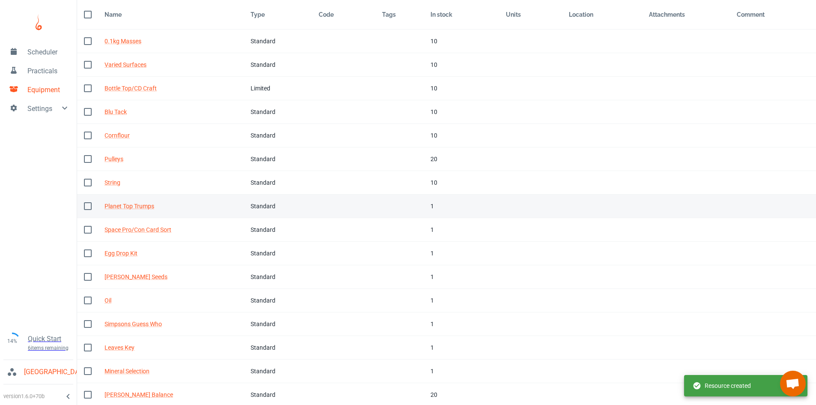
click at [415, 207] on td "Tags" at bounding box center [399, 206] width 49 height 24
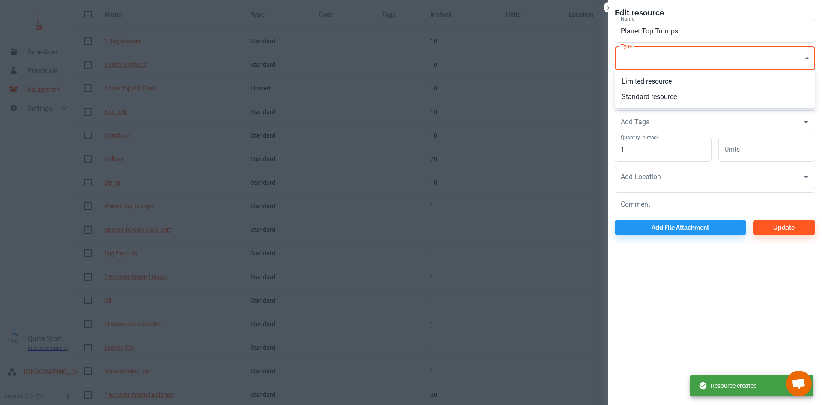
click at [645, 64] on body "Scheduler Practicals Equipment Settings 14% Quick Start 6 items remaining St Ro…" at bounding box center [411, 175] width 822 height 405
click at [643, 78] on li "Limited resource" at bounding box center [715, 81] width 200 height 15
type input "EQ"
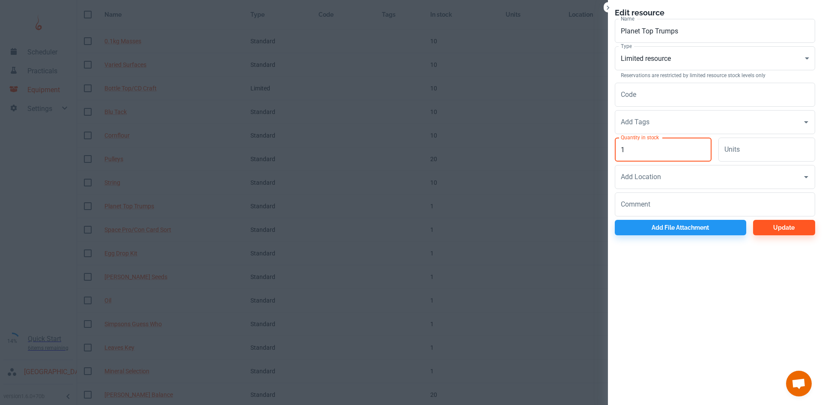
click at [647, 150] on input "1" at bounding box center [663, 150] width 97 height 24
type input "10"
click at [784, 229] on button "Update" at bounding box center [785, 227] width 62 height 15
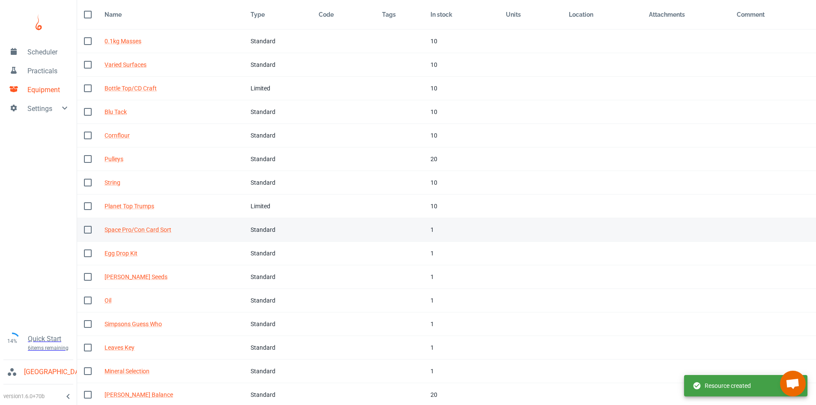
click at [405, 232] on td "Tags" at bounding box center [399, 230] width 49 height 24
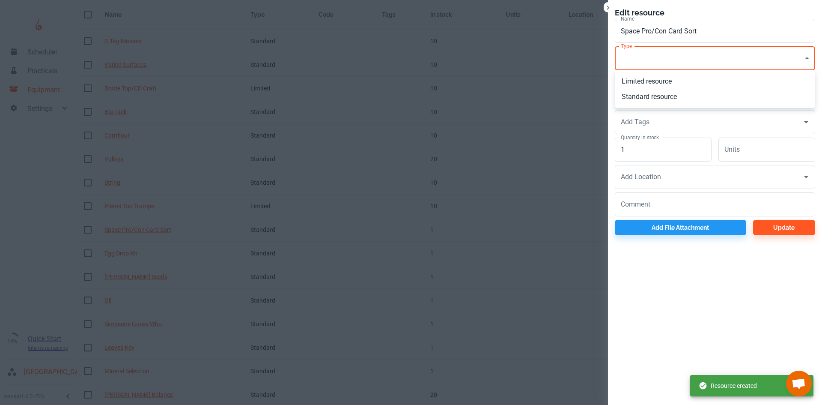
click at [675, 63] on body "Scheduler Practicals Equipment Settings 14% Quick Start 6 items remaining St Ro…" at bounding box center [411, 175] width 822 height 405
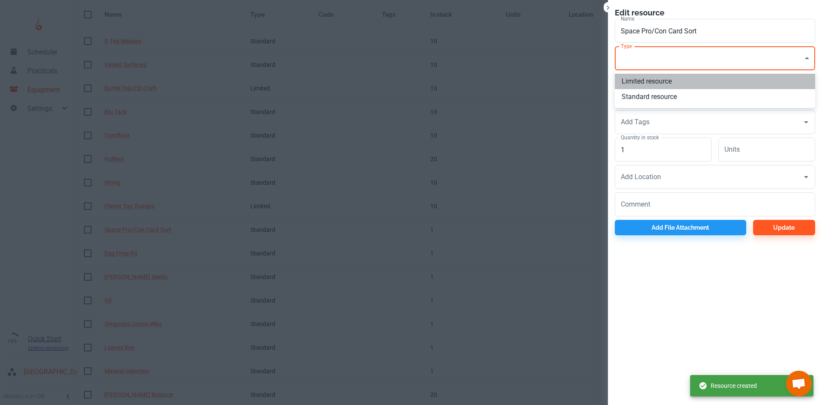
click at [661, 84] on li "Limited resource" at bounding box center [715, 81] width 200 height 15
type input "EQ"
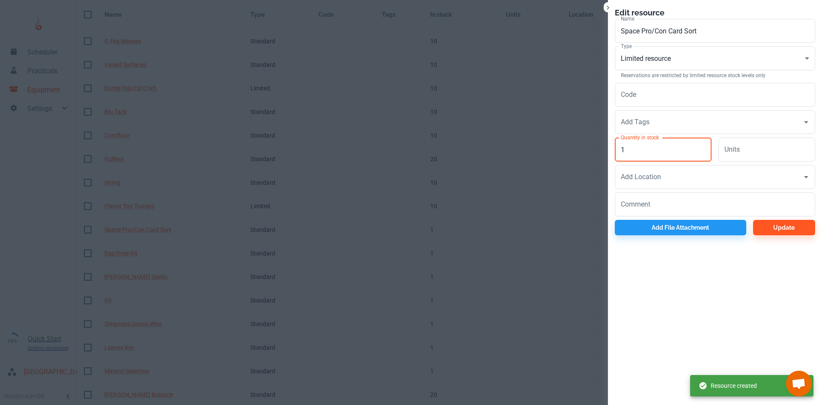
click at [650, 143] on input "1" at bounding box center [663, 150] width 97 height 24
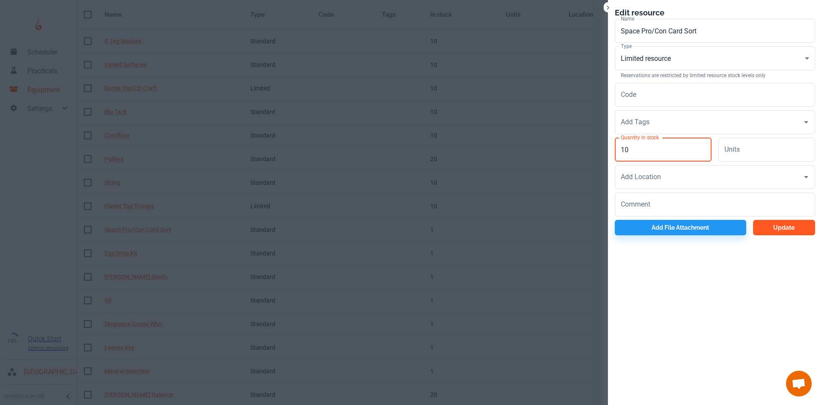
type input "10"
click at [778, 232] on button "Update" at bounding box center [785, 227] width 62 height 15
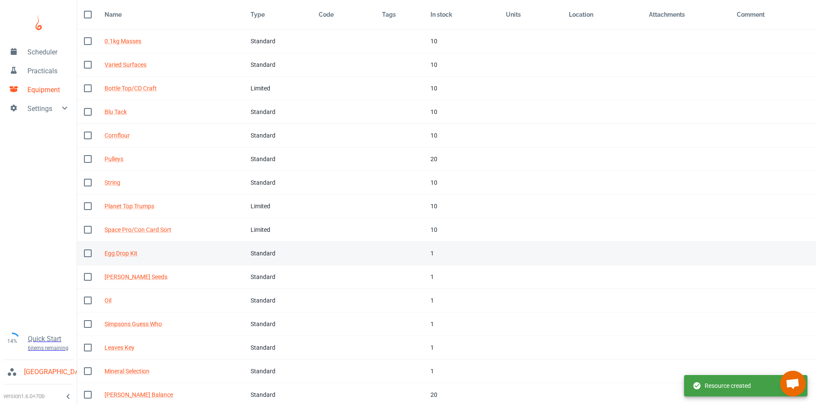
click at [443, 253] on div "1" at bounding box center [462, 252] width 62 height 9
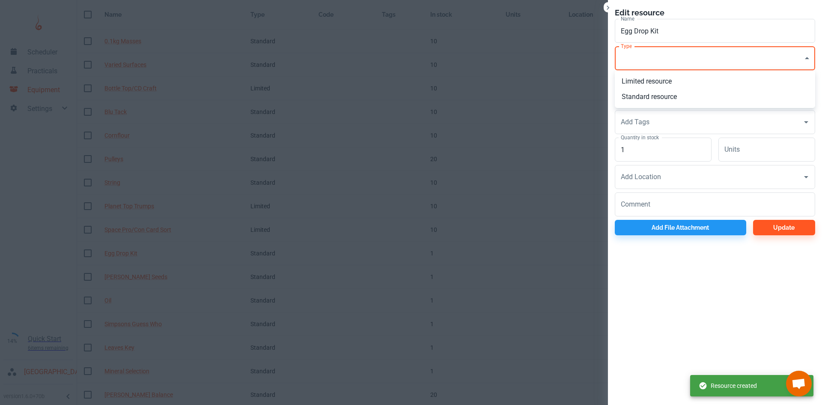
click at [643, 60] on body "Scheduler Practicals Equipment Settings 14% Quick Start 6 items remaining St Ro…" at bounding box center [411, 175] width 822 height 405
click at [643, 96] on li "Standard resource" at bounding box center [715, 96] width 200 height 15
type input "CO"
click at [648, 145] on input "1" at bounding box center [663, 150] width 97 height 24
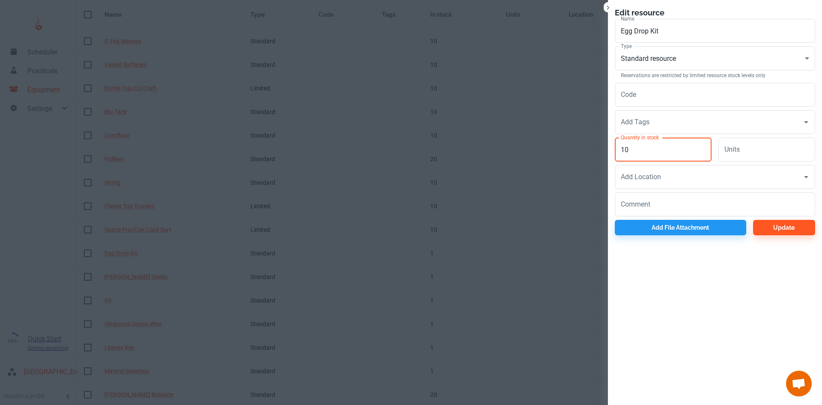
type input "10"
click at [787, 237] on div "Edit resource Name Egg Drop Kit Name Type Standard resource CO Type Reservation…" at bounding box center [715, 121] width 214 height 242
click at [785, 230] on button "Update" at bounding box center [785, 227] width 62 height 15
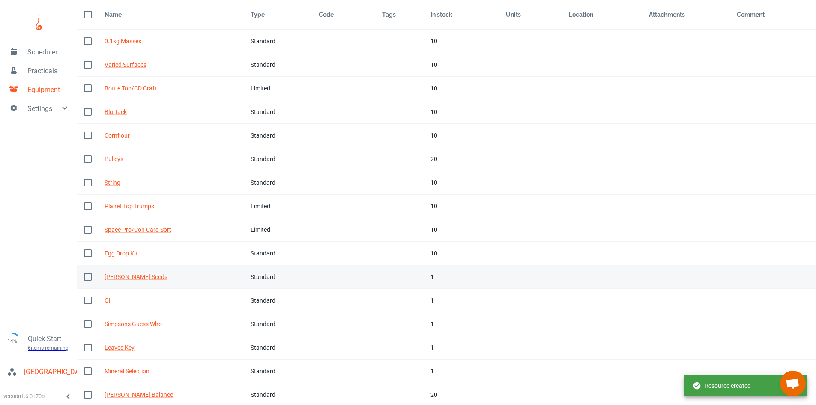
click at [397, 274] on td "Tags" at bounding box center [399, 277] width 49 height 24
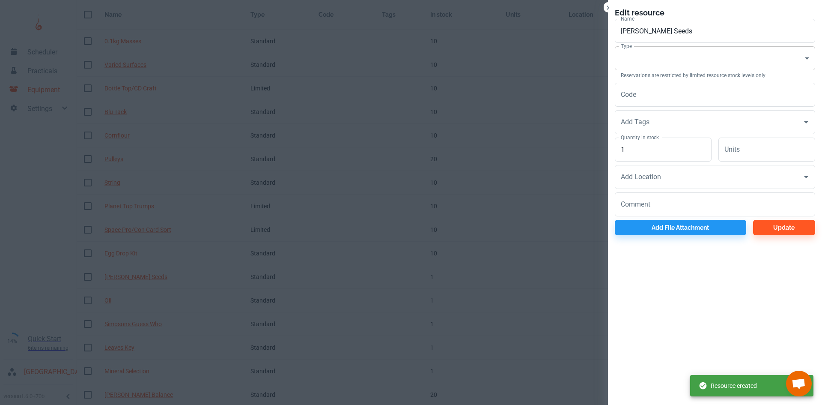
click at [643, 63] on body "Scheduler Practicals Equipment Settings 14% Quick Start 6 items remaining St Ro…" at bounding box center [411, 175] width 822 height 405
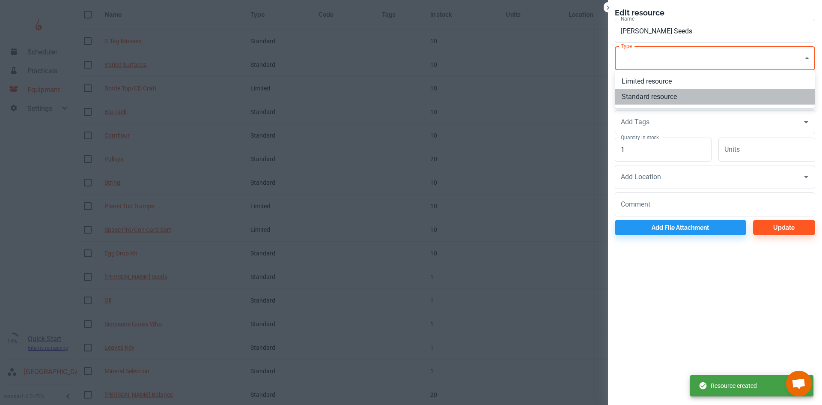
click at [644, 95] on li "Standard resource" at bounding box center [715, 96] width 200 height 15
type input "CO"
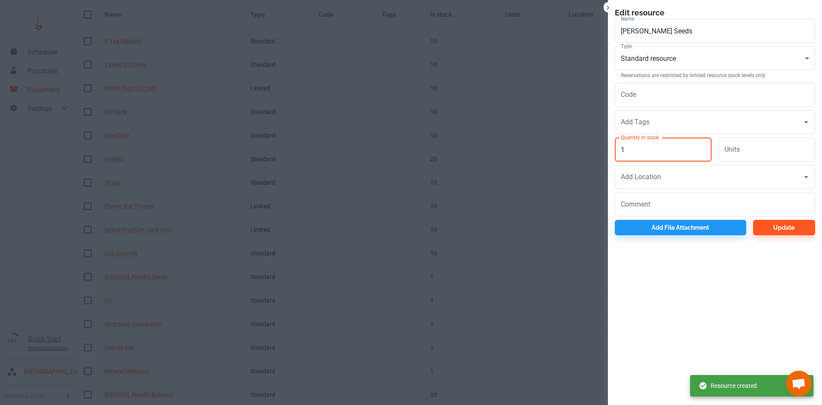
click at [644, 148] on input "1" at bounding box center [663, 150] width 97 height 24
type input "2"
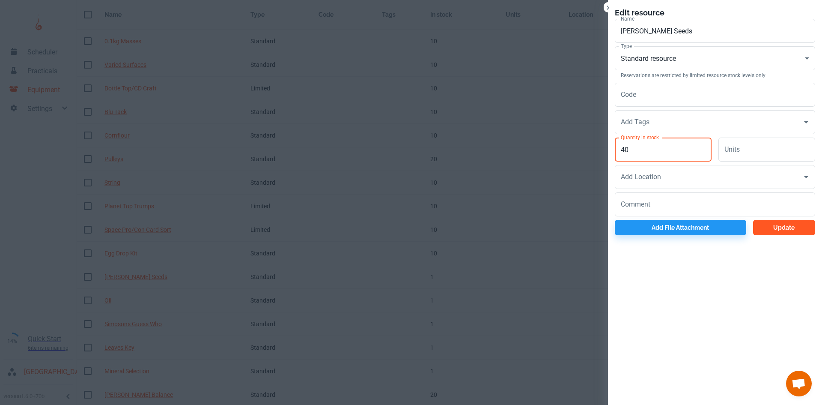
type input "40"
click at [790, 232] on button "Update" at bounding box center [785, 227] width 62 height 15
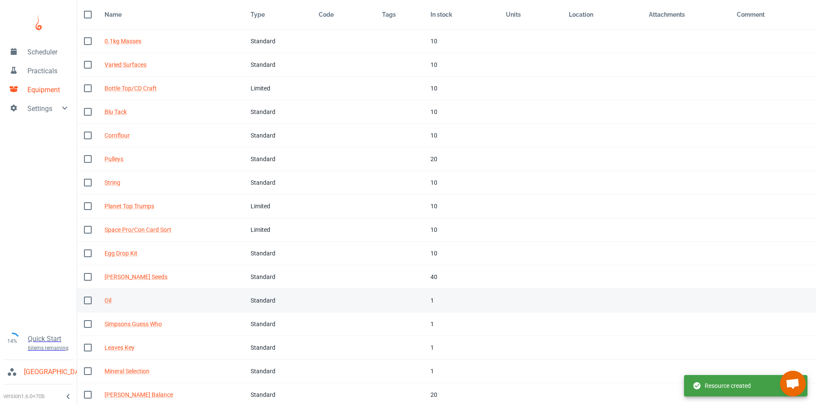
click at [424, 296] on td "In stock 1" at bounding box center [461, 301] width 75 height 24
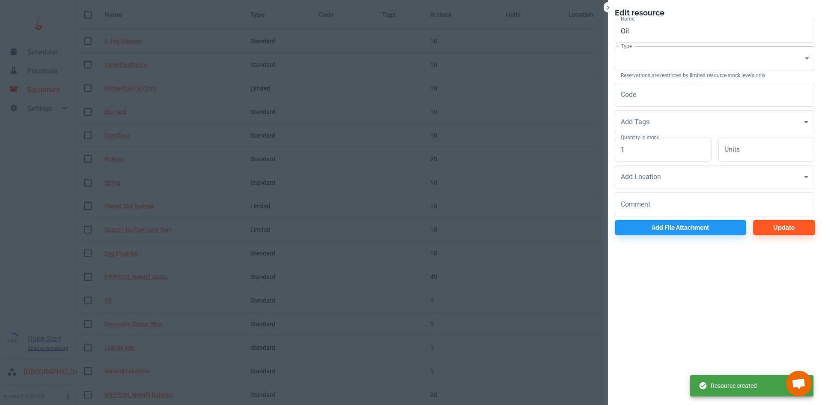
click at [638, 64] on body "Scheduler Practicals Equipment Settings 14% Quick Start 6 items remaining St Ro…" at bounding box center [411, 175] width 822 height 405
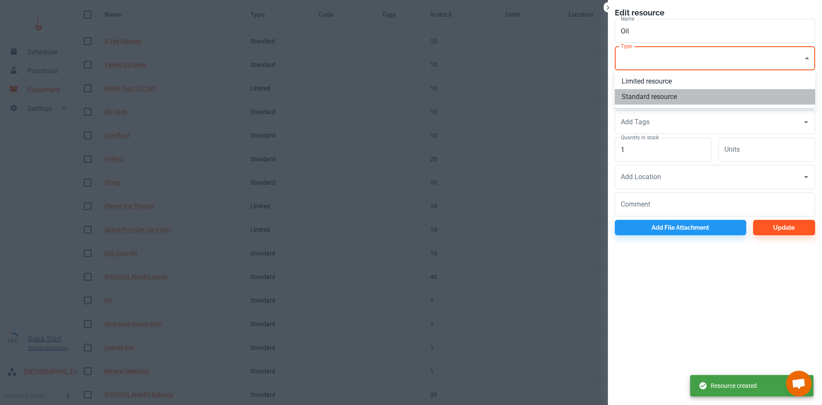
click at [640, 98] on li "Standard resource" at bounding box center [715, 96] width 200 height 15
type input "CO"
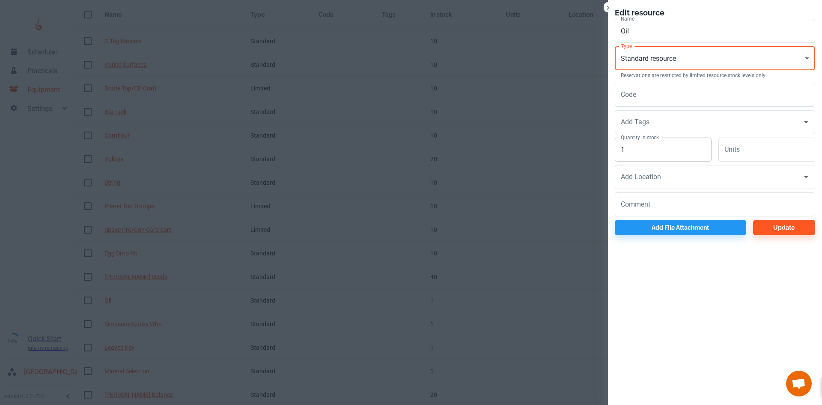
click at [646, 145] on input "1" at bounding box center [663, 150] width 97 height 24
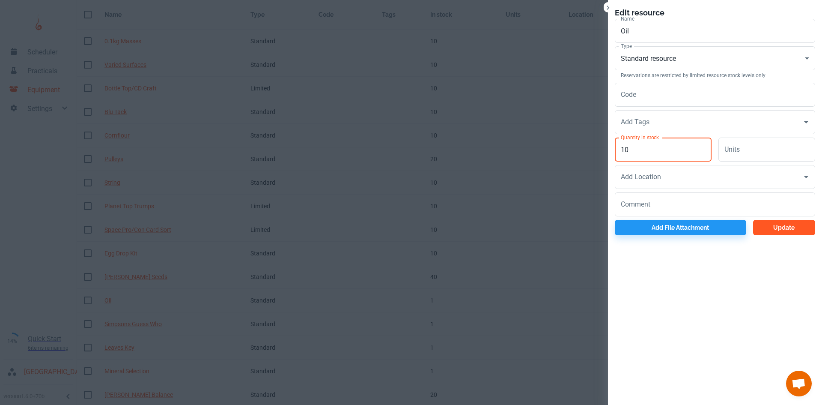
type input "10"
click at [798, 231] on button "Update" at bounding box center [785, 227] width 62 height 15
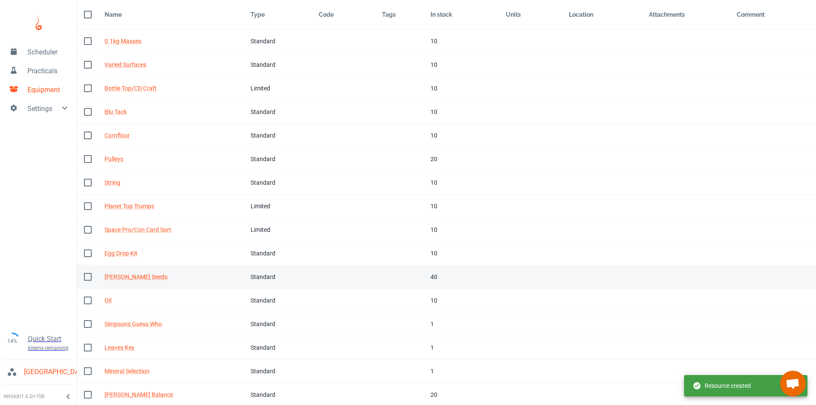
scroll to position [199, 0]
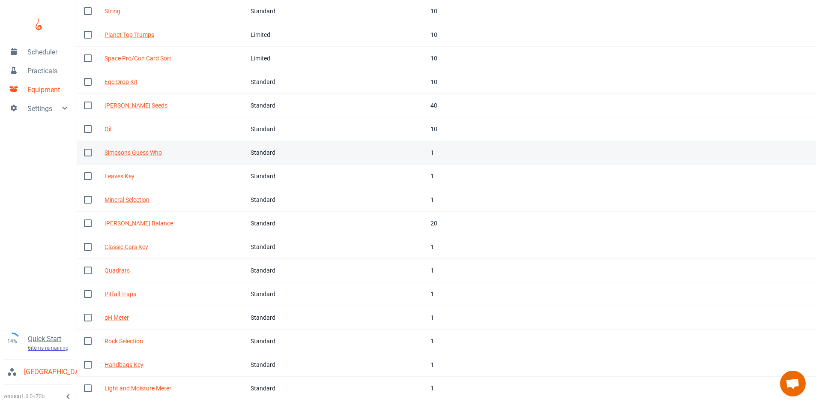
click at [414, 159] on td "Tags" at bounding box center [399, 153] width 49 height 24
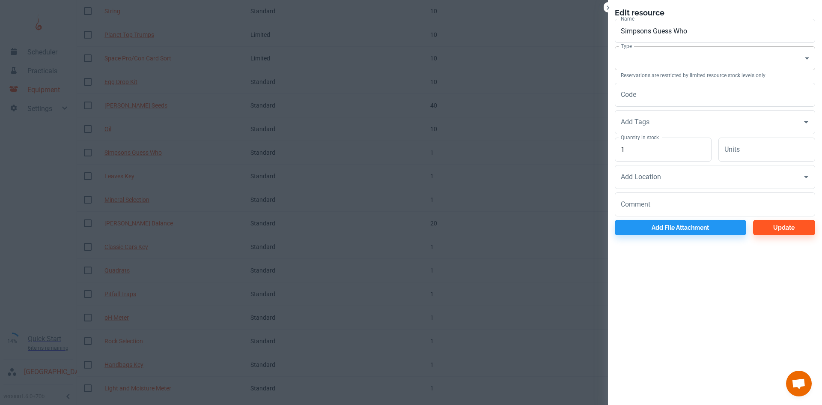
click at [662, 63] on body "Scheduler Practicals Equipment Settings 14% Quick Start 6 items remaining St Ro…" at bounding box center [411, 3] width 822 height 405
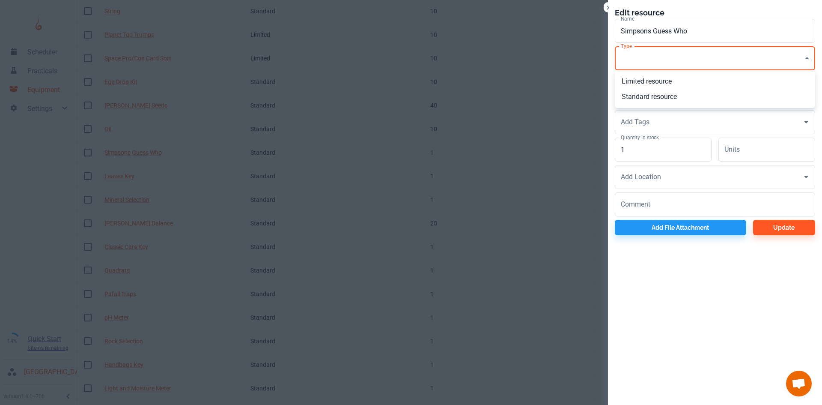
click at [656, 94] on li "Standard resource" at bounding box center [715, 96] width 200 height 15
type input "CO"
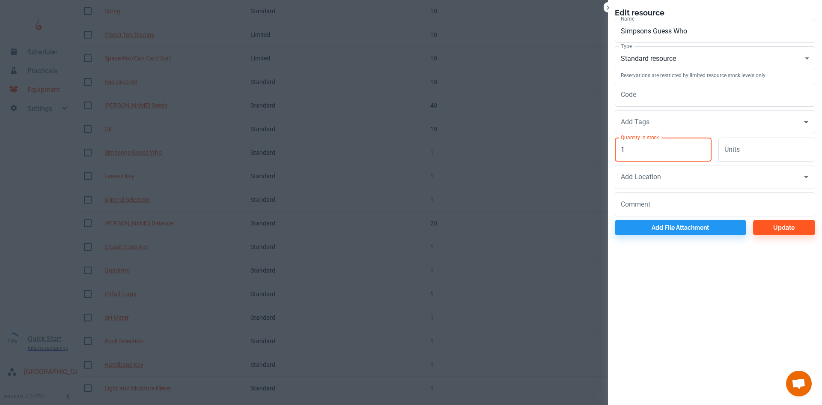
click at [657, 145] on input "1" at bounding box center [663, 150] width 97 height 24
type input "10"
click at [776, 230] on button "Update" at bounding box center [785, 227] width 62 height 15
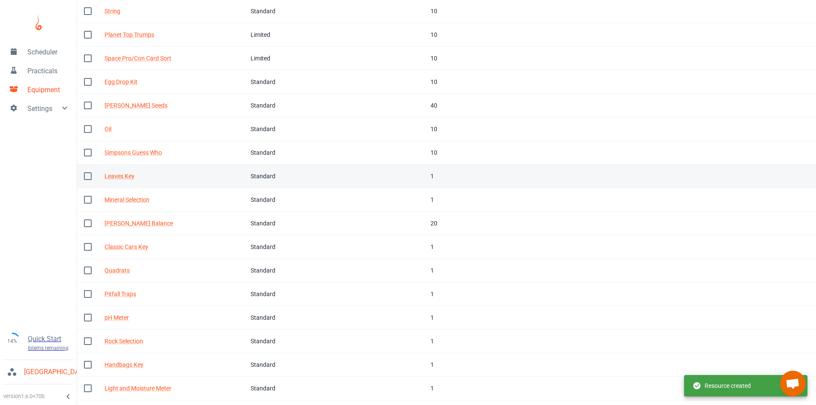
click at [424, 177] on td "In stock 1" at bounding box center [461, 176] width 75 height 24
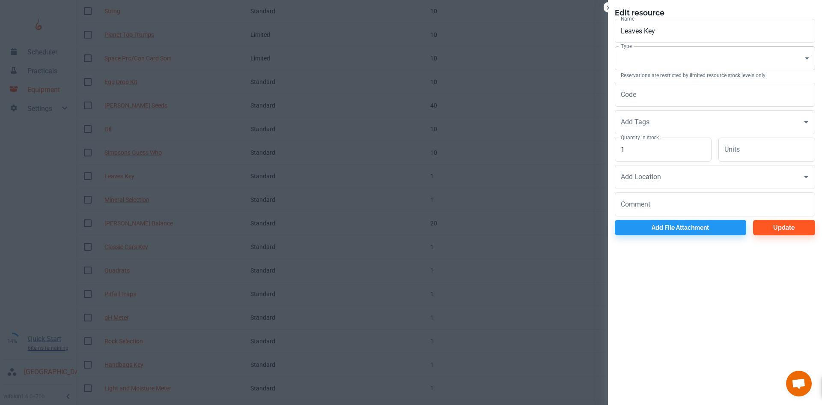
click at [689, 63] on body "Scheduler Practicals Equipment Settings 14% Quick Start 6 items remaining St Ro…" at bounding box center [411, 3] width 822 height 405
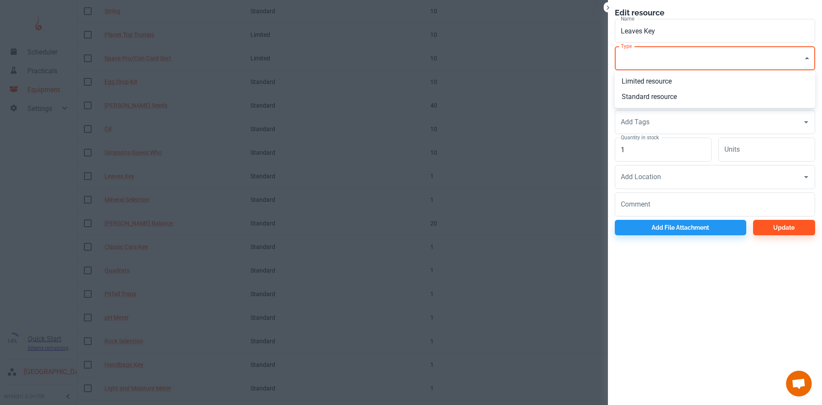
click at [658, 99] on li "Standard resource" at bounding box center [715, 96] width 200 height 15
type input "CO"
click at [655, 150] on input "1" at bounding box center [663, 150] width 97 height 24
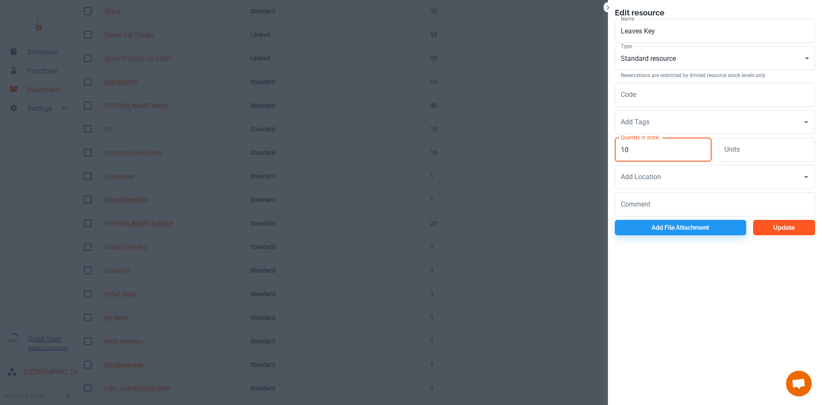
type input "10"
click at [780, 226] on button "Update" at bounding box center [785, 227] width 62 height 15
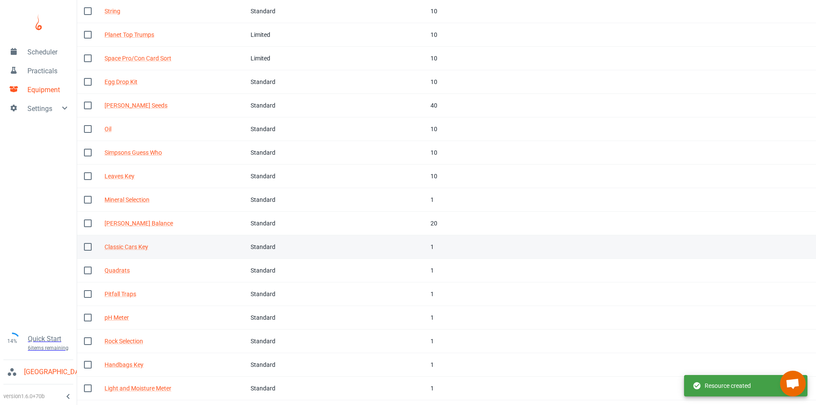
click at [424, 248] on td "In stock 1" at bounding box center [461, 247] width 75 height 24
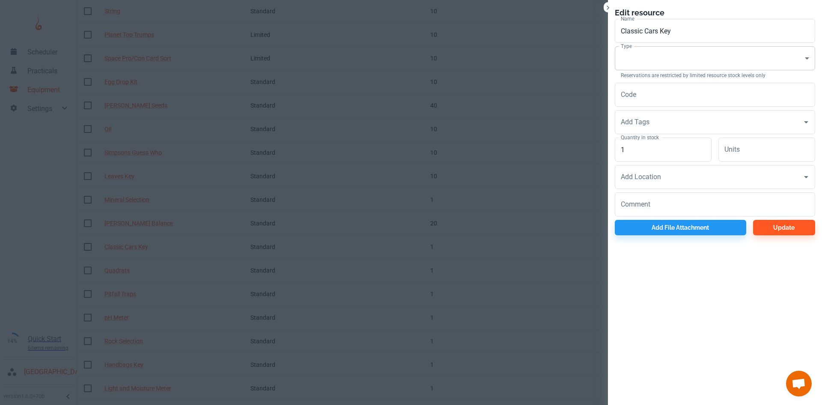
click at [640, 59] on body "Scheduler Practicals Equipment Settings 14% Quick Start 6 items remaining St Ro…" at bounding box center [411, 3] width 822 height 405
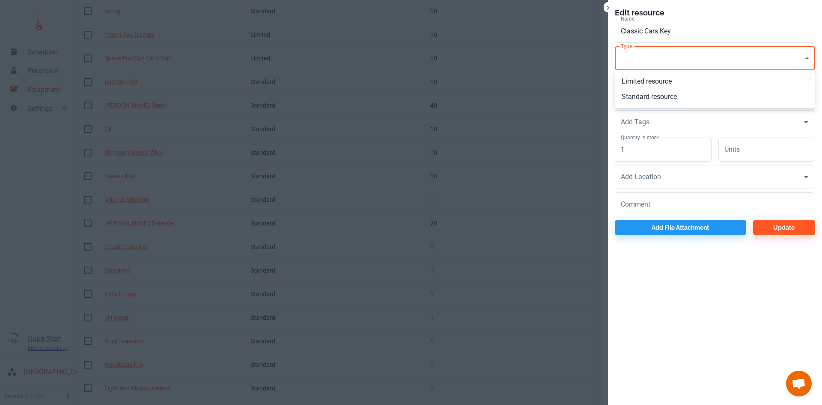
click at [640, 95] on li "Standard resource" at bounding box center [715, 96] width 200 height 15
type input "CO"
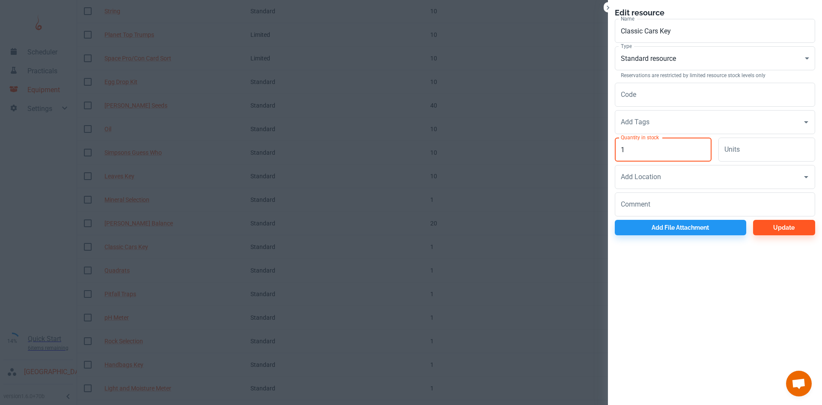
click at [649, 150] on input "1" at bounding box center [663, 150] width 97 height 24
type input "10"
click at [799, 232] on button "Update" at bounding box center [785, 227] width 62 height 15
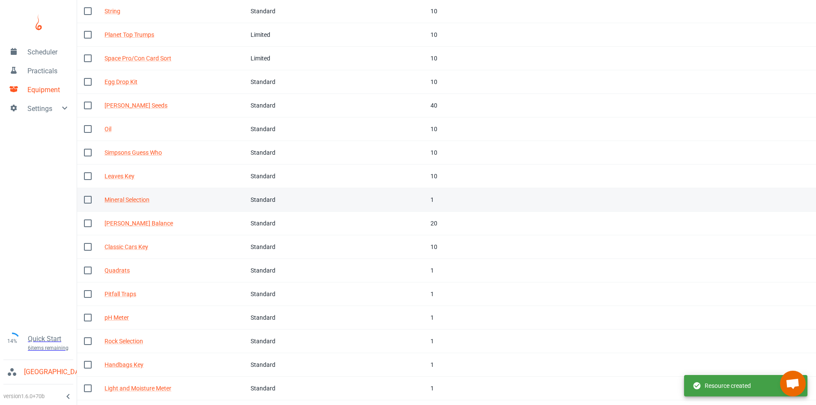
click at [424, 200] on td "In stock 1" at bounding box center [461, 200] width 75 height 24
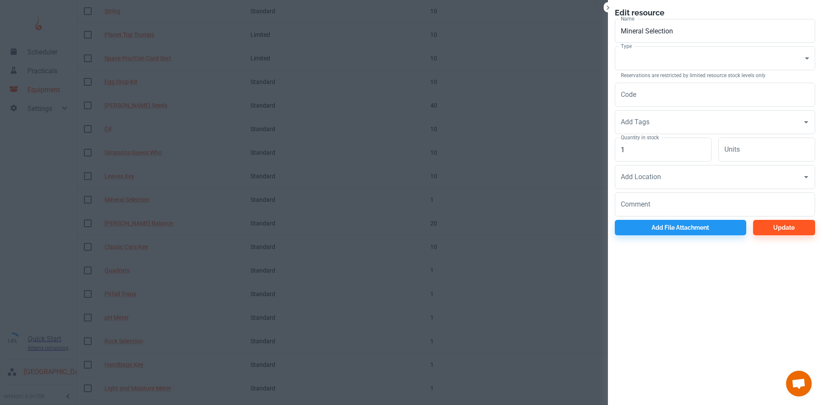
click at [420, 200] on div at bounding box center [411, 202] width 822 height 405
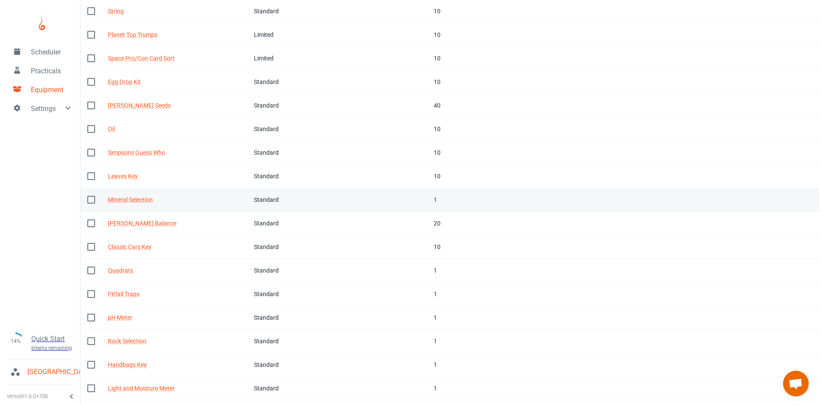
scroll to position [240, 0]
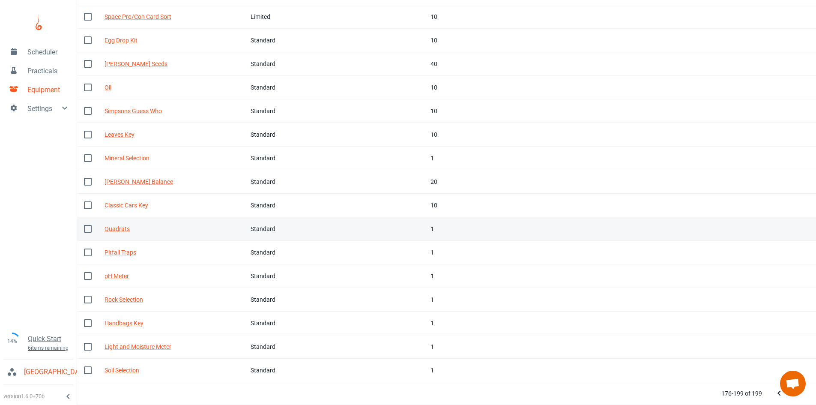
click at [434, 228] on div "1" at bounding box center [462, 228] width 62 height 9
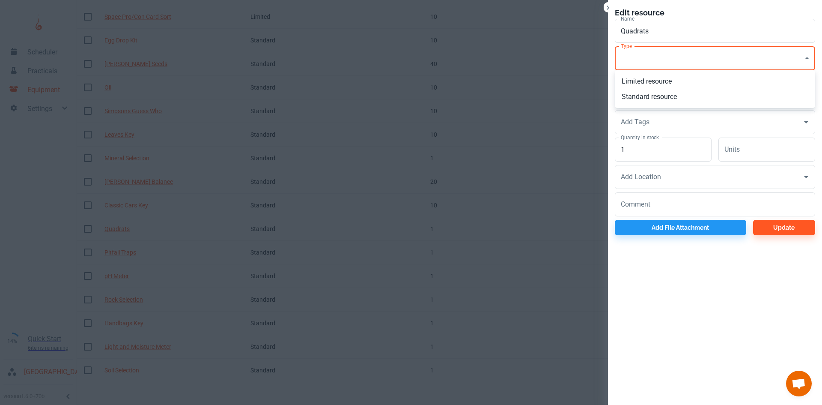
click at [646, 94] on li "Standard resource" at bounding box center [715, 96] width 200 height 15
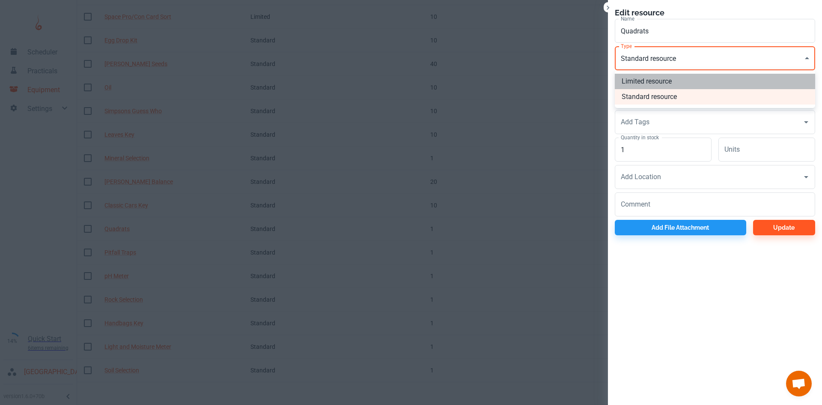
click at [645, 88] on li "Limited resource" at bounding box center [715, 81] width 200 height 15
type input "EQ"
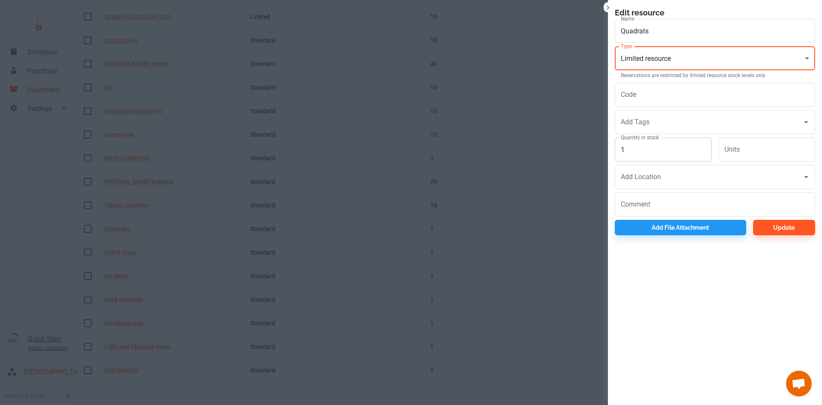
click at [640, 143] on input "1" at bounding box center [663, 150] width 97 height 24
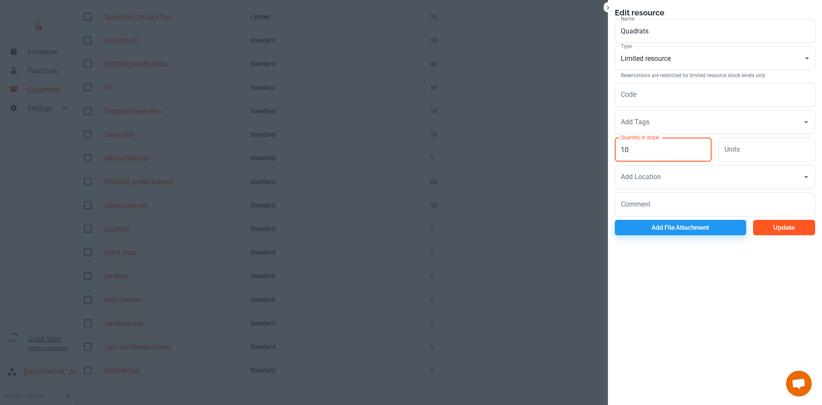
type input "10"
click at [773, 227] on button "Update" at bounding box center [785, 227] width 62 height 15
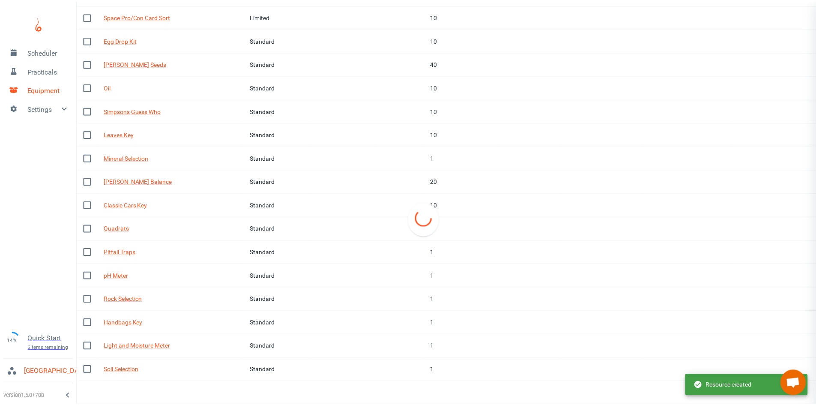
scroll to position [218, 0]
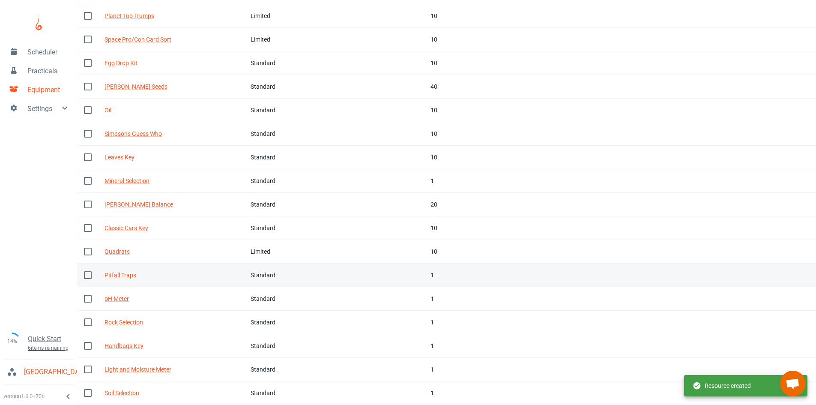
click at [390, 271] on td "Tags" at bounding box center [399, 275] width 49 height 24
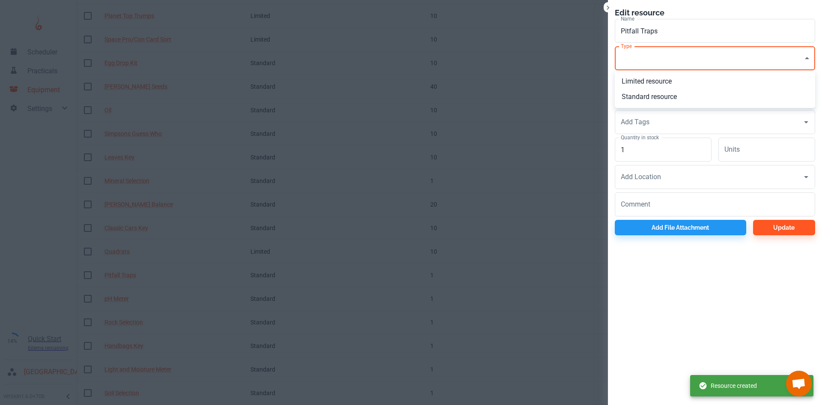
click at [640, 84] on li "Limited resource" at bounding box center [715, 81] width 200 height 15
type input "EQ"
click at [652, 138] on label "Quantity in stock" at bounding box center [640, 137] width 38 height 7
click at [652, 138] on input "1" at bounding box center [663, 150] width 97 height 24
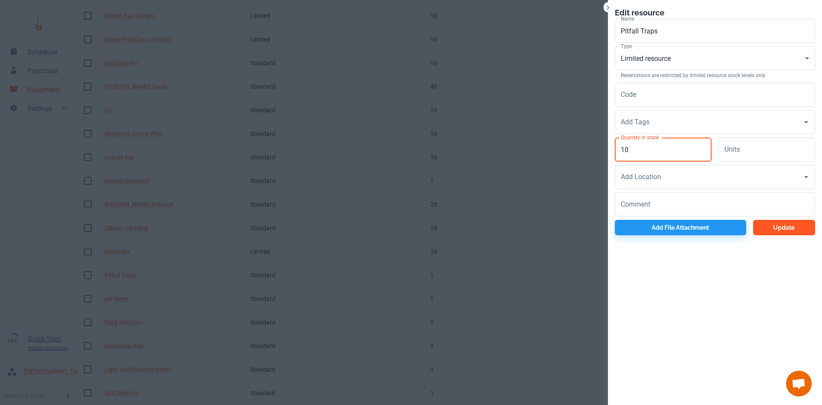
type input "10"
drag, startPoint x: 772, startPoint y: 232, endPoint x: 757, endPoint y: 226, distance: 15.4
click at [772, 233] on button "Update" at bounding box center [785, 227] width 62 height 15
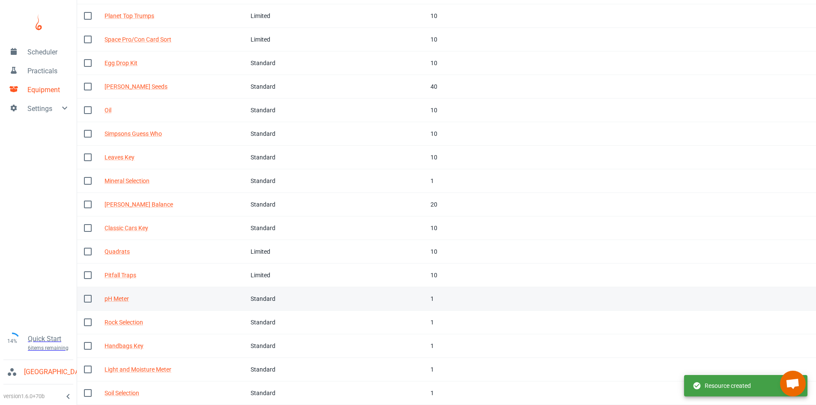
click at [433, 292] on td "In stock 1" at bounding box center [461, 299] width 75 height 24
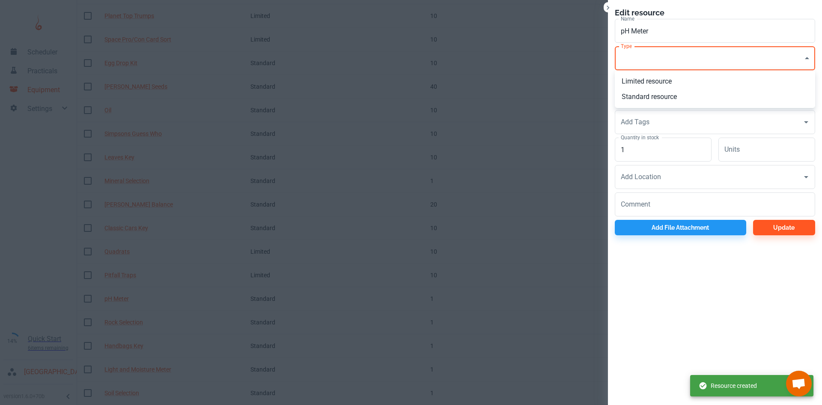
click at [636, 84] on li "Limited resource" at bounding box center [715, 81] width 200 height 15
type input "EQ"
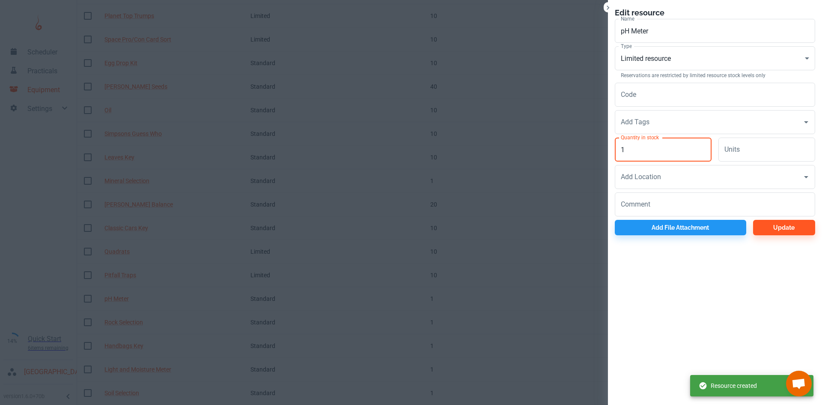
click at [647, 148] on input "1" at bounding box center [663, 150] width 97 height 24
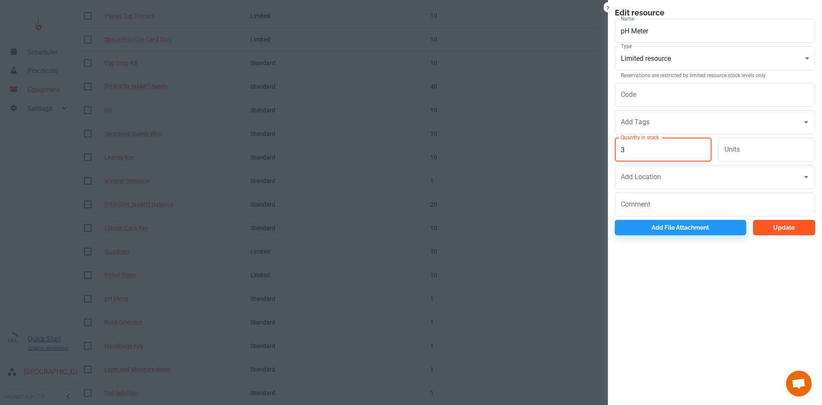
type input "3"
click at [807, 228] on button "Update" at bounding box center [785, 227] width 62 height 15
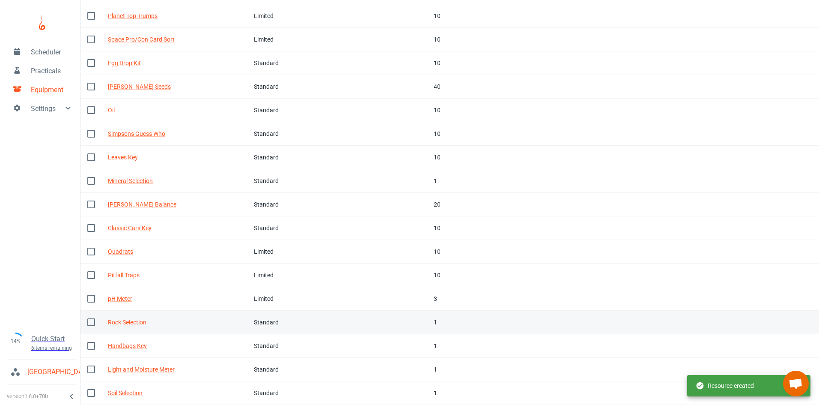
scroll to position [240, 0]
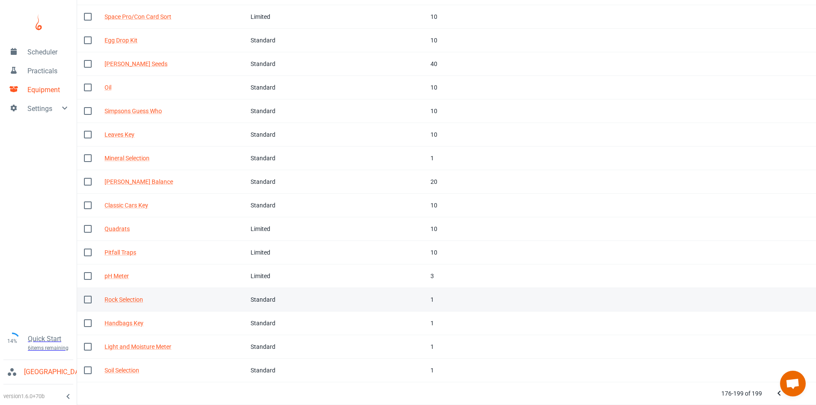
click at [415, 299] on td "Tags" at bounding box center [399, 300] width 49 height 24
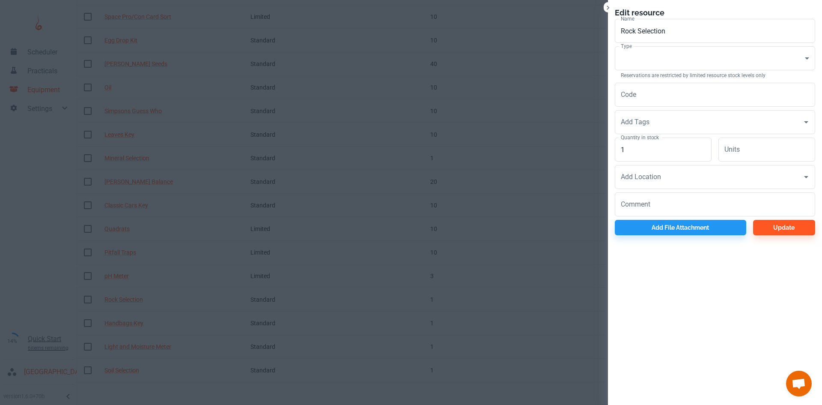
click at [428, 288] on div at bounding box center [411, 202] width 822 height 405
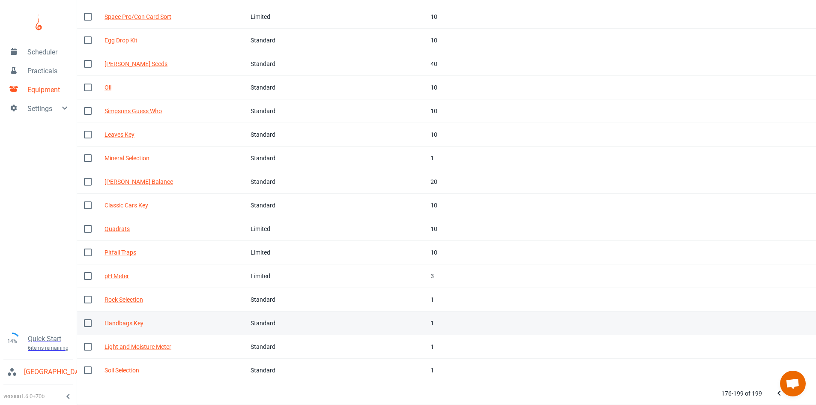
click at [407, 332] on td "Tags" at bounding box center [399, 323] width 49 height 24
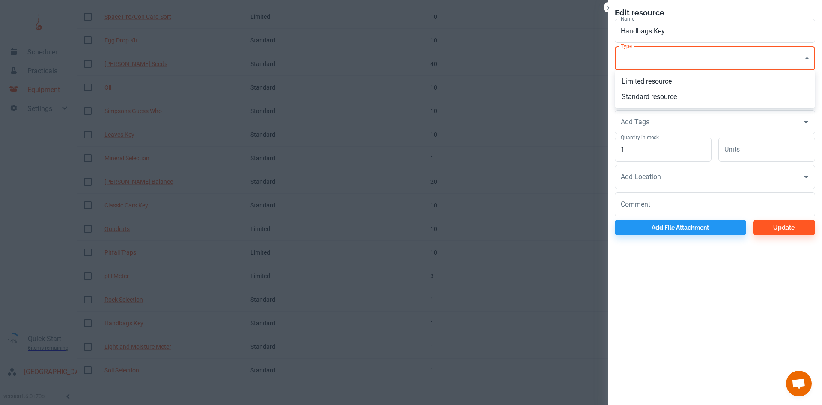
click at [655, 102] on li "Standard resource" at bounding box center [715, 96] width 200 height 15
type input "CO"
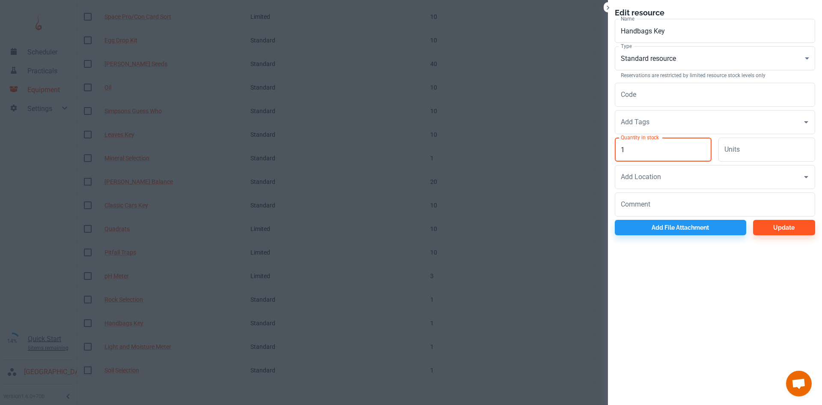
click at [655, 141] on input "1" at bounding box center [663, 150] width 97 height 24
type input "10"
click at [799, 230] on button "Update" at bounding box center [785, 227] width 62 height 15
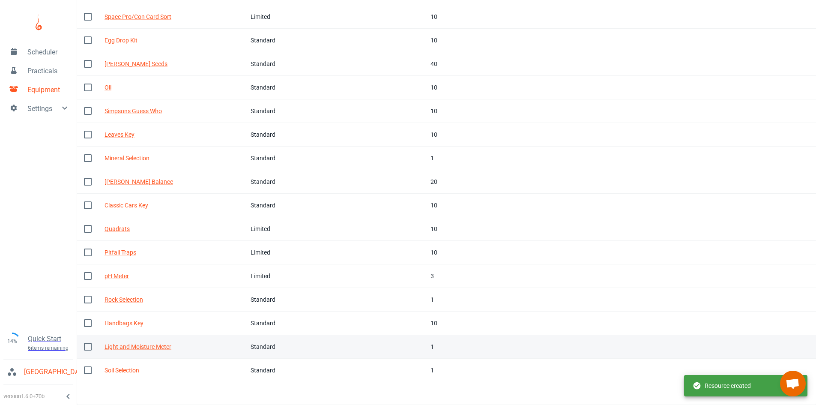
click at [399, 345] on td "Tags" at bounding box center [399, 347] width 49 height 24
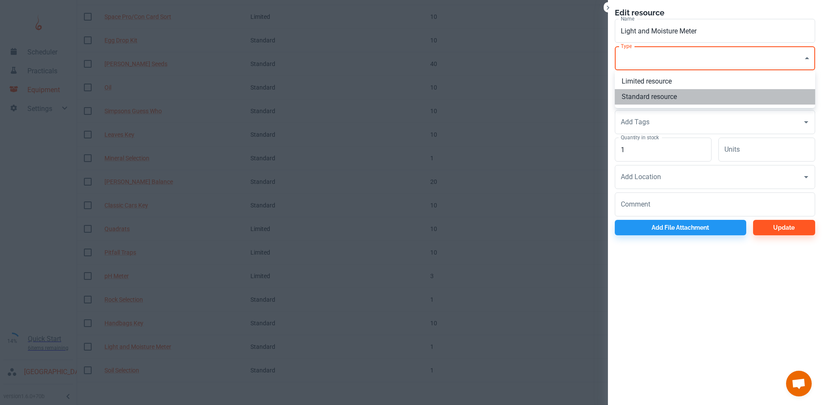
click at [658, 95] on li "Standard resource" at bounding box center [715, 96] width 200 height 15
type input "CO"
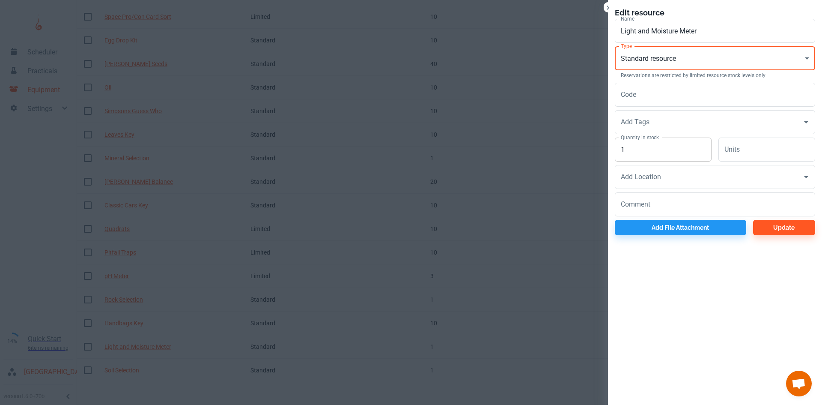
click at [644, 147] on input "1" at bounding box center [663, 150] width 97 height 24
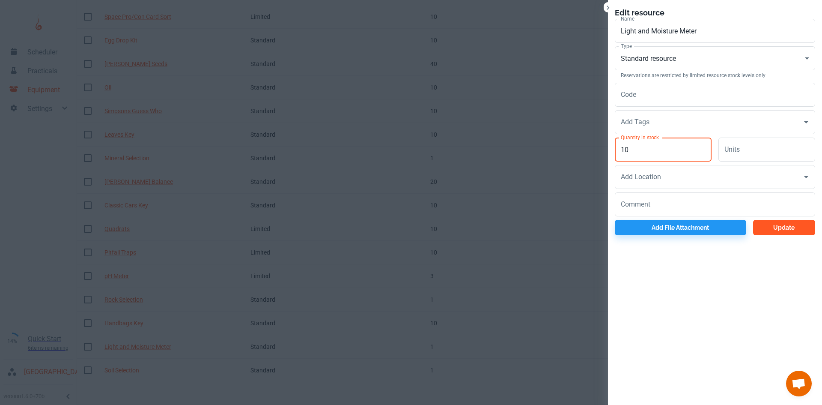
type input "10"
click at [775, 227] on button "Update" at bounding box center [785, 227] width 62 height 15
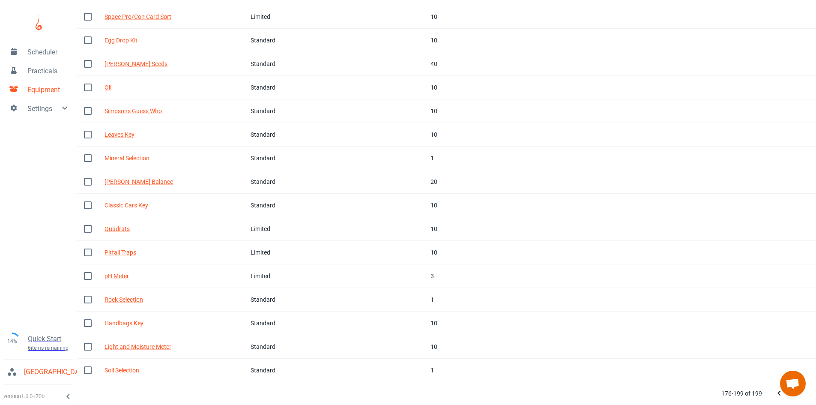
click at [798, 399] on div at bounding box center [788, 393] width 34 height 17
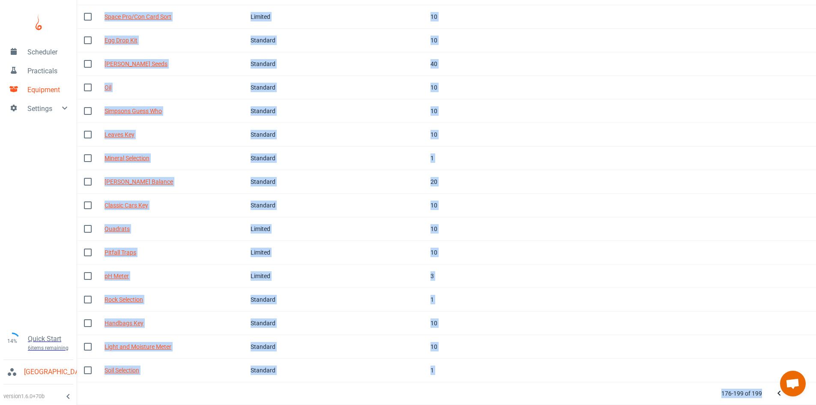
click at [798, 399] on div at bounding box center [788, 393] width 34 height 17
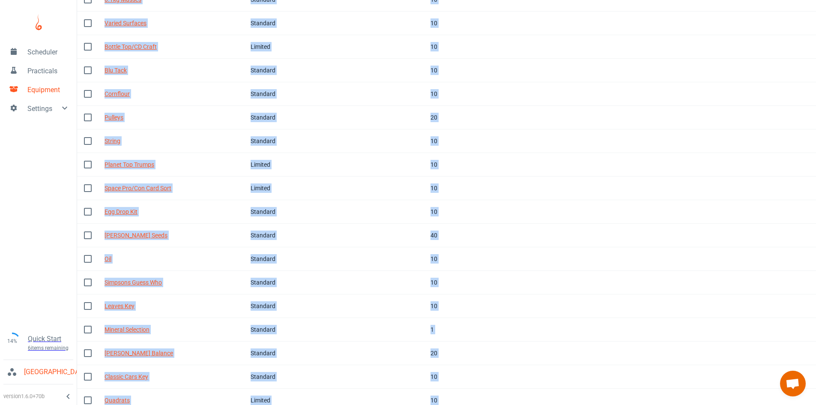
scroll to position [0, 0]
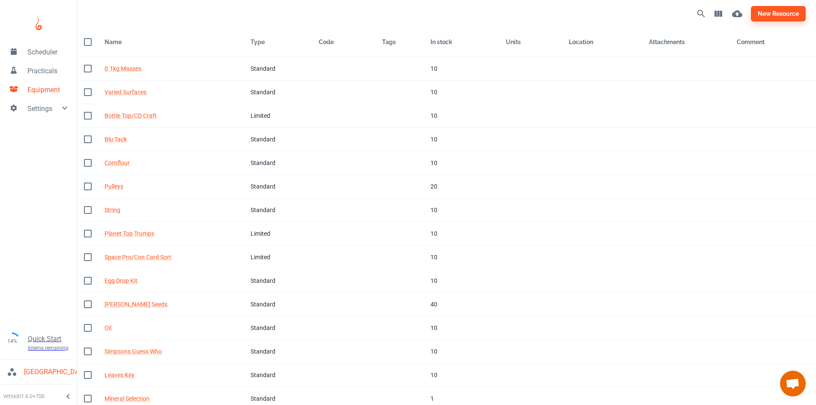
click at [46, 42] on div at bounding box center [38, 22] width 77 height 39
click at [45, 56] on span "Scheduler" at bounding box center [48, 52] width 42 height 10
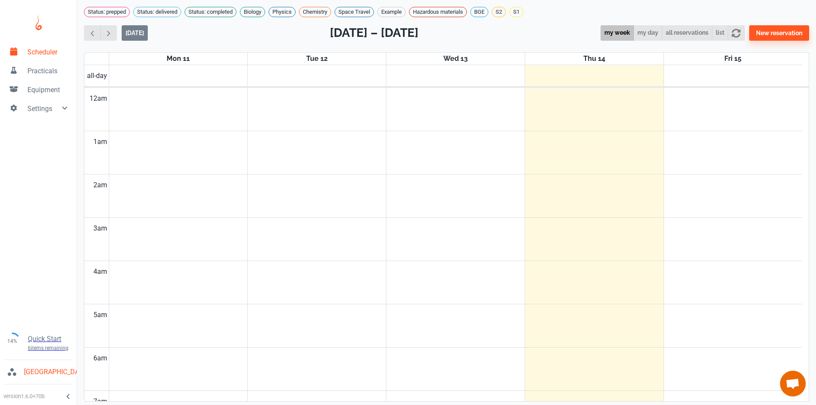
scroll to position [347, 0]
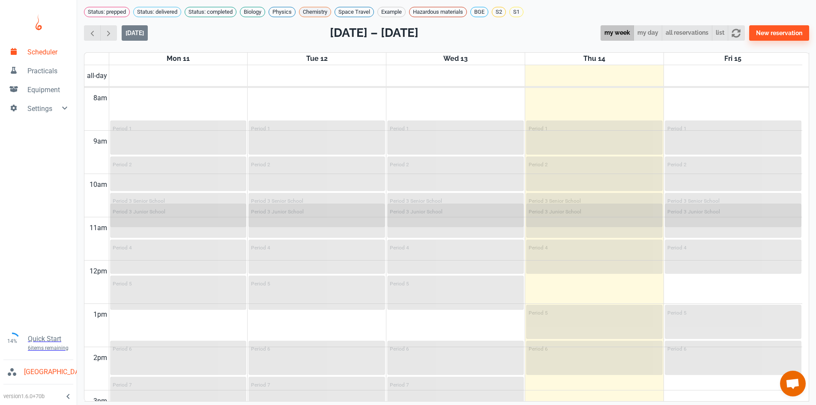
click at [324, 13] on span "Chemistry" at bounding box center [314, 12] width 31 height 9
click at [45, 344] on span "6 items remaining" at bounding box center [50, 348] width 45 height 8
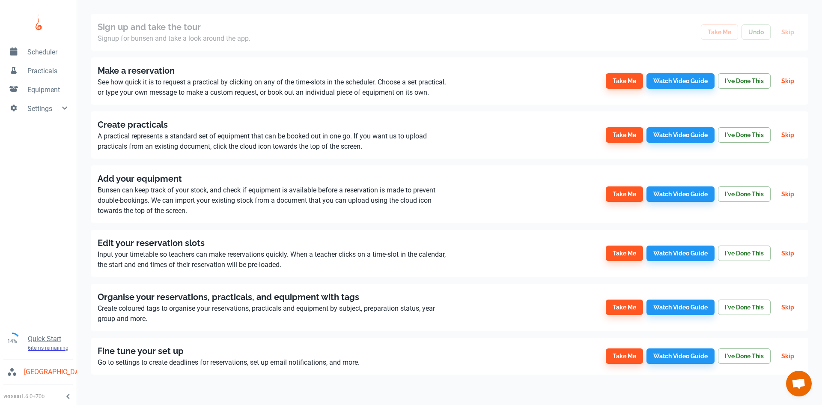
click at [48, 51] on span "Scheduler" at bounding box center [48, 52] width 42 height 10
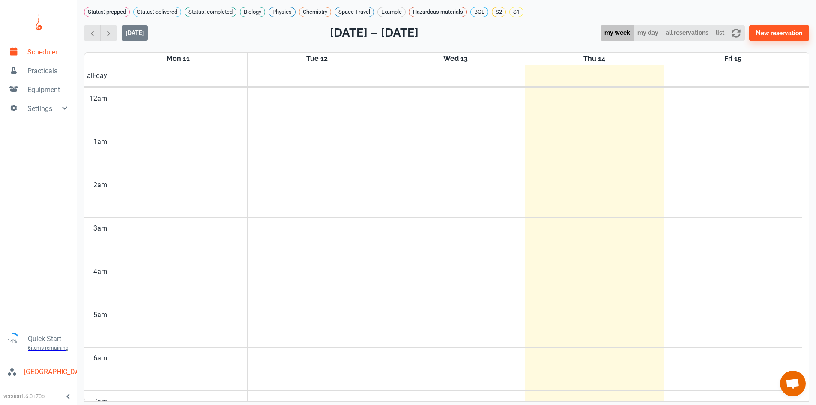
scroll to position [347, 0]
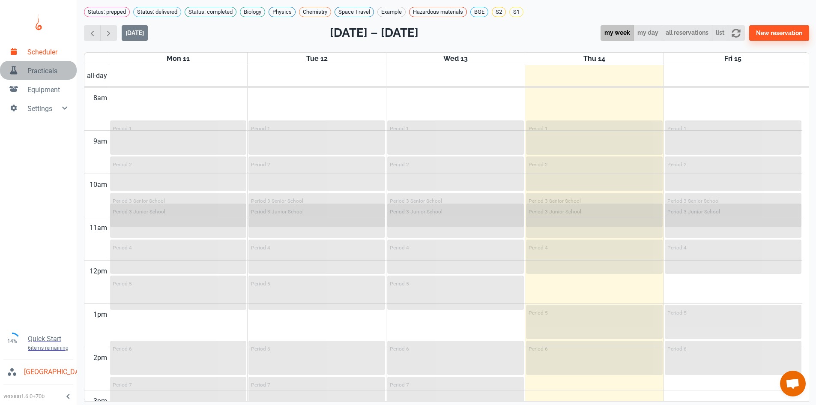
click at [46, 72] on span "Practicals" at bounding box center [48, 71] width 42 height 10
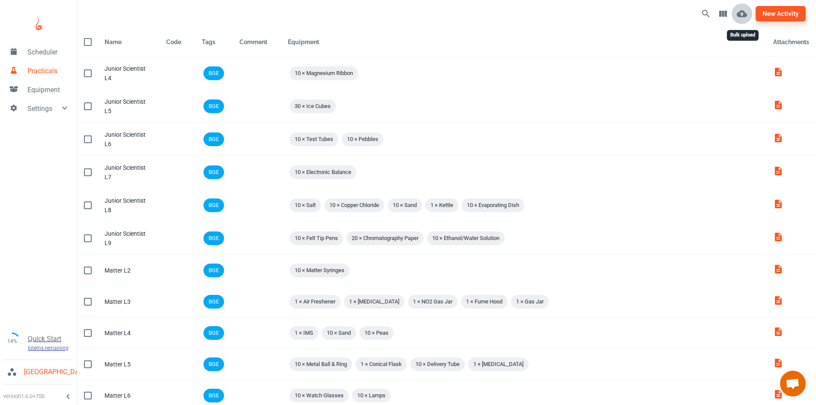
click at [742, 17] on icon "Bulk upload" at bounding box center [742, 13] width 10 height 7
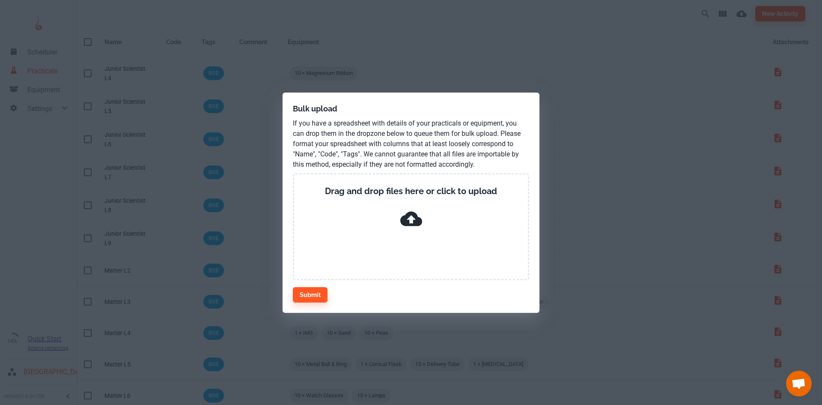
click at [705, 36] on div "Bulk upload If you have a spreadsheet with details of your practicals or equipm…" at bounding box center [411, 202] width 822 height 405
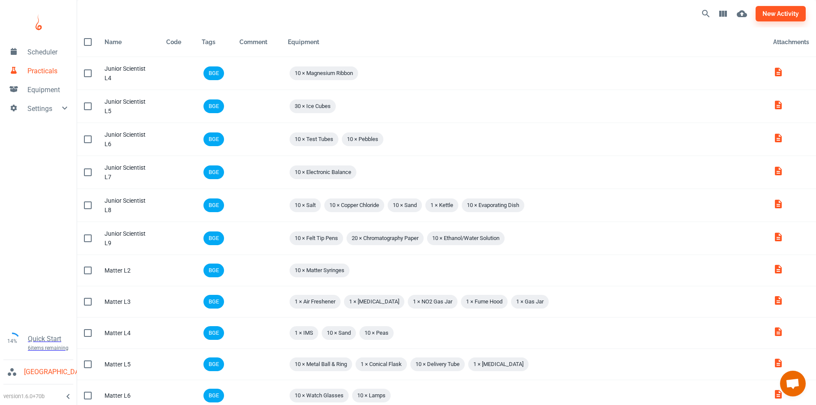
click at [51, 344] on span "6 items remaining" at bounding box center [50, 348] width 45 height 8
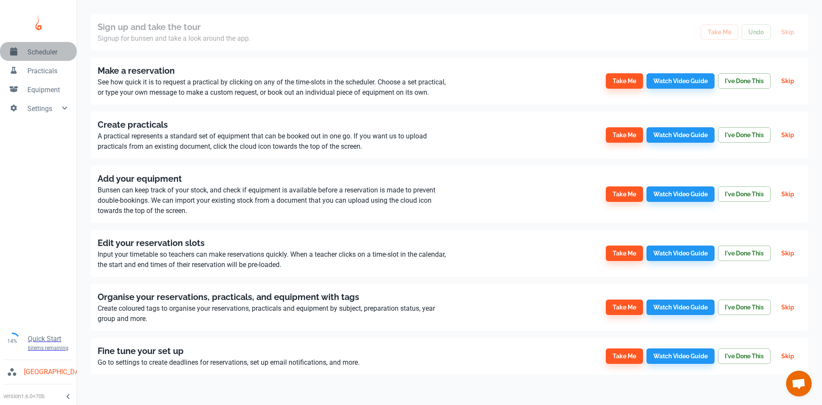
click at [32, 49] on span "Scheduler" at bounding box center [48, 52] width 42 height 10
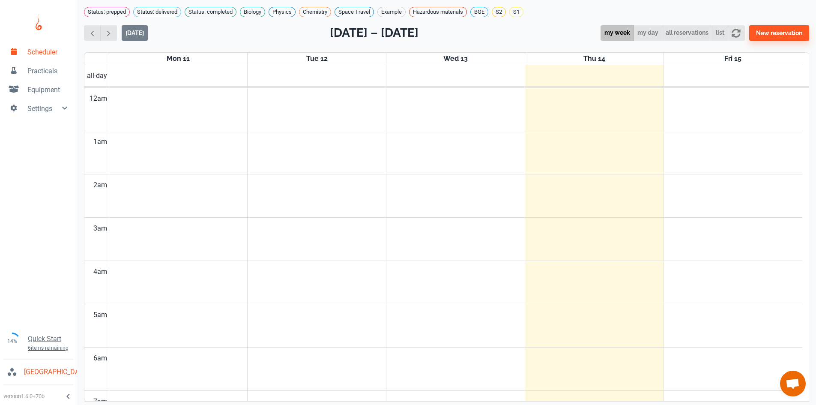
scroll to position [347, 0]
